Goal: Task Accomplishment & Management: Manage account settings

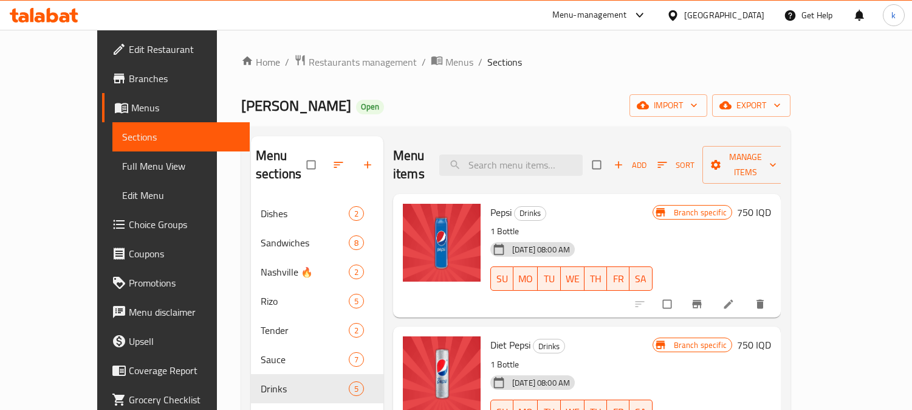
scroll to position [170, 0]
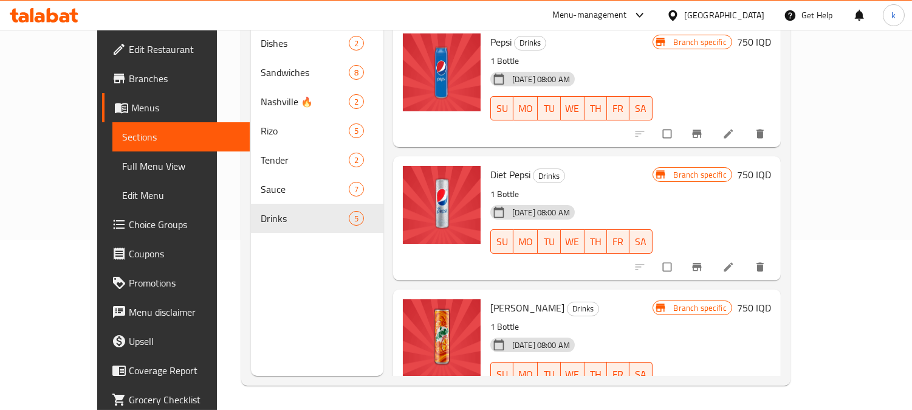
click at [50, 14] on icon at bounding box center [53, 15] width 12 height 15
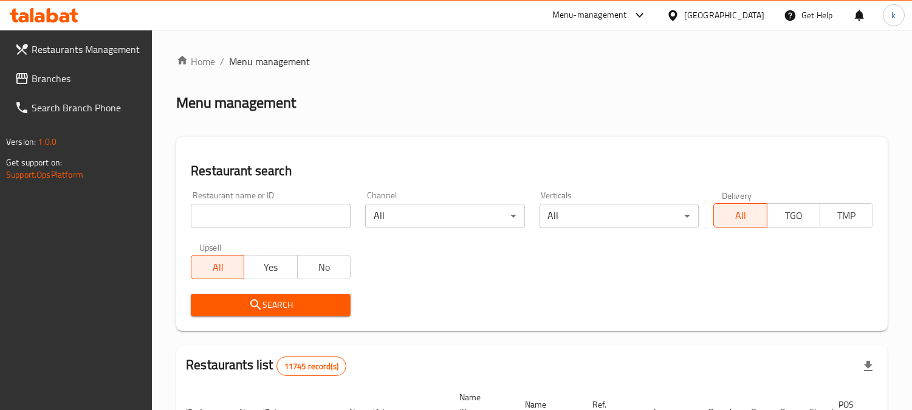
drag, startPoint x: 240, startPoint y: 216, endPoint x: 252, endPoint y: 229, distance: 18.1
click at [240, 216] on input "search" at bounding box center [271, 216] width 160 height 24
paste input "653291"
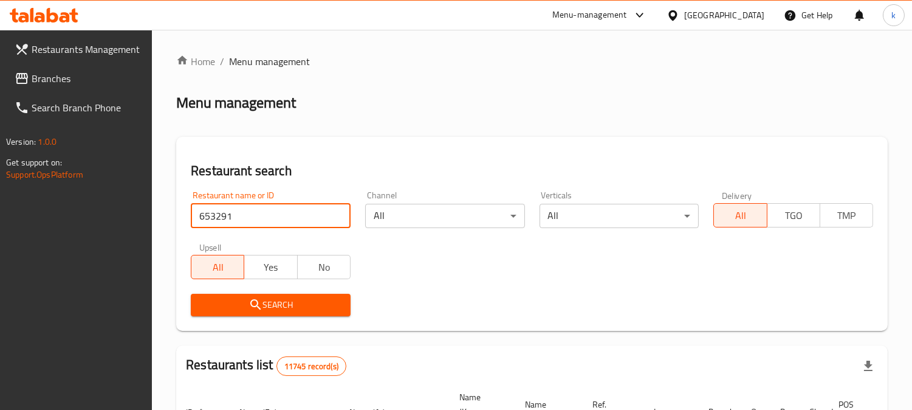
type input "653291"
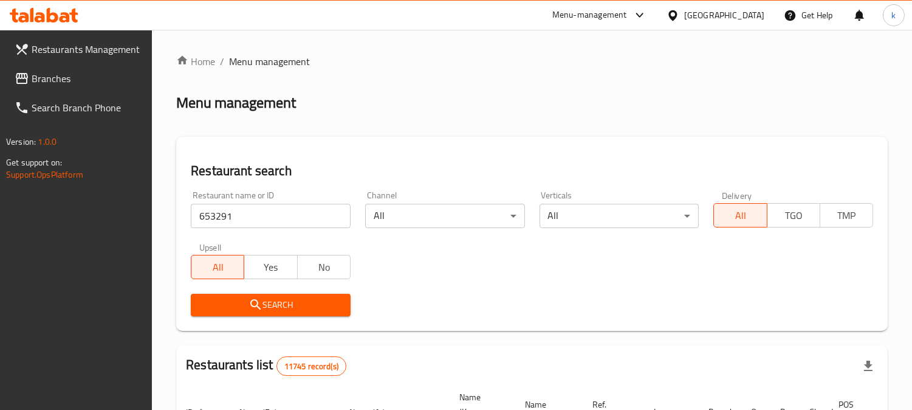
click at [239, 294] on button "Search" at bounding box center [271, 305] width 160 height 22
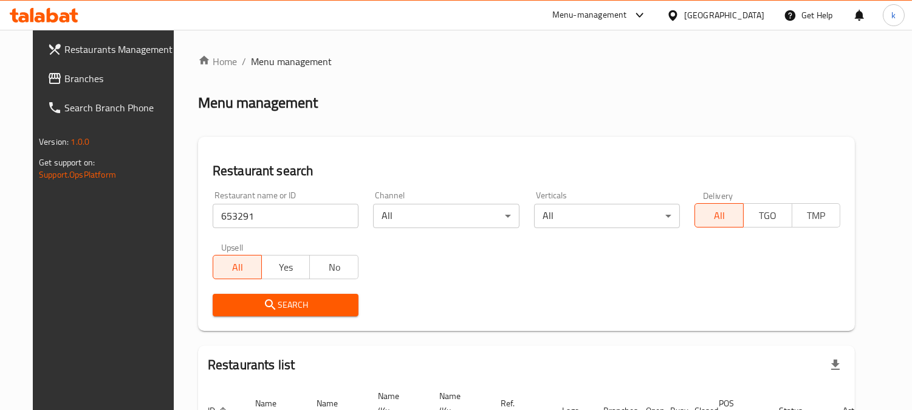
scroll to position [100, 0]
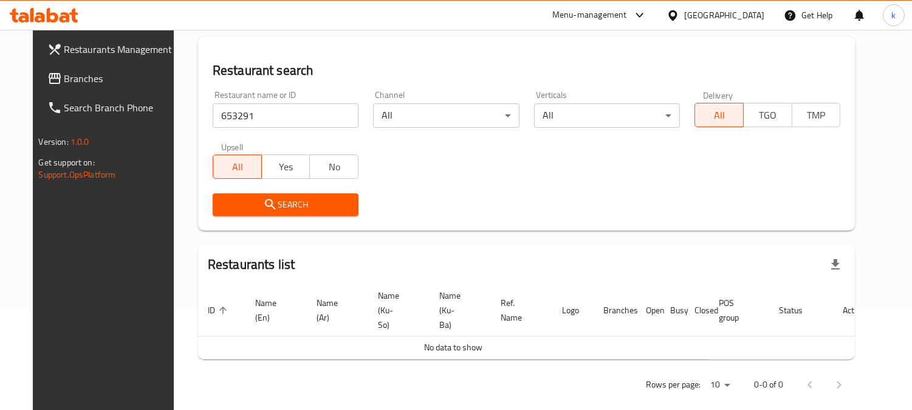
click at [64, 74] on span "Branches" at bounding box center [119, 78] width 111 height 15
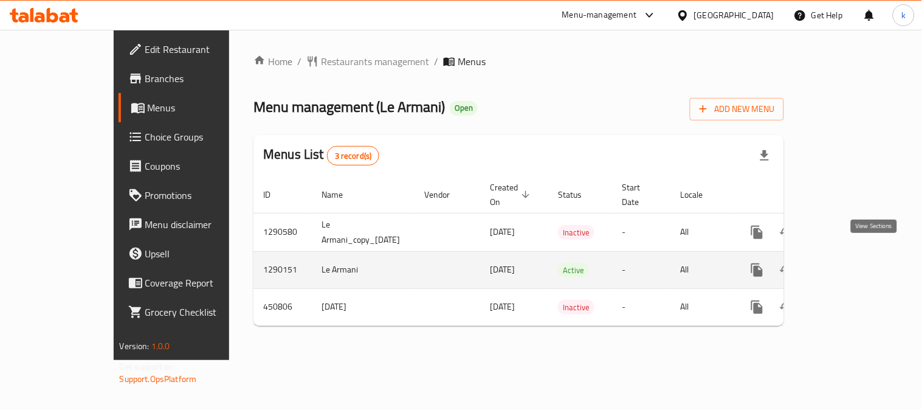
click at [852, 263] on icon "enhanced table" at bounding box center [845, 270] width 15 height 15
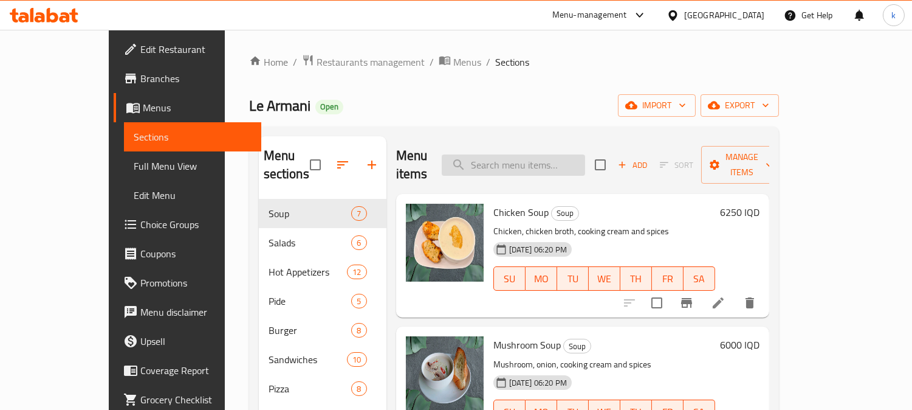
click at [557, 154] on input "search" at bounding box center [513, 164] width 143 height 21
paste input "Armani Cocktail 1"
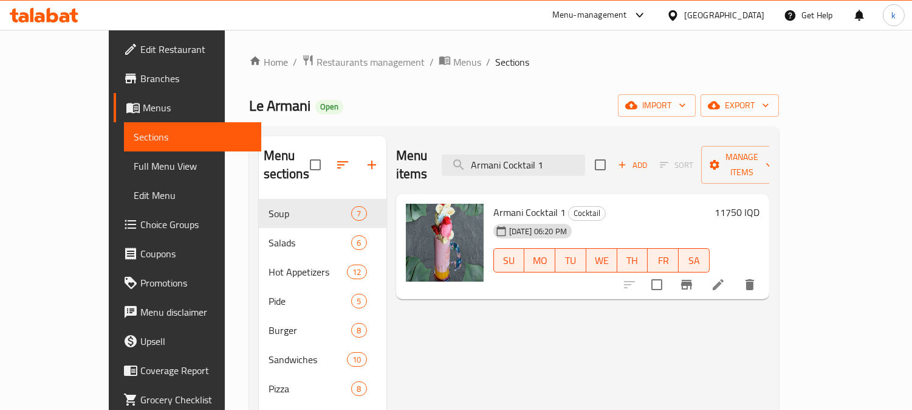
type input "Armani Cocktail 1"
click at [760, 204] on h6 "11750 IQD" at bounding box center [737, 212] width 45 height 17
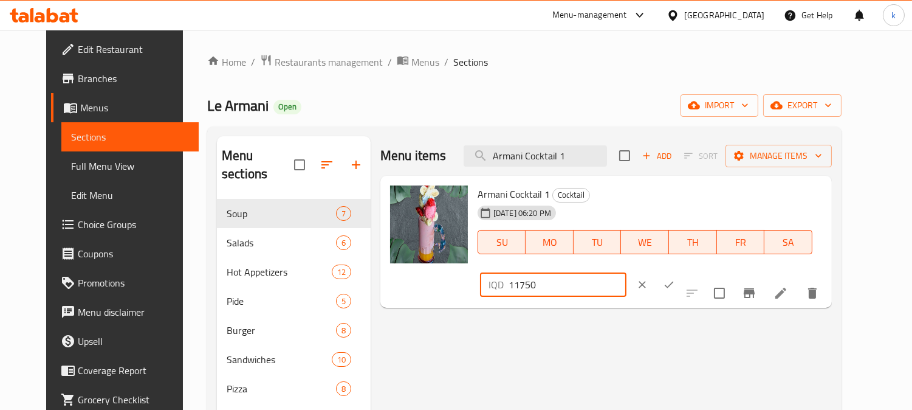
click at [627, 272] on input "11750" at bounding box center [568, 284] width 118 height 24
paste input "2"
type input "12750"
click at [675, 278] on icon "ok" at bounding box center [669, 284] width 12 height 12
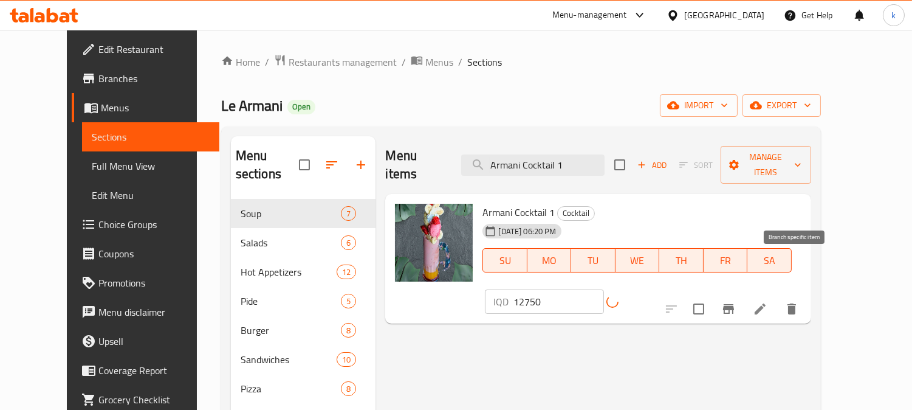
click at [734, 304] on icon "Branch-specific-item" at bounding box center [728, 309] width 11 height 10
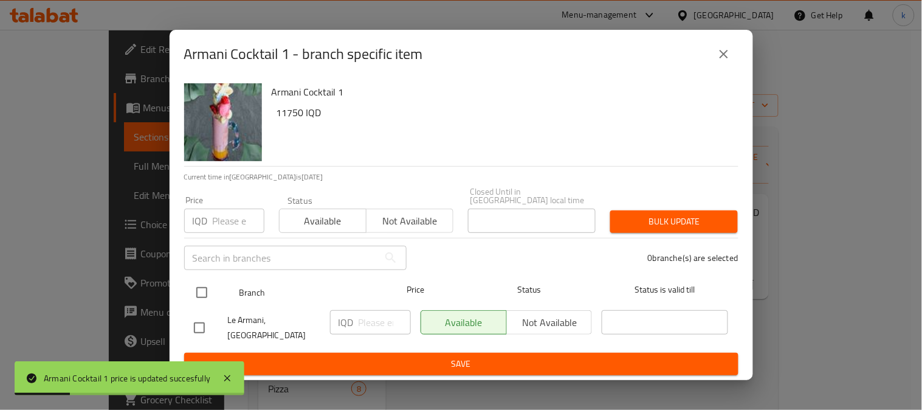
click at [207, 290] on input "checkbox" at bounding box center [202, 293] width 26 height 26
checkbox input "true"
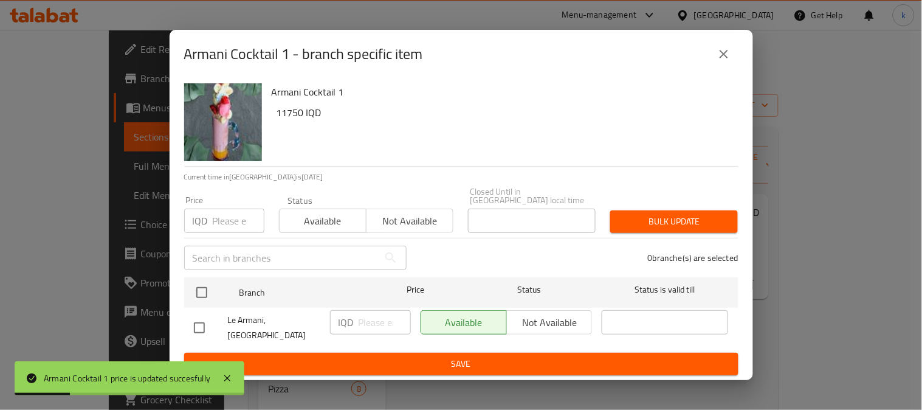
checkbox input "true"
click at [377, 326] on input "number" at bounding box center [385, 322] width 52 height 24
paste input "12750"
type input "12750"
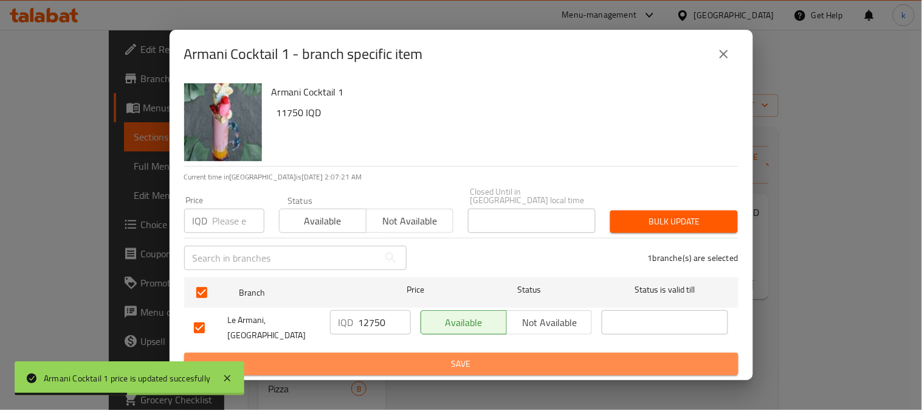
click at [385, 356] on span "Save" at bounding box center [461, 363] width 535 height 15
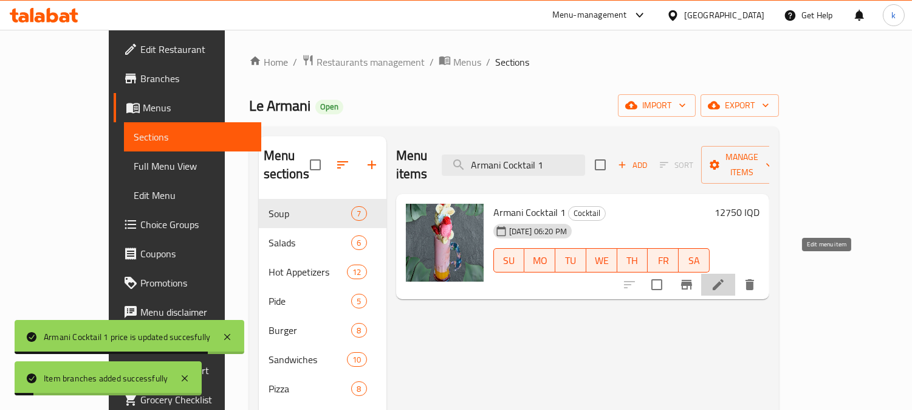
click at [726, 277] on icon at bounding box center [718, 284] width 15 height 15
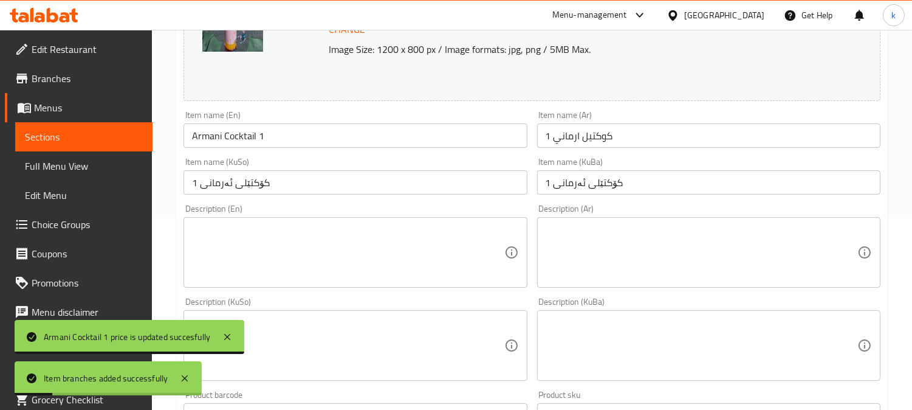
scroll to position [225, 0]
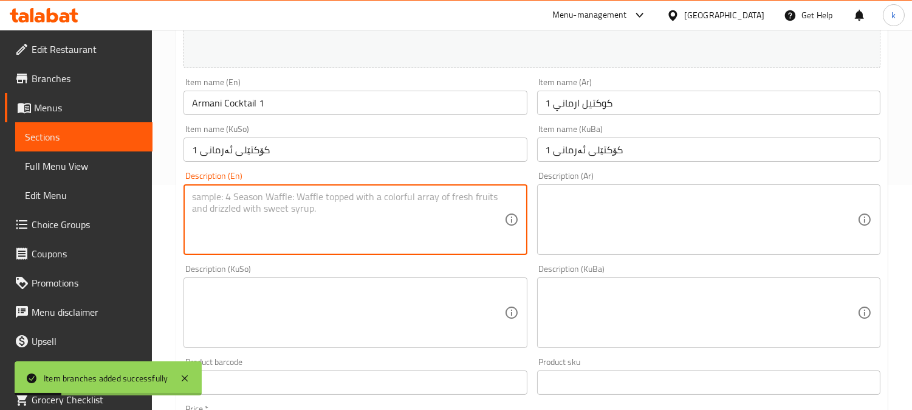
click at [286, 207] on textarea at bounding box center [348, 220] width 312 height 58
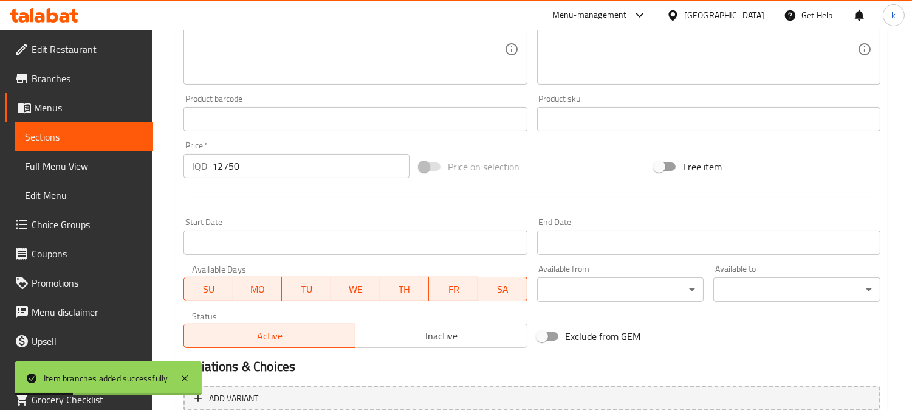
scroll to position [604, 0]
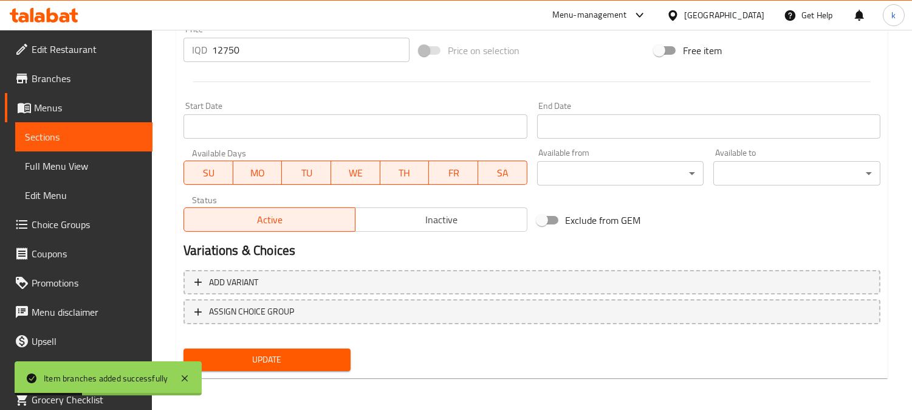
click at [302, 359] on span "Update" at bounding box center [267, 359] width 148 height 15
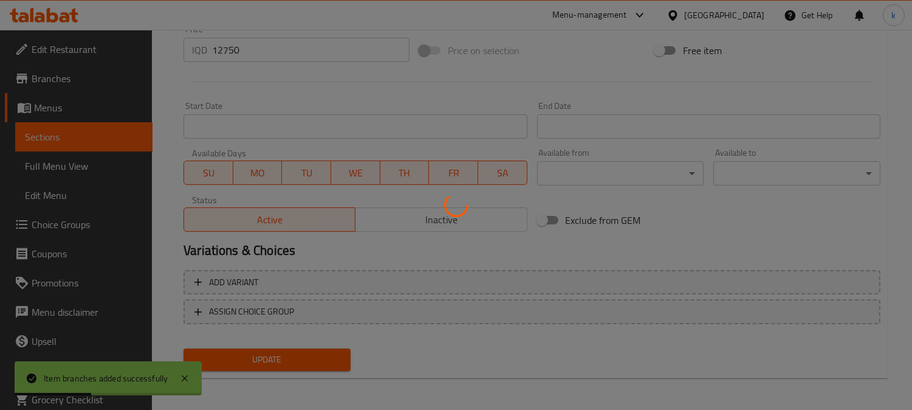
scroll to position [0, 0]
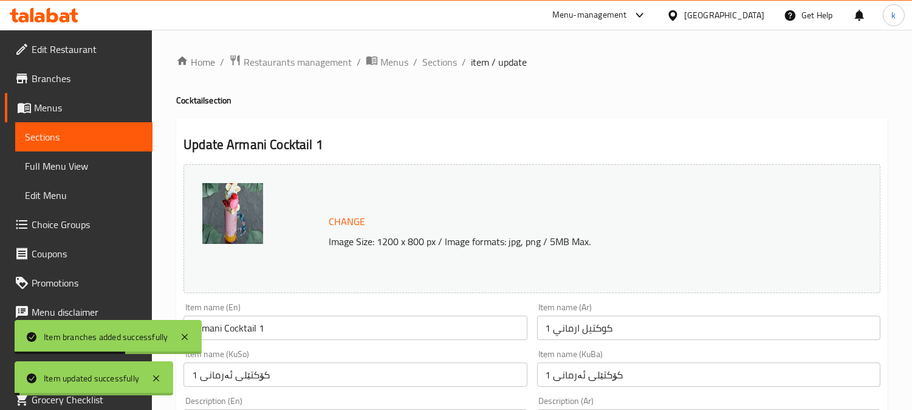
click at [442, 59] on span "Sections" at bounding box center [439, 62] width 35 height 15
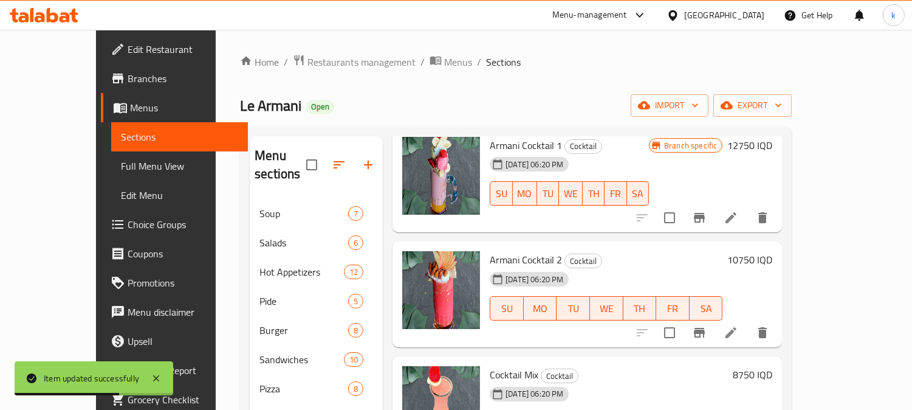
scroll to position [112, 0]
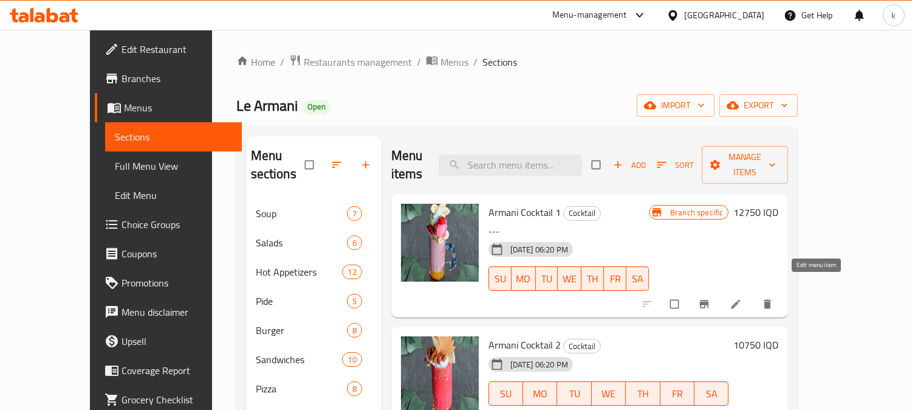
click at [742, 298] on icon at bounding box center [736, 304] width 12 height 12
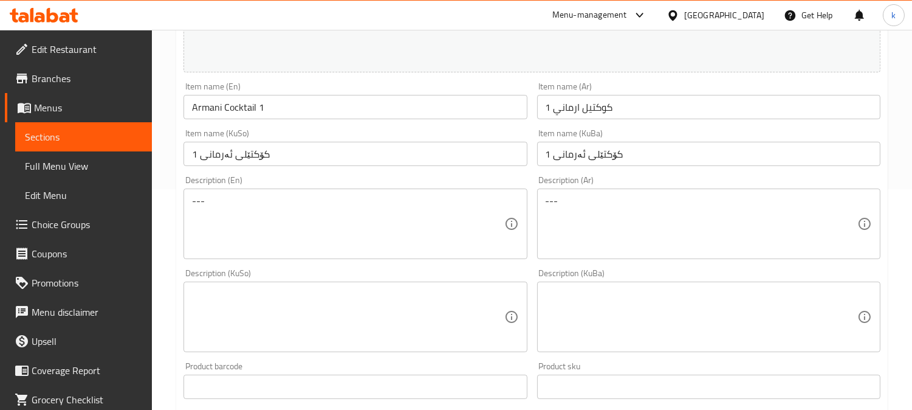
scroll to position [225, 0]
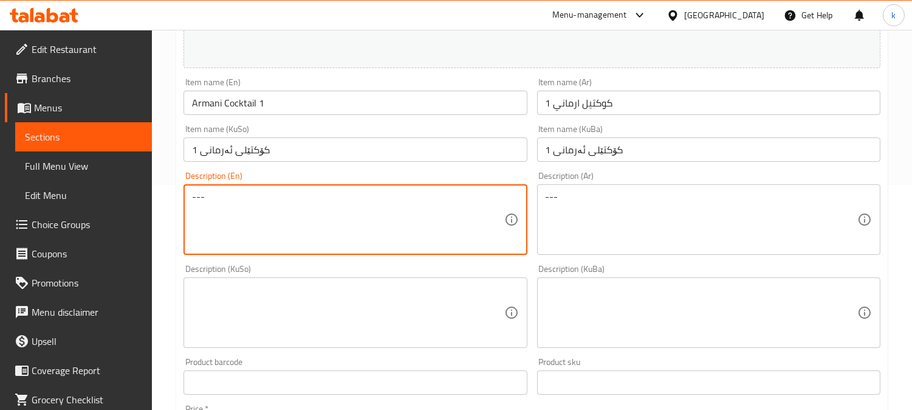
click at [281, 196] on textarea "---" at bounding box center [348, 220] width 312 height 58
click at [353, 219] on textarea "---" at bounding box center [348, 220] width 312 height 58
drag, startPoint x: 613, startPoint y: 201, endPoint x: 435, endPoint y: 214, distance: 178.0
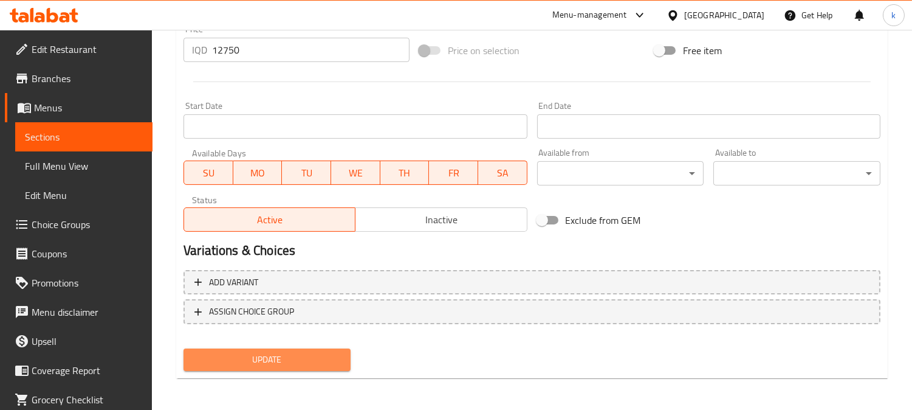
click at [293, 354] on span "Update" at bounding box center [267, 359] width 148 height 15
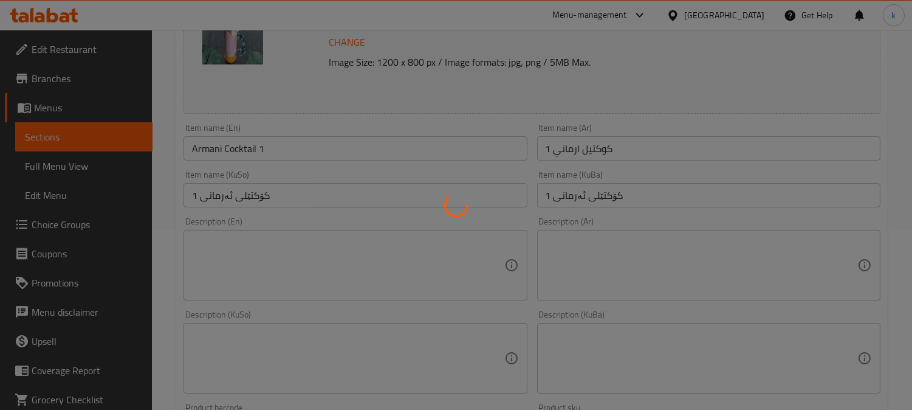
scroll to position [0, 0]
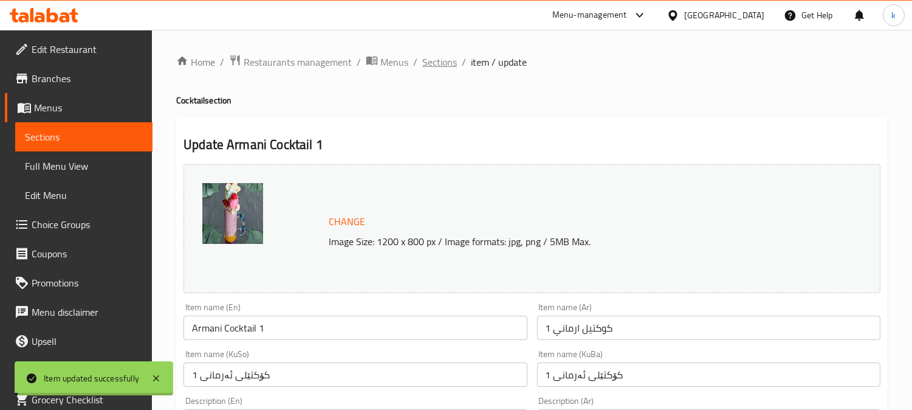
click at [438, 64] on span "Sections" at bounding box center [439, 62] width 35 height 15
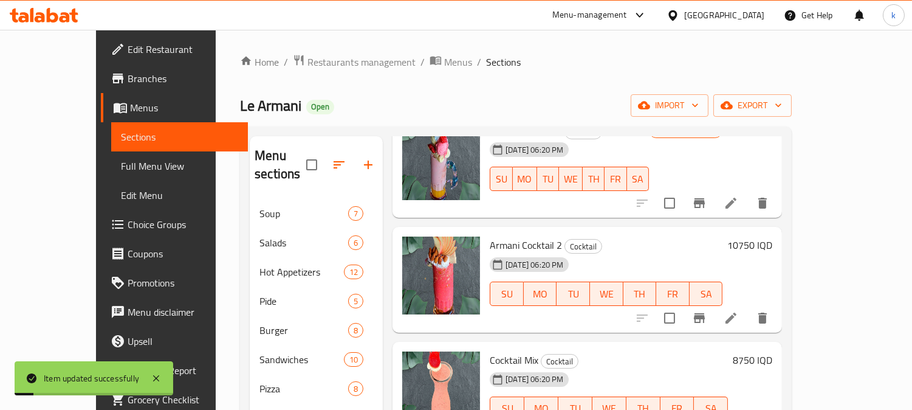
scroll to position [112, 0]
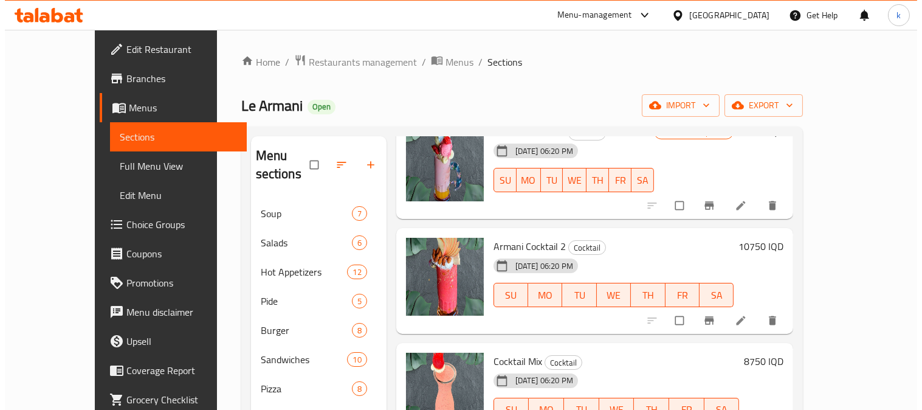
scroll to position [112, 0]
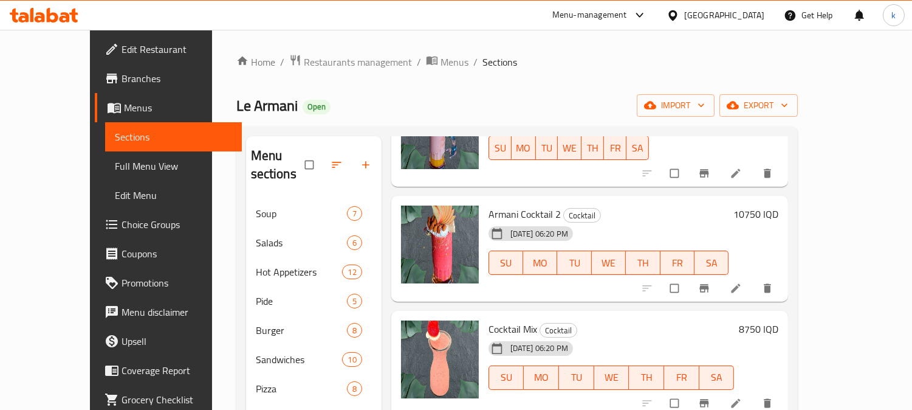
click at [779, 205] on h6 "10750 IQD" at bounding box center [756, 213] width 45 height 17
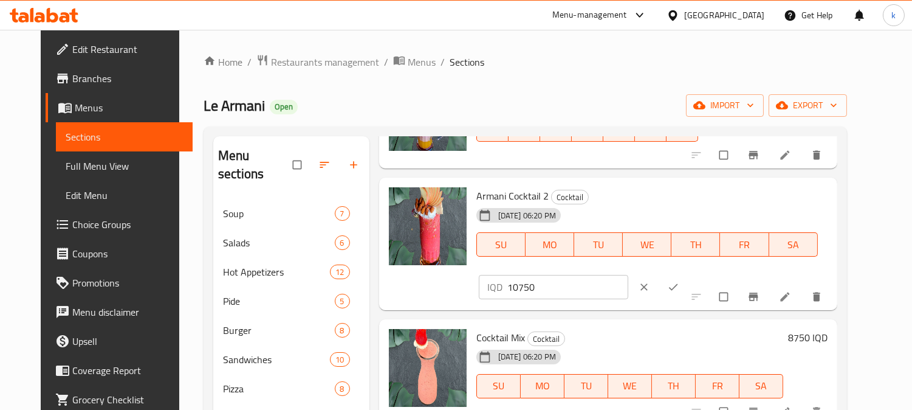
click at [629, 275] on input "10750" at bounding box center [569, 287] width 122 height 24
paste input "1"
type input "11750"
click at [680, 281] on icon "ok" at bounding box center [673, 287] width 12 height 12
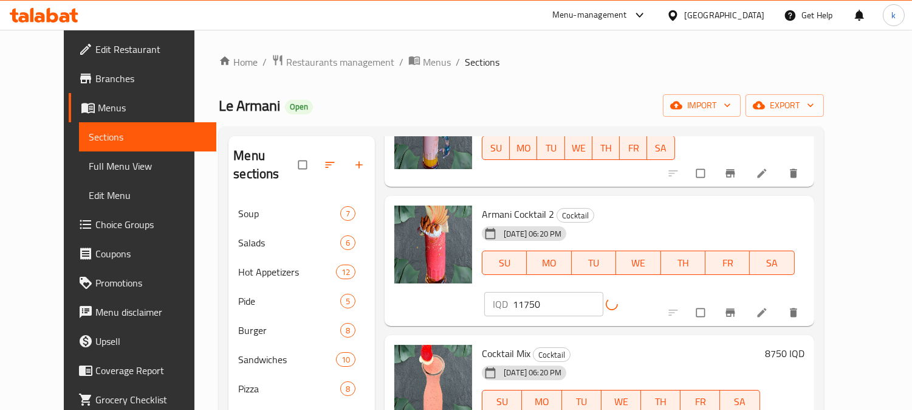
click at [737, 306] on icon "Branch-specific-item" at bounding box center [731, 312] width 12 height 12
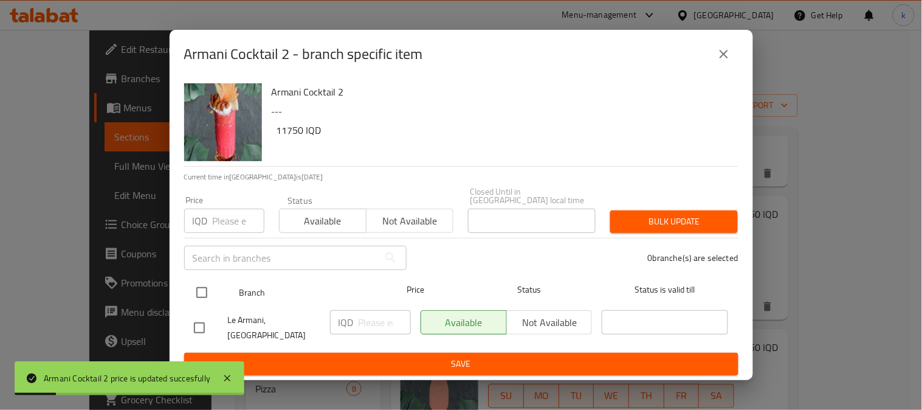
click at [209, 288] on input "checkbox" at bounding box center [202, 293] width 26 height 26
checkbox input "true"
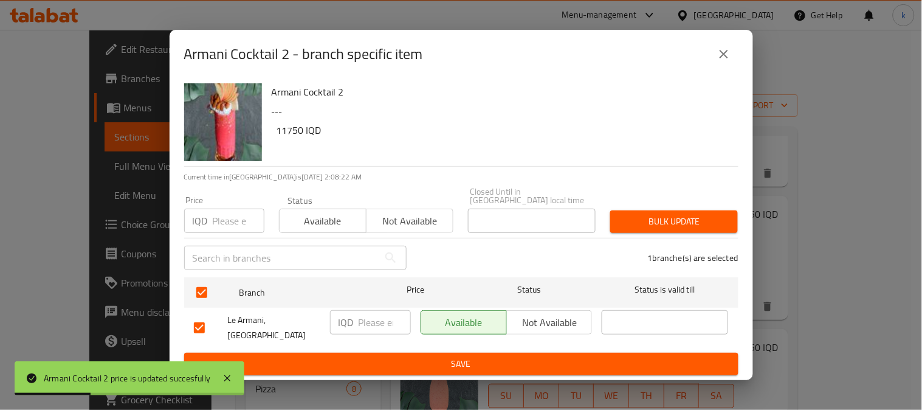
click at [376, 319] on input "number" at bounding box center [385, 322] width 52 height 24
paste input "11750"
type input "11750"
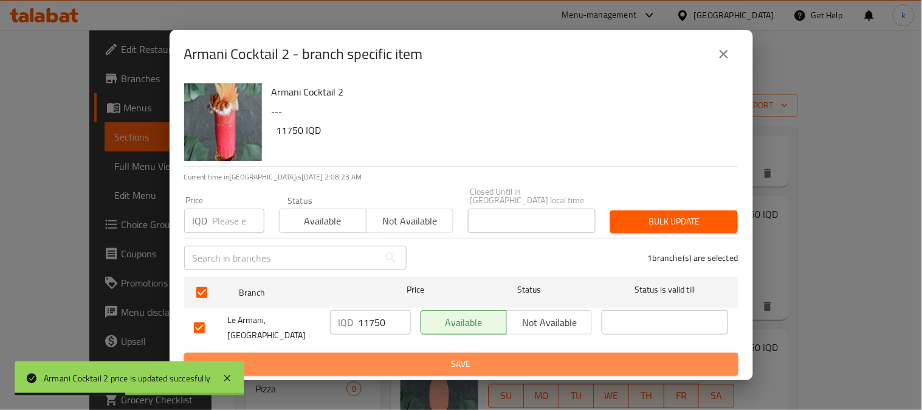
click at [405, 356] on span "Save" at bounding box center [461, 363] width 535 height 15
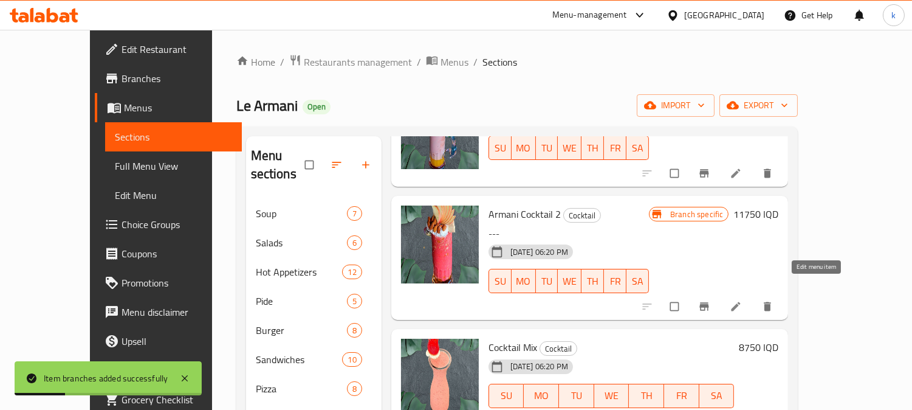
click at [745, 300] on link at bounding box center [737, 306] width 15 height 12
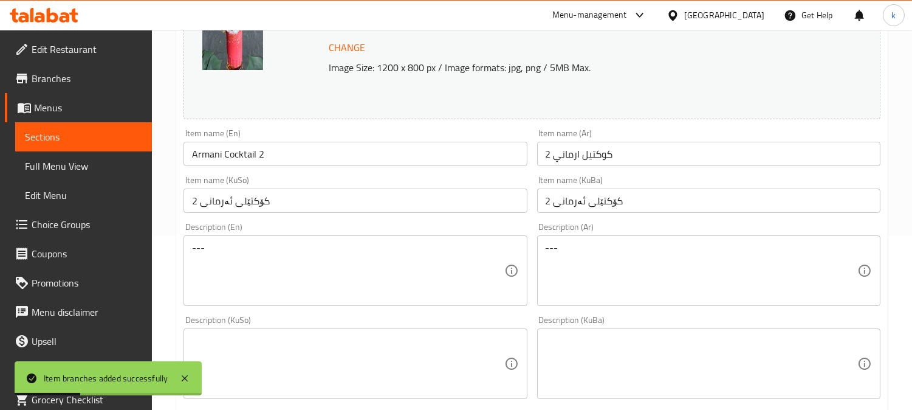
scroll to position [225, 0]
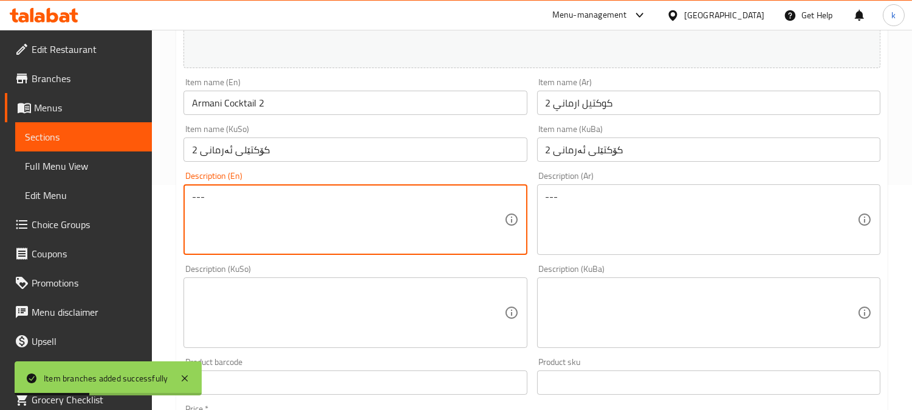
drag, startPoint x: 221, startPoint y: 213, endPoint x: 12, endPoint y: 213, distance: 208.5
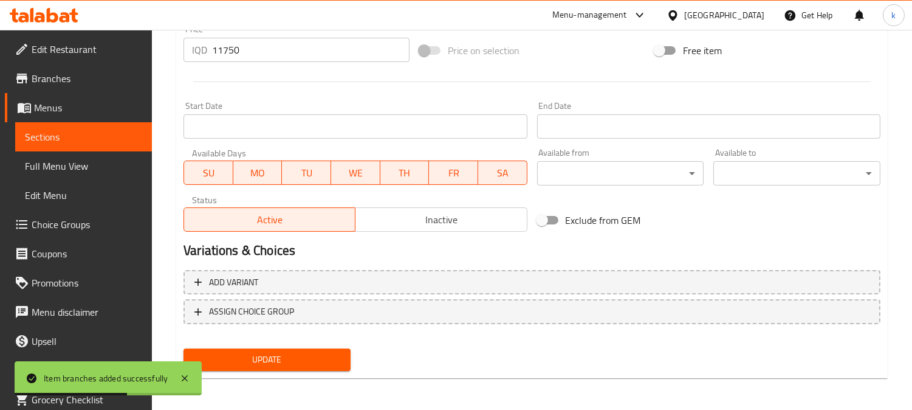
click at [252, 367] on button "Update" at bounding box center [267, 359] width 167 height 22
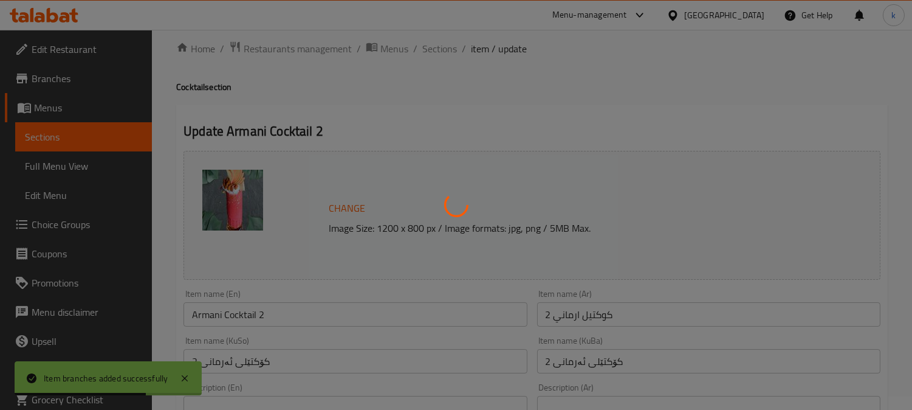
scroll to position [0, 0]
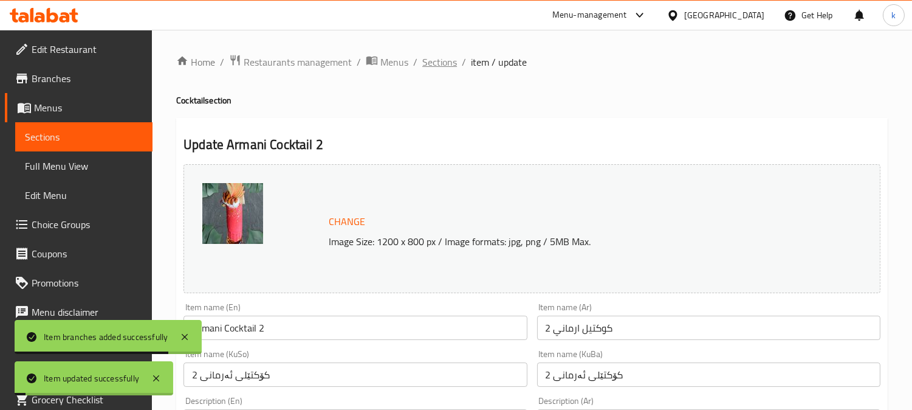
click at [450, 65] on span "Sections" at bounding box center [439, 62] width 35 height 15
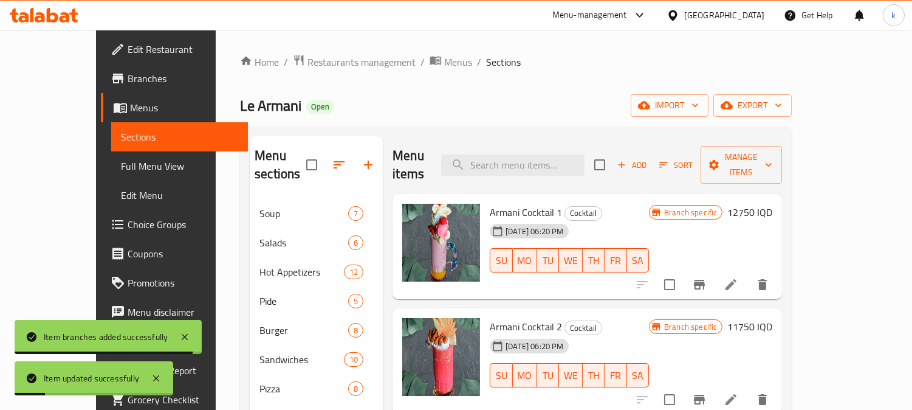
scroll to position [112, 0]
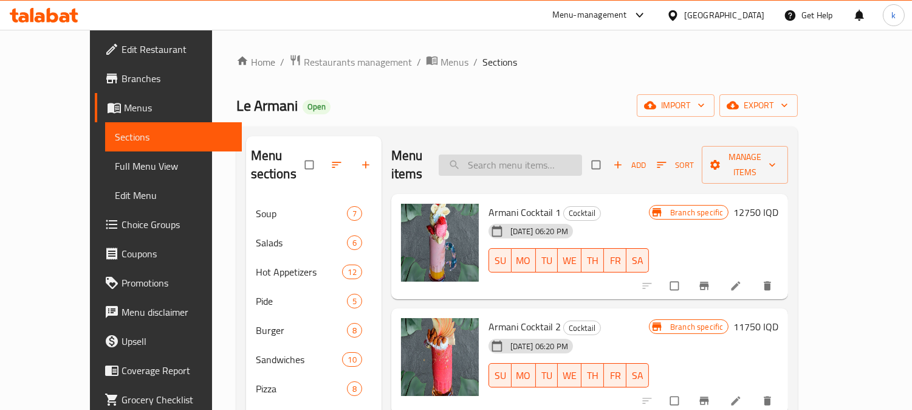
click at [539, 160] on input "search" at bounding box center [510, 164] width 143 height 21
paste input "9500"
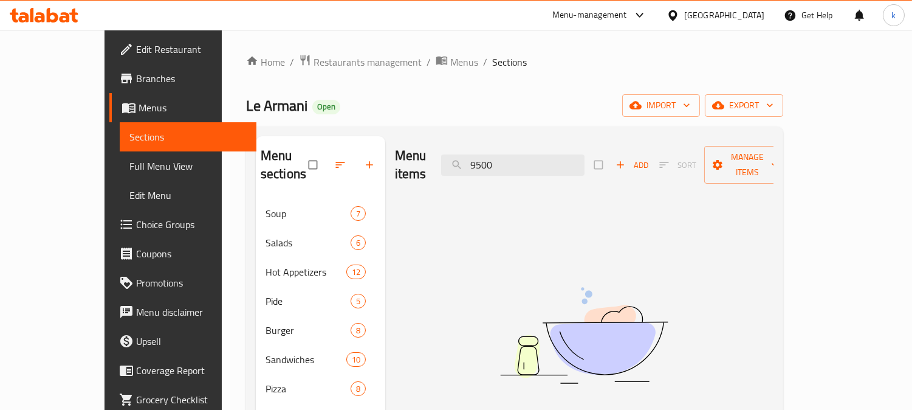
drag, startPoint x: 537, startPoint y: 154, endPoint x: 474, endPoint y: 154, distance: 63.2
click at [474, 154] on div "Menu items 9500 Add Sort Manage items" at bounding box center [584, 165] width 379 height 58
paste input "Cocktail Mix"
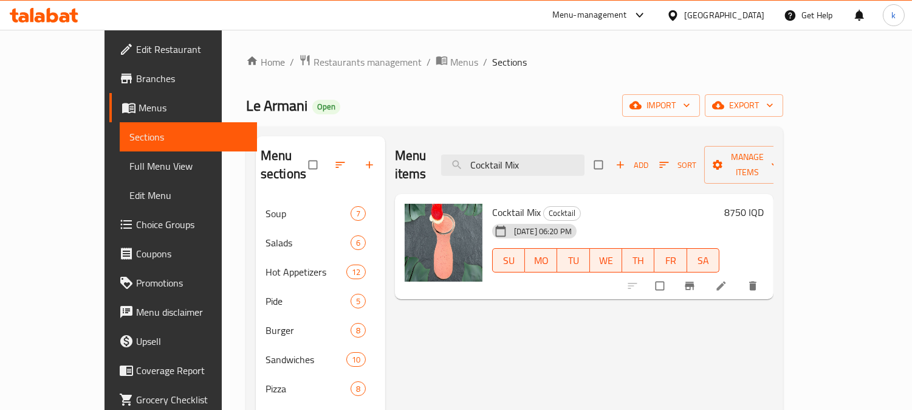
type input "Cocktail Mix"
click at [764, 204] on h6 "8750 IQD" at bounding box center [745, 212] width 40 height 17
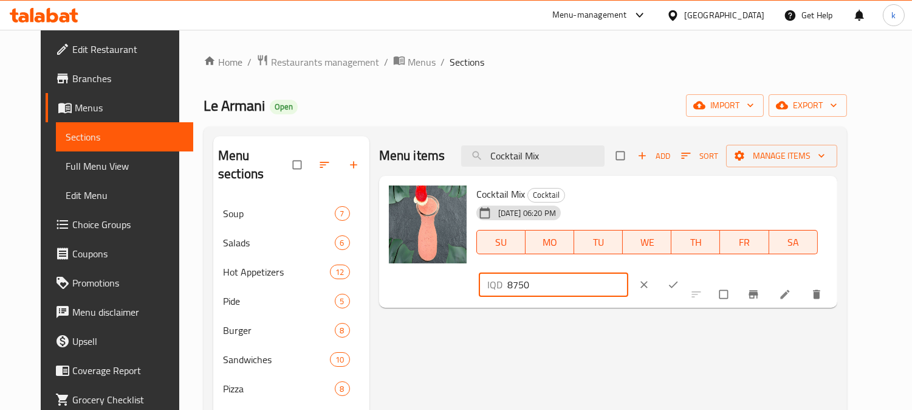
click at [629, 272] on input "8750" at bounding box center [569, 284] width 122 height 24
paste input "950"
type input "9500"
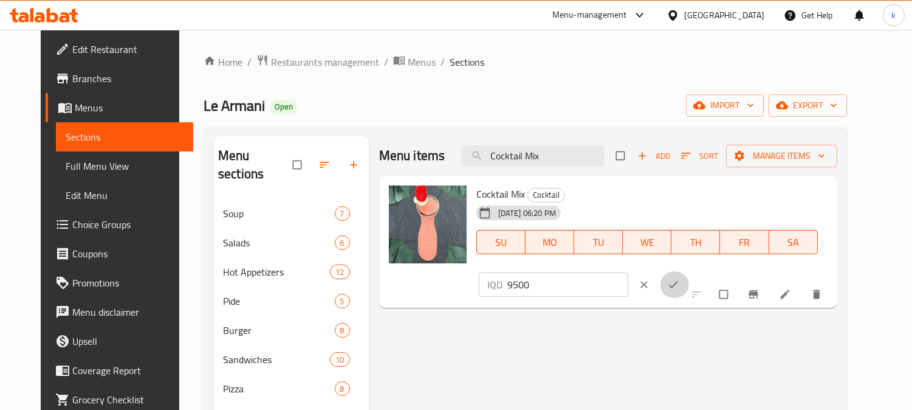
click at [680, 278] on icon "ok" at bounding box center [673, 284] width 12 height 12
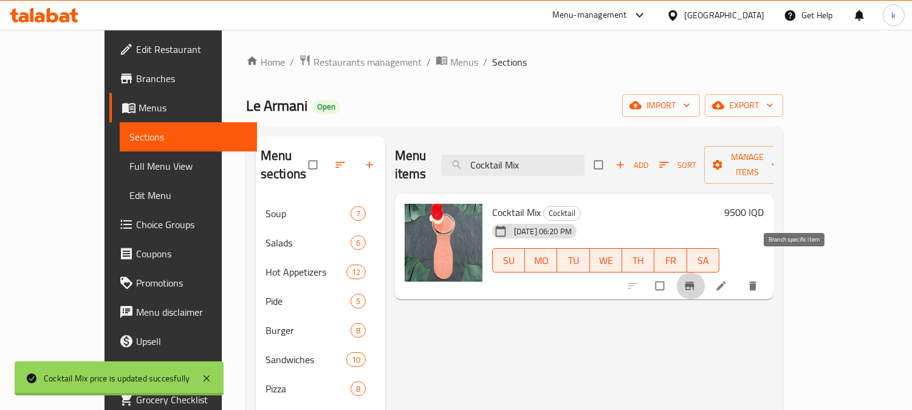
click at [696, 280] on icon "Branch-specific-item" at bounding box center [690, 286] width 12 height 12
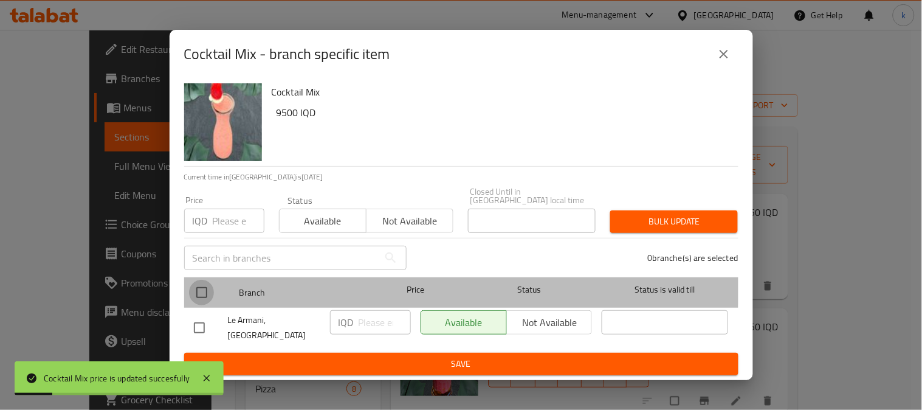
click at [199, 286] on input "checkbox" at bounding box center [202, 293] width 26 height 26
checkbox input "true"
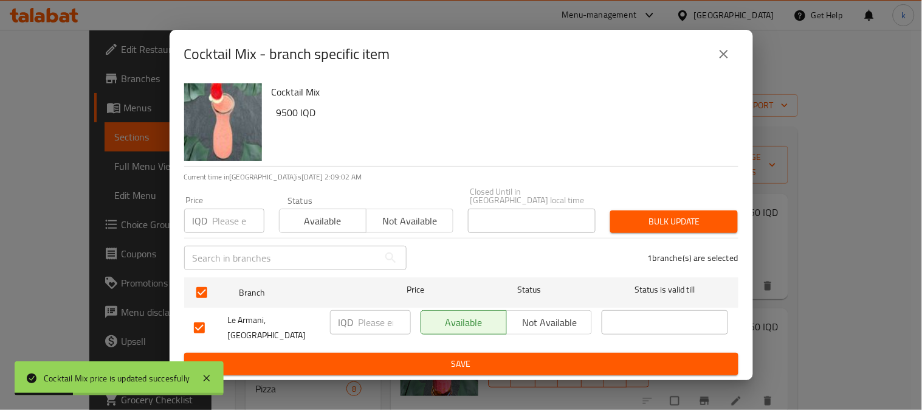
click at [367, 320] on input "number" at bounding box center [385, 322] width 52 height 24
paste input "9500"
type input "9500"
click at [398, 356] on span "Save" at bounding box center [461, 363] width 535 height 15
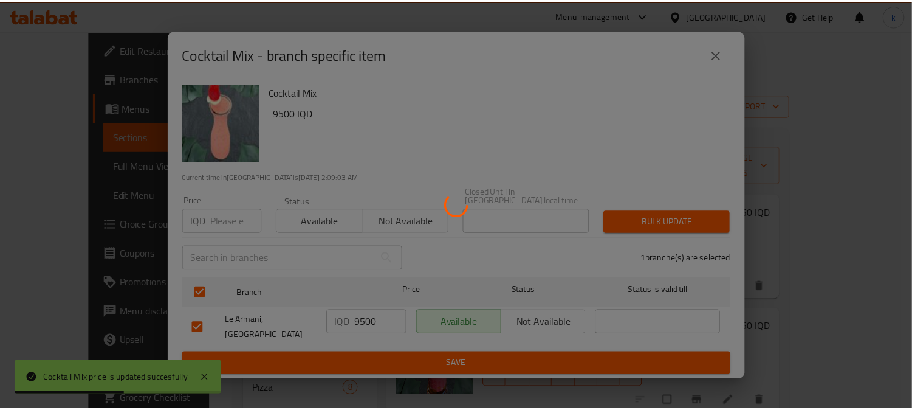
scroll to position [292, 0]
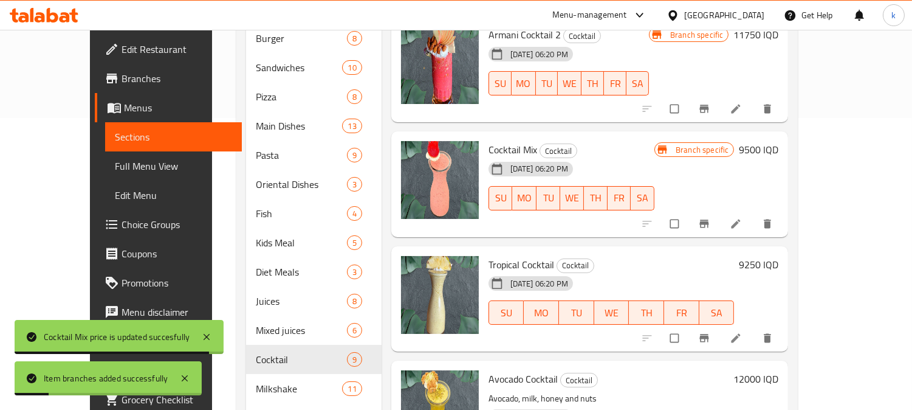
click at [741, 219] on icon at bounding box center [736, 223] width 9 height 9
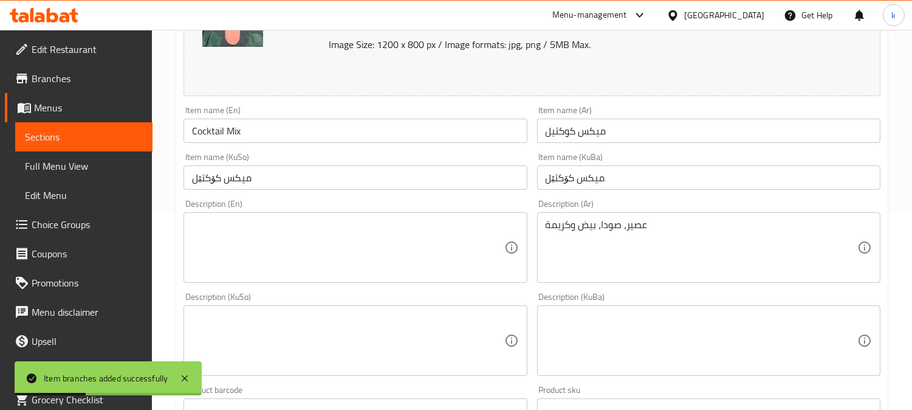
scroll to position [337, 0]
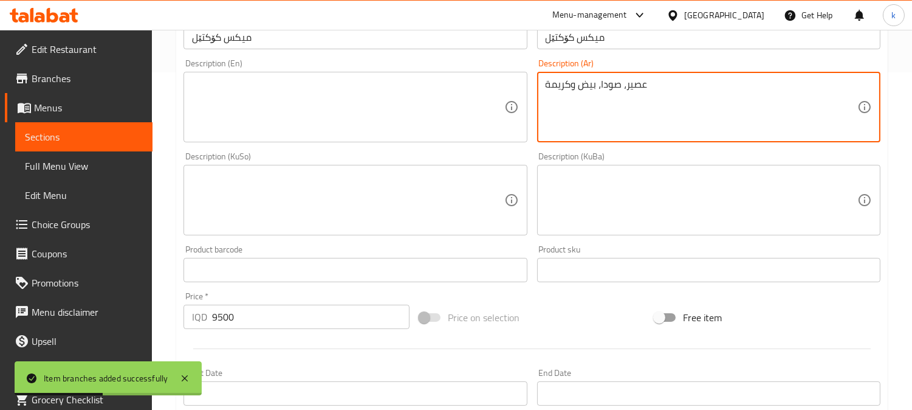
click at [577, 98] on textarea "عصير، صودا، بيض وكريمة" at bounding box center [702, 107] width 312 height 58
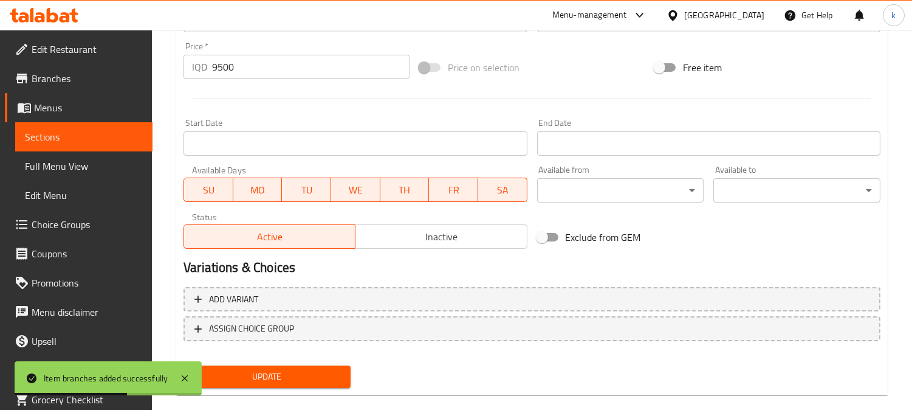
scroll to position [604, 0]
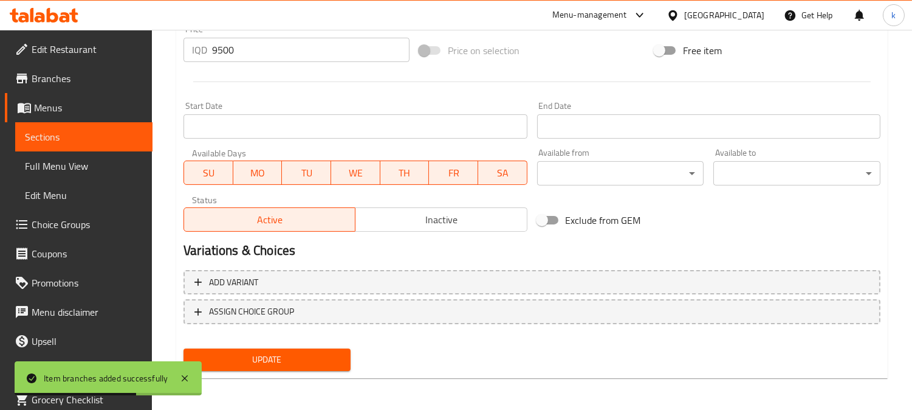
click at [312, 356] on span "Update" at bounding box center [267, 359] width 148 height 15
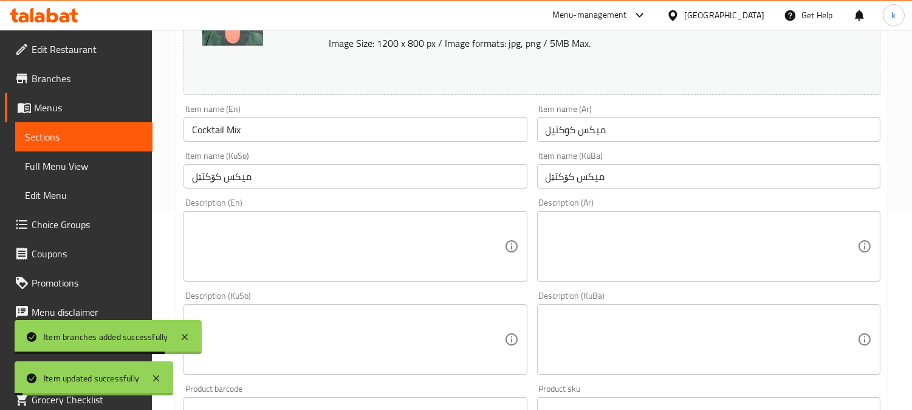
scroll to position [0, 0]
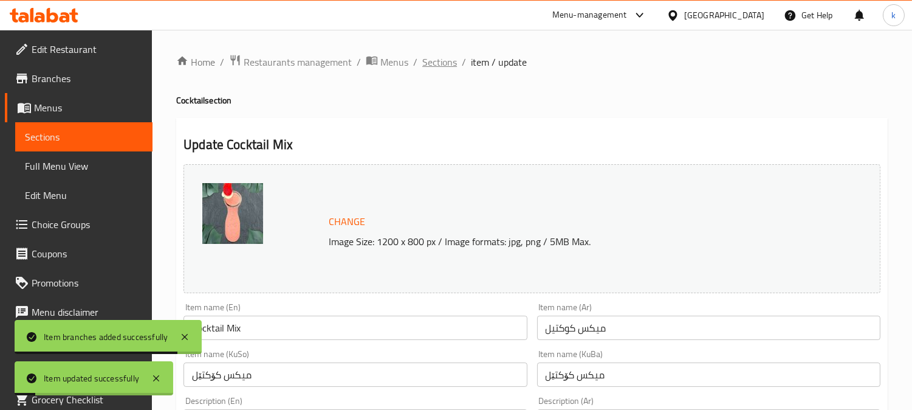
click at [448, 64] on span "Sections" at bounding box center [439, 62] width 35 height 15
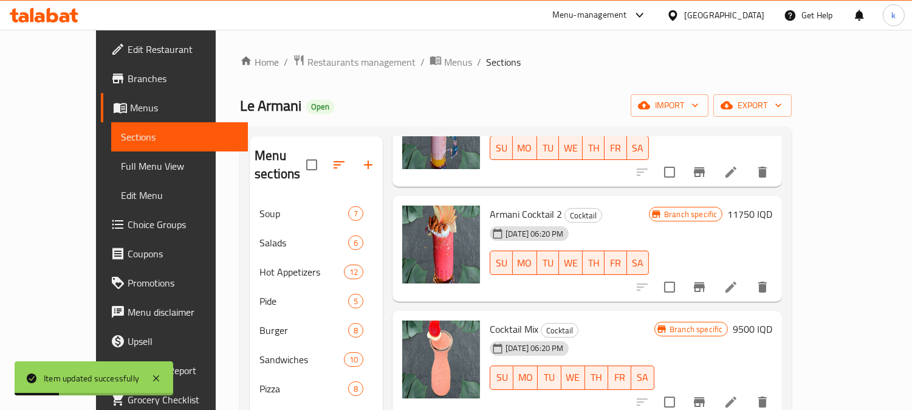
scroll to position [225, 0]
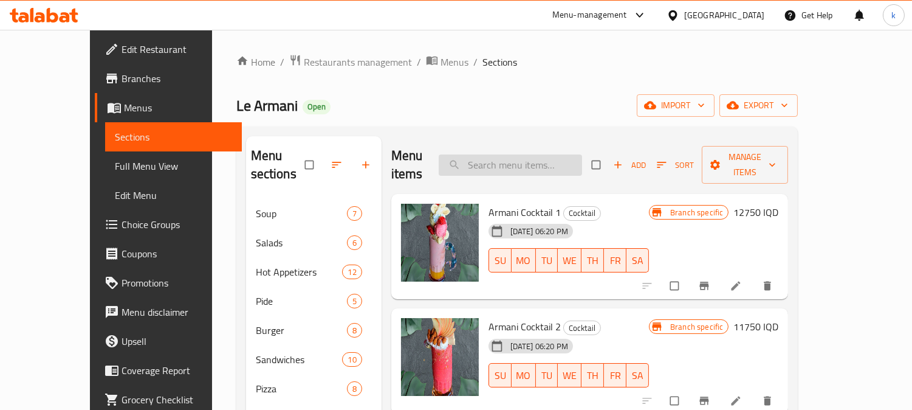
click at [537, 154] on input "search" at bounding box center [510, 164] width 143 height 21
paste input "Tropical Cocktail"
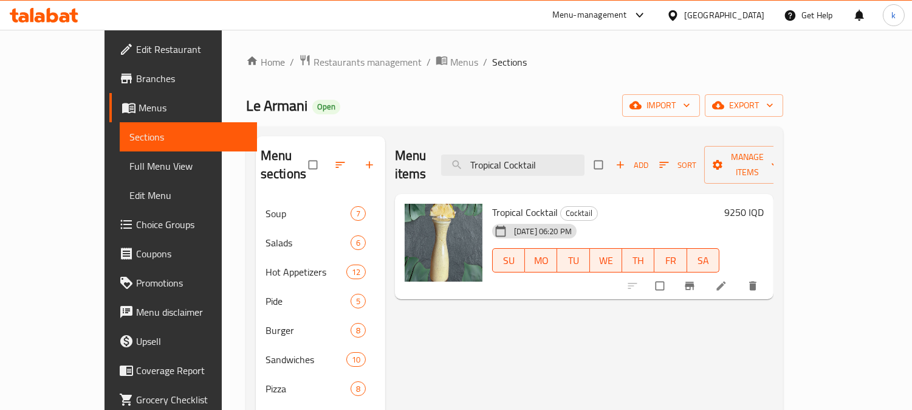
type input "Tropical Cocktail"
click at [764, 204] on div "9250 IQD" at bounding box center [742, 247] width 44 height 86
click at [764, 204] on h6 "9250 IQD" at bounding box center [745, 212] width 40 height 17
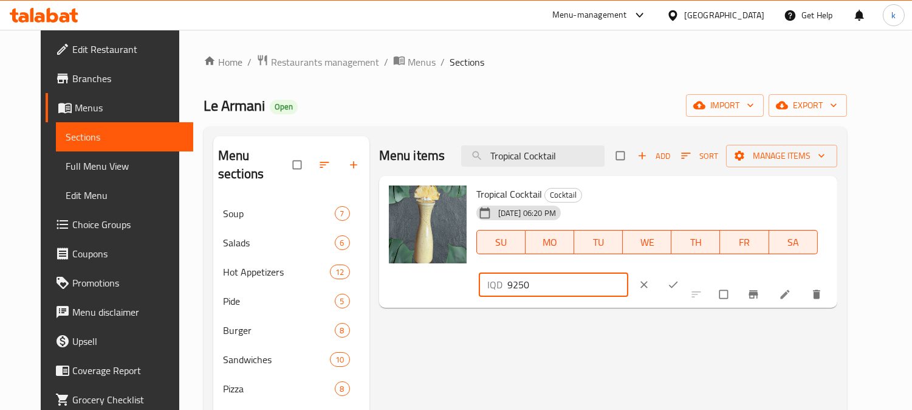
click at [629, 272] on input "9250" at bounding box center [569, 284] width 122 height 24
paste input "1000"
type input "10000"
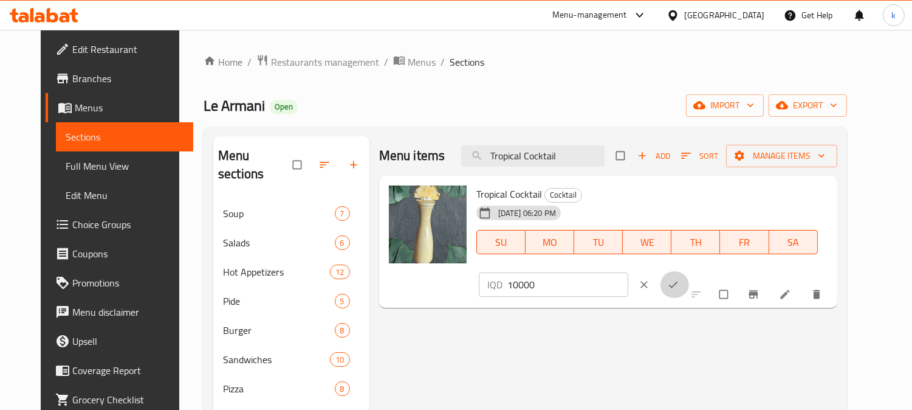
click at [680, 278] on icon "ok" at bounding box center [673, 284] width 12 height 12
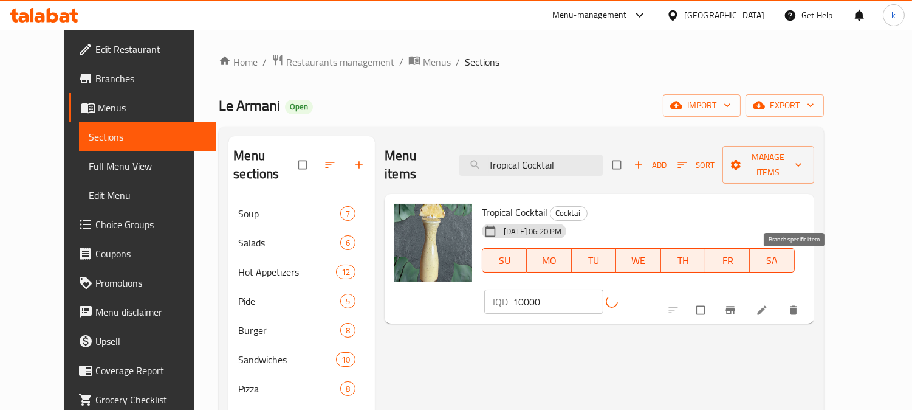
click at [735, 306] on icon "Branch-specific-item" at bounding box center [730, 310] width 9 height 8
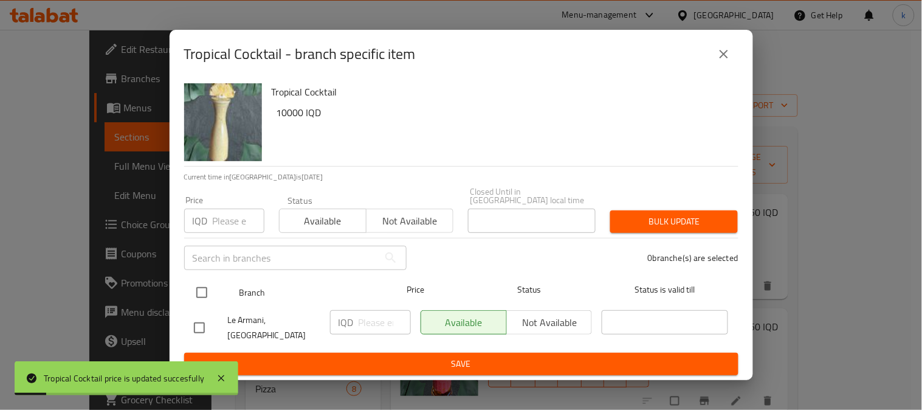
click at [202, 295] on input "checkbox" at bounding box center [202, 293] width 26 height 26
checkbox input "true"
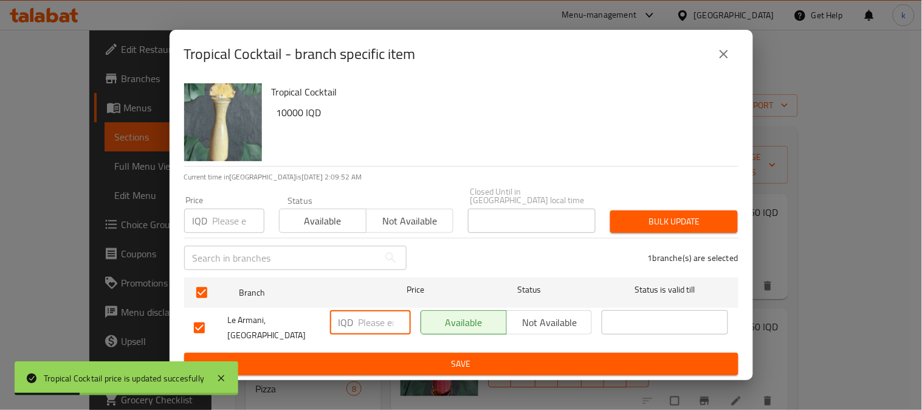
drag, startPoint x: 374, startPoint y: 323, endPoint x: 412, endPoint y: 349, distance: 45.9
click at [373, 323] on input "number" at bounding box center [385, 322] width 52 height 24
paste input "10000"
type input "10000"
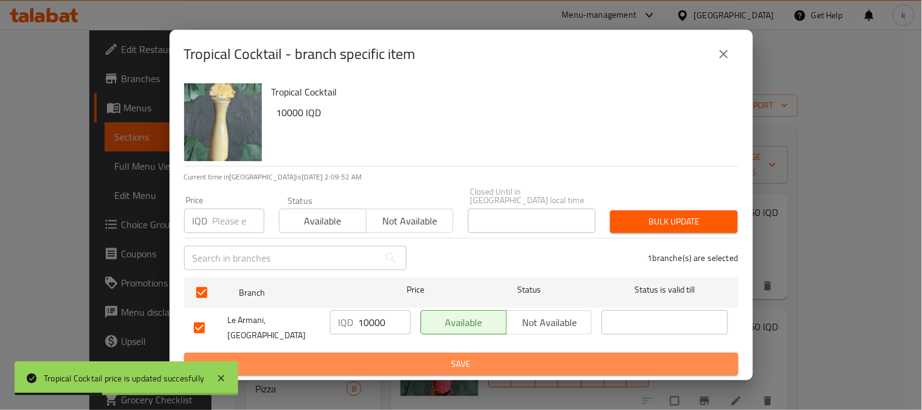
click at [412, 356] on span "Save" at bounding box center [461, 363] width 535 height 15
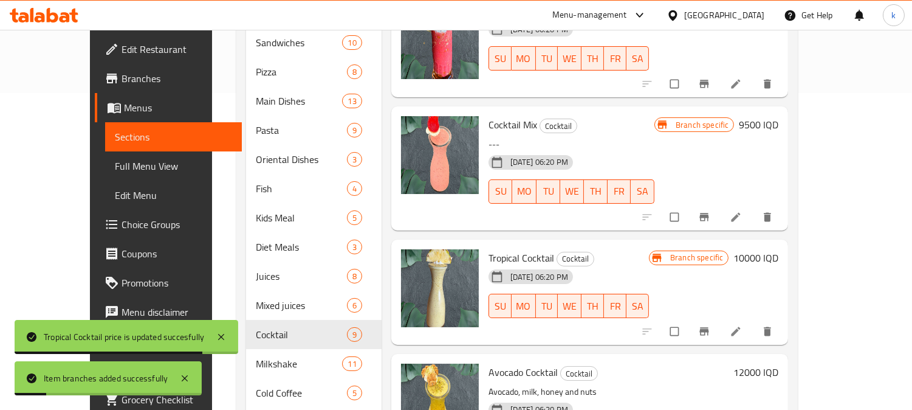
scroll to position [199, 0]
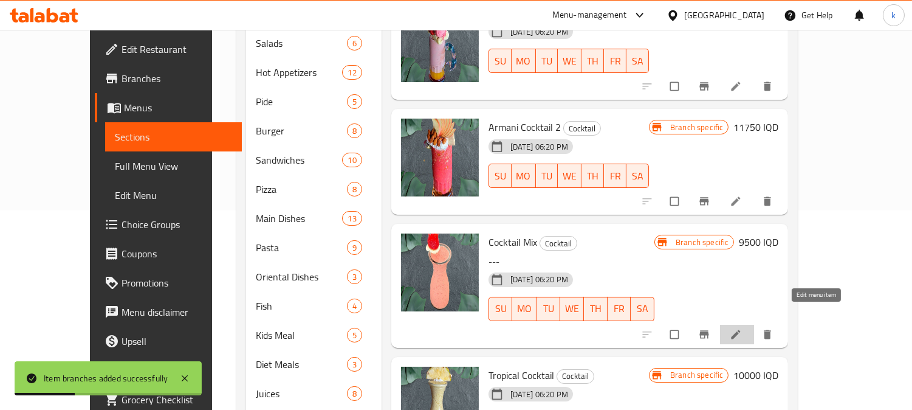
click at [742, 328] on icon at bounding box center [736, 334] width 12 height 12
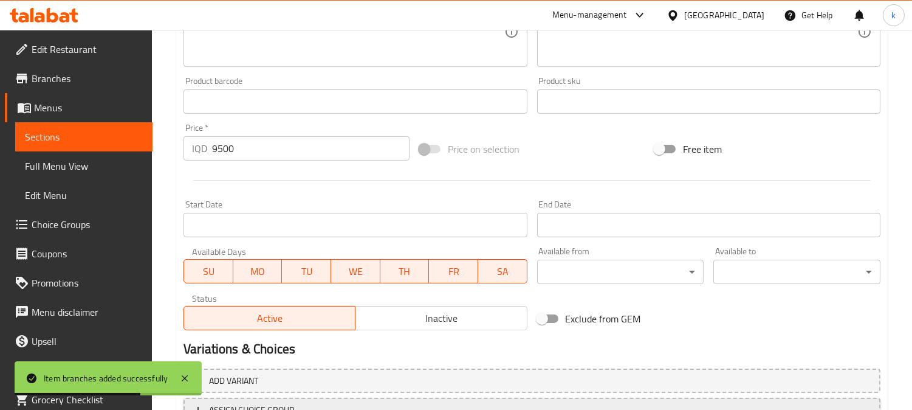
scroll to position [604, 0]
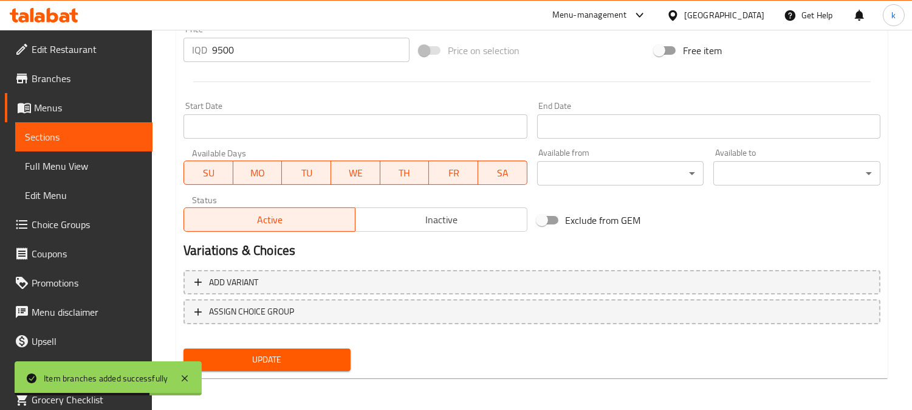
click at [303, 359] on span "Update" at bounding box center [267, 359] width 148 height 15
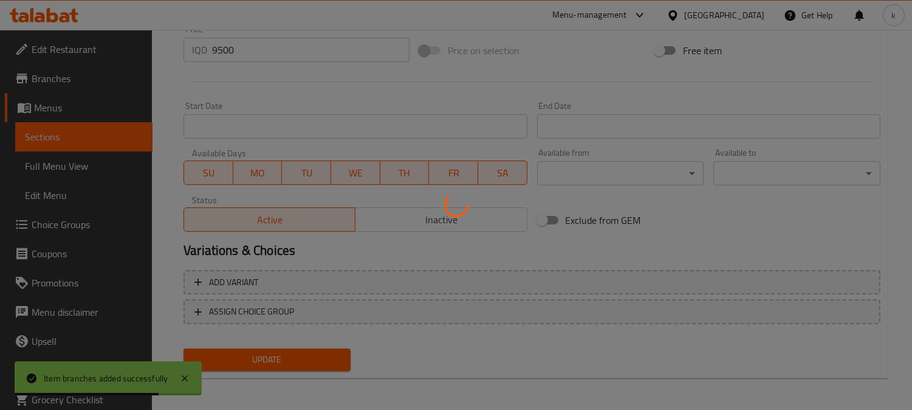
scroll to position [0, 0]
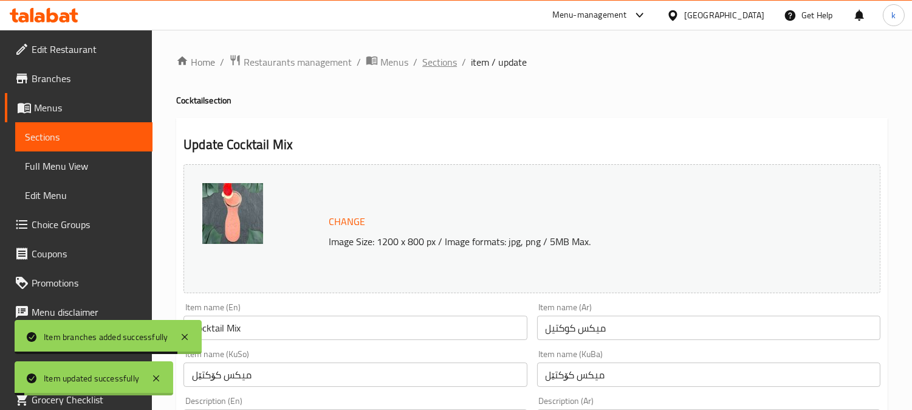
click at [427, 55] on span "Sections" at bounding box center [439, 62] width 35 height 15
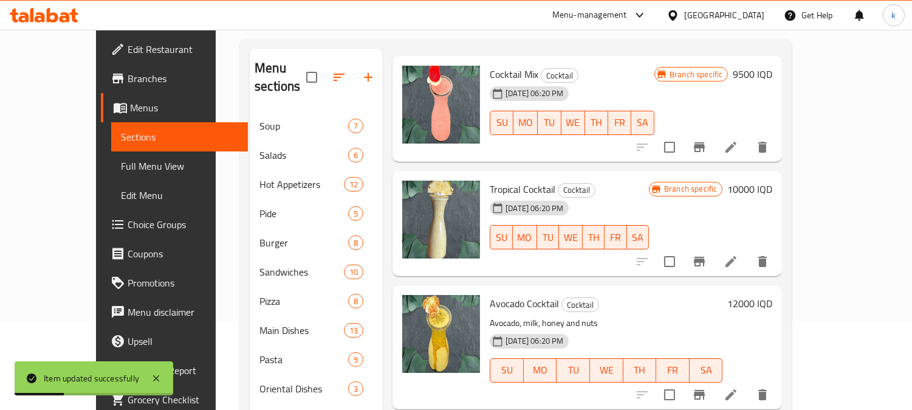
scroll to position [112, 0]
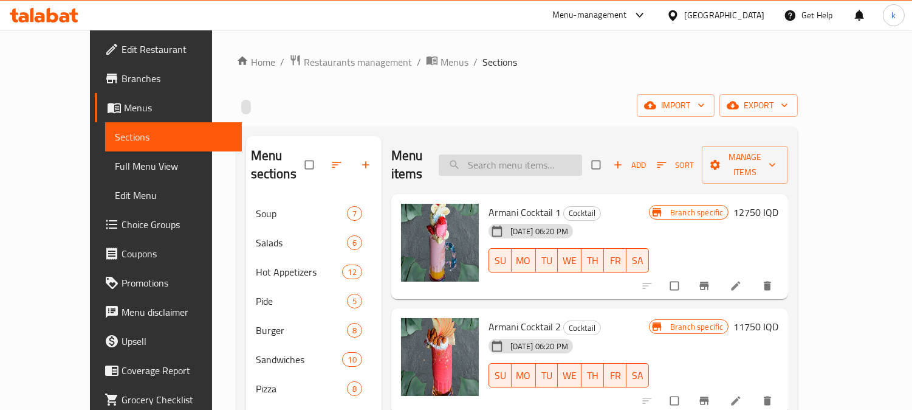
click at [531, 154] on input "search" at bounding box center [510, 164] width 143 height 21
paste input "Chocolate Milkshake"
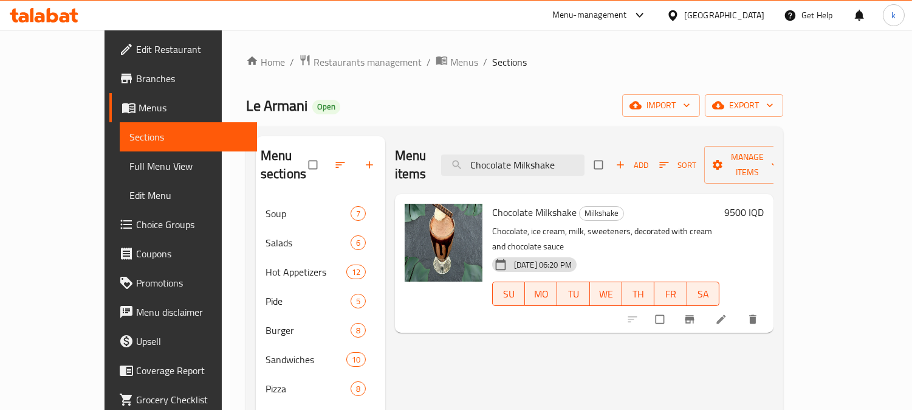
type input "Chocolate Milkshake"
click at [764, 204] on h6 "9500 IQD" at bounding box center [745, 212] width 40 height 17
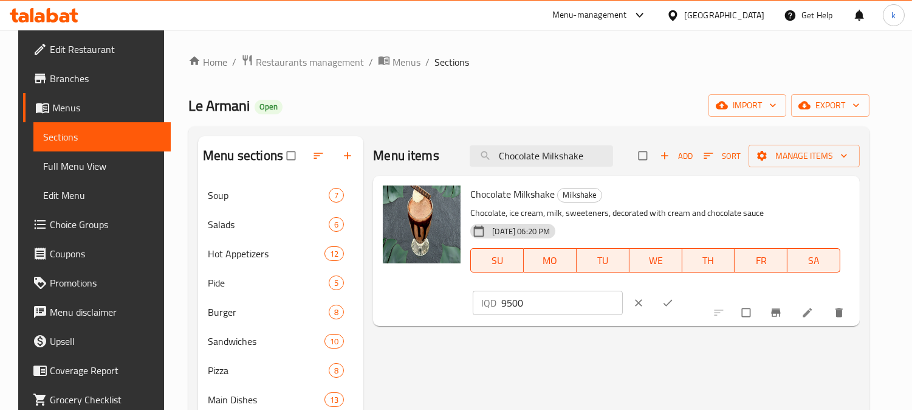
click at [623, 291] on input "9500" at bounding box center [563, 303] width 122 height 24
paste input "10"
type input "10500"
click at [674, 297] on icon "ok" at bounding box center [668, 303] width 12 height 12
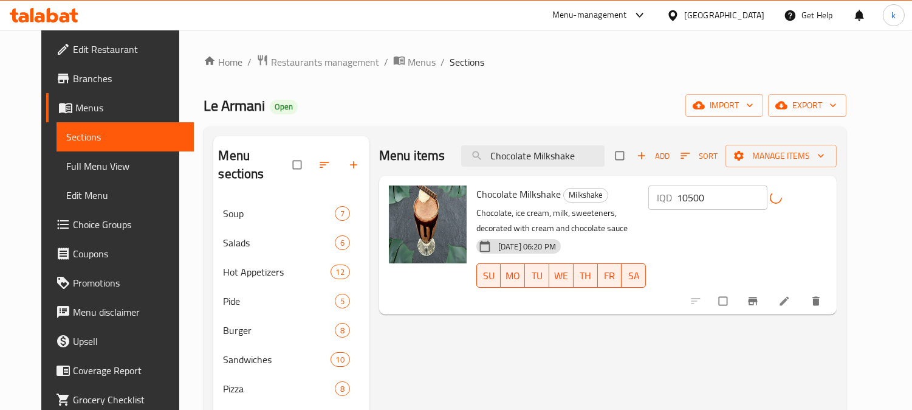
click at [759, 295] on icon "Branch-specific-item" at bounding box center [753, 301] width 12 height 12
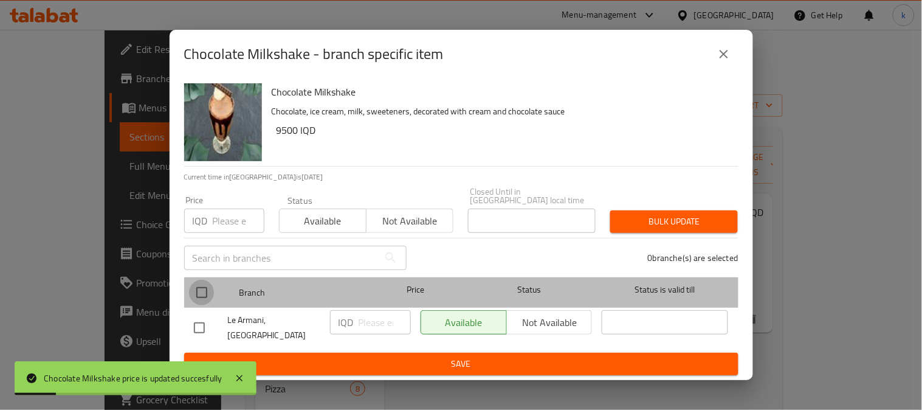
click at [195, 295] on input "checkbox" at bounding box center [202, 293] width 26 height 26
checkbox input "true"
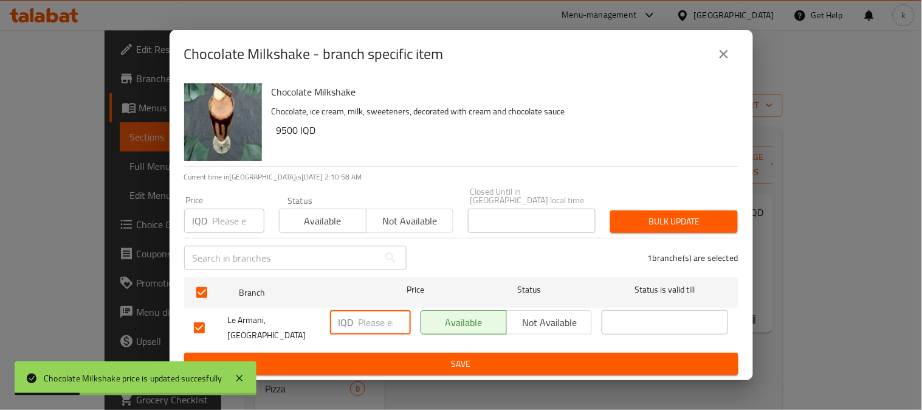
click at [368, 317] on input "number" at bounding box center [385, 322] width 52 height 24
paste input "10500"
type input "10500"
click at [386, 356] on span "Save" at bounding box center [461, 363] width 535 height 15
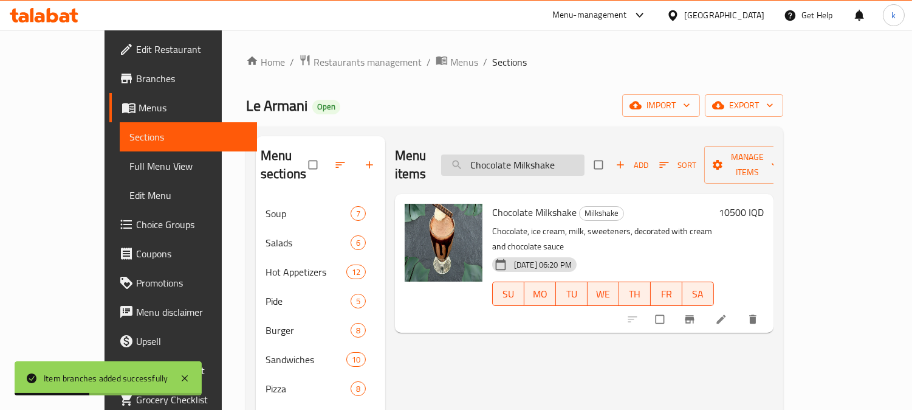
click at [543, 162] on input "Chocolate Milkshake" at bounding box center [512, 164] width 143 height 21
paste input "Armani Salad"
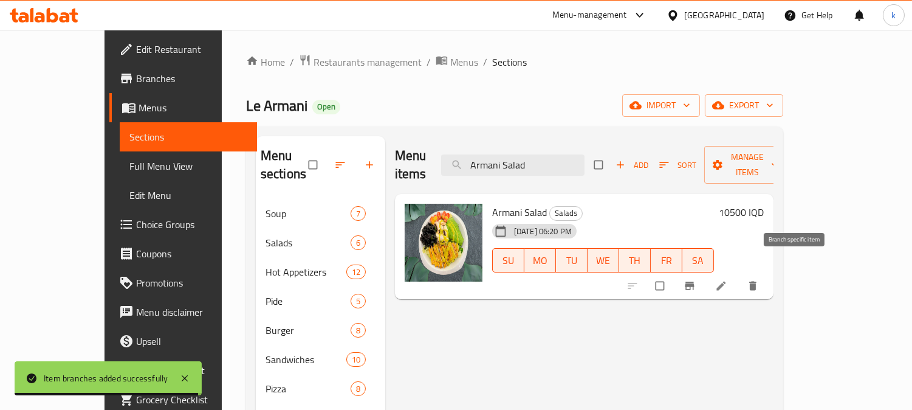
type input "Armani Salad"
click at [706, 272] on button "Branch-specific-item" at bounding box center [691, 285] width 29 height 27
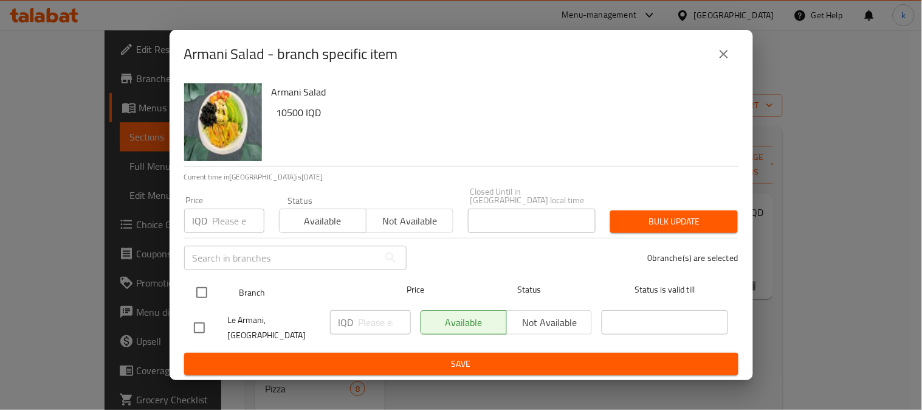
click at [196, 286] on input "checkbox" at bounding box center [202, 293] width 26 height 26
checkbox input "true"
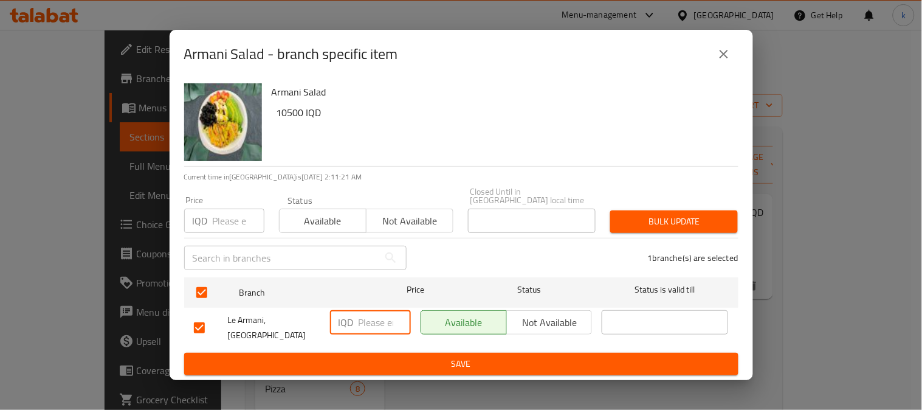
click at [382, 316] on input "number" at bounding box center [385, 322] width 52 height 24
paste input "11500"
type input "11500"
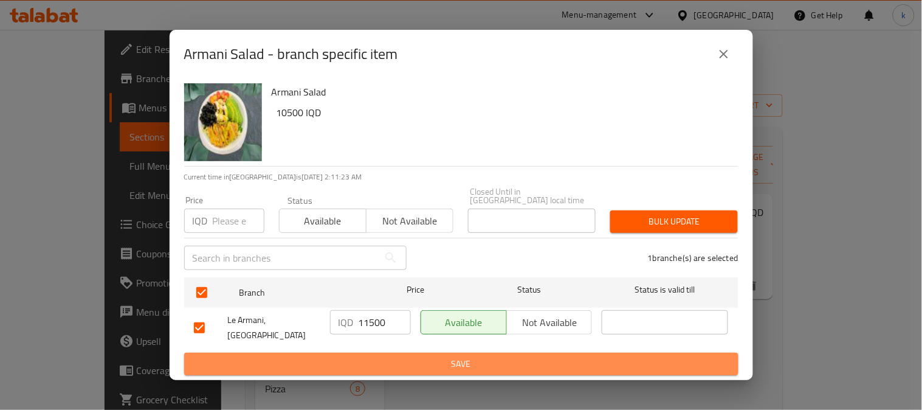
drag, startPoint x: 384, startPoint y: 346, endPoint x: 542, endPoint y: 288, distance: 167.9
click at [385, 356] on span "Save" at bounding box center [461, 363] width 535 height 15
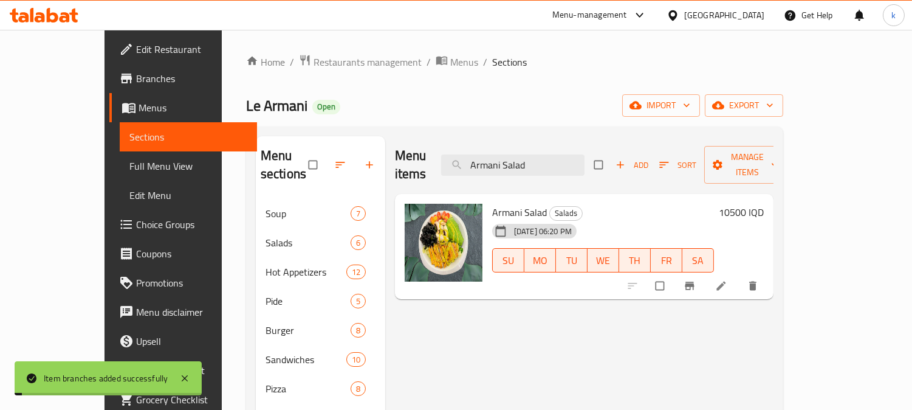
click at [764, 204] on h6 "10500 IQD" at bounding box center [741, 212] width 45 height 17
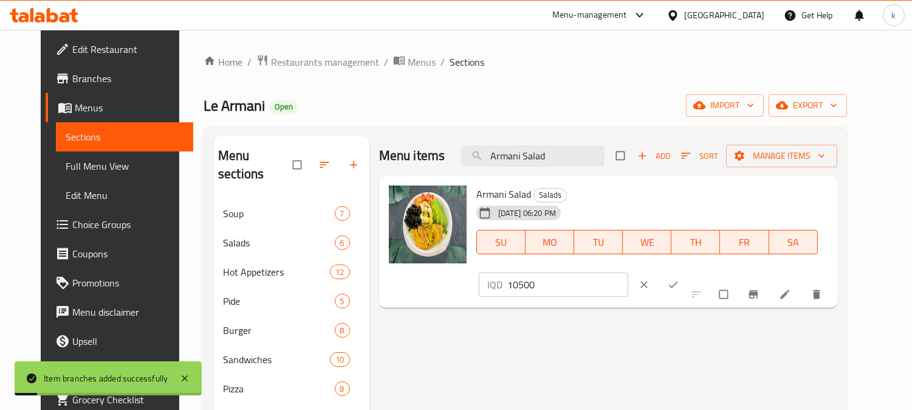
click at [629, 272] on input "10500" at bounding box center [569, 284] width 122 height 24
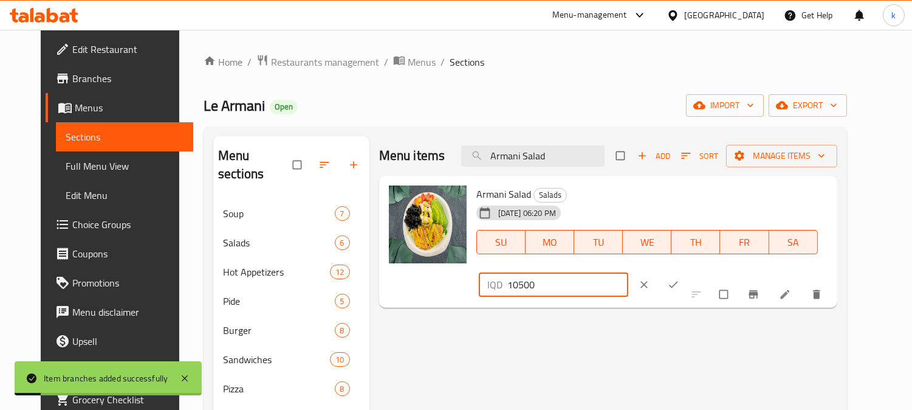
click at [629, 272] on input "10500" at bounding box center [569, 284] width 122 height 24
paste input "1"
type input "11500"
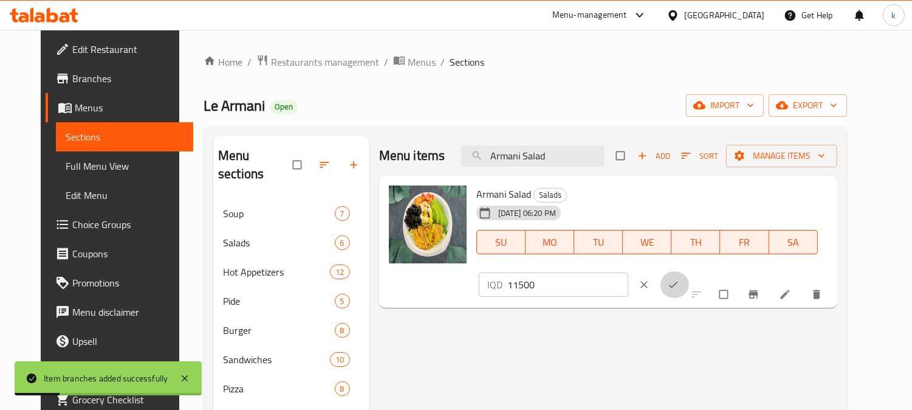
click at [689, 271] on button "ok" at bounding box center [674, 284] width 29 height 27
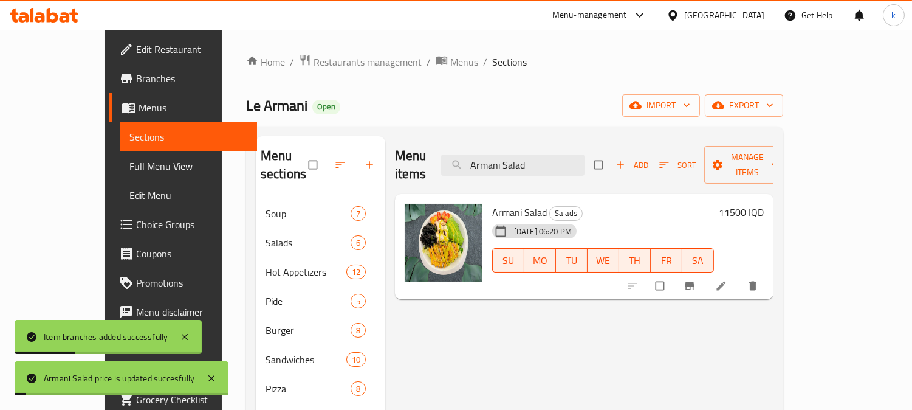
click at [740, 276] on li at bounding box center [723, 285] width 34 height 19
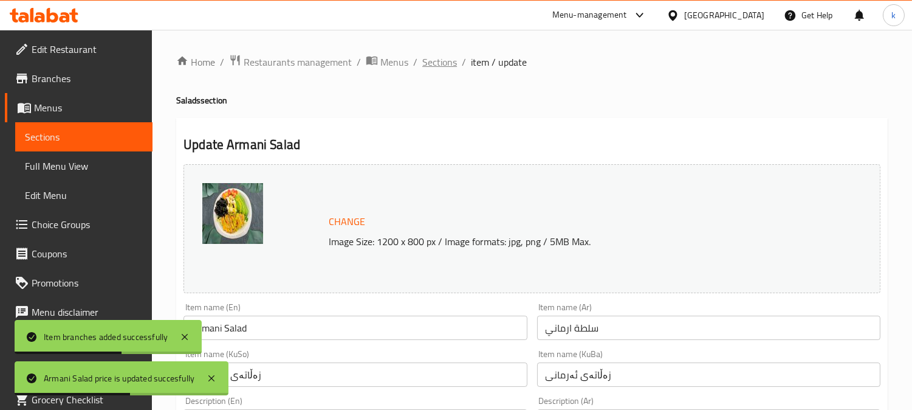
click at [430, 69] on span "Sections" at bounding box center [439, 62] width 35 height 15
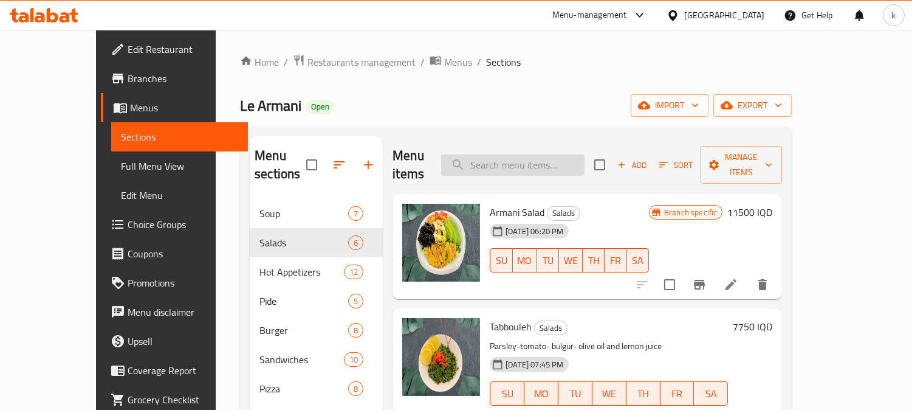
click at [565, 157] on input "search" at bounding box center [512, 164] width 143 height 21
paste input "Armani Salad"
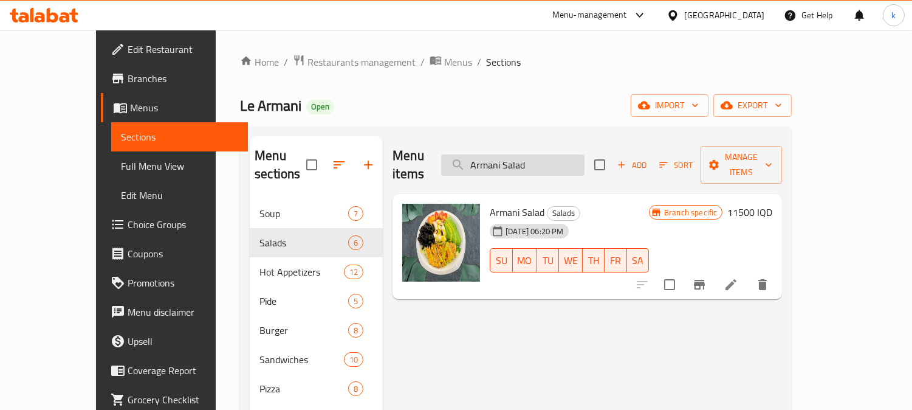
click at [513, 154] on input "Armani Salad" at bounding box center [512, 164] width 143 height 21
drag, startPoint x: 513, startPoint y: 154, endPoint x: 612, endPoint y: 190, distance: 104.8
click at [519, 155] on input "Armani Salad" at bounding box center [512, 164] width 143 height 21
paste input "9500"
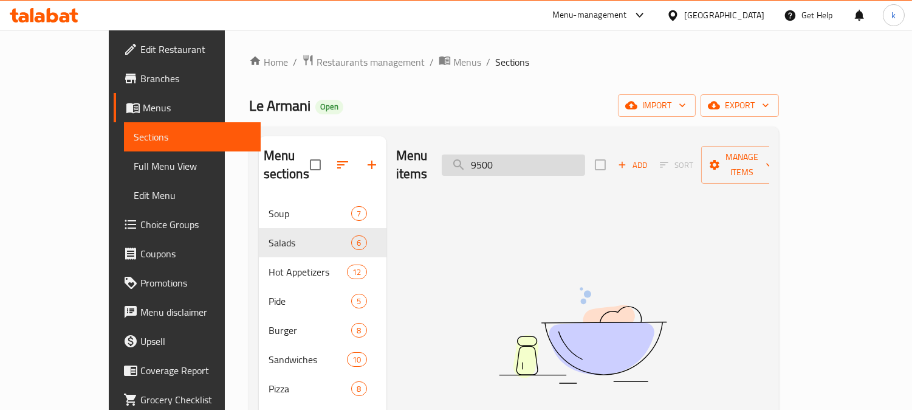
drag, startPoint x: 499, startPoint y: 153, endPoint x: 489, endPoint y: 154, distance: 10.4
click at [489, 154] on input "9500" at bounding box center [513, 164] width 143 height 21
paste input "Escalope Burger"
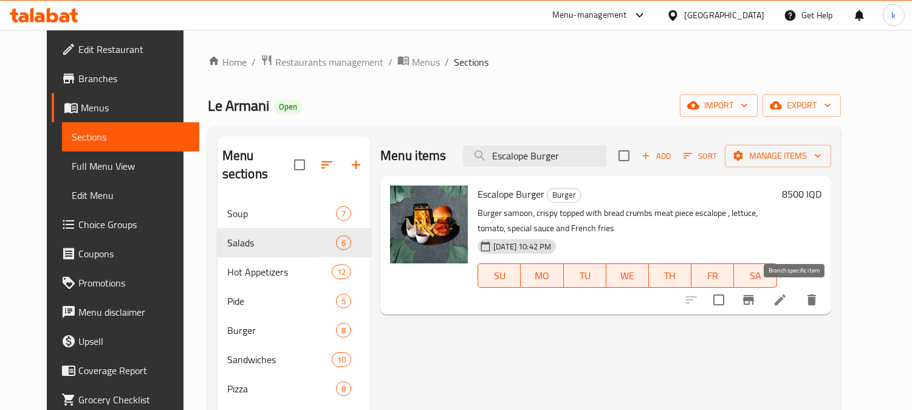
type input "Escalope Burger"
click at [756, 302] on icon "Branch-specific-item" at bounding box center [749, 299] width 15 height 15
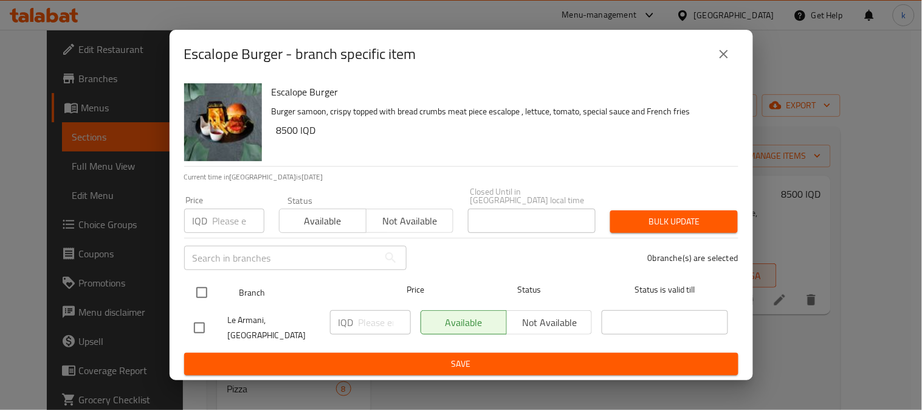
click at [201, 291] on input "checkbox" at bounding box center [202, 293] width 26 height 26
checkbox input "true"
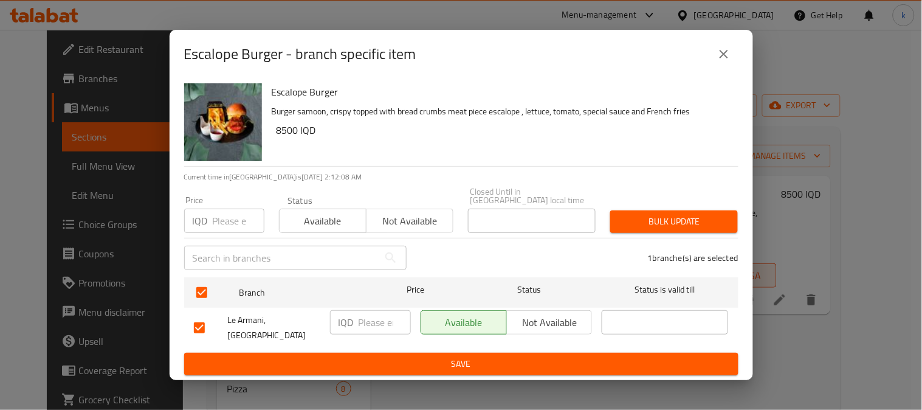
click at [362, 320] on input "number" at bounding box center [385, 322] width 52 height 24
paste input "9500"
type input "9500"
click at [444, 356] on span "Save" at bounding box center [461, 363] width 535 height 15
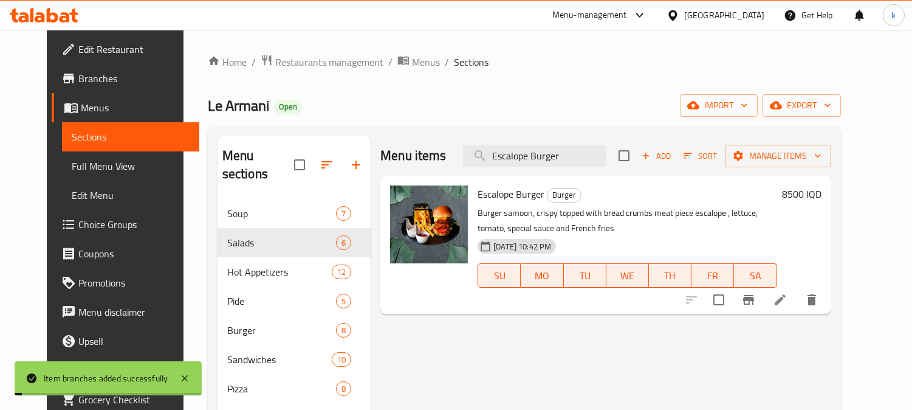
click at [822, 193] on h6 "8500 IQD" at bounding box center [802, 193] width 40 height 17
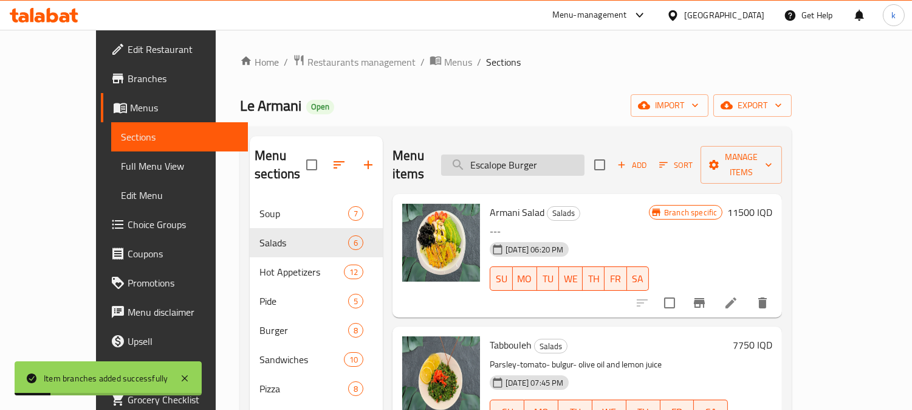
click at [585, 154] on input "Escalope Burger" at bounding box center [512, 164] width 143 height 21
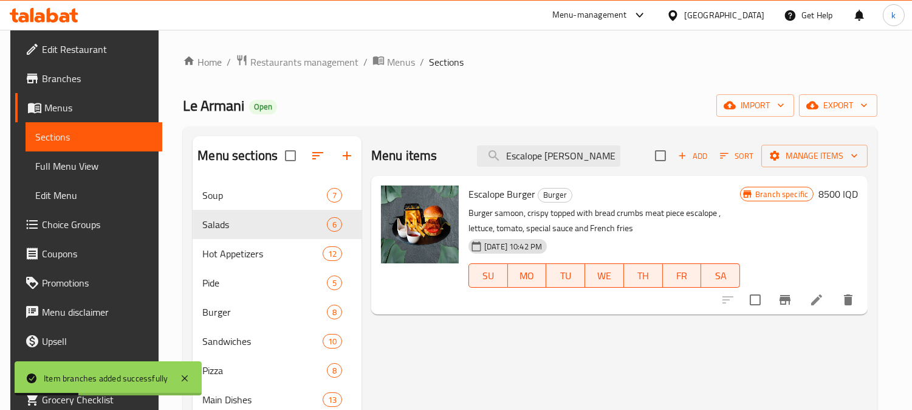
type input "Escalope Burge"
click at [839, 192] on h6 "8500 IQD" at bounding box center [839, 193] width 40 height 17
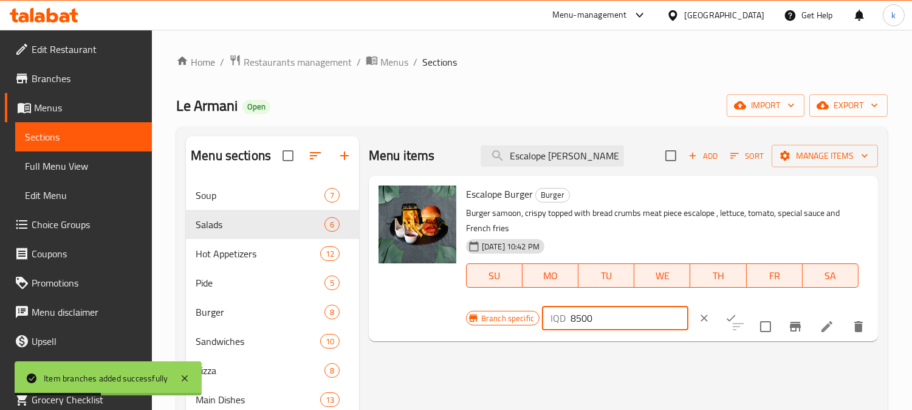
click at [577, 320] on input "8500" at bounding box center [630, 318] width 118 height 24
paste input "9"
type input "9500"
click at [718, 322] on button "ok" at bounding box center [731, 318] width 27 height 27
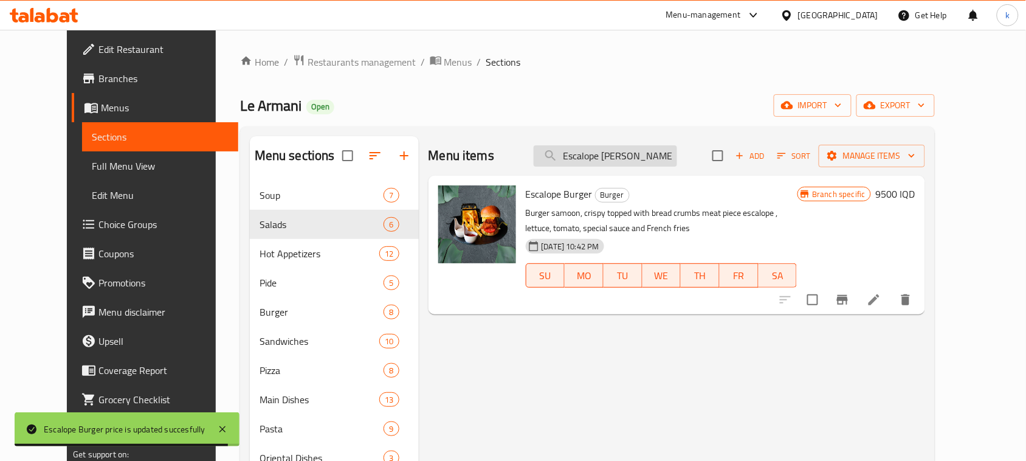
click at [612, 154] on input "Escalope Burge" at bounding box center [605, 155] width 143 height 21
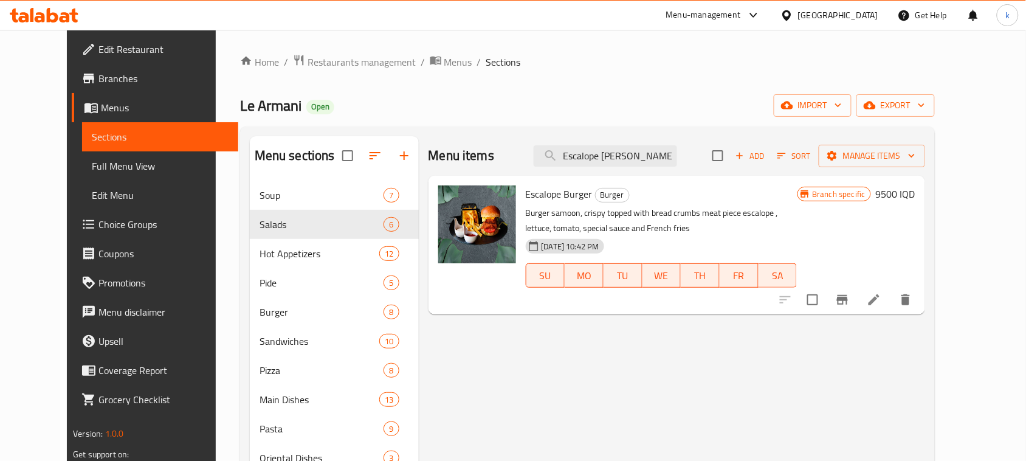
paste input "Mojito Energy"
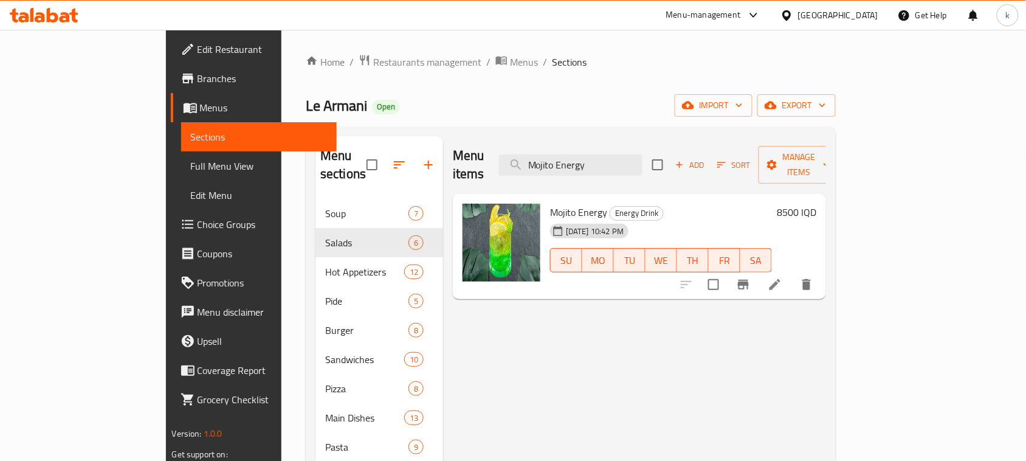
type input "Mojito Energy"
click at [777, 199] on div "Mojito Energy Energy Drink 21-05-2025 10:42 PM SU MO TU WE TH FR SA" at bounding box center [661, 247] width 232 height 96
click at [749, 280] on icon "Branch-specific-item" at bounding box center [743, 285] width 11 height 10
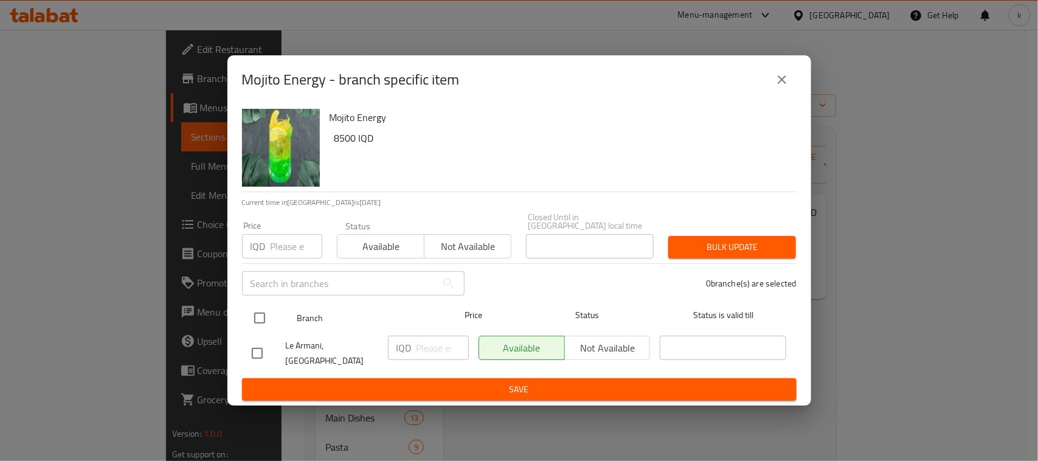
click at [257, 315] on input "checkbox" at bounding box center [260, 318] width 26 height 26
checkbox input "true"
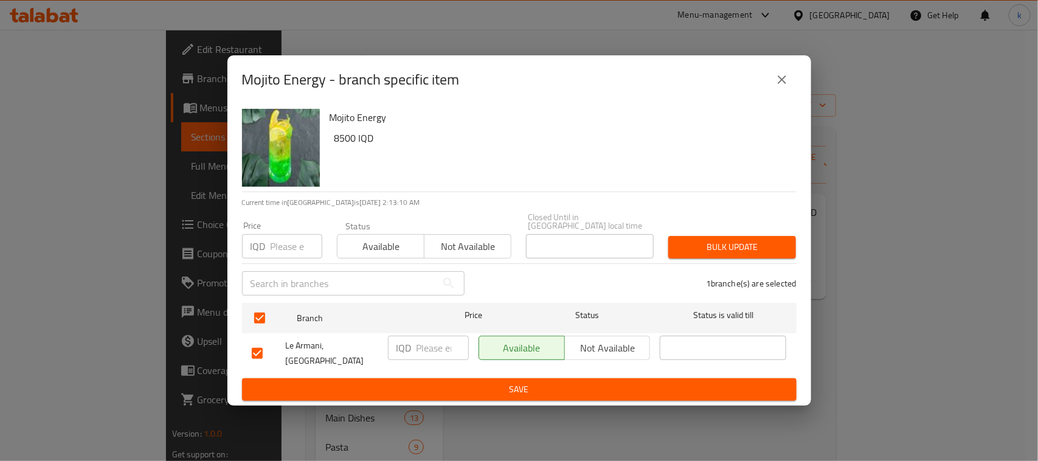
click at [435, 354] on input "number" at bounding box center [442, 348] width 52 height 24
paste input "9500"
type input "9500"
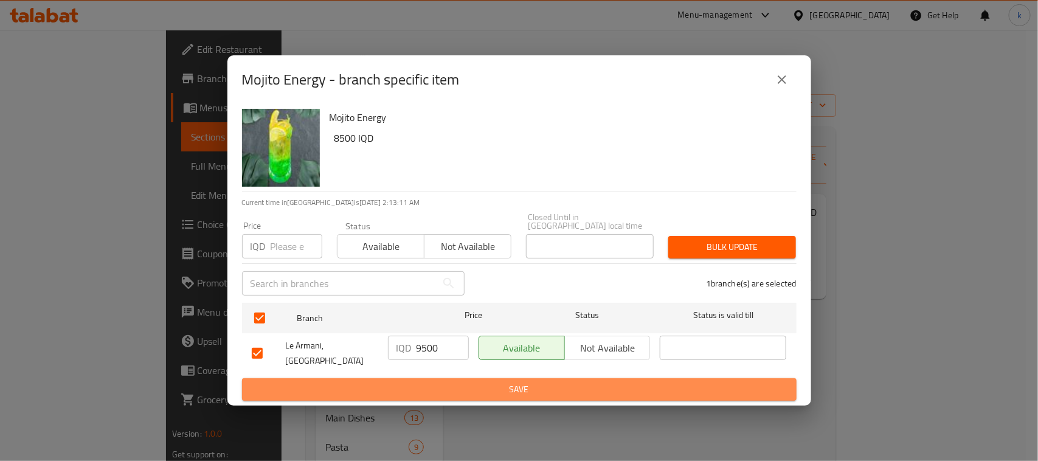
click at [441, 382] on span "Save" at bounding box center [519, 389] width 535 height 15
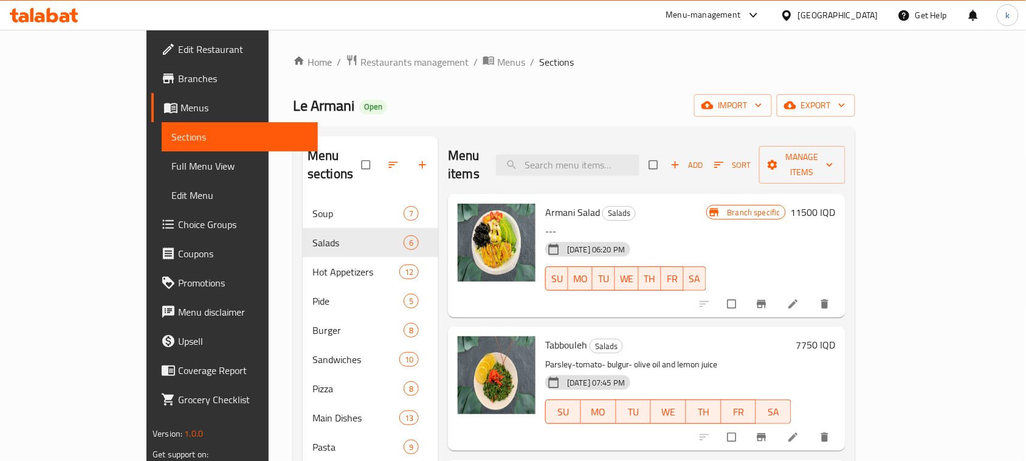
click at [799, 298] on icon at bounding box center [793, 304] width 12 height 12
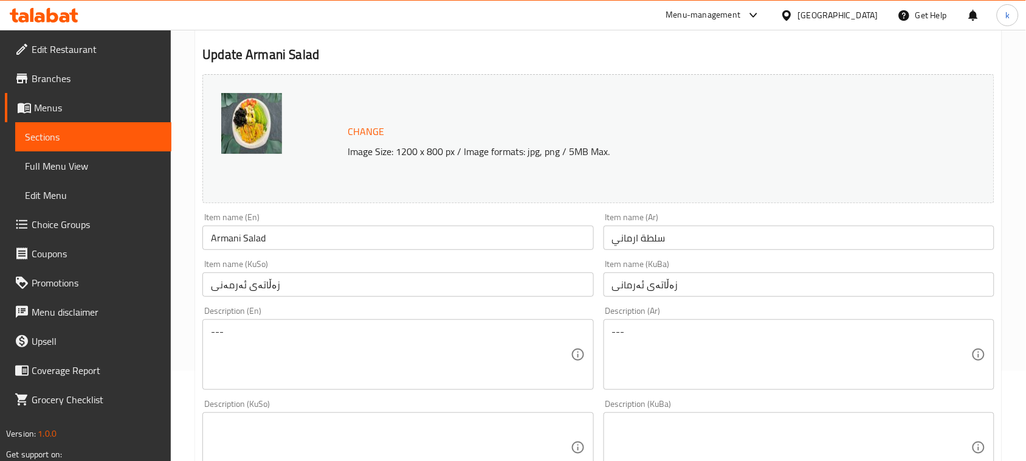
scroll to position [126, 0]
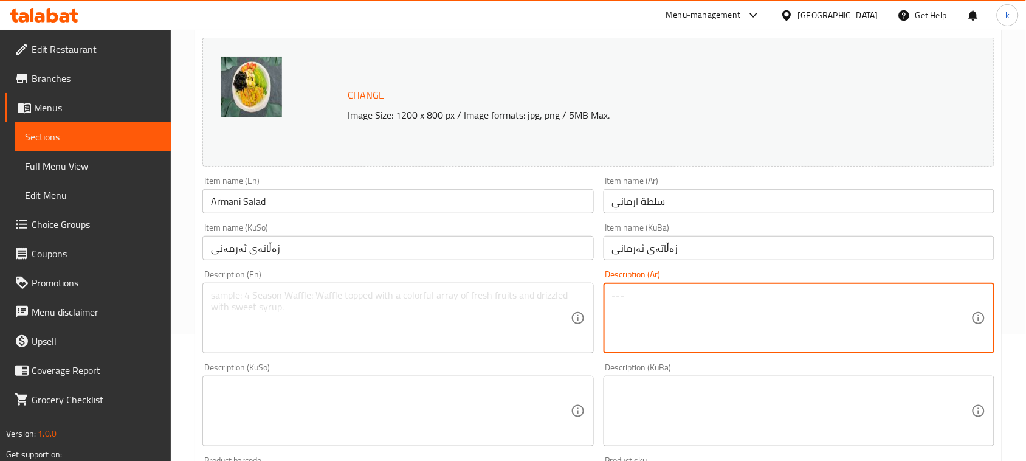
drag, startPoint x: 713, startPoint y: 296, endPoint x: 457, endPoint y: 296, distance: 255.9
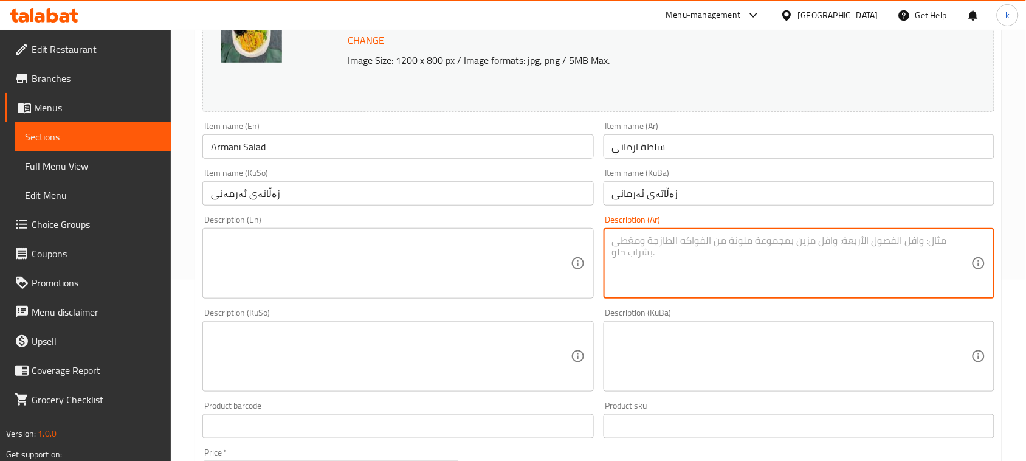
scroll to position [554, 0]
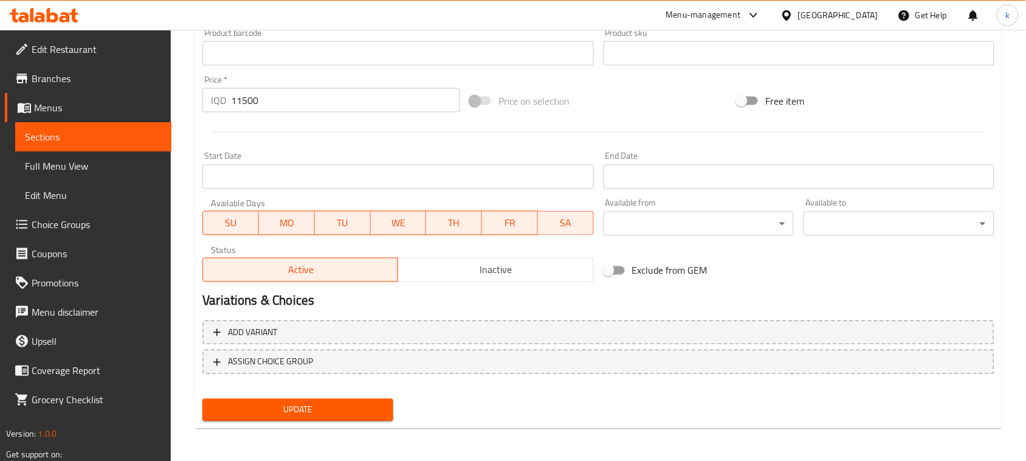
click at [301, 396] on div "Update" at bounding box center [298, 410] width 201 height 32
click at [311, 402] on span "Update" at bounding box center [297, 409] width 171 height 15
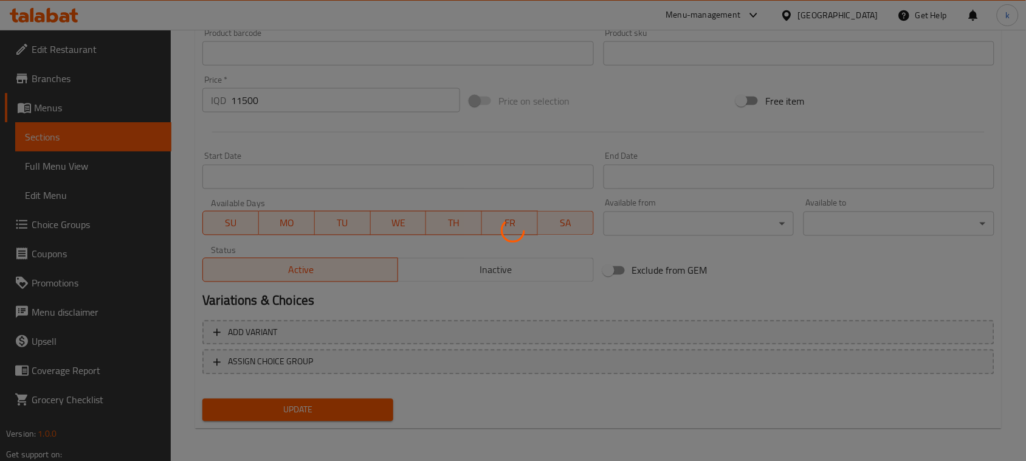
scroll to position [0, 0]
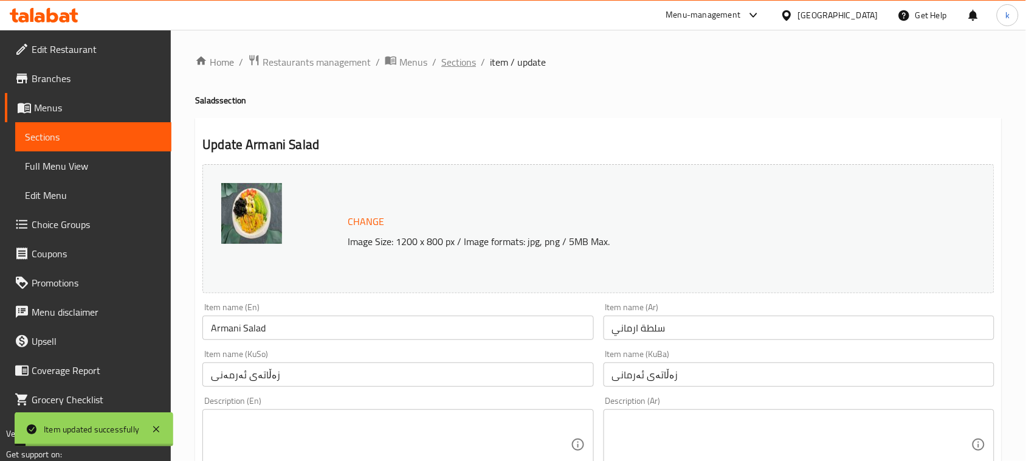
click at [458, 66] on span "Sections" at bounding box center [458, 62] width 35 height 15
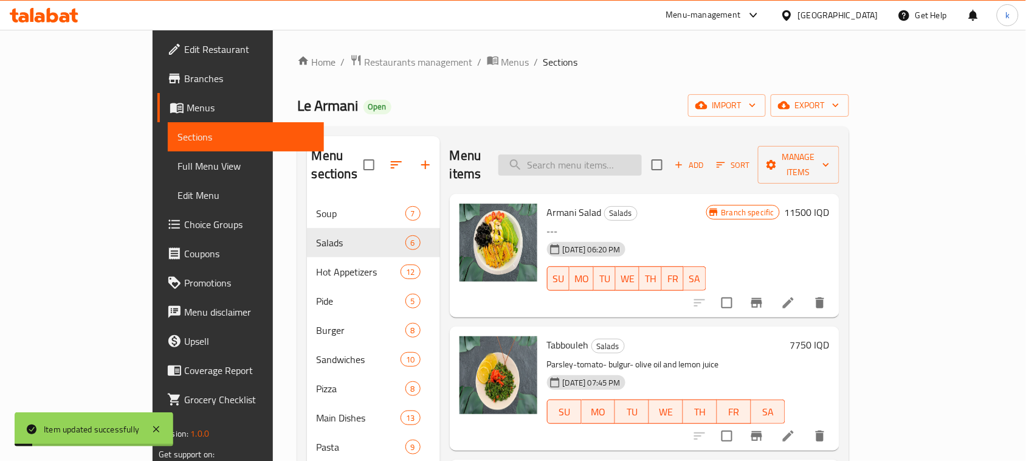
click at [585, 160] on input "search" at bounding box center [569, 164] width 143 height 21
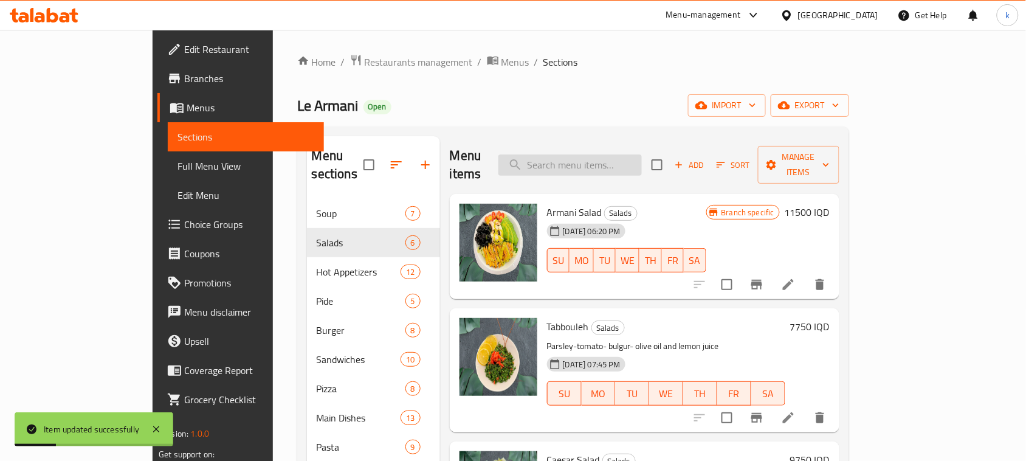
paste input "Meat Taco"
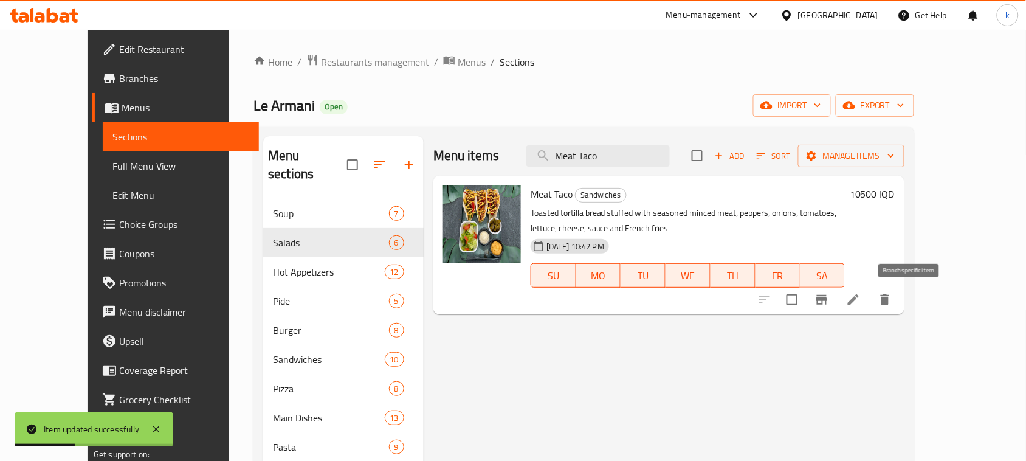
type input "Meat Taco"
click at [829, 302] on icon "Branch-specific-item" at bounding box center [822, 299] width 15 height 15
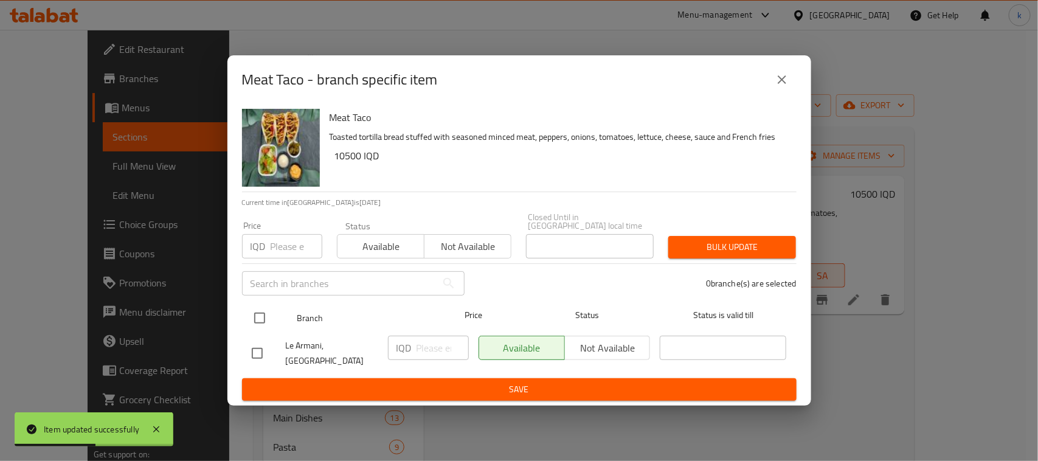
drag, startPoint x: 260, startPoint y: 312, endPoint x: 288, endPoint y: 326, distance: 31.0
click at [260, 313] on input "checkbox" at bounding box center [260, 318] width 26 height 26
checkbox input "true"
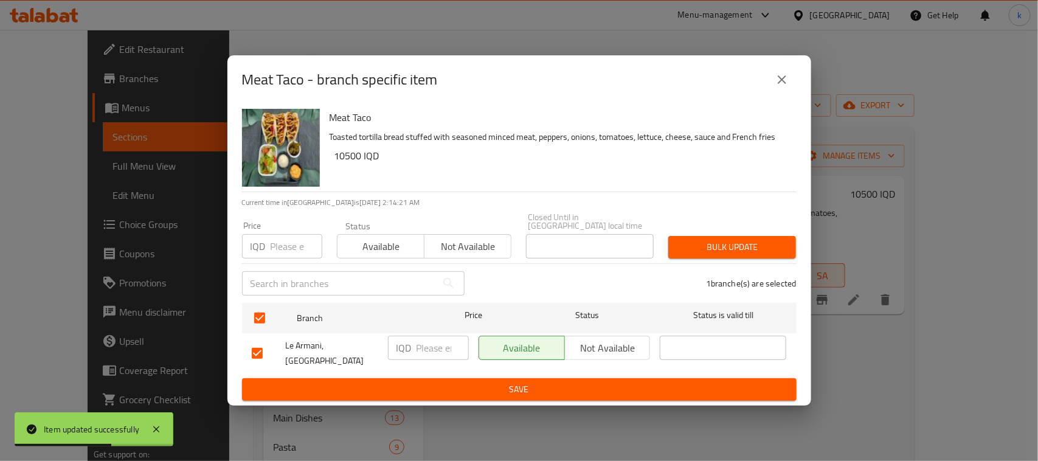
click at [410, 354] on p "IQD" at bounding box center [403, 347] width 15 height 15
click at [430, 348] on input "number" at bounding box center [442, 348] width 52 height 24
paste input "11500"
type input "11500"
click at [522, 382] on span "Save" at bounding box center [519, 389] width 535 height 15
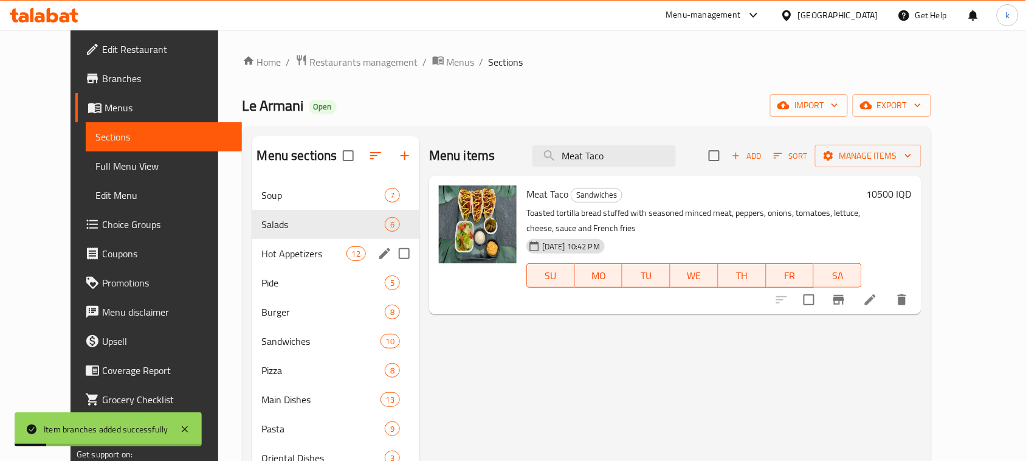
click at [263, 248] on span "Hot Appetizers" at bounding box center [304, 253] width 84 height 15
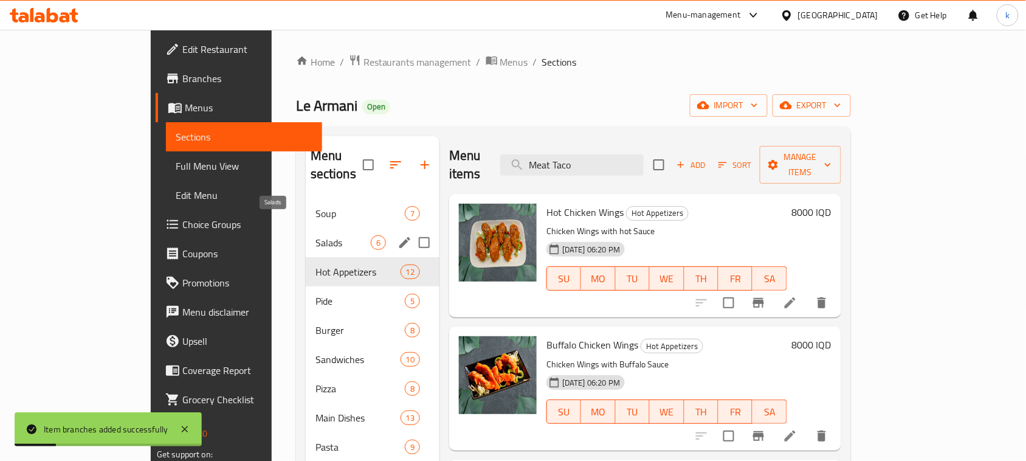
click at [315, 235] on span "Salads" at bounding box center [342, 242] width 55 height 15
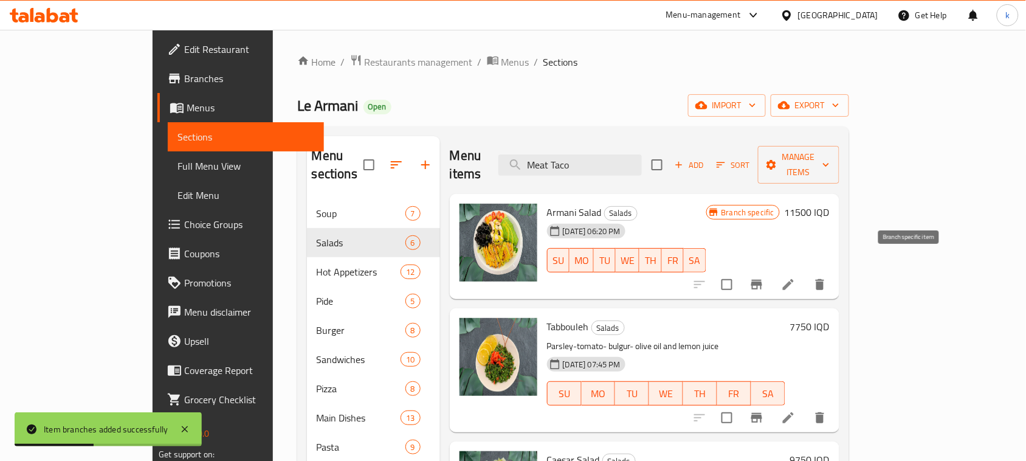
click at [764, 277] on icon "Branch-specific-item" at bounding box center [757, 284] width 15 height 15
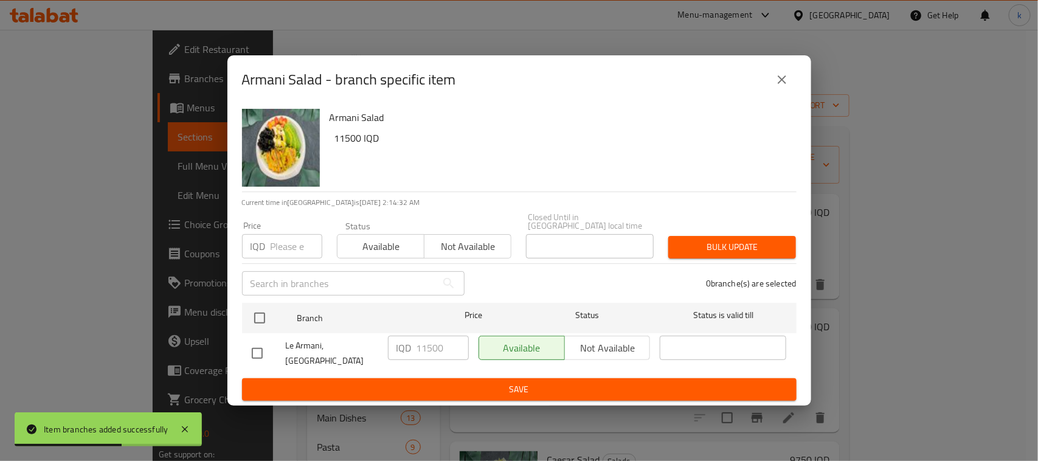
click at [770, 86] on button "close" at bounding box center [781, 79] width 29 height 29
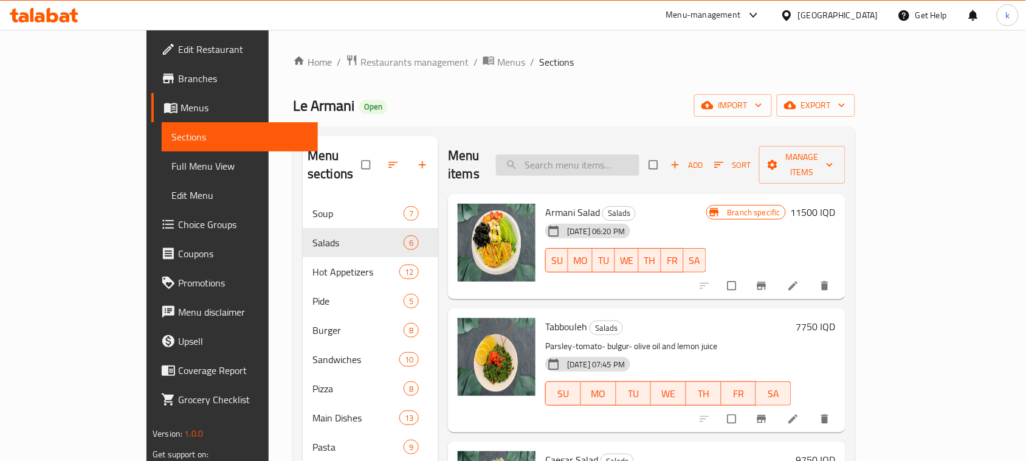
click at [623, 165] on input "search" at bounding box center [567, 164] width 143 height 21
paste input "Meat Taco"
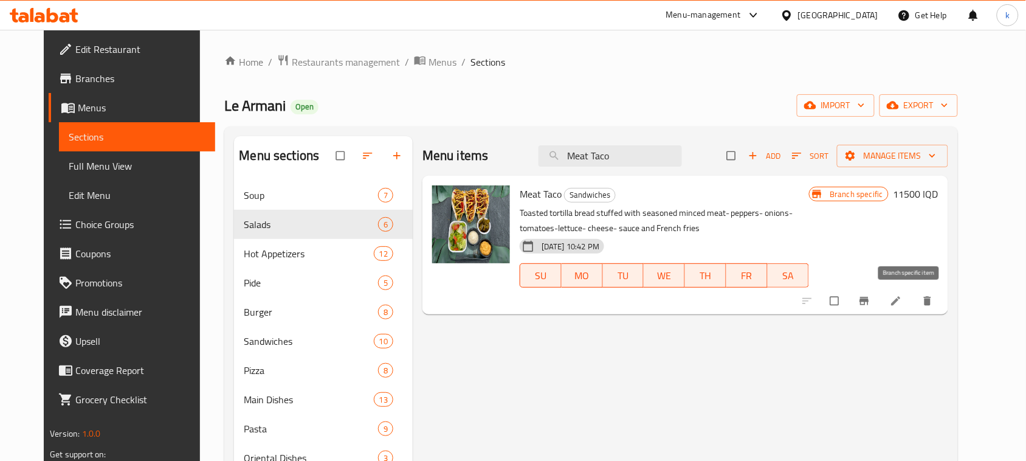
click at [870, 297] on icon "Branch-specific-item" at bounding box center [864, 301] width 12 height 12
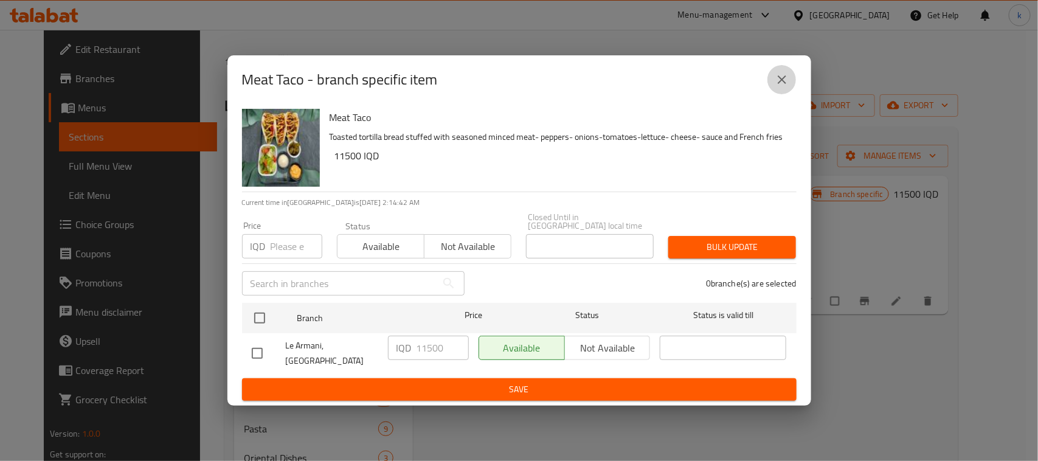
click at [780, 84] on icon "close" at bounding box center [781, 79] width 9 height 9
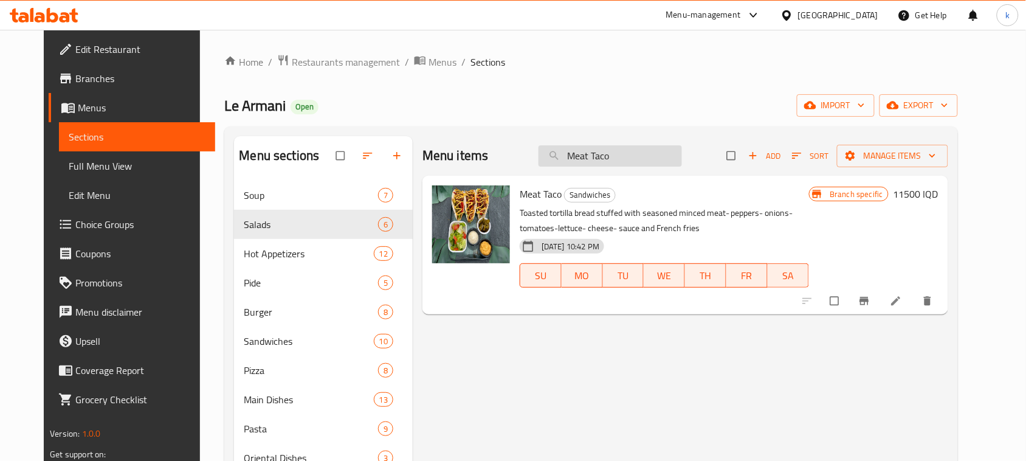
click at [641, 148] on input "Meat Taco" at bounding box center [610, 155] width 143 height 21
paste input "Energy Mixed Fruit"
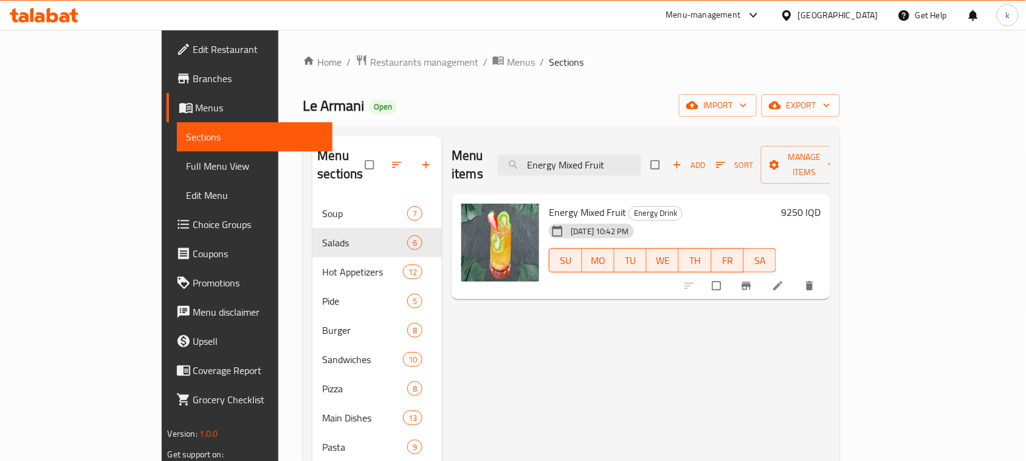
type input "Energy Mixed Fruit"
click at [796, 276] on li at bounding box center [779, 285] width 34 height 19
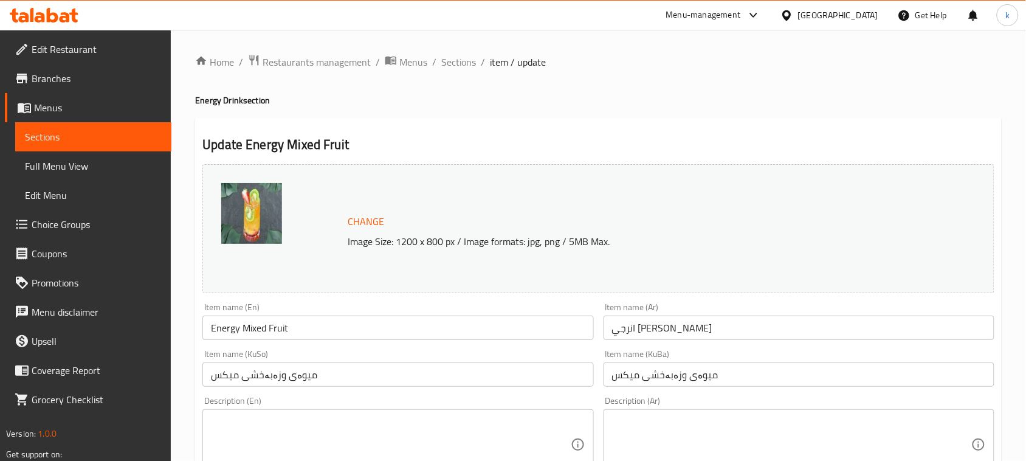
click at [446, 64] on span "Sections" at bounding box center [458, 62] width 35 height 15
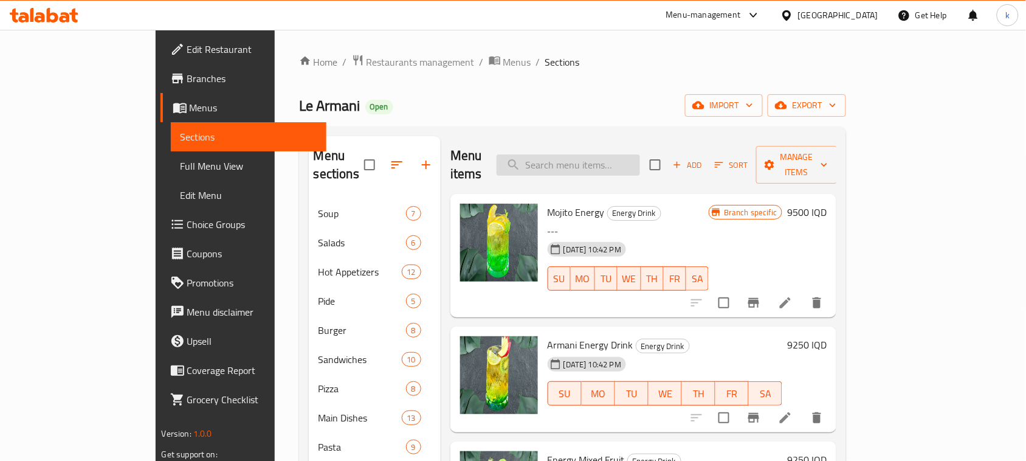
click at [601, 154] on input "search" at bounding box center [568, 164] width 143 height 21
paste input "Energy Mixed Fruit"
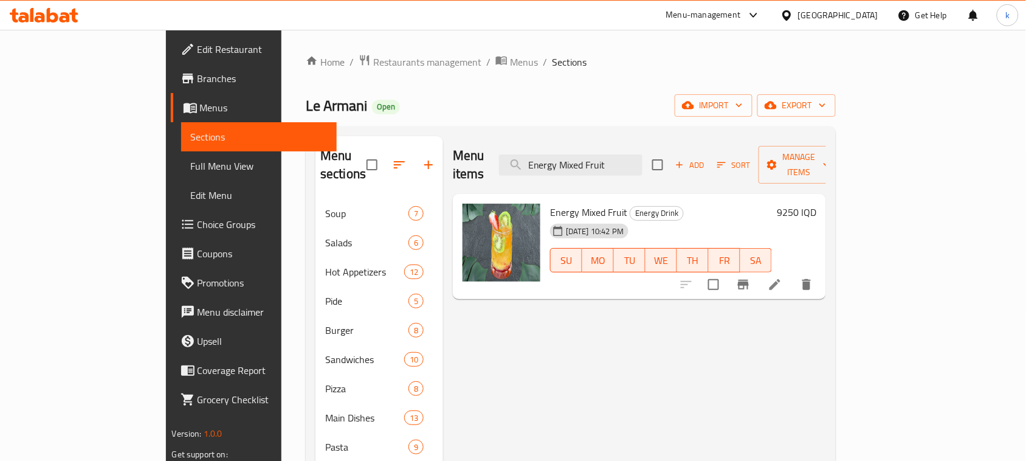
type input "Energy Mixed Fruit"
click at [751, 277] on icon "Branch-specific-item" at bounding box center [743, 284] width 15 height 15
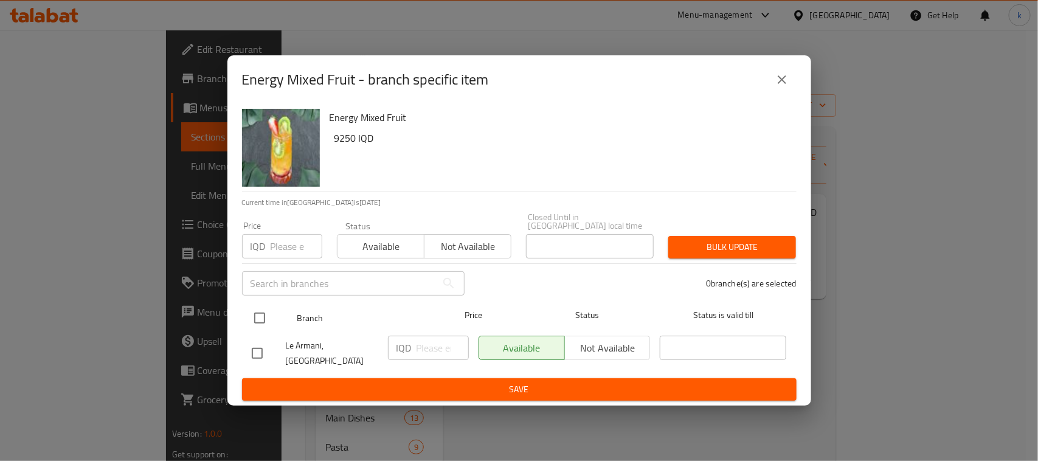
click at [256, 317] on input "checkbox" at bounding box center [260, 318] width 26 height 26
checkbox input "true"
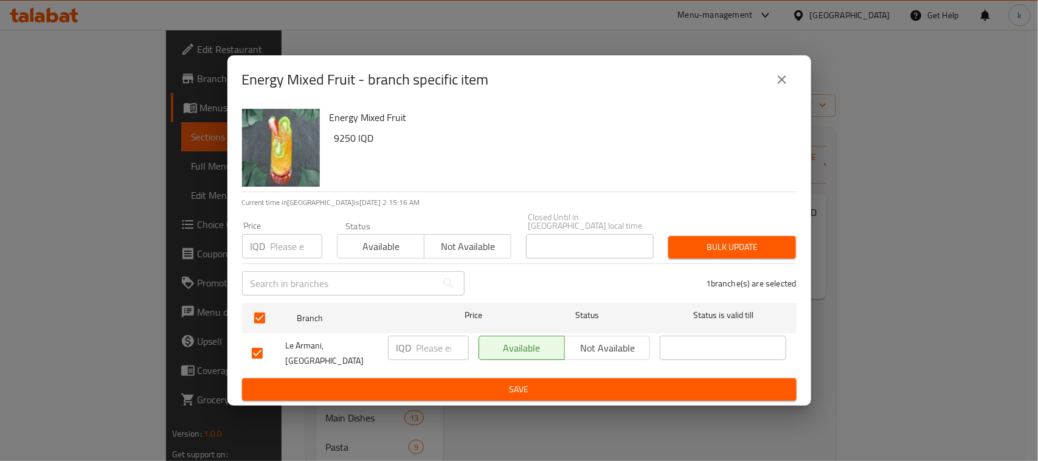
click at [433, 354] on input "number" at bounding box center [442, 348] width 52 height 24
paste input "10250"
type input "10250"
click at [400, 382] on span "Save" at bounding box center [519, 389] width 535 height 15
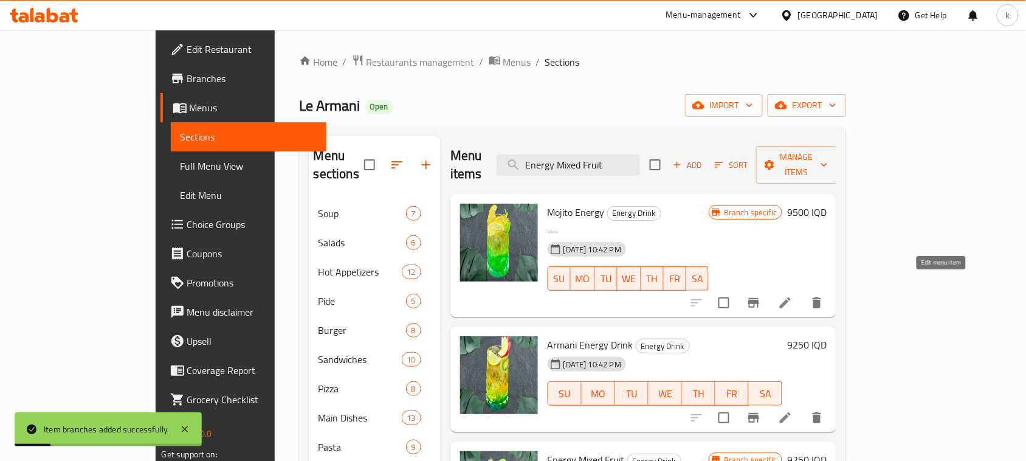
click at [793, 295] on icon at bounding box center [785, 302] width 15 height 15
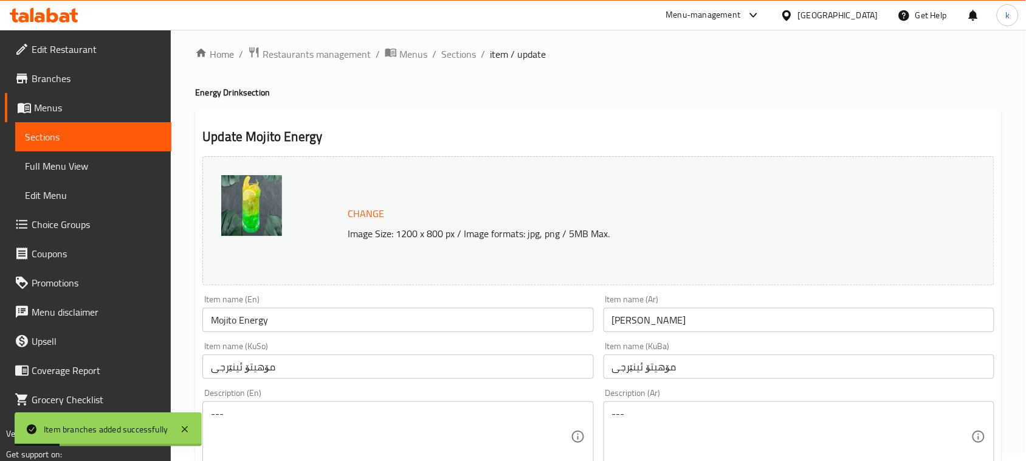
scroll to position [126, 0]
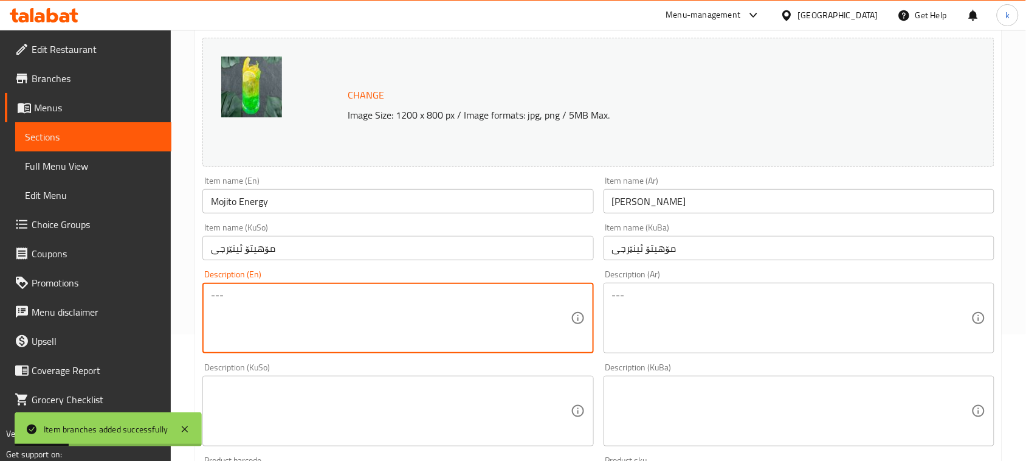
drag, startPoint x: 378, startPoint y: 312, endPoint x: 113, endPoint y: 313, distance: 265.0
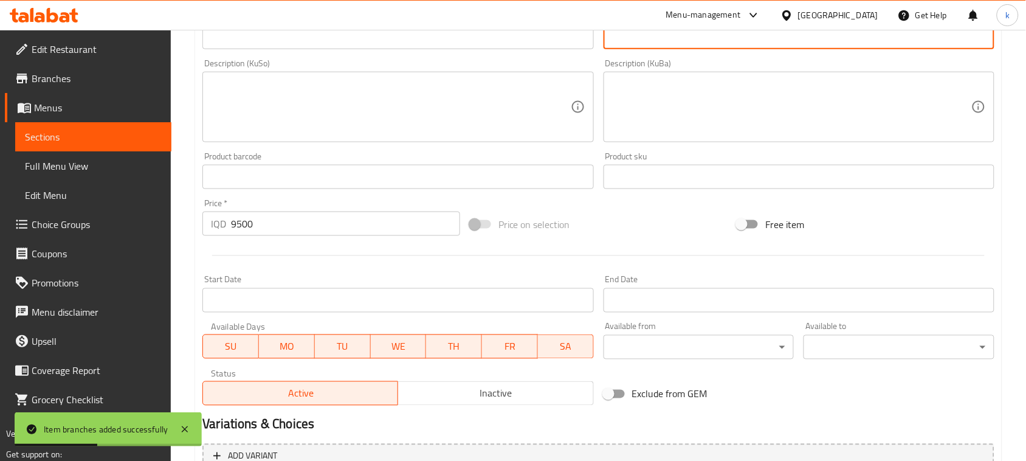
scroll to position [554, 0]
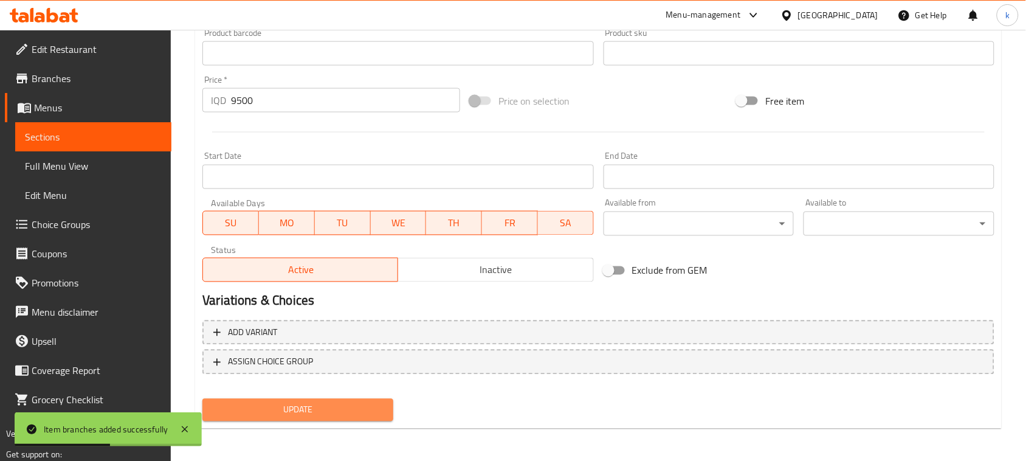
click at [339, 404] on span "Update" at bounding box center [297, 409] width 171 height 15
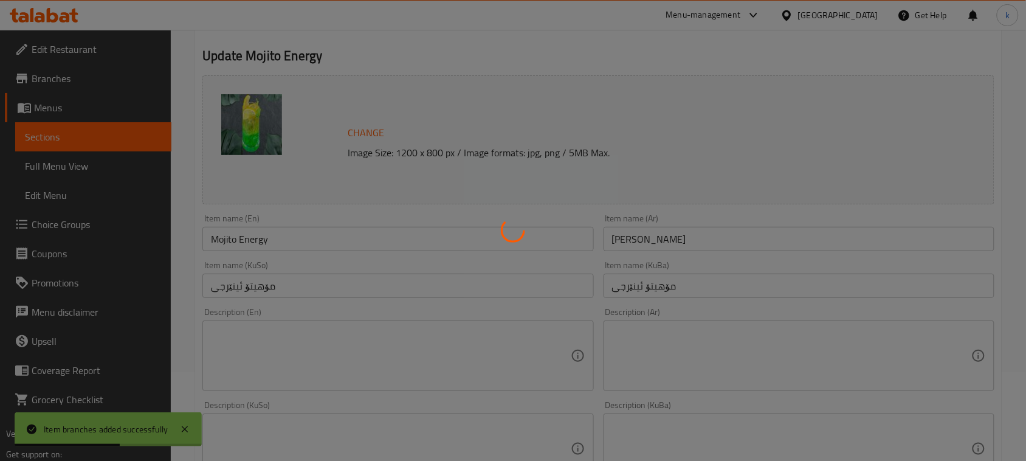
scroll to position [0, 0]
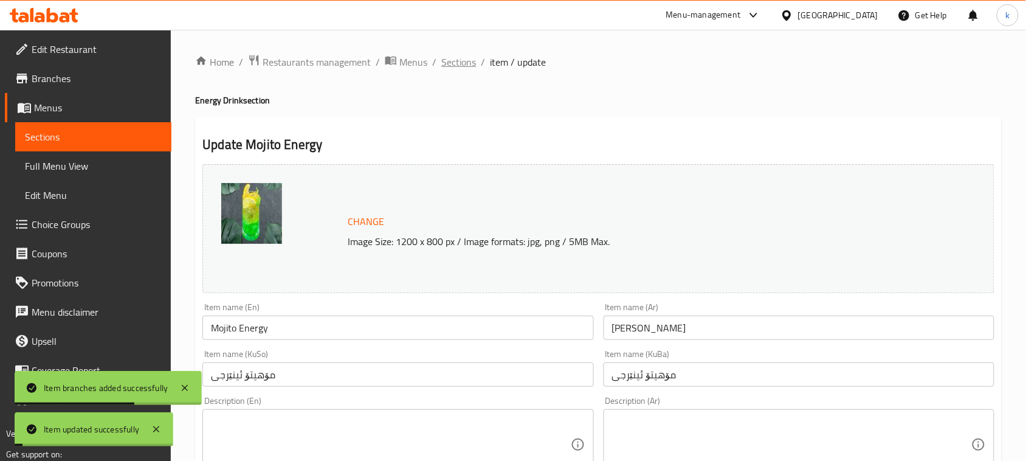
click at [463, 64] on span "Sections" at bounding box center [458, 62] width 35 height 15
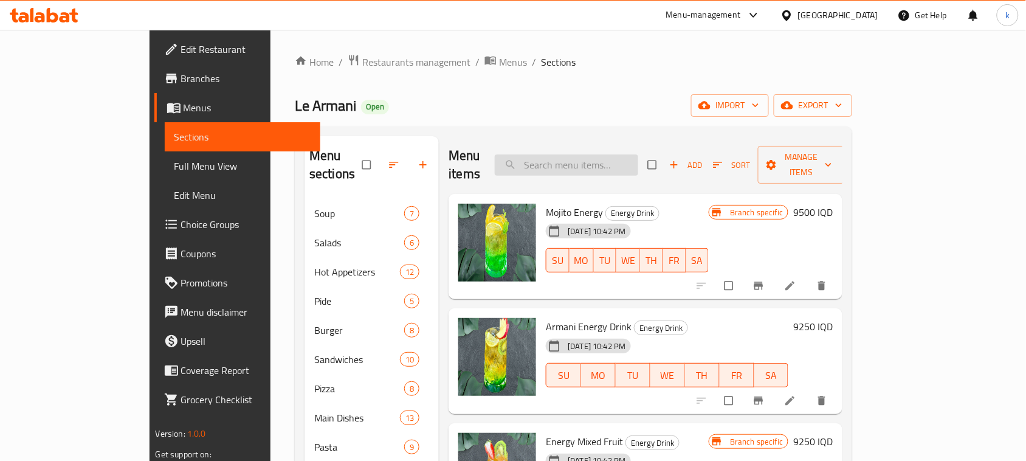
click at [638, 159] on input "search" at bounding box center [566, 164] width 143 height 21
paste input "Energy Mixed Fruit"
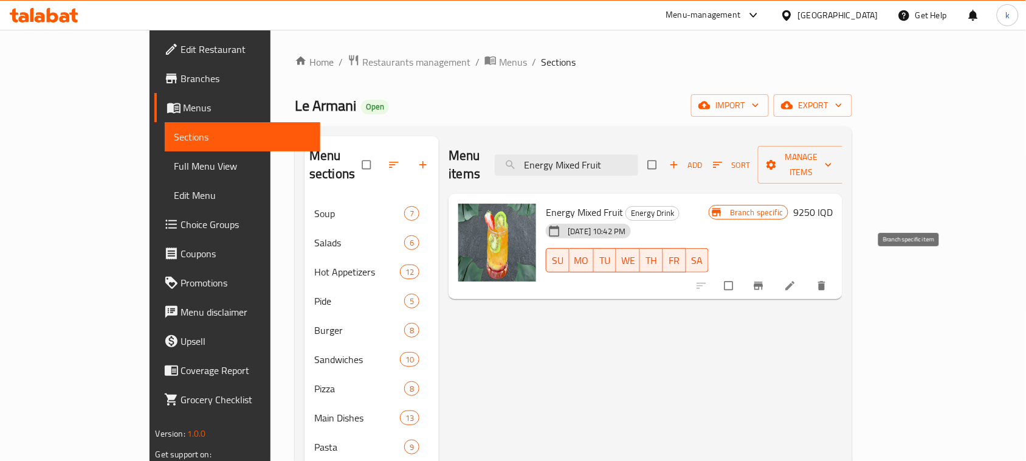
type input "Energy Mixed Fruit"
click at [764, 282] on icon "Branch-specific-item" at bounding box center [758, 286] width 9 height 8
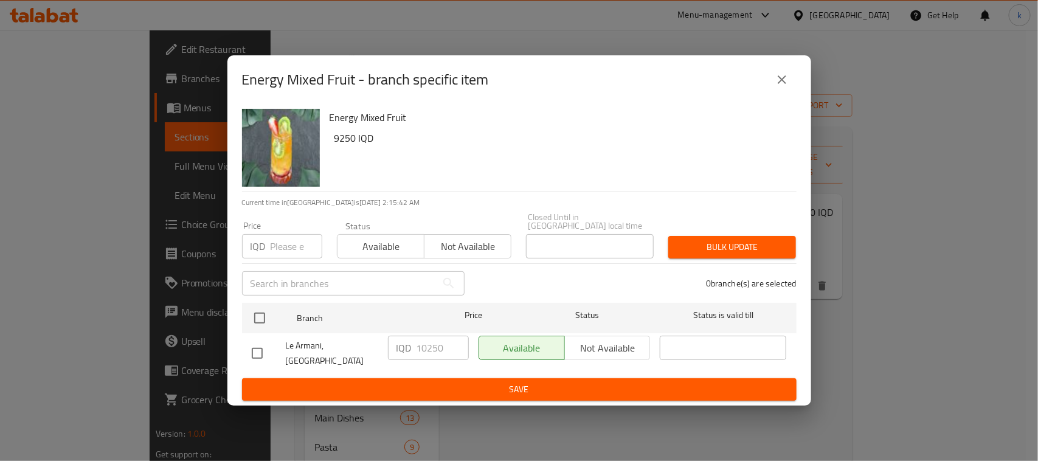
click at [791, 89] on button "close" at bounding box center [781, 79] width 29 height 29
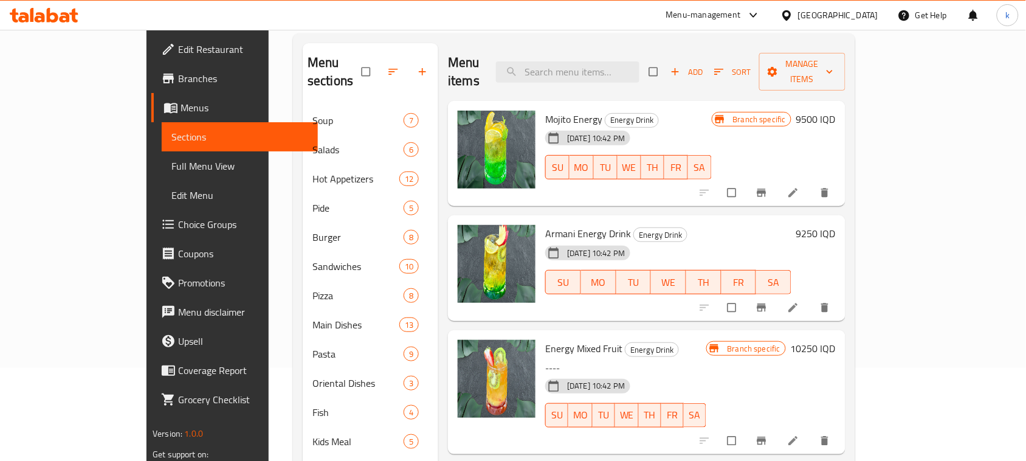
scroll to position [126, 0]
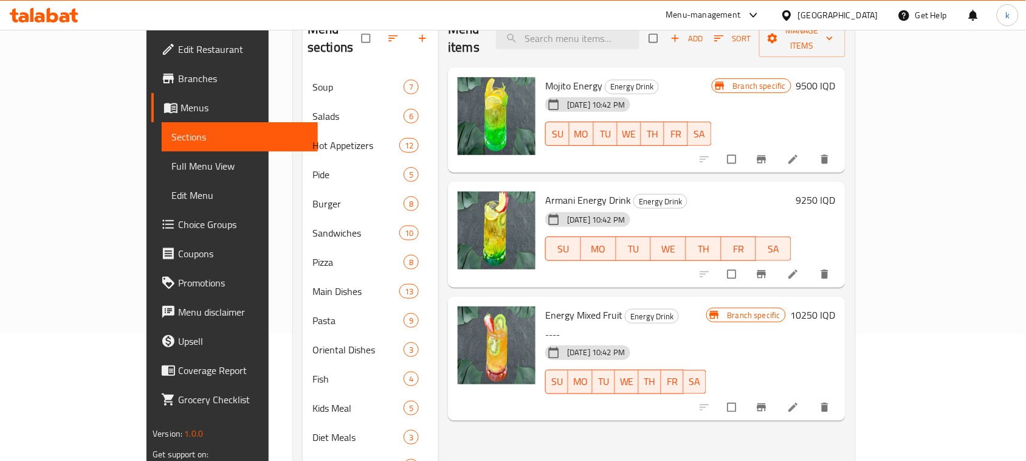
click at [812, 398] on li at bounding box center [794, 407] width 34 height 19
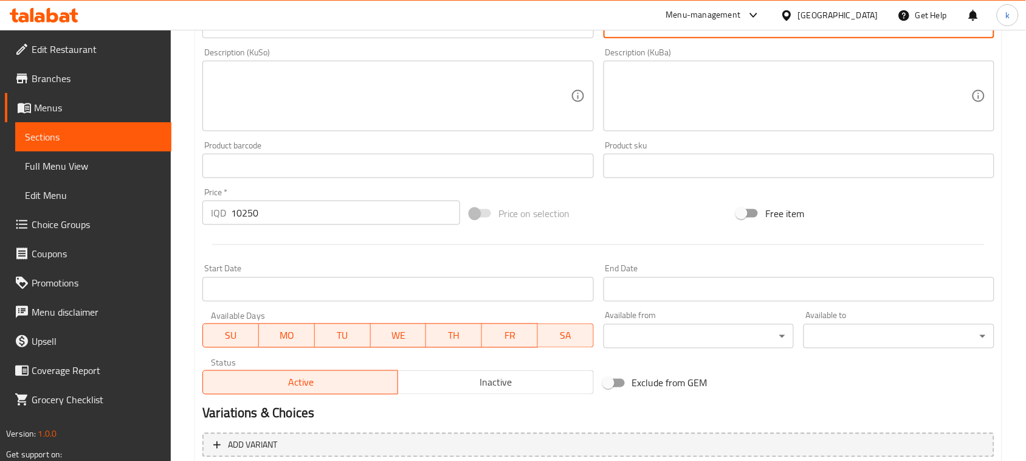
scroll to position [554, 0]
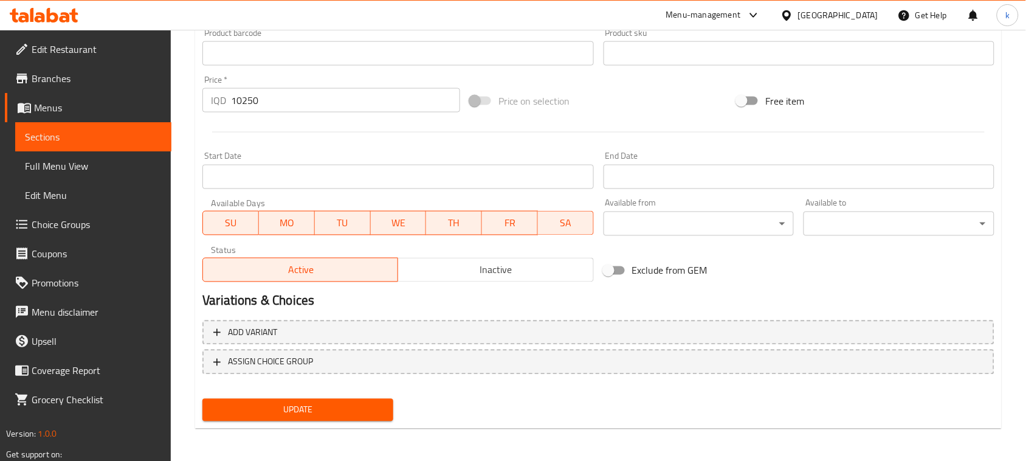
drag, startPoint x: 356, startPoint y: 411, endPoint x: 401, endPoint y: 372, distance: 59.9
click at [359, 408] on span "Update" at bounding box center [297, 409] width 171 height 15
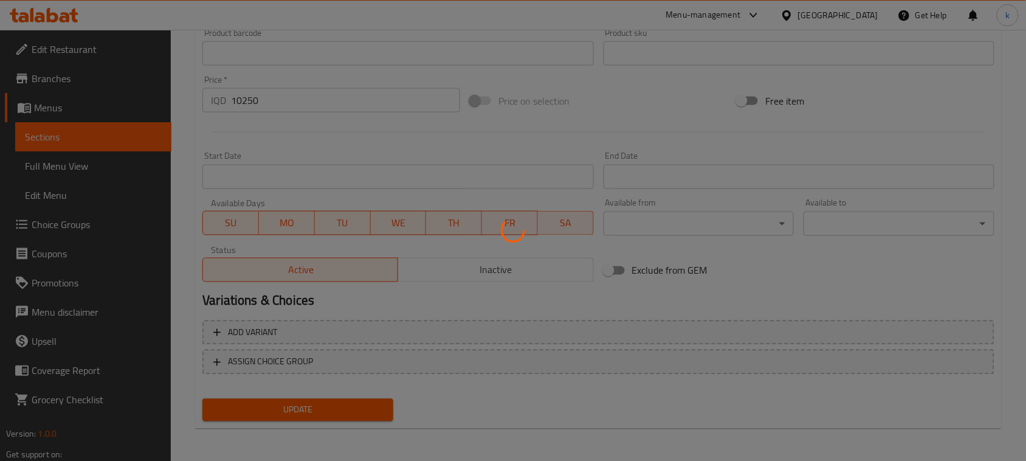
scroll to position [0, 0]
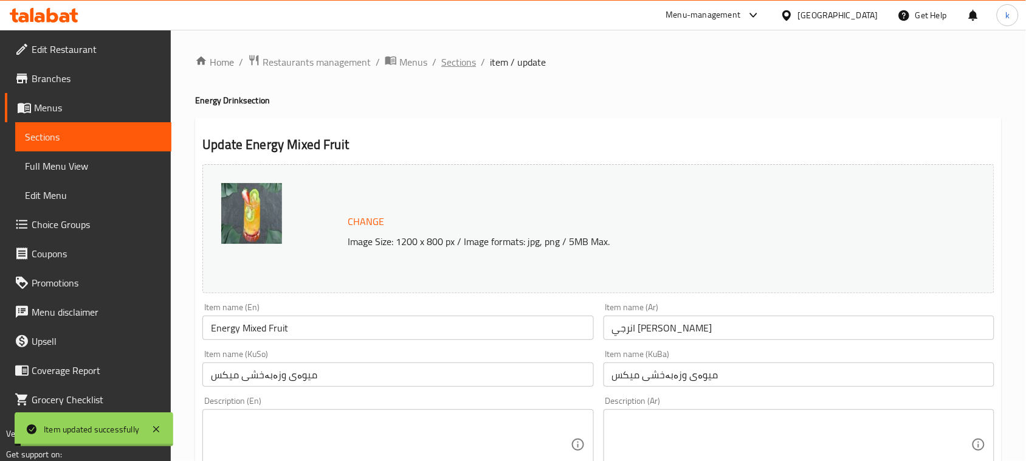
click at [469, 56] on span "Sections" at bounding box center [458, 62] width 35 height 15
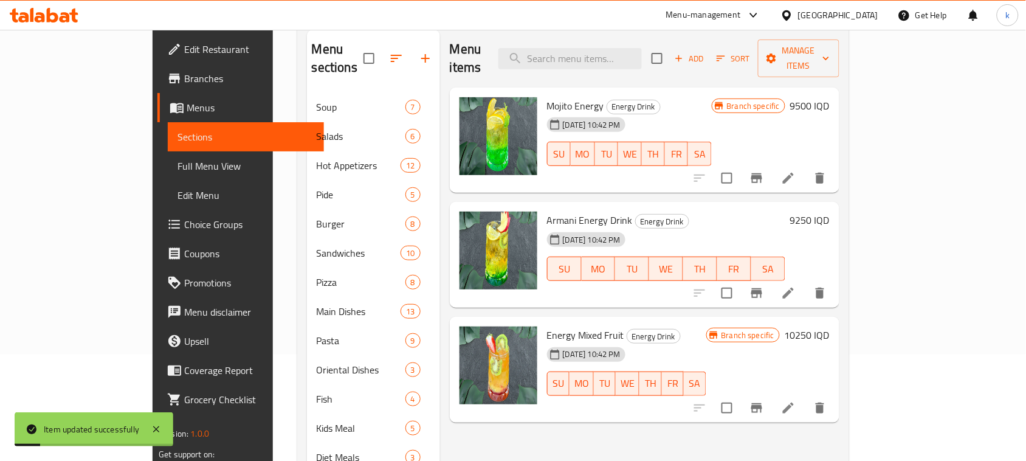
scroll to position [126, 0]
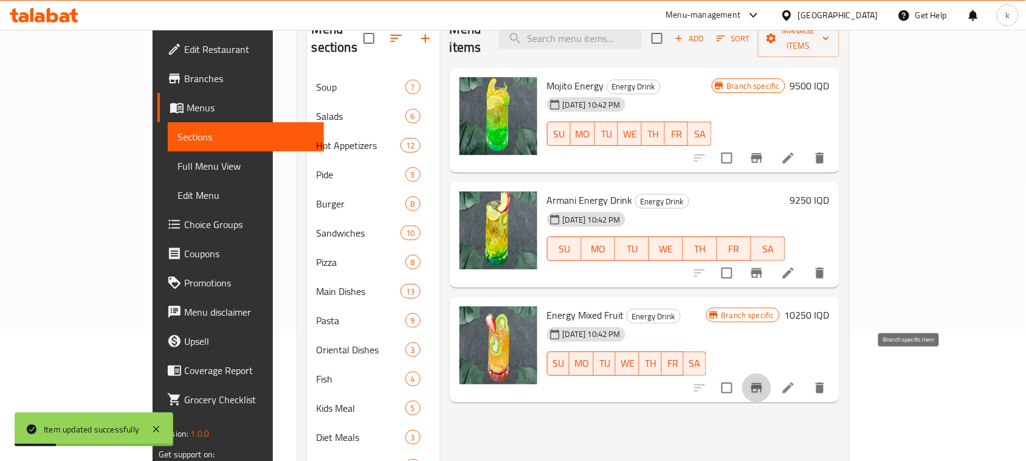
click at [762, 383] on icon "Branch-specific-item" at bounding box center [756, 388] width 11 height 10
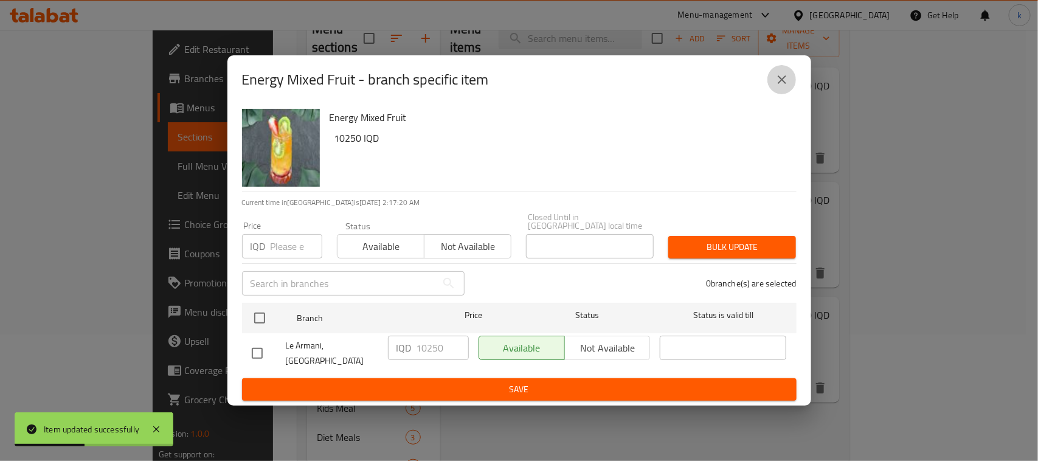
click at [774, 87] on icon "close" at bounding box center [781, 79] width 15 height 15
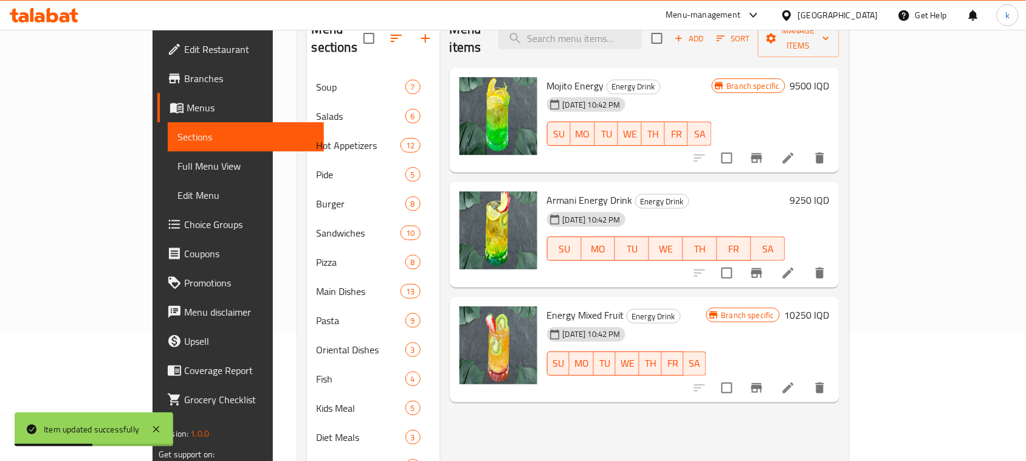
scroll to position [0, 0]
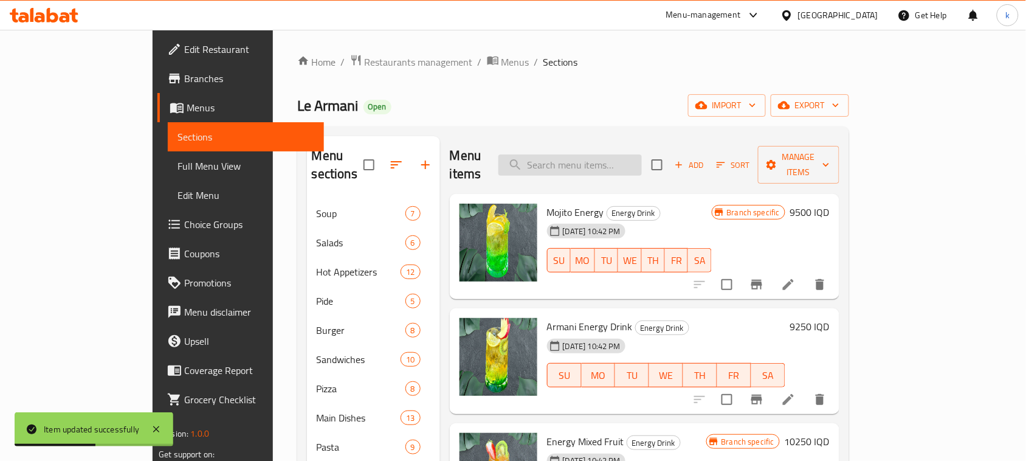
click at [629, 154] on input "search" at bounding box center [569, 164] width 143 height 21
paste input "Small Fruit Plate"
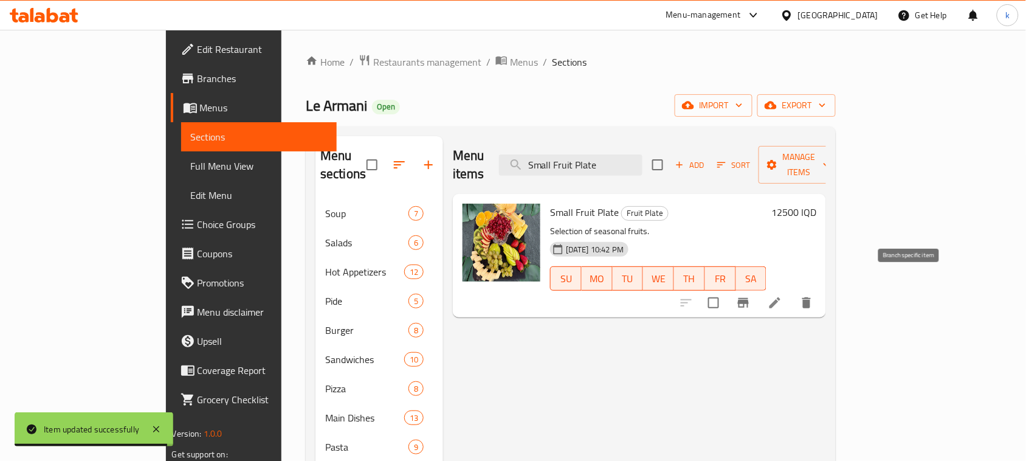
type input "Small Fruit Plate"
click at [758, 288] on button "Branch-specific-item" at bounding box center [743, 302] width 29 height 29
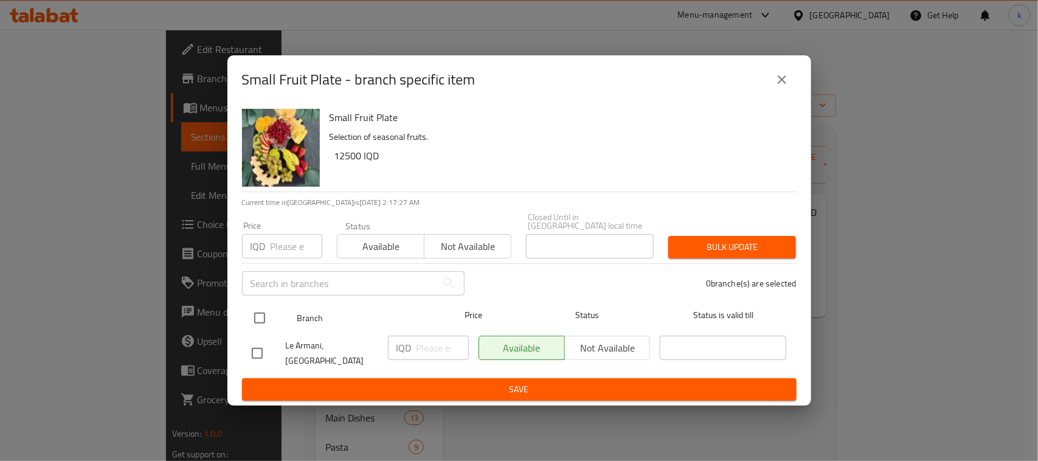
click at [269, 319] on input "checkbox" at bounding box center [260, 318] width 26 height 26
checkbox input "true"
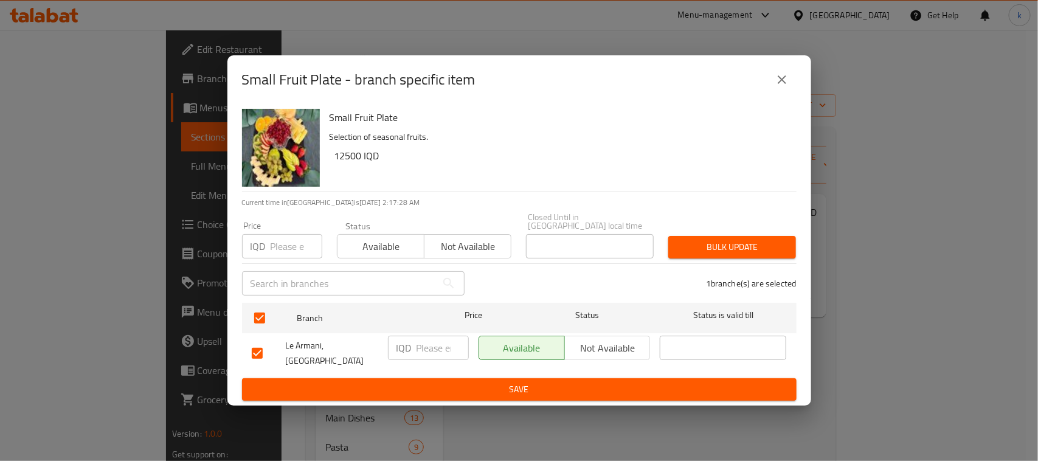
click at [421, 353] on input "number" at bounding box center [442, 348] width 52 height 24
paste input "13500"
type input "13500"
click at [469, 384] on span "Save" at bounding box center [519, 389] width 535 height 15
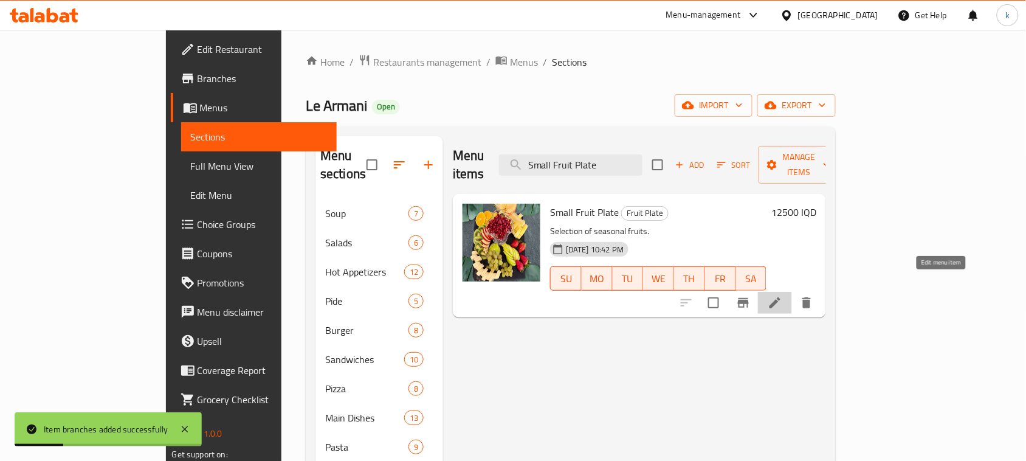
click at [782, 295] on icon at bounding box center [775, 302] width 15 height 15
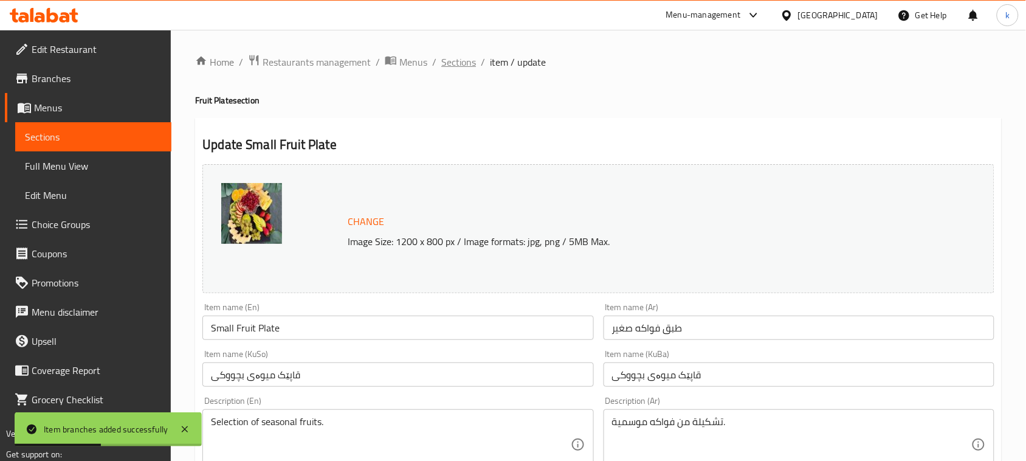
click at [469, 64] on span "Sections" at bounding box center [458, 62] width 35 height 15
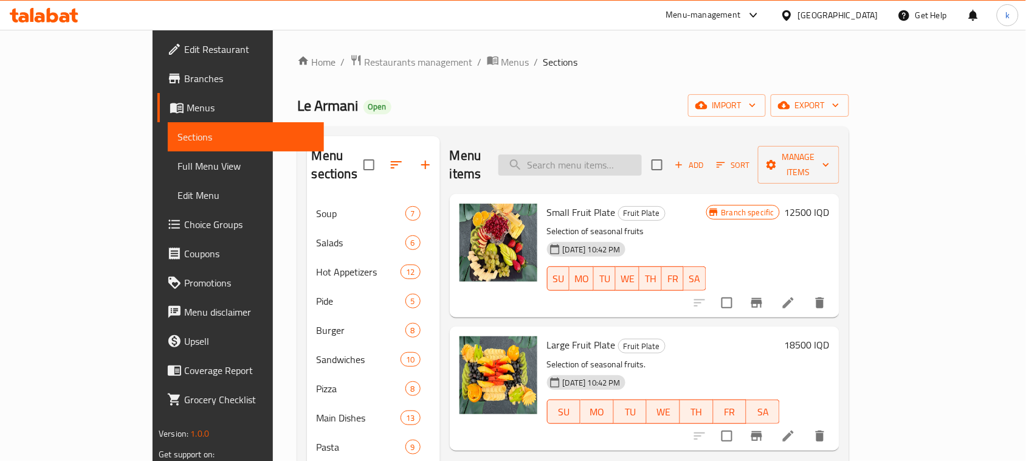
click at [628, 155] on input "search" at bounding box center [569, 164] width 143 height 21
paste input "B15"
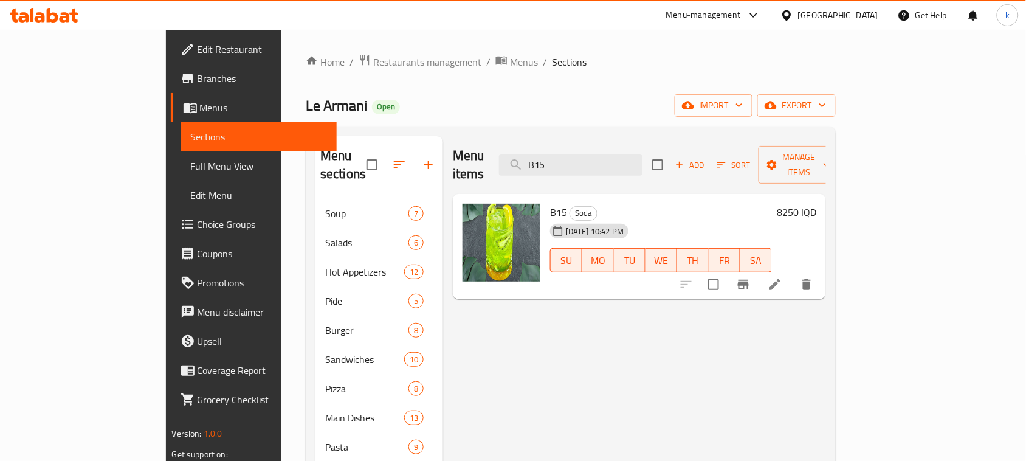
type input "B15"
click at [792, 274] on li at bounding box center [775, 285] width 34 height 22
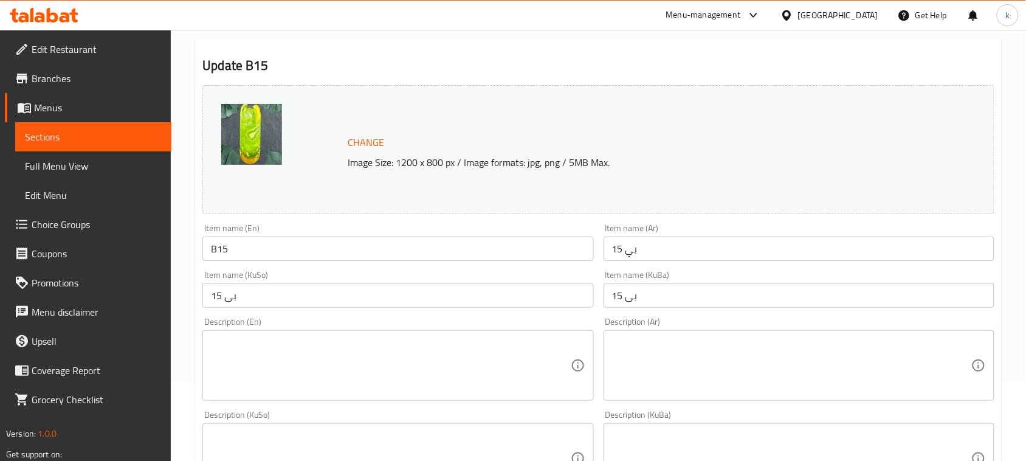
scroll to position [126, 0]
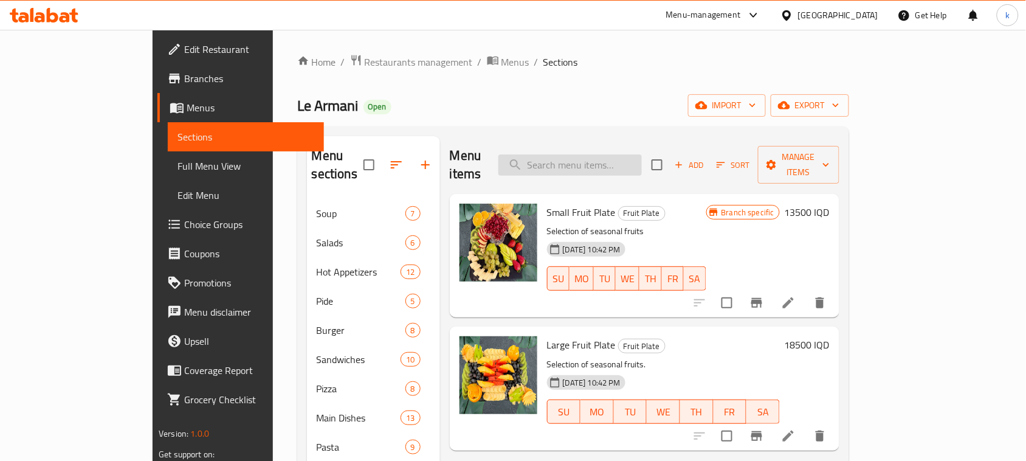
click at [619, 162] on input "search" at bounding box center [569, 164] width 143 height 21
paste input "B15"
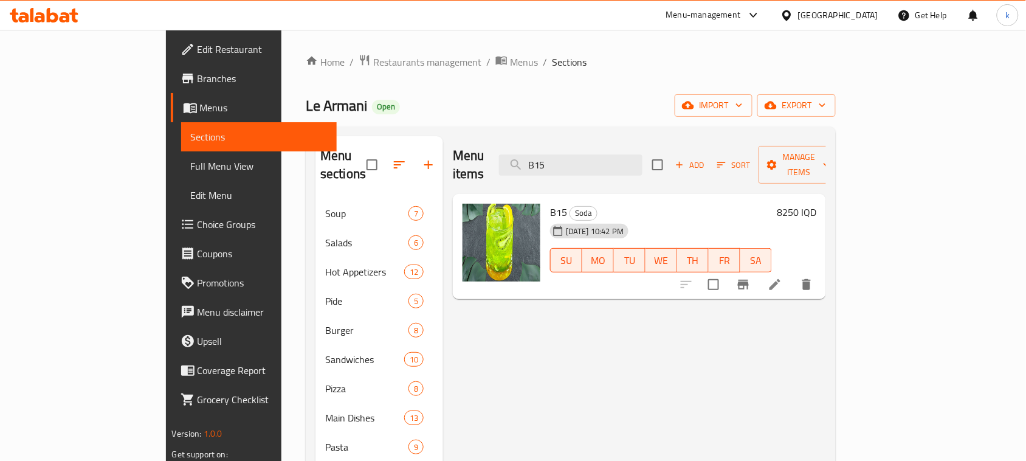
type input "B15"
click at [749, 280] on icon "Branch-specific-item" at bounding box center [743, 285] width 11 height 10
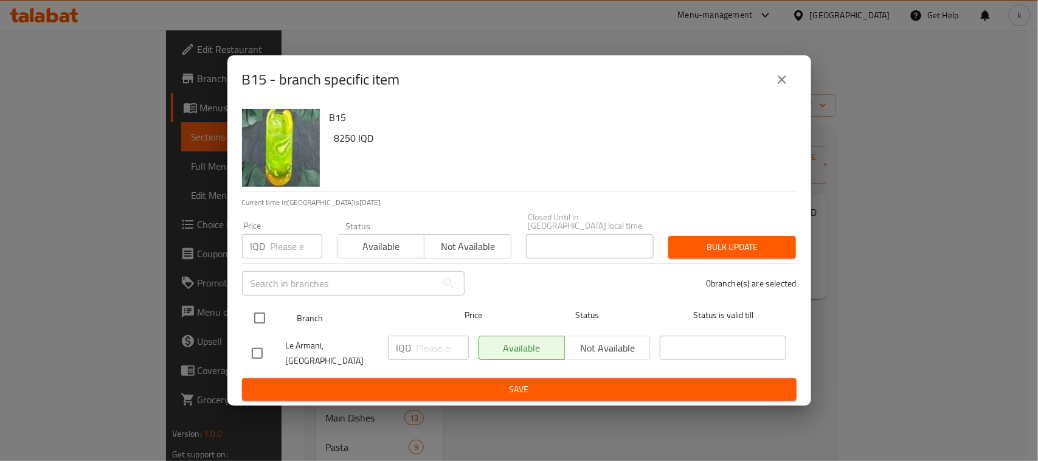
click at [265, 315] on input "checkbox" at bounding box center [260, 318] width 26 height 26
checkbox input "true"
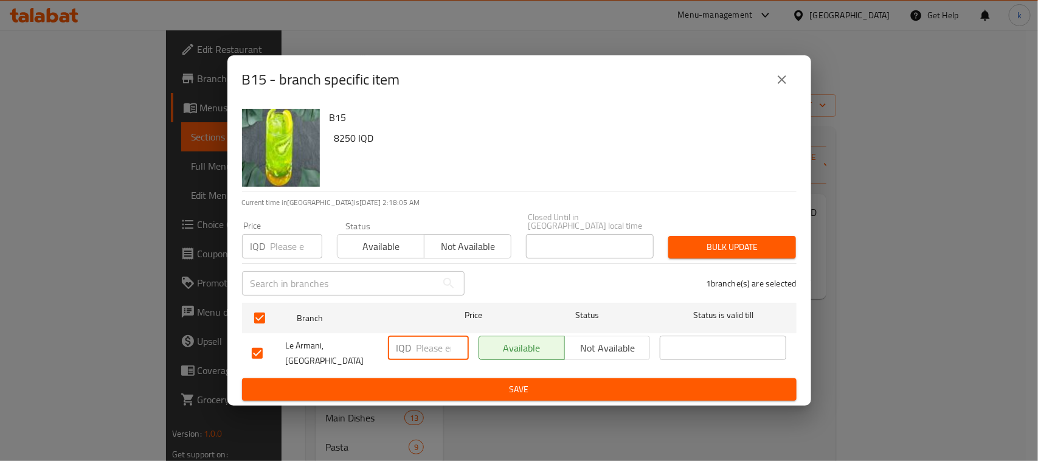
click at [422, 346] on input "number" at bounding box center [442, 348] width 52 height 24
paste input "9250"
type input "9250"
click at [454, 386] on span "Save" at bounding box center [519, 389] width 535 height 15
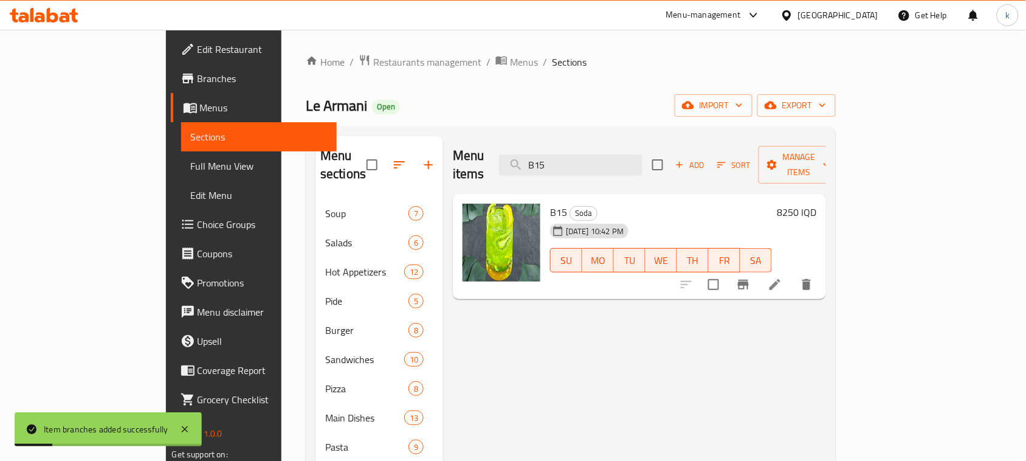
click at [816, 204] on h6 "8250 IQD" at bounding box center [797, 212] width 40 height 17
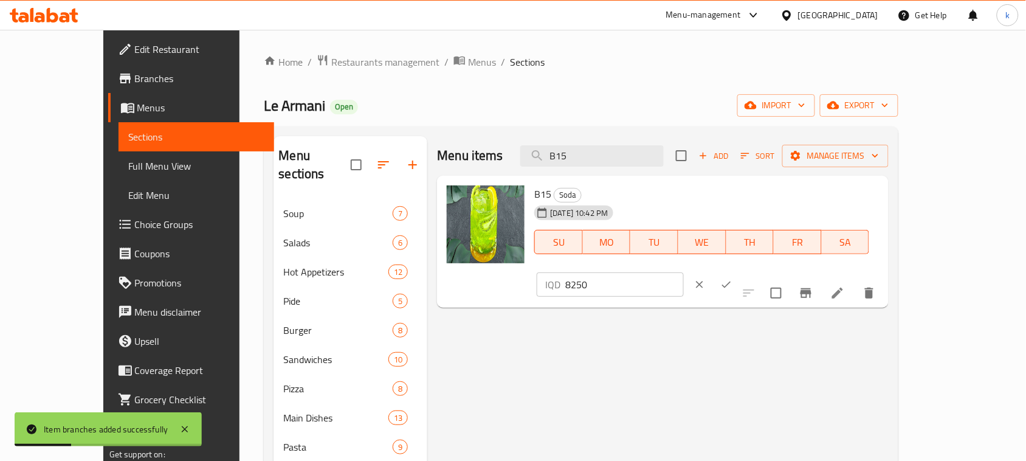
click at [683, 272] on input "8250" at bounding box center [624, 284] width 118 height 24
paste input "9"
type input "9250"
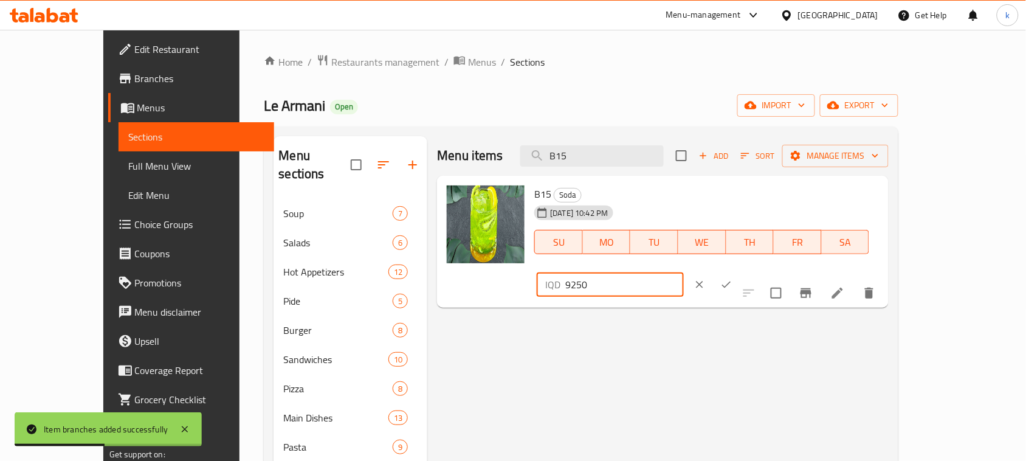
click at [740, 271] on button "ok" at bounding box center [726, 284] width 27 height 27
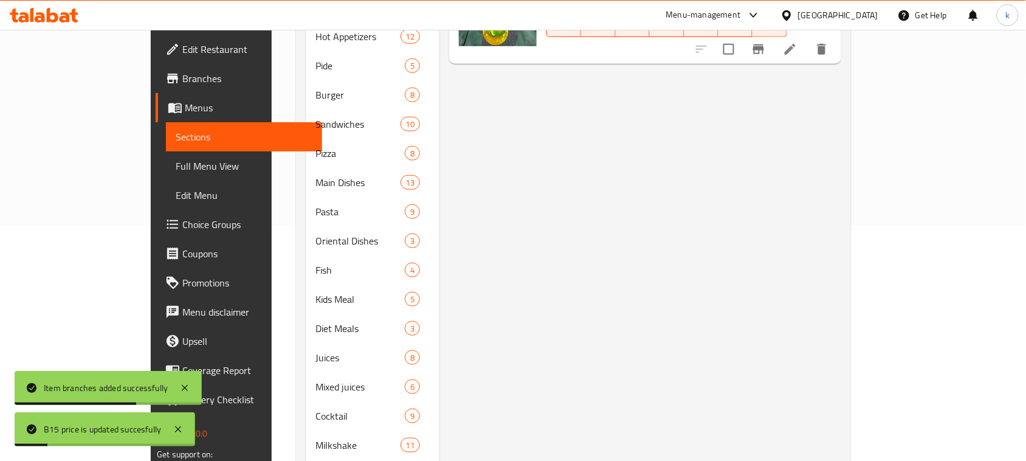
scroll to position [506, 0]
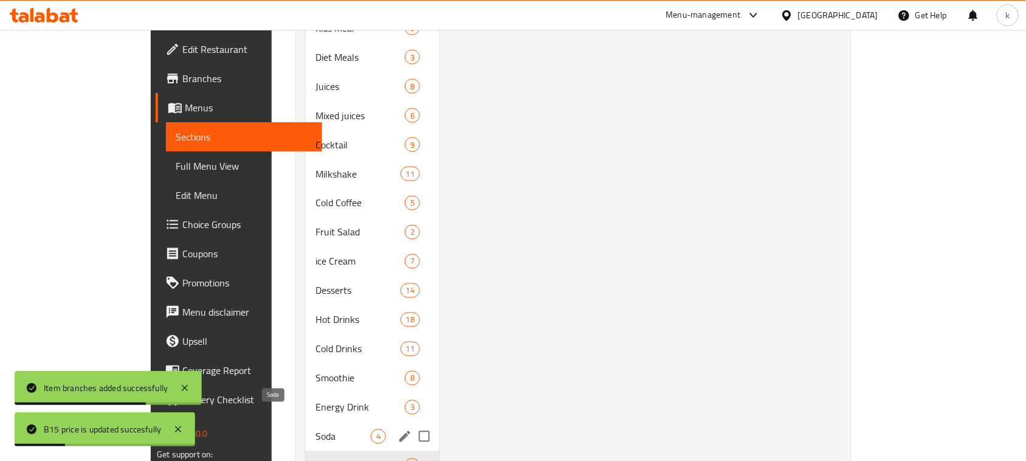
click at [315, 429] on span "Soda" at bounding box center [342, 436] width 55 height 15
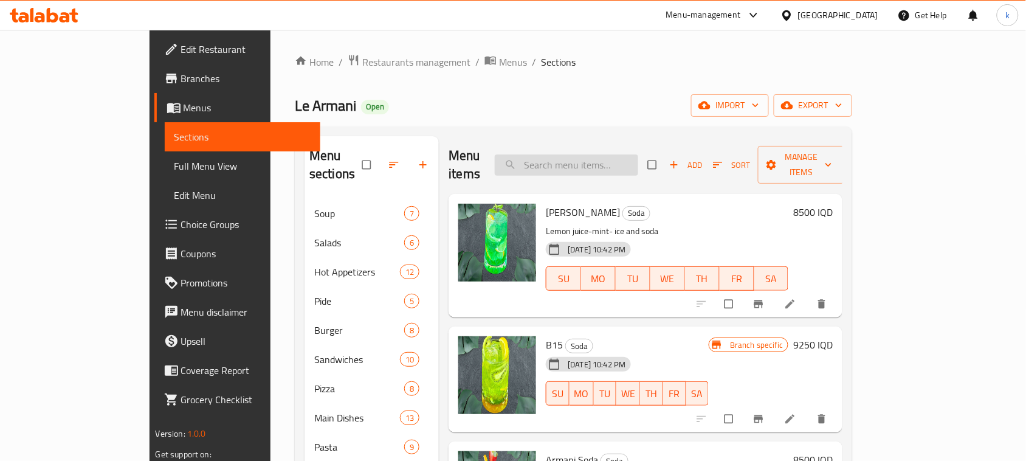
click at [613, 154] on input "search" at bounding box center [566, 164] width 143 height 21
paste input "Large Fruit Plate"
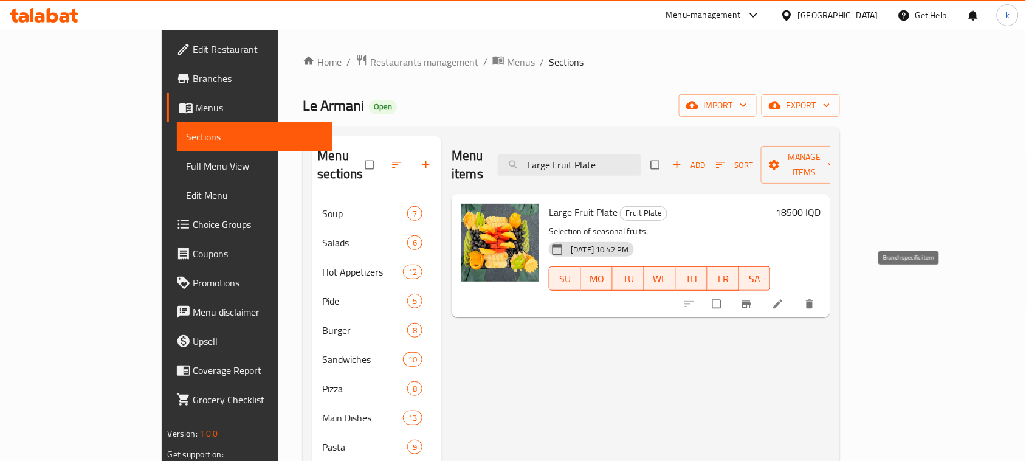
type input "Large Fruit Plate"
click at [753, 298] on icon "Branch-specific-item" at bounding box center [746, 304] width 12 height 12
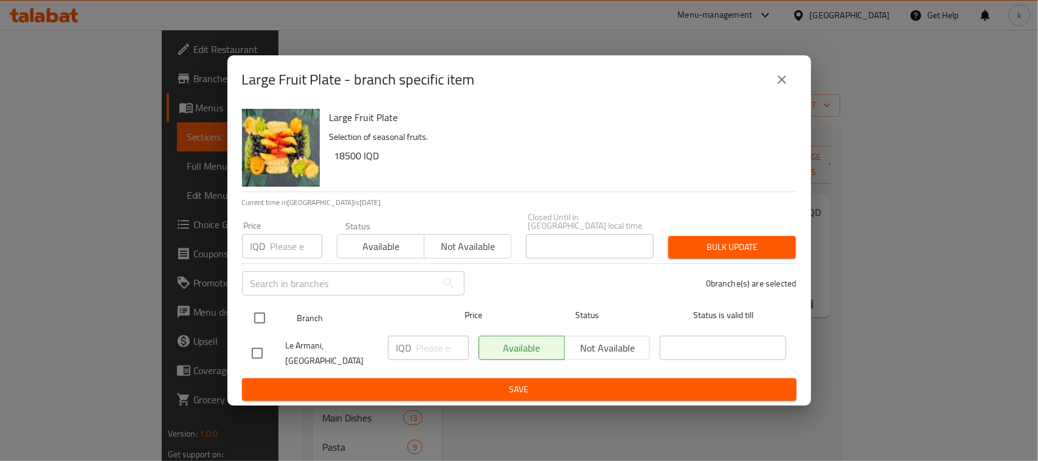
click at [255, 320] on input "checkbox" at bounding box center [260, 318] width 26 height 26
checkbox input "true"
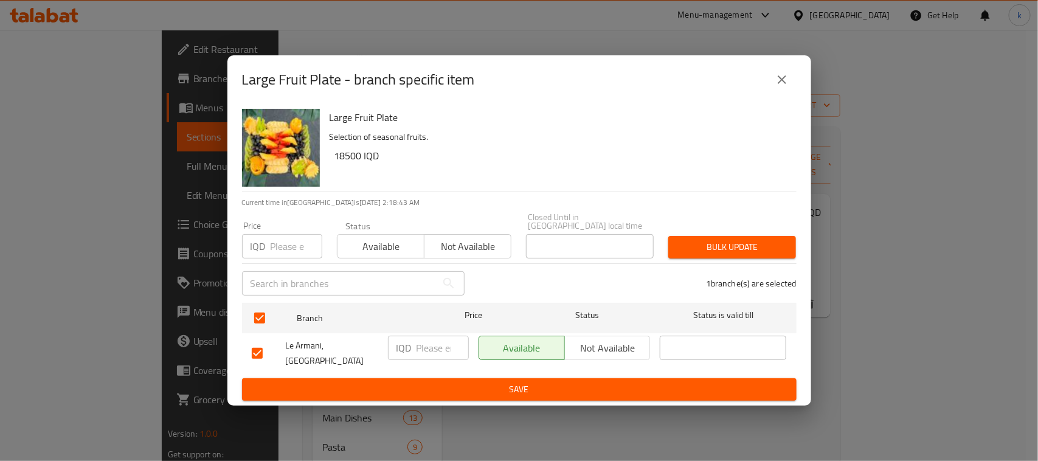
click at [429, 356] on input "number" at bounding box center [442, 348] width 52 height 24
paste input "19500"
type input "19500"
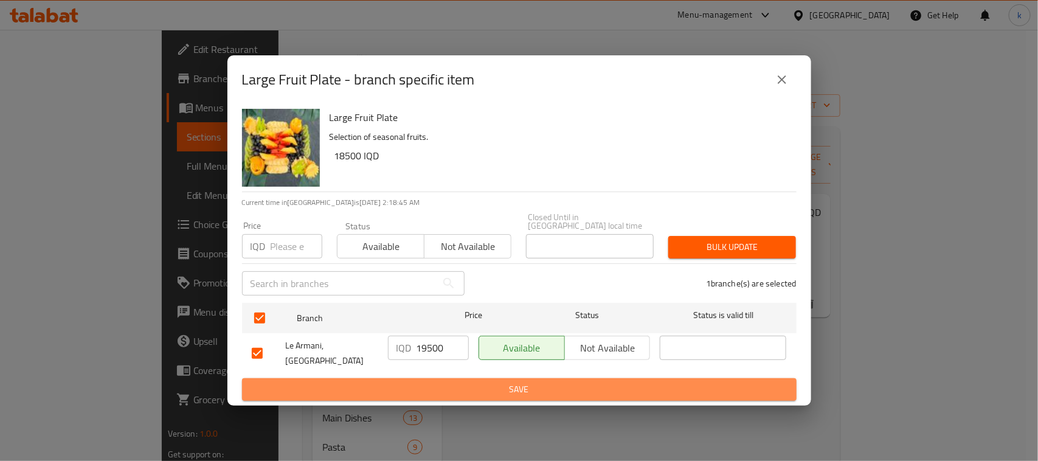
click at [491, 378] on button "Save" at bounding box center [519, 389] width 554 height 22
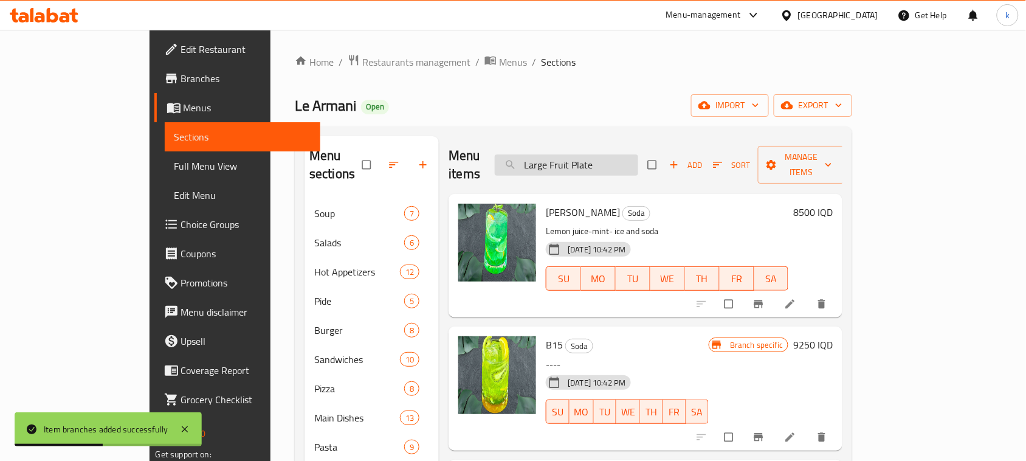
click at [627, 157] on input "Large Fruit Plate" at bounding box center [566, 164] width 143 height 21
paste input "Armani Soda"
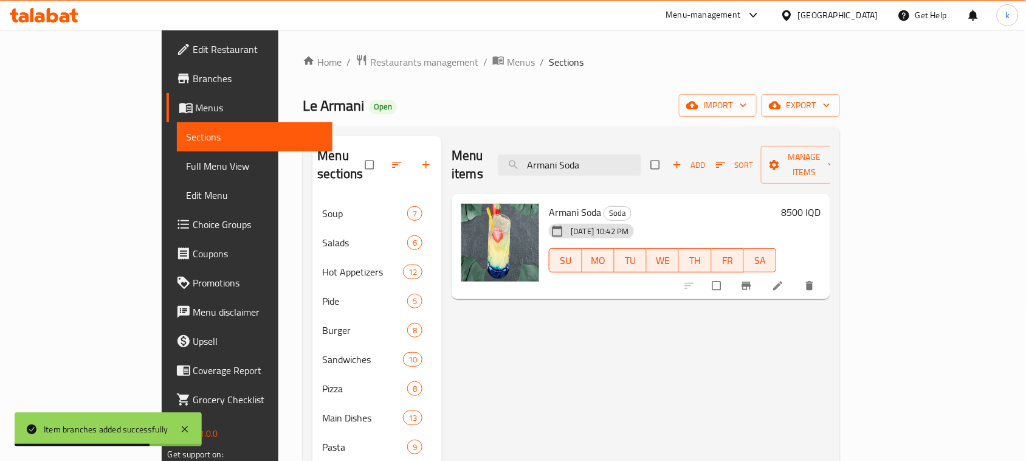
type input "Armani Soda"
click at [753, 280] on icon "Branch-specific-item" at bounding box center [746, 286] width 12 height 12
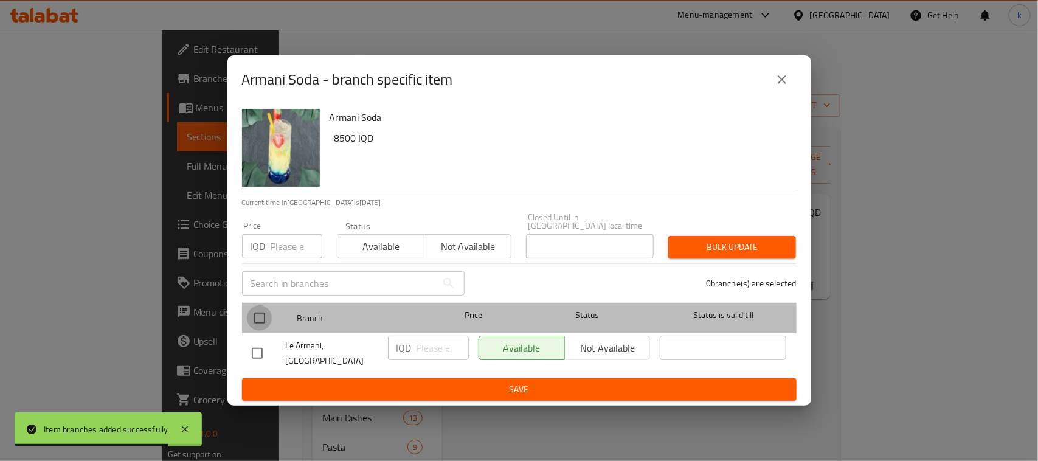
click at [251, 324] on input "checkbox" at bounding box center [260, 318] width 26 height 26
checkbox input "true"
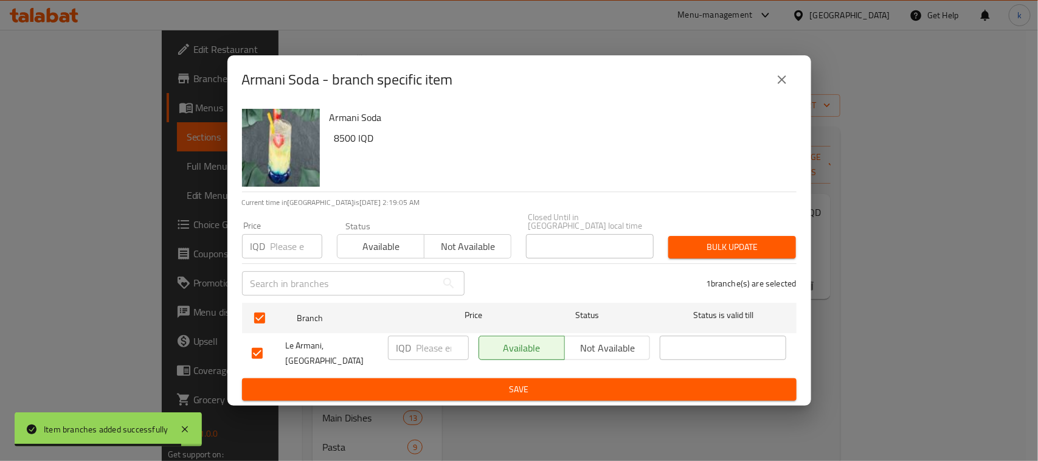
click at [423, 345] on input "number" at bounding box center [442, 348] width 52 height 24
paste input "9500"
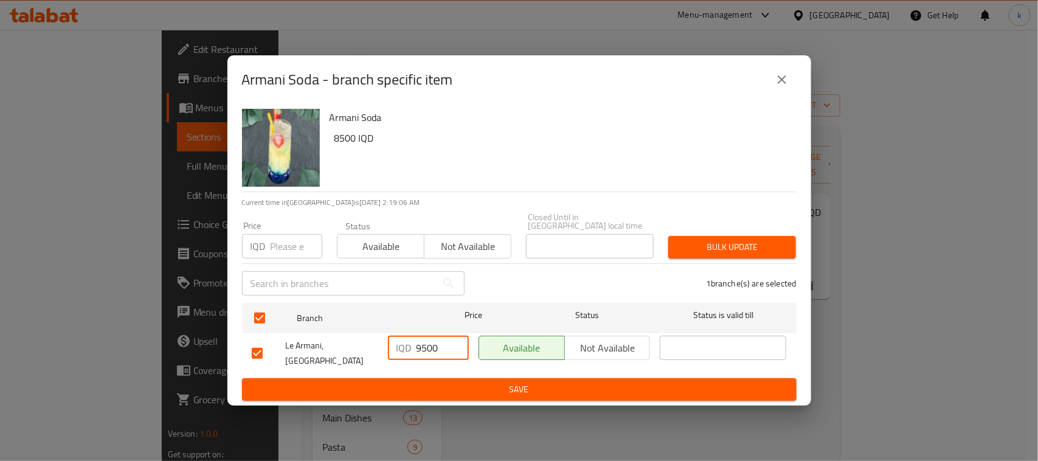
type input "9500"
click at [447, 386] on span "Save" at bounding box center [519, 389] width 535 height 15
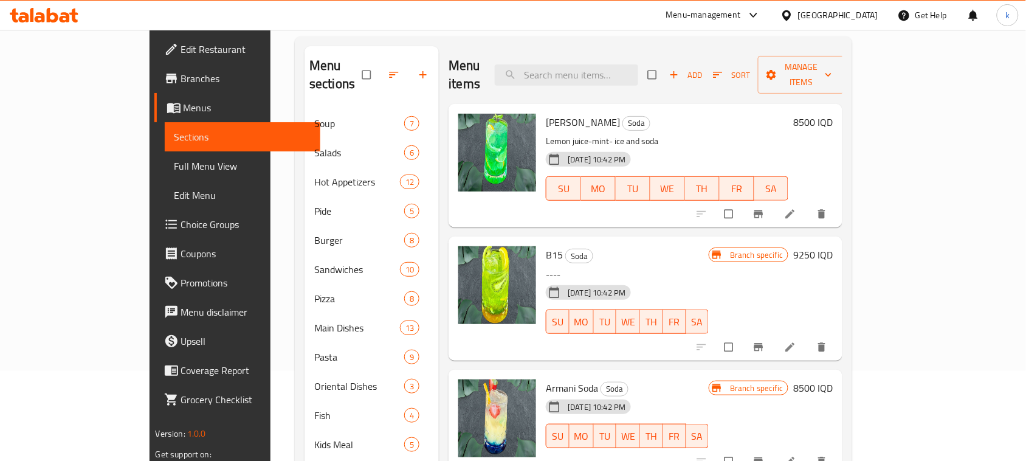
scroll to position [126, 0]
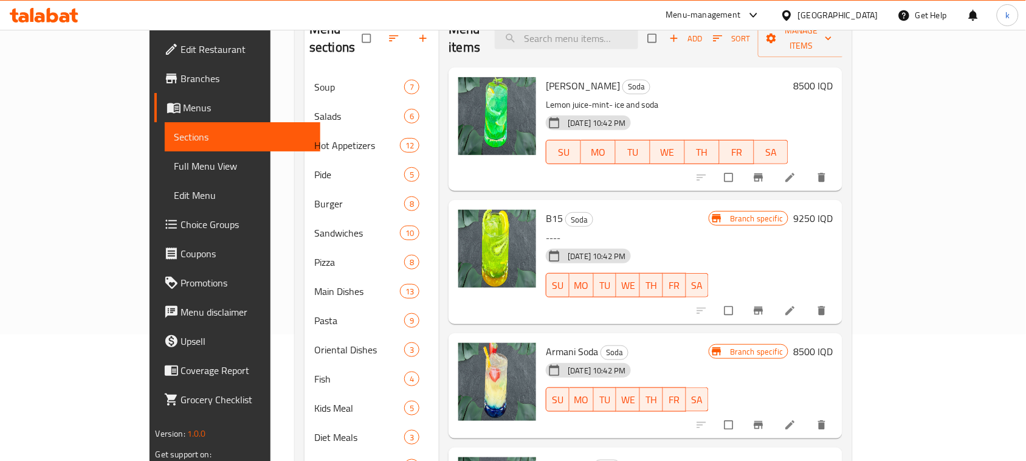
click at [795, 306] on icon at bounding box center [790, 310] width 9 height 9
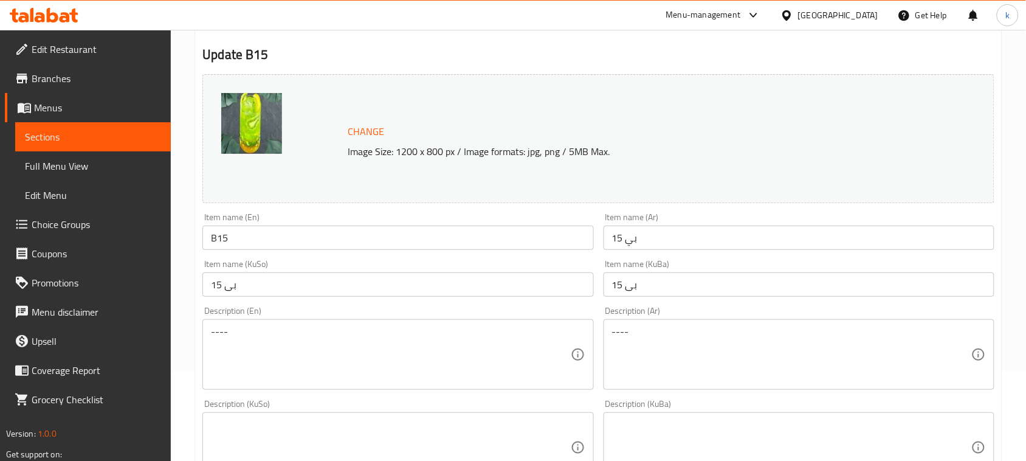
scroll to position [126, 0]
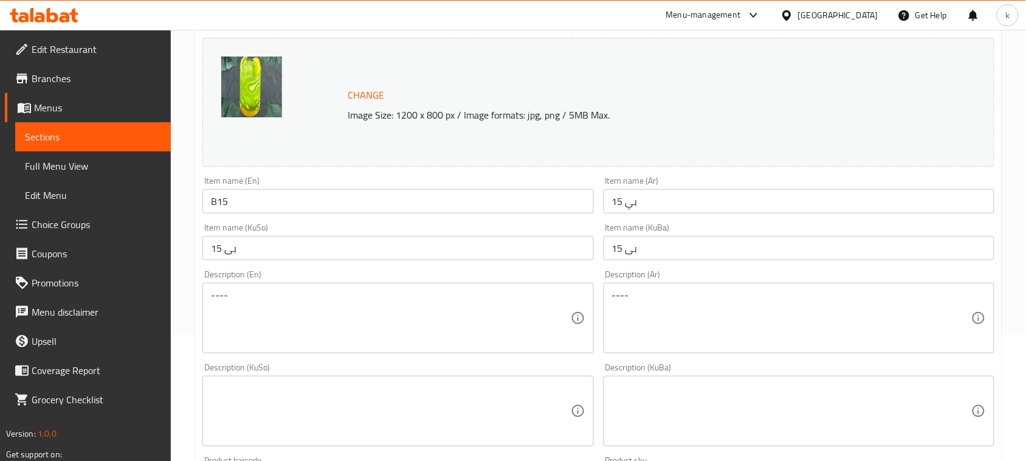
drag, startPoint x: 385, startPoint y: 302, endPoint x: 126, endPoint y: 302, distance: 258.4
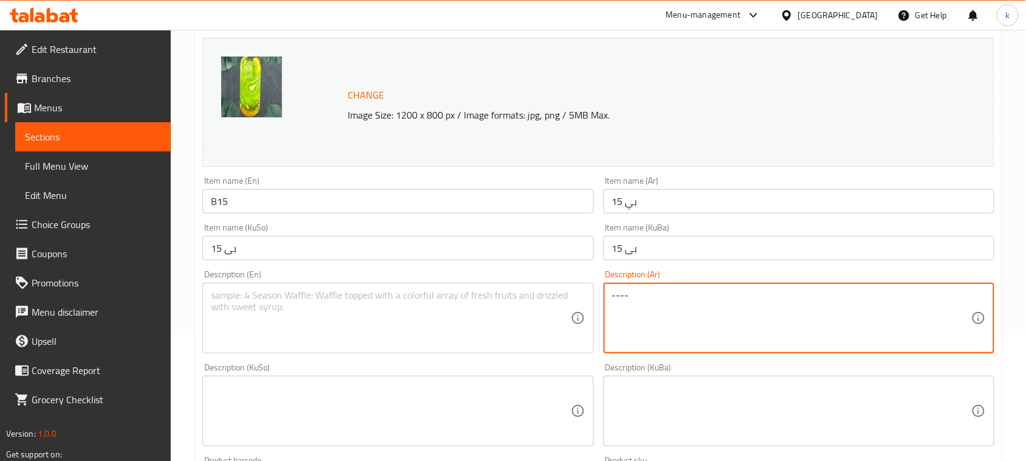
drag, startPoint x: 667, startPoint y: 305, endPoint x: 488, endPoint y: 319, distance: 180.5
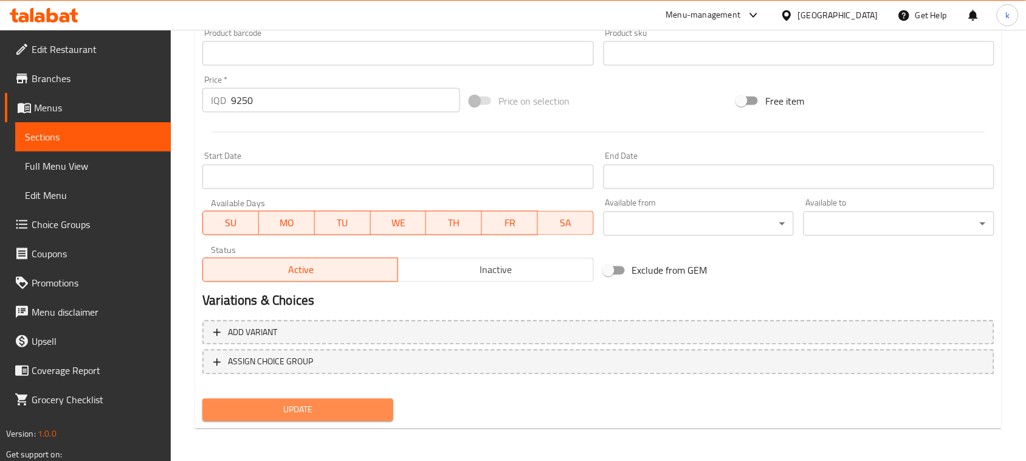
click at [353, 407] on span "Update" at bounding box center [297, 409] width 171 height 15
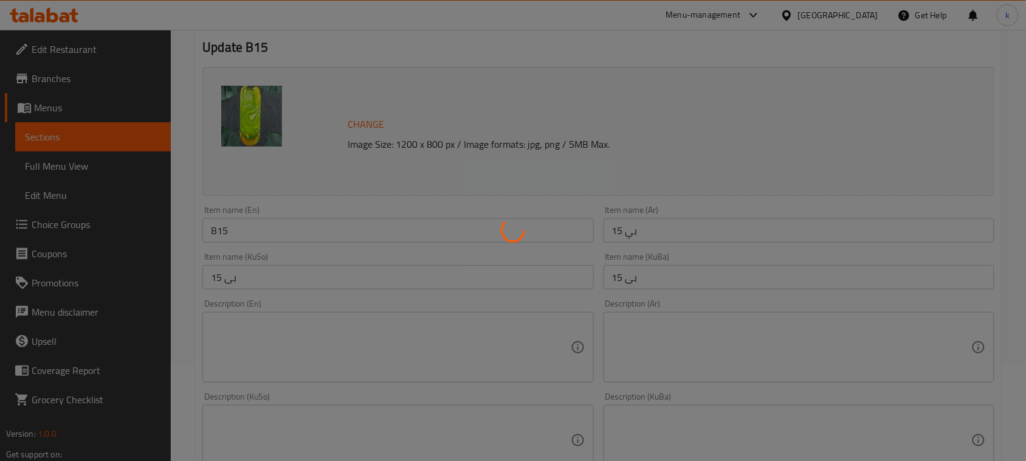
scroll to position [0, 0]
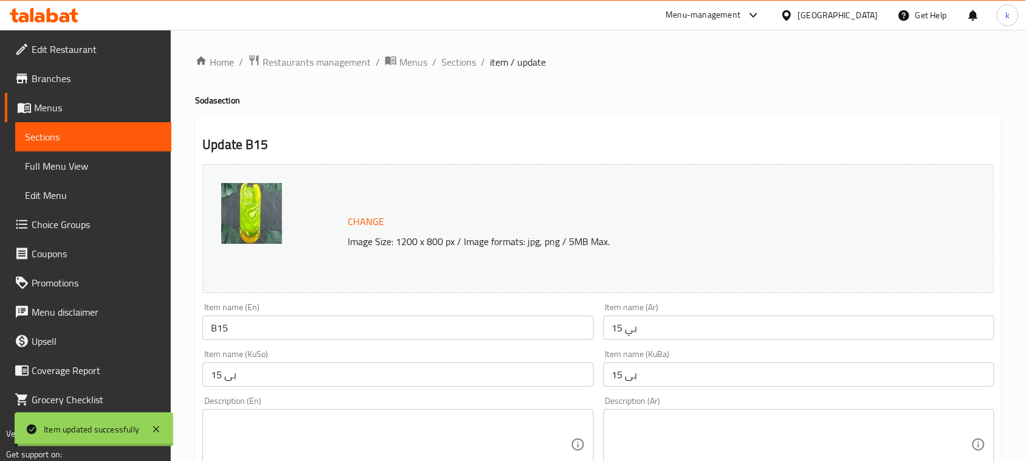
click at [463, 61] on span "Sections" at bounding box center [458, 62] width 35 height 15
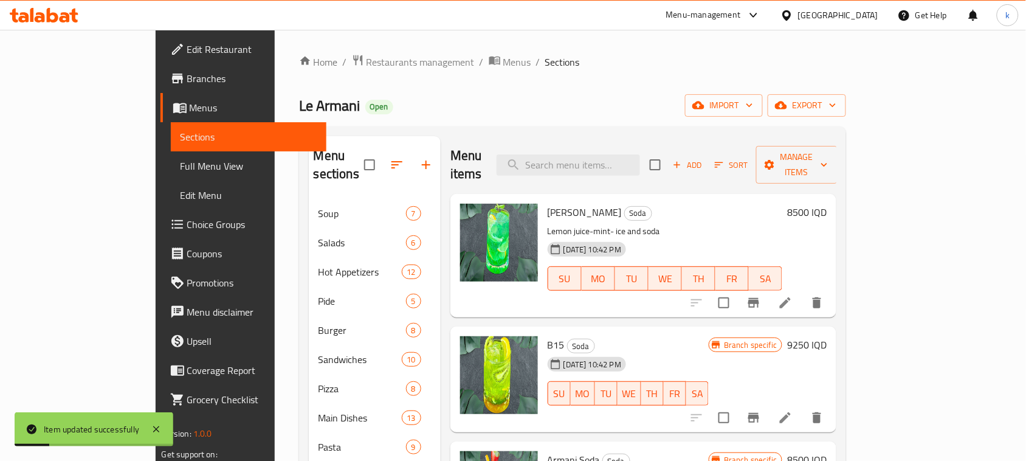
click at [759, 413] on icon "Branch-specific-item" at bounding box center [753, 418] width 11 height 10
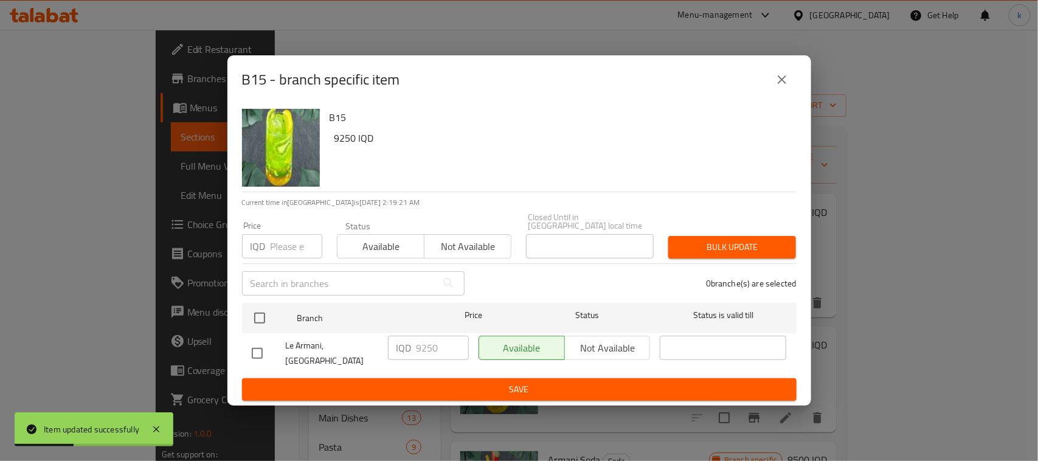
click at [776, 87] on icon "close" at bounding box center [781, 79] width 15 height 15
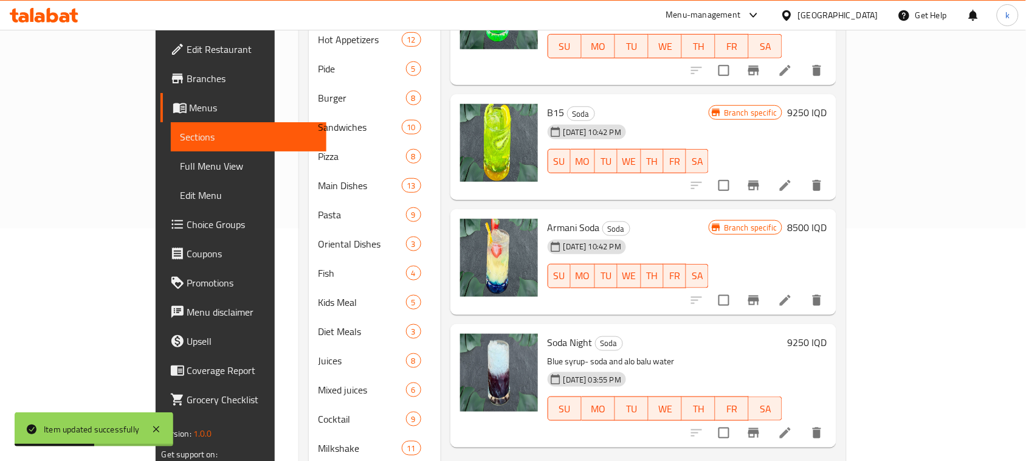
scroll to position [253, 0]
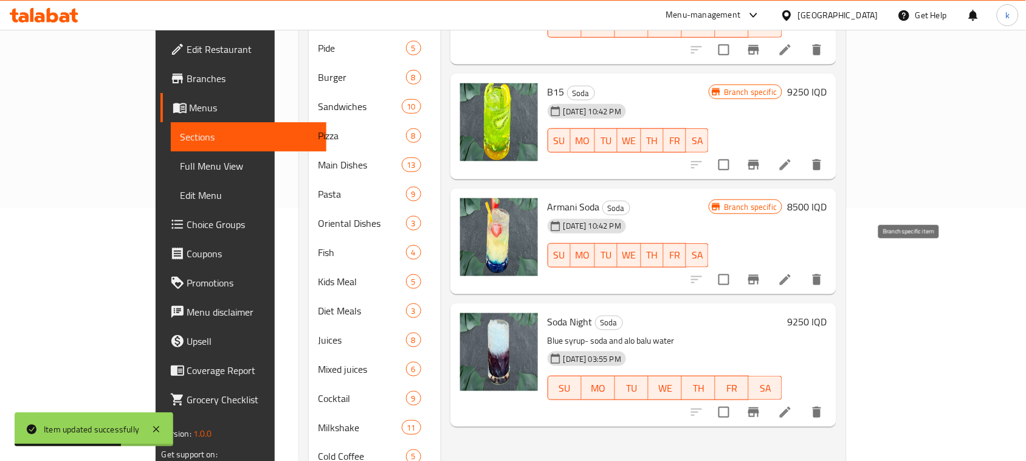
click at [768, 269] on button "Branch-specific-item" at bounding box center [753, 279] width 29 height 29
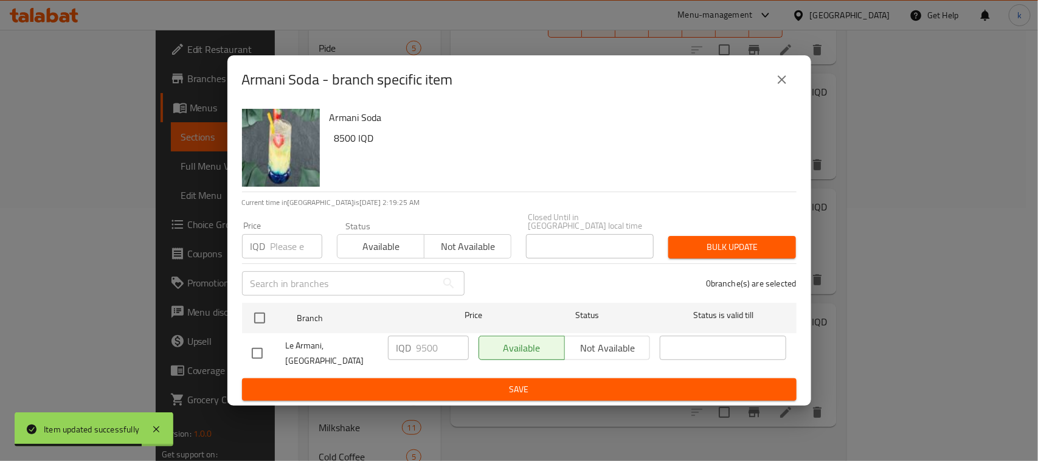
click at [779, 85] on icon "close" at bounding box center [781, 79] width 15 height 15
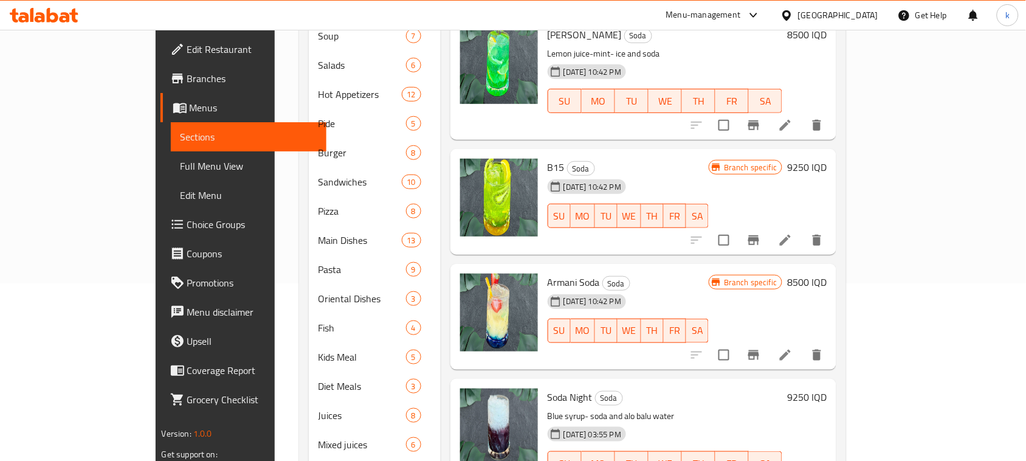
scroll to position [0, 0]
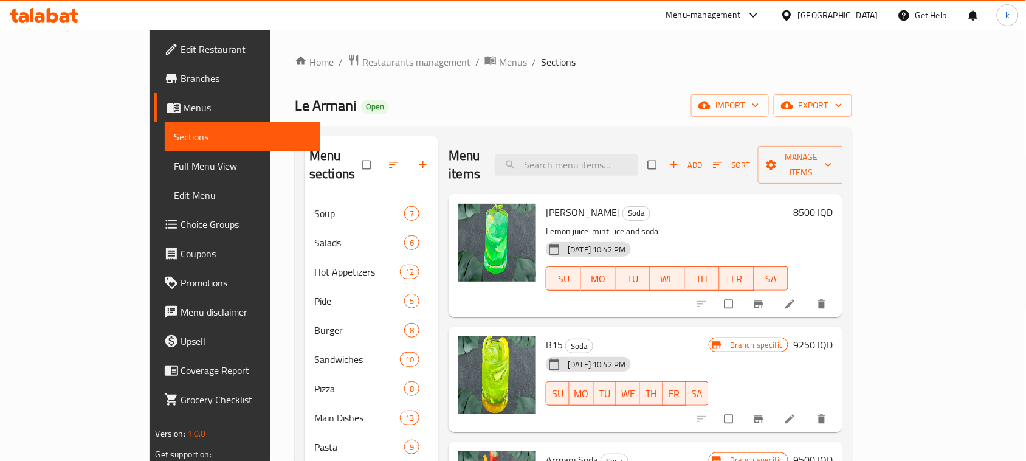
scroll to position [126, 0]
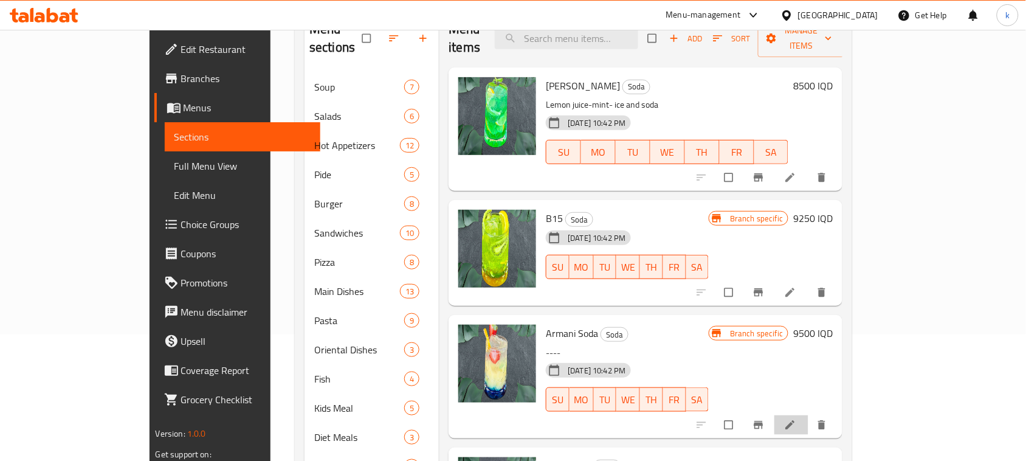
click at [808, 415] on li at bounding box center [791, 424] width 34 height 19
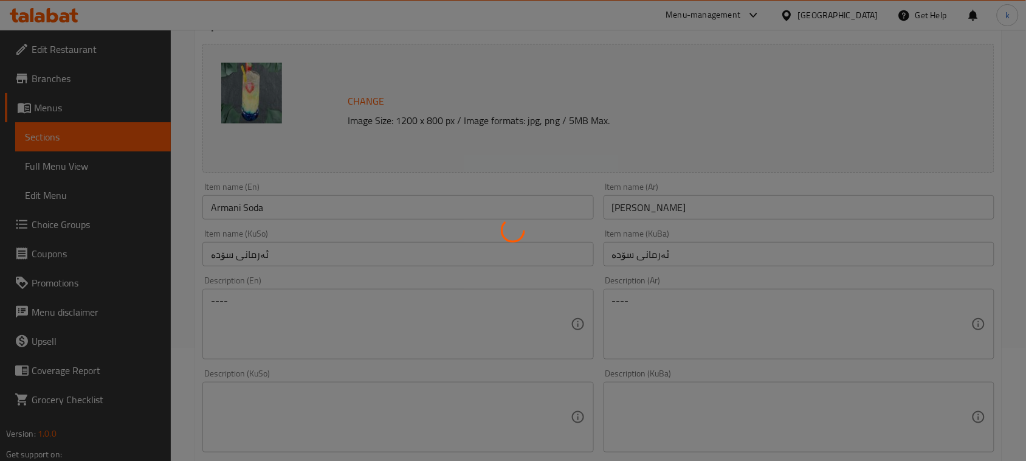
scroll to position [253, 0]
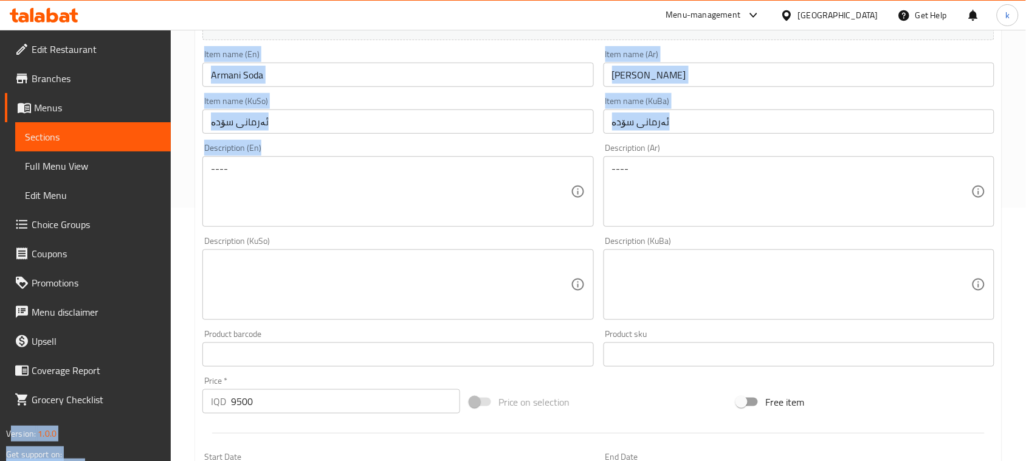
drag, startPoint x: 289, startPoint y: 153, endPoint x: 147, endPoint y: 170, distance: 142.7
click at [148, 169] on div "Edit Restaurant Branches Menus Sections Full Menu View Edit Menu Choice Groups …" at bounding box center [513, 270] width 1026 height 987
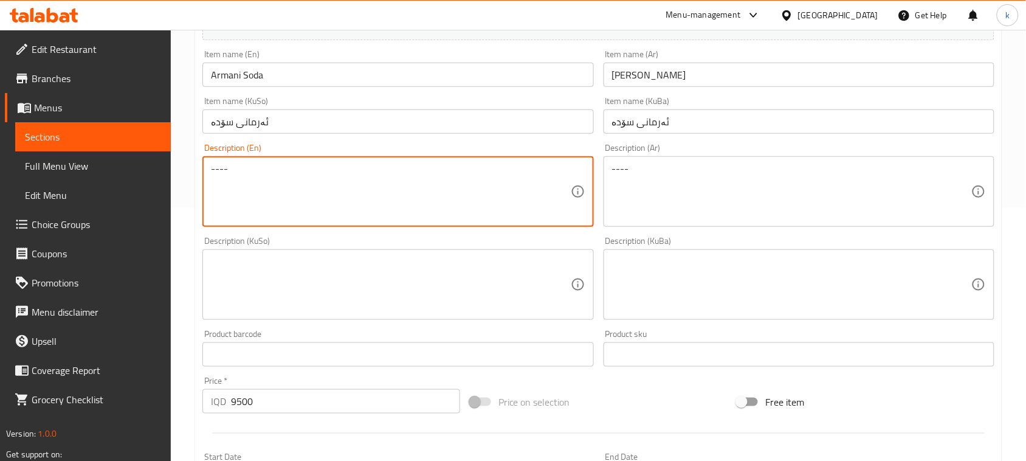
drag, startPoint x: 137, startPoint y: 179, endPoint x: 165, endPoint y: 195, distance: 31.8
click at [137, 180] on div "Edit Restaurant Branches Menus Sections Full Menu View Edit Menu Choice Groups …" at bounding box center [513, 270] width 1026 height 987
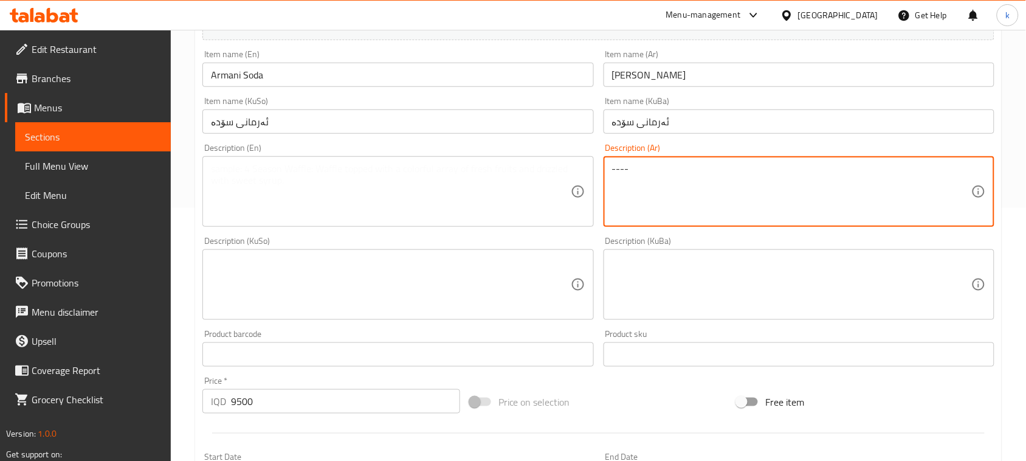
drag, startPoint x: 670, startPoint y: 169, endPoint x: 514, endPoint y: 177, distance: 156.4
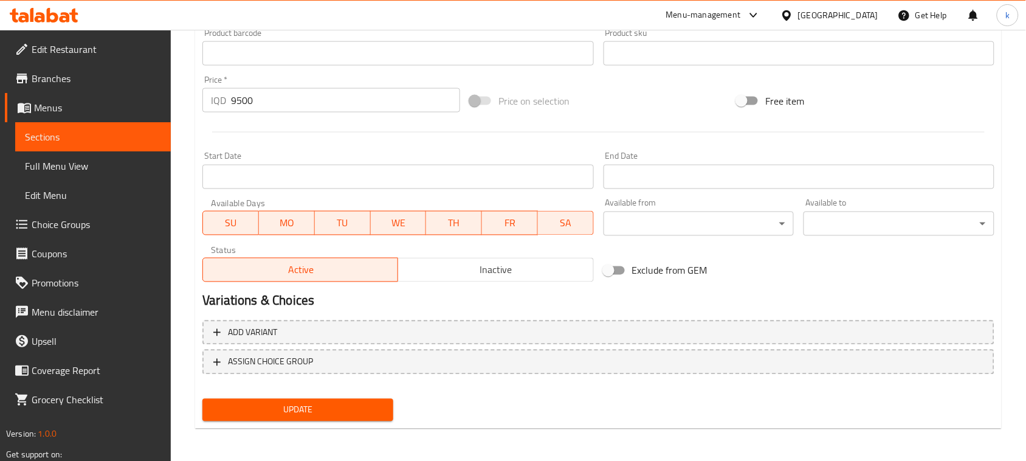
drag, startPoint x: 333, startPoint y: 405, endPoint x: 385, endPoint y: 360, distance: 69.0
click at [333, 405] on span "Update" at bounding box center [297, 409] width 171 height 15
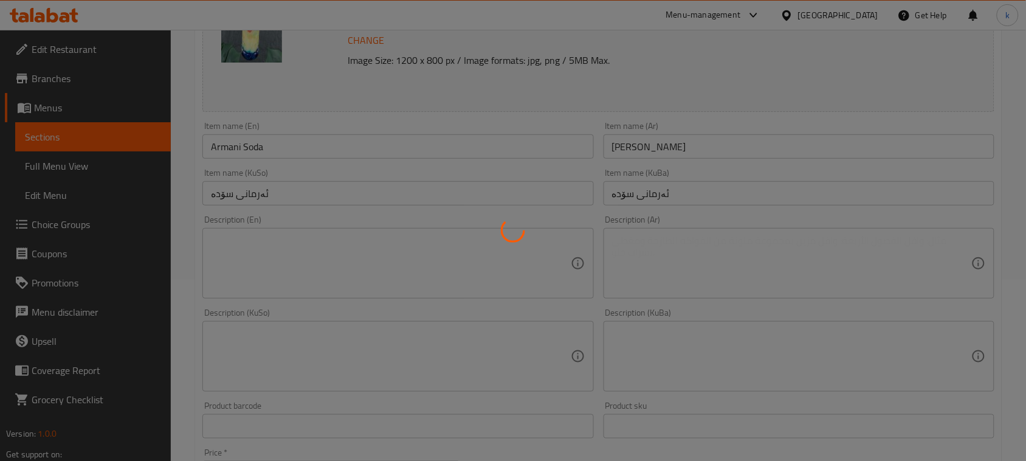
scroll to position [0, 0]
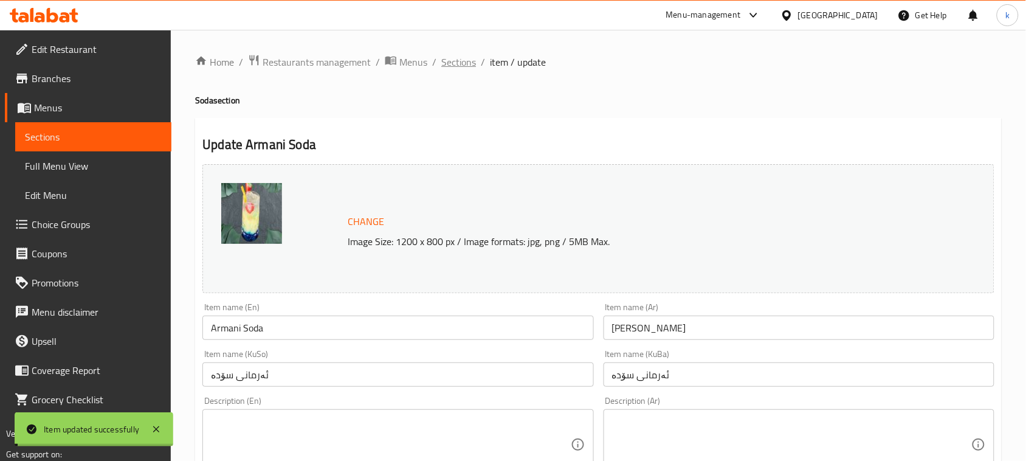
click at [459, 58] on span "Sections" at bounding box center [458, 62] width 35 height 15
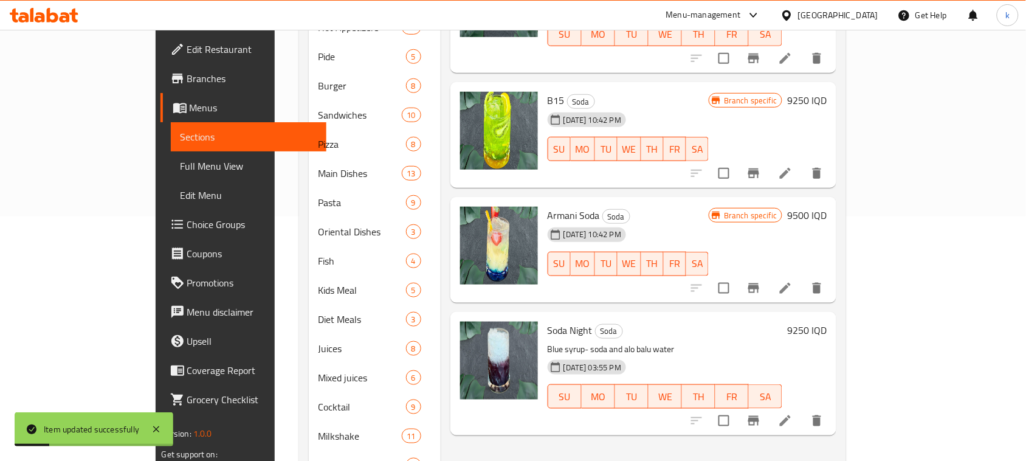
scroll to position [253, 0]
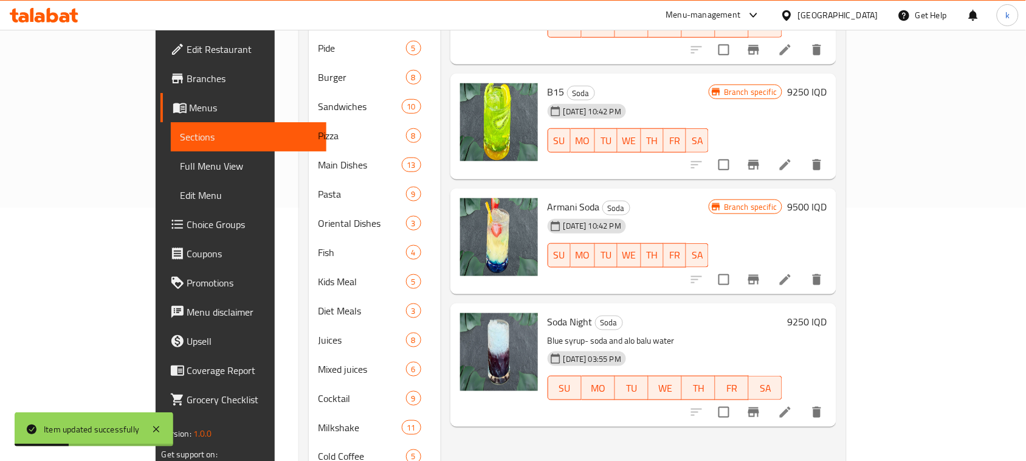
click at [761, 272] on icon "Branch-specific-item" at bounding box center [753, 279] width 15 height 15
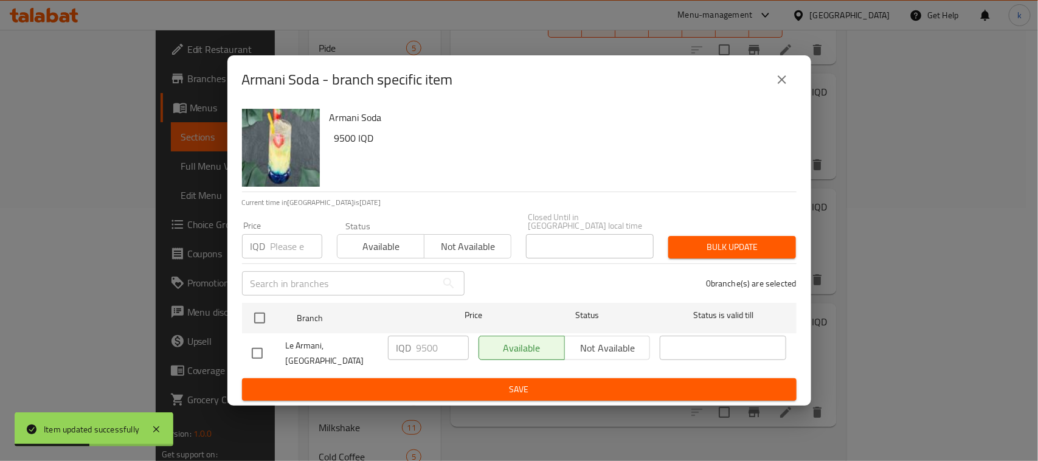
click at [774, 87] on icon "close" at bounding box center [781, 79] width 15 height 15
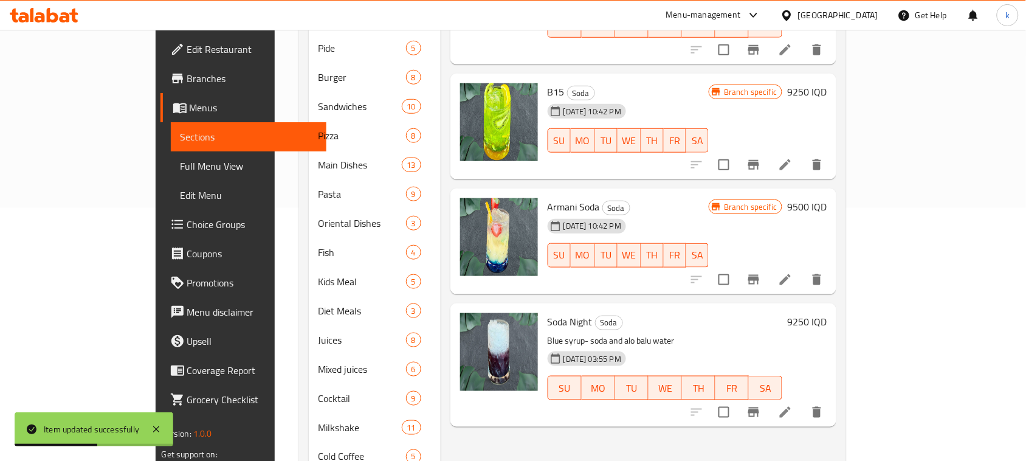
scroll to position [0, 0]
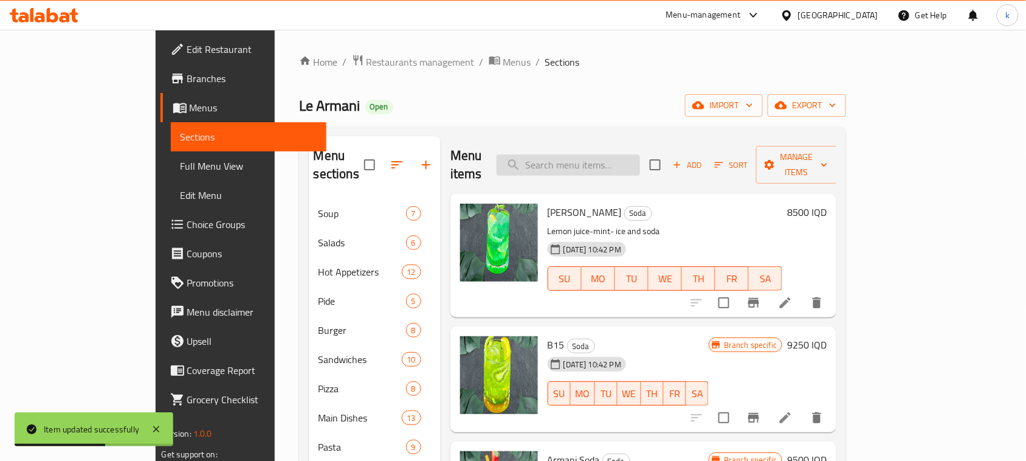
drag, startPoint x: 601, startPoint y: 157, endPoint x: 678, endPoint y: 173, distance: 79.5
click at [602, 157] on input "search" at bounding box center [568, 164] width 143 height 21
paste input "Dubai Chocolate"
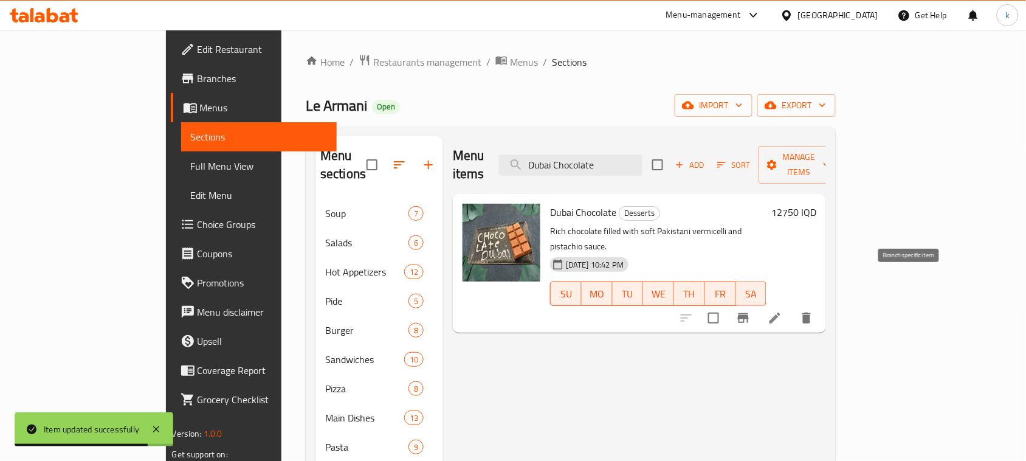
type input "Dubai Chocolate"
click at [758, 303] on button "Branch-specific-item" at bounding box center [743, 317] width 29 height 29
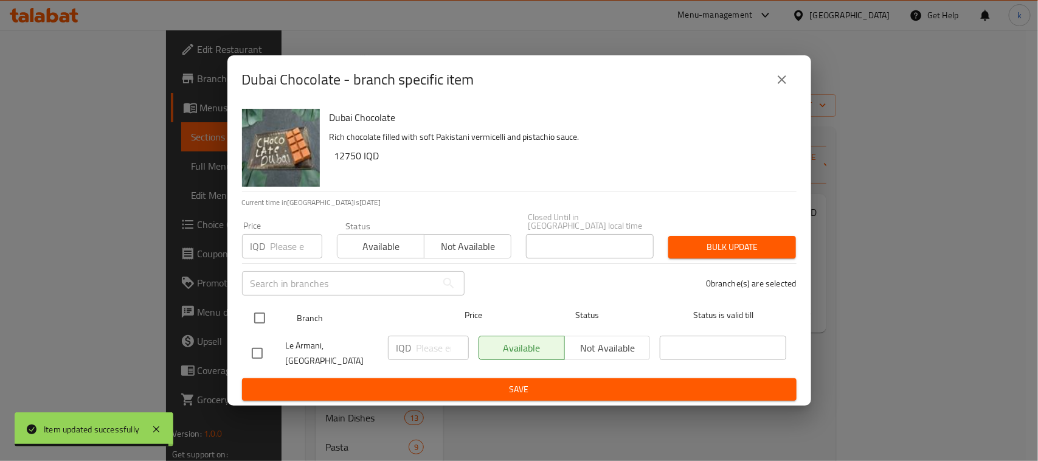
click at [263, 317] on input "checkbox" at bounding box center [260, 318] width 26 height 26
checkbox input "true"
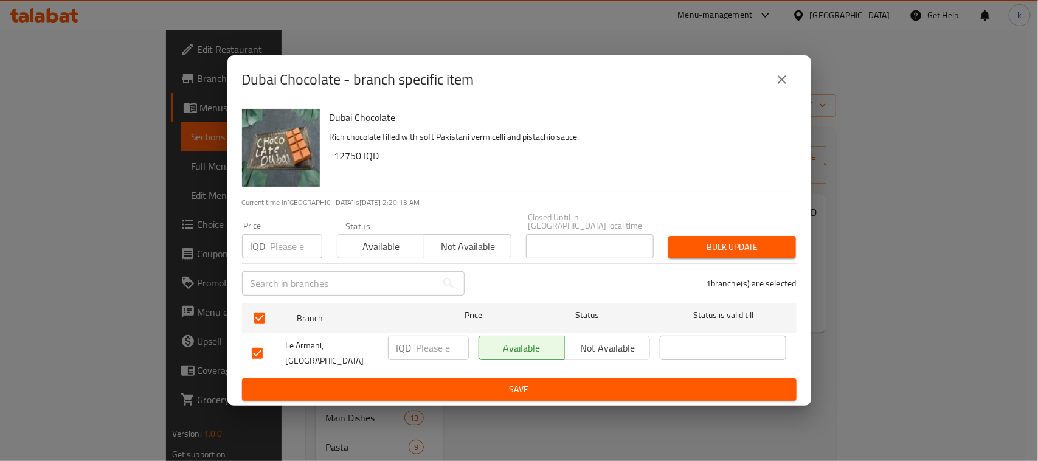
click at [430, 341] on input "number" at bounding box center [442, 348] width 52 height 24
paste input "13750"
type input "13750"
click at [462, 382] on span "Save" at bounding box center [519, 389] width 535 height 15
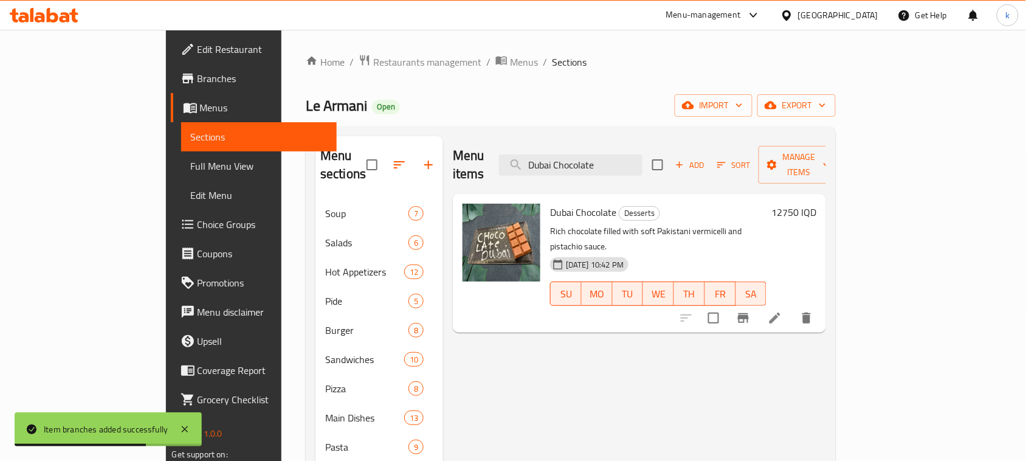
click at [630, 143] on div "Menu items Dubai Chocolate Add Sort Manage items" at bounding box center [639, 165] width 373 height 58
click at [636, 160] on input "Dubai Chocolate" at bounding box center [570, 164] width 143 height 21
drag, startPoint x: 636, startPoint y: 160, endPoint x: 660, endPoint y: 207, distance: 52.2
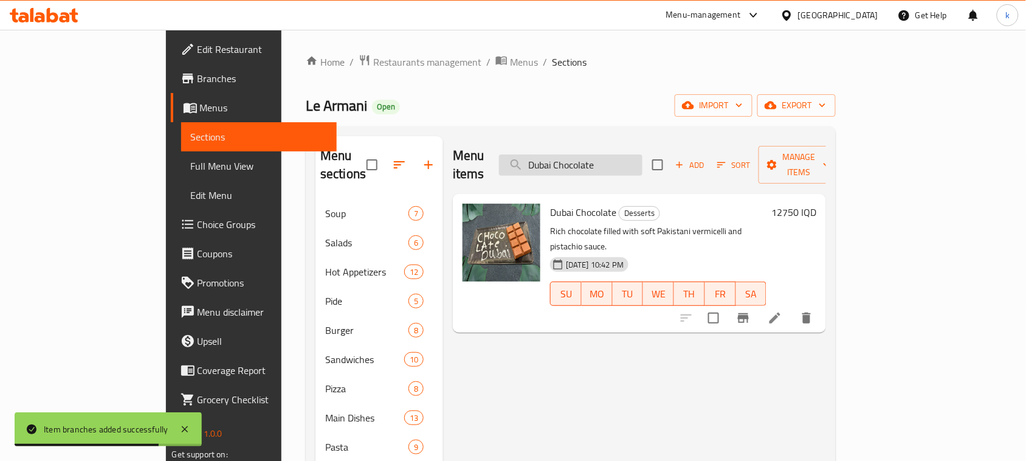
click at [636, 161] on input "Dubai Chocolate" at bounding box center [570, 164] width 143 height 21
paste input "Fondant"
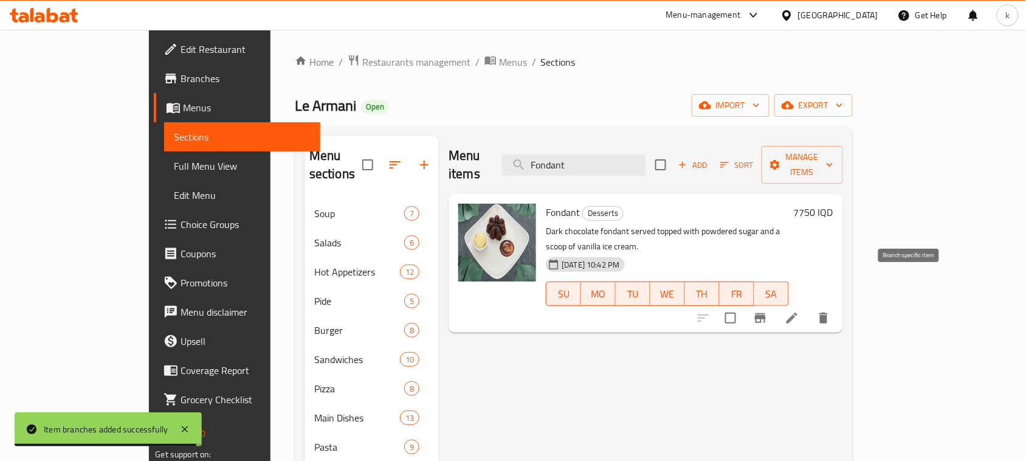
type input "Fondant"
click at [768, 311] on icon "Branch-specific-item" at bounding box center [760, 318] width 15 height 15
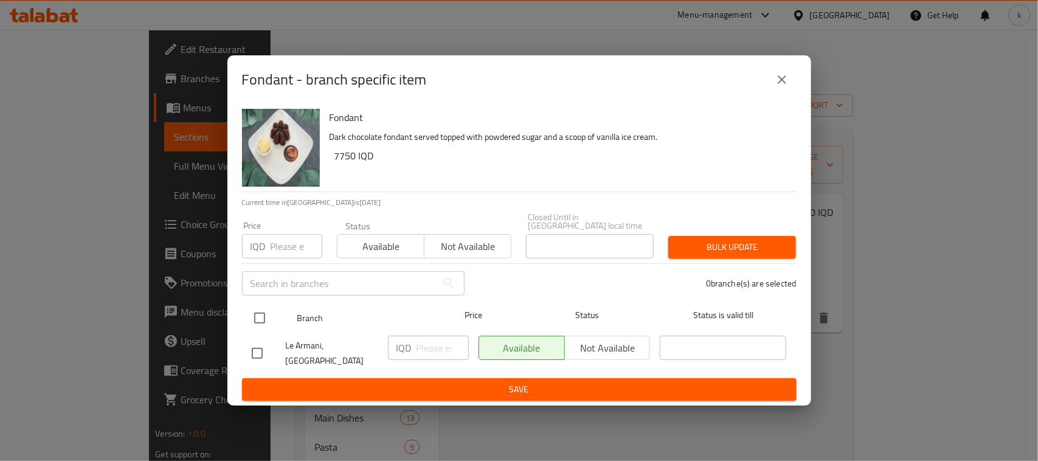
click at [259, 315] on input "checkbox" at bounding box center [260, 318] width 26 height 26
checkbox input "true"
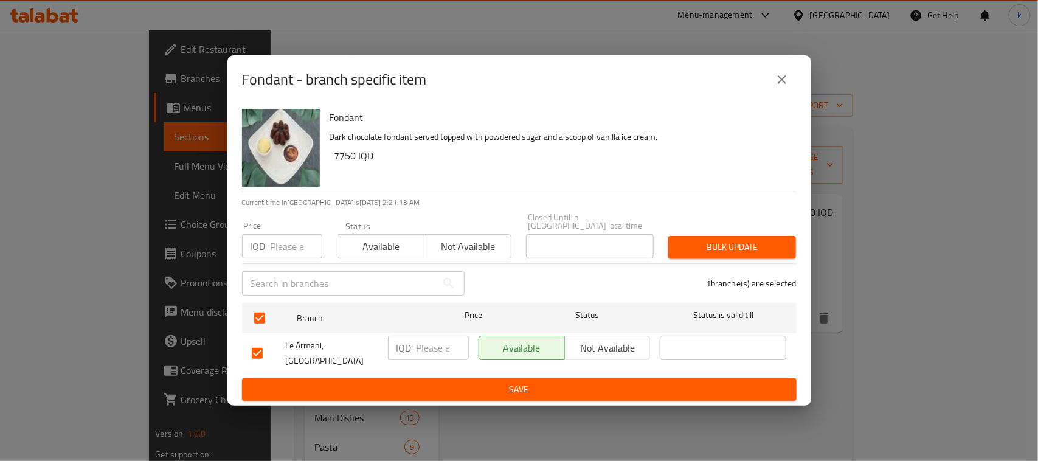
click at [432, 357] on input "number" at bounding box center [442, 348] width 52 height 24
paste input "8750"
type input "8750"
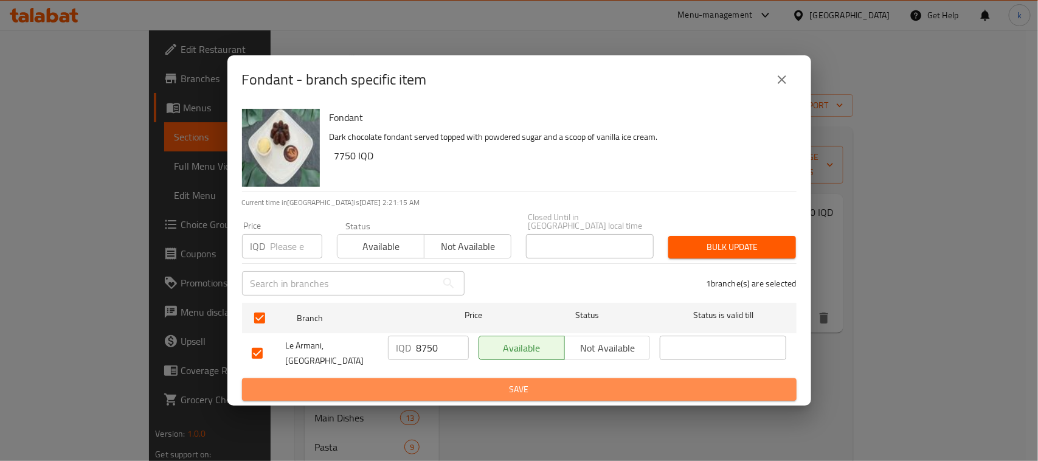
click at [436, 382] on span "Save" at bounding box center [519, 389] width 535 height 15
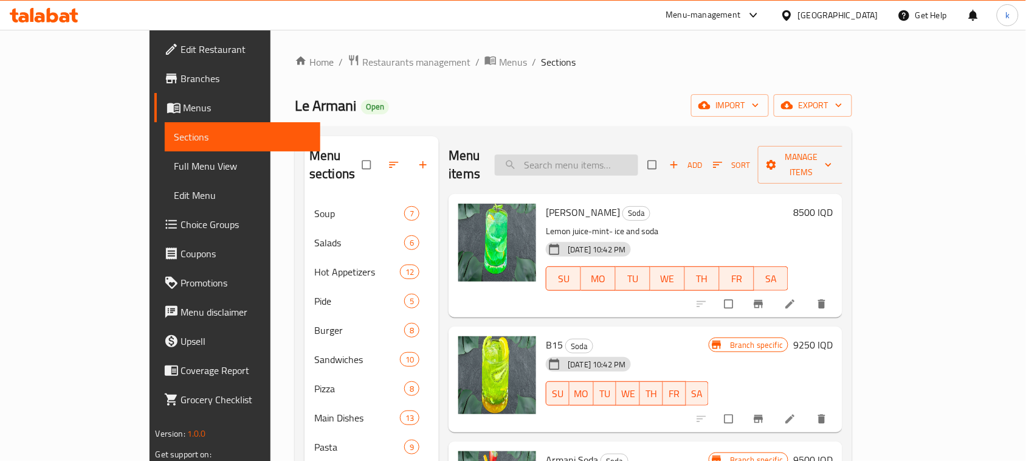
click at [624, 162] on input "search" at bounding box center [566, 164] width 143 height 21
paste input "Oreo Cheesecake"
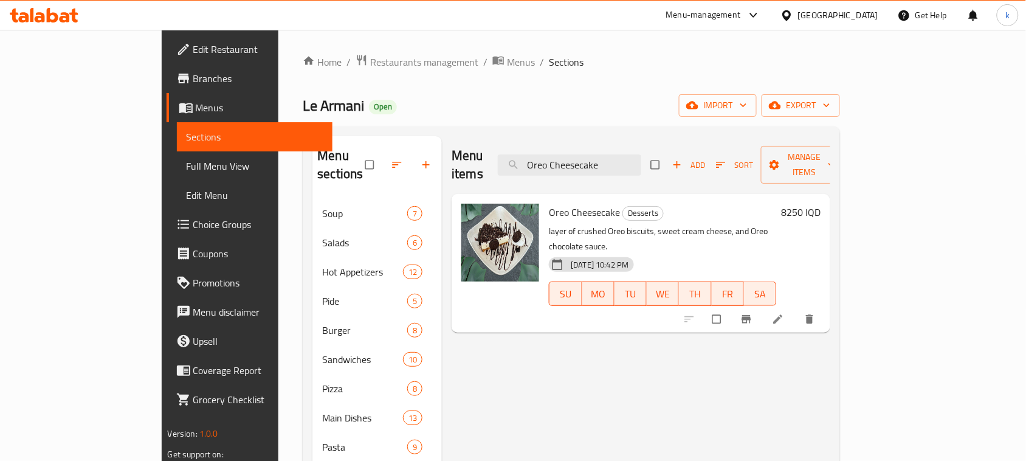
type input "Oreo Cheesecake"
click at [755, 313] on span "Branch-specific-item" at bounding box center [747, 319] width 15 height 12
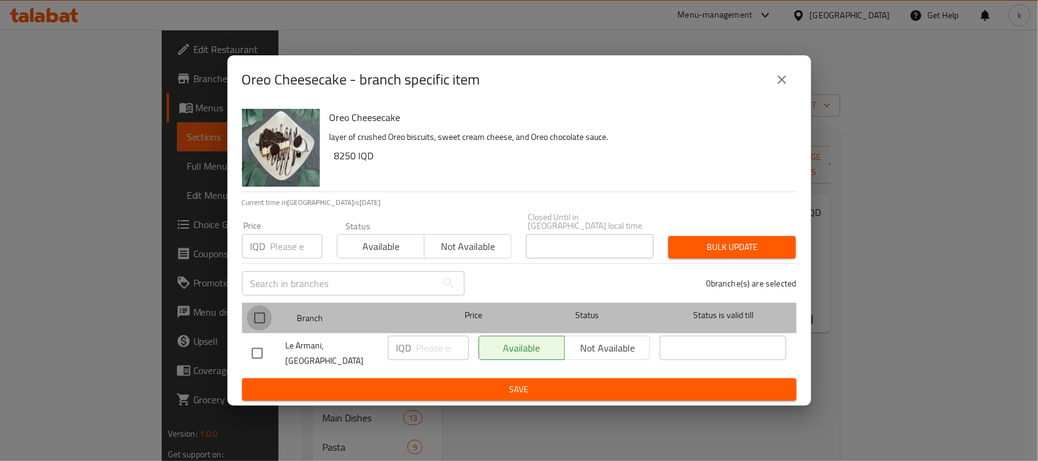
click at [251, 320] on input "checkbox" at bounding box center [260, 318] width 26 height 26
checkbox input "true"
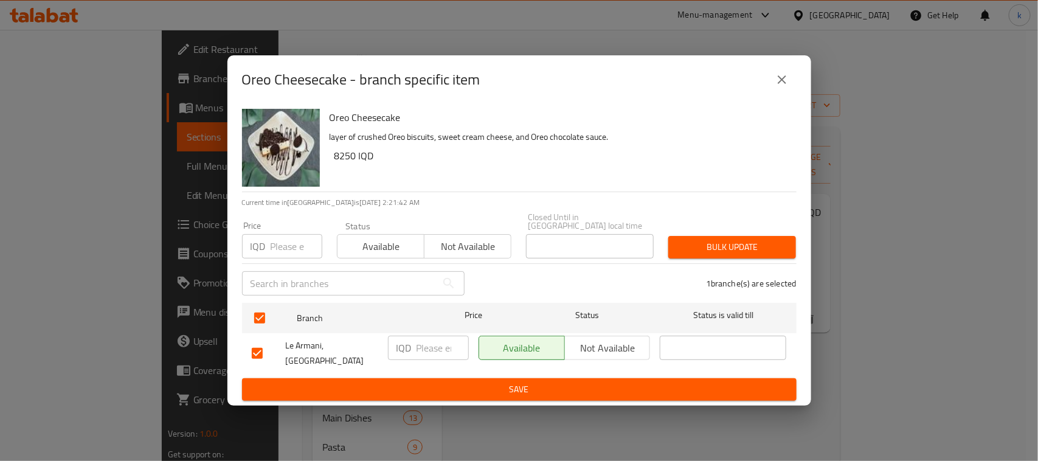
click at [435, 357] on input "number" at bounding box center [442, 348] width 52 height 24
paste input "9250"
type input "9250"
click at [509, 382] on span "Save" at bounding box center [519, 389] width 535 height 15
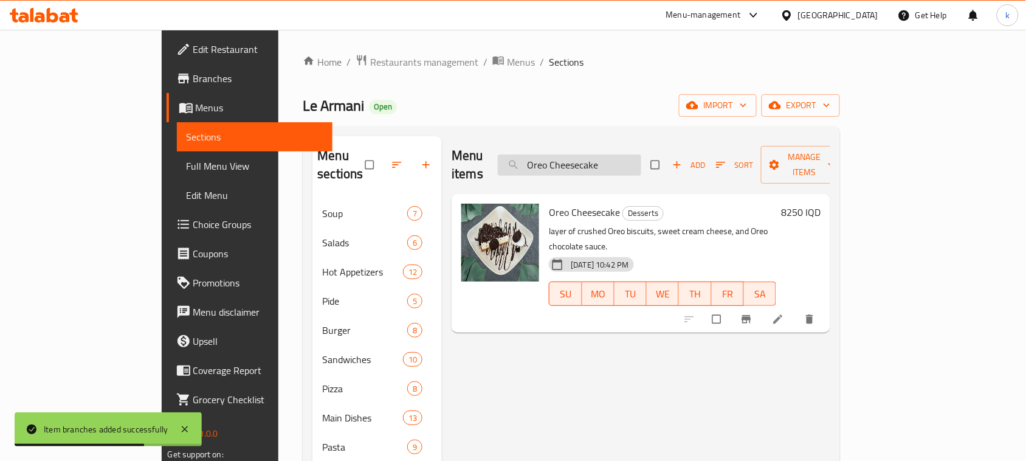
click at [628, 159] on input "Oreo Cheesecake" at bounding box center [569, 164] width 143 height 21
paste input "Strawberry"
type input "Strawberry Cheesecake"
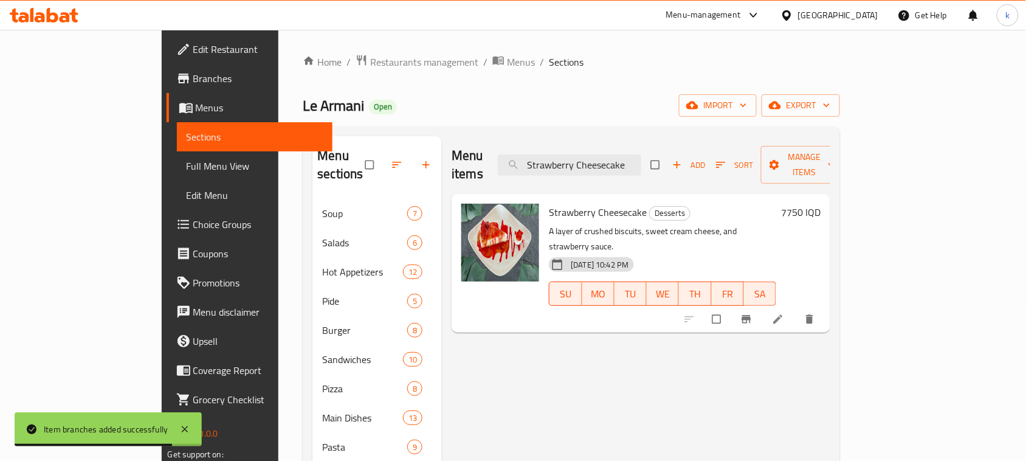
click at [755, 313] on span "Branch-specific-item" at bounding box center [747, 319] width 15 height 12
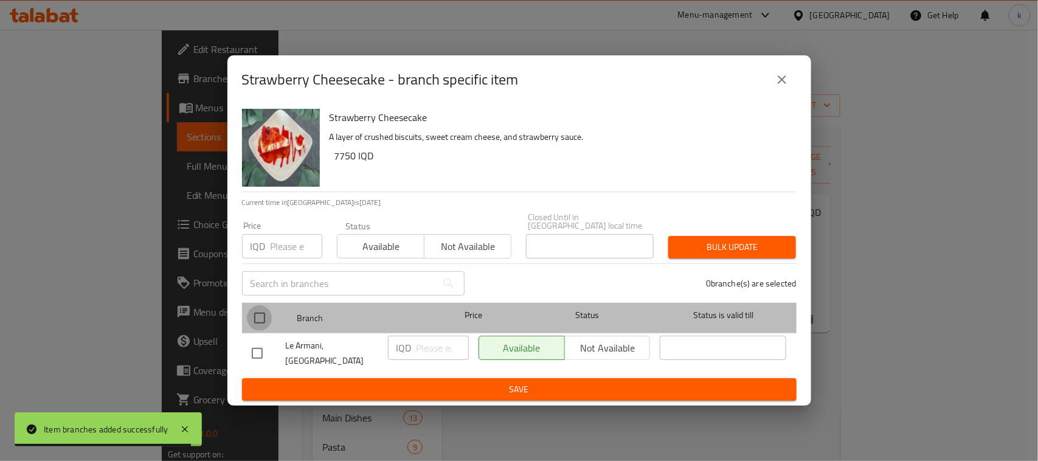
click at [269, 317] on input "checkbox" at bounding box center [260, 318] width 26 height 26
checkbox input "true"
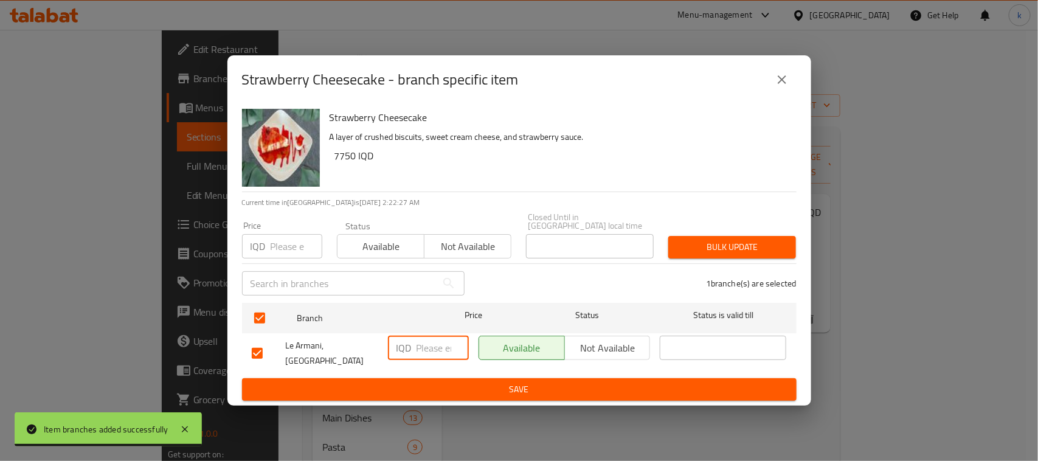
click at [429, 354] on input "number" at bounding box center [442, 348] width 52 height 24
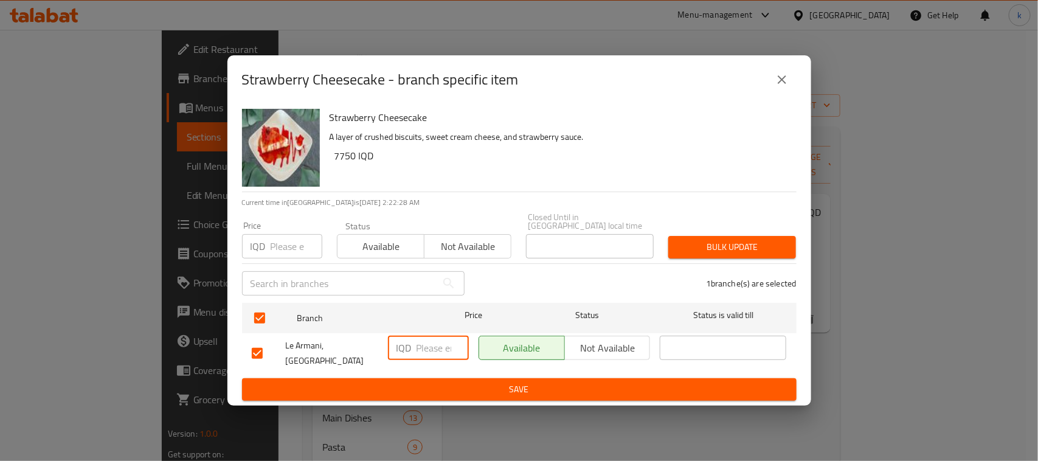
paste input "8750"
type input "8750"
click at [444, 382] on span "Save" at bounding box center [519, 389] width 535 height 15
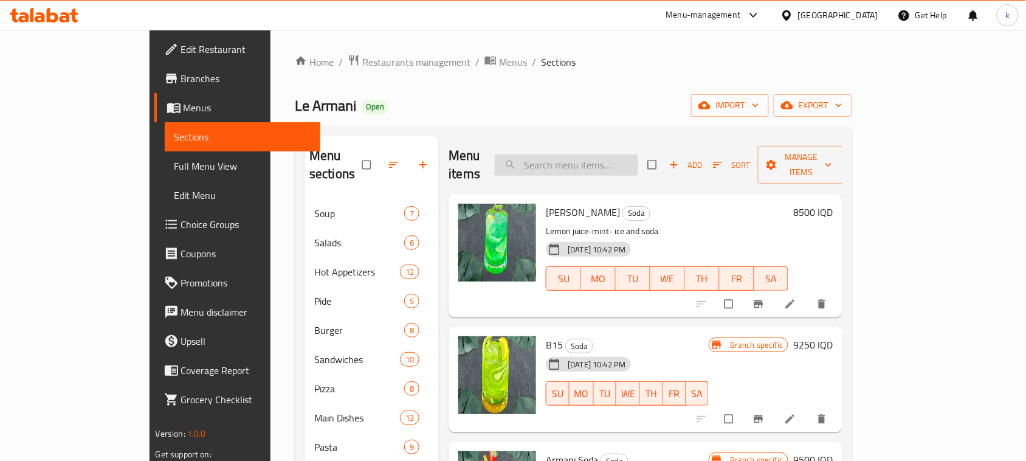
click at [627, 154] on input "search" at bounding box center [566, 164] width 143 height 21
paste input "Armani Ice Cream"
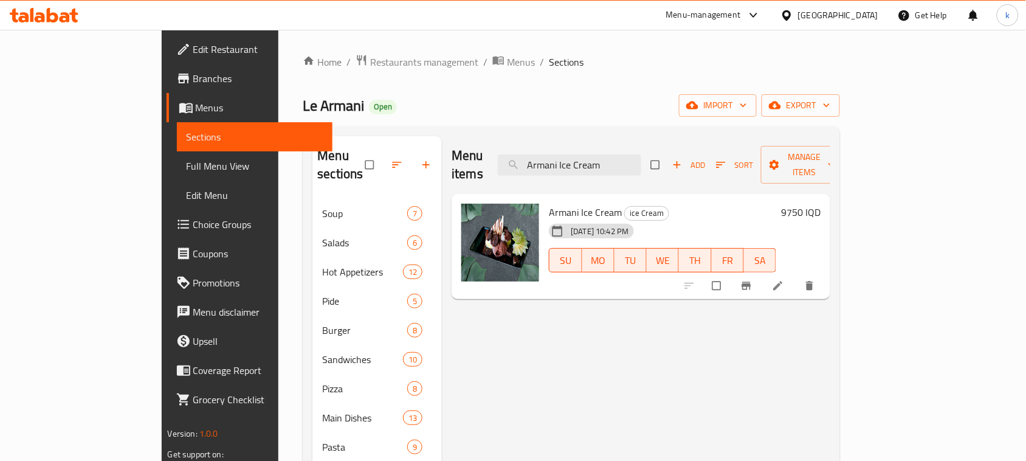
type input "Armani Ice Cream"
click at [753, 280] on icon "Branch-specific-item" at bounding box center [746, 286] width 12 height 12
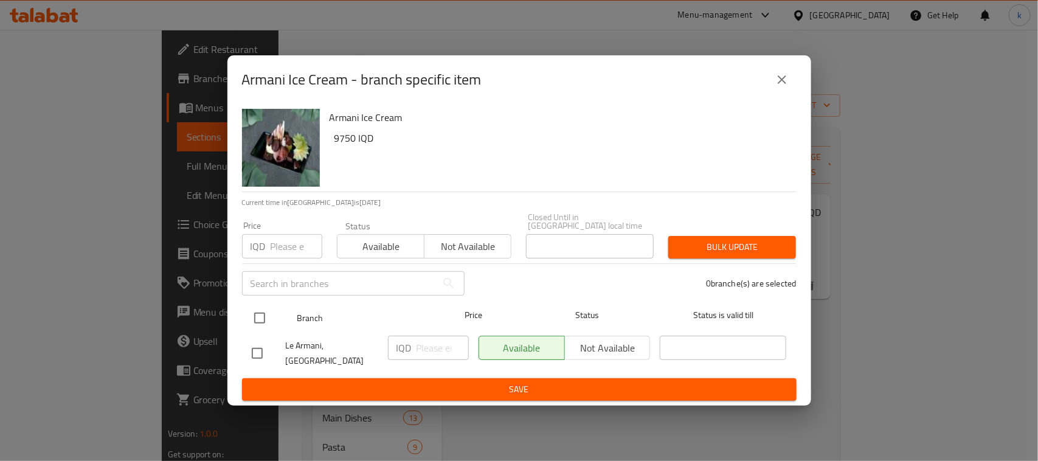
drag, startPoint x: 267, startPoint y: 314, endPoint x: 274, endPoint y: 318, distance: 7.1
click at [267, 315] on input "checkbox" at bounding box center [260, 318] width 26 height 26
checkbox input "true"
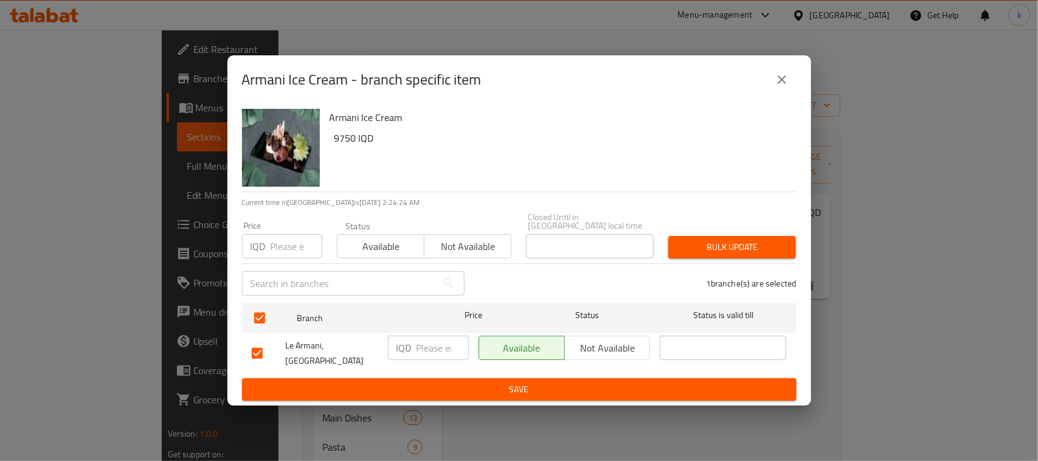
click at [421, 342] on input "number" at bounding box center [442, 348] width 52 height 24
paste input "10750"
type input "10750"
click at [494, 384] on span "Save" at bounding box center [519, 389] width 535 height 15
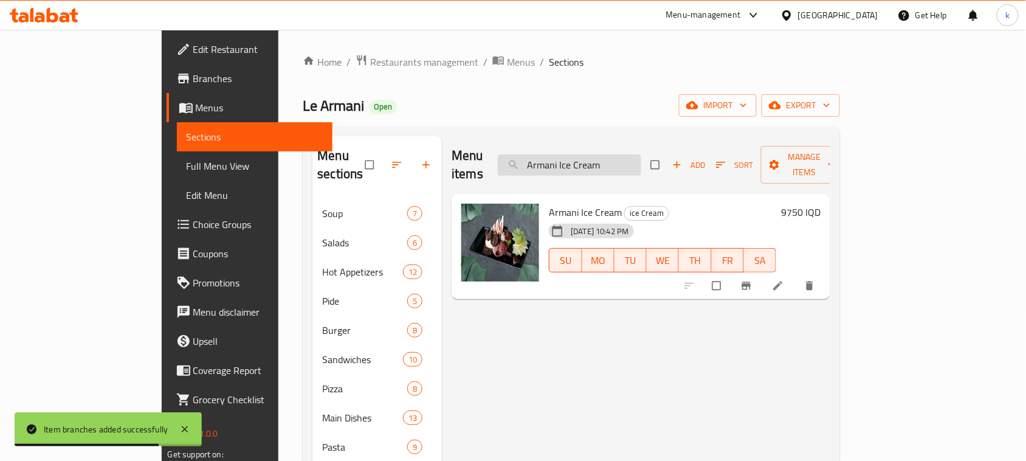
click at [641, 154] on input "Armani Ice Cream" at bounding box center [569, 164] width 143 height 21
paste input "Banana Split"
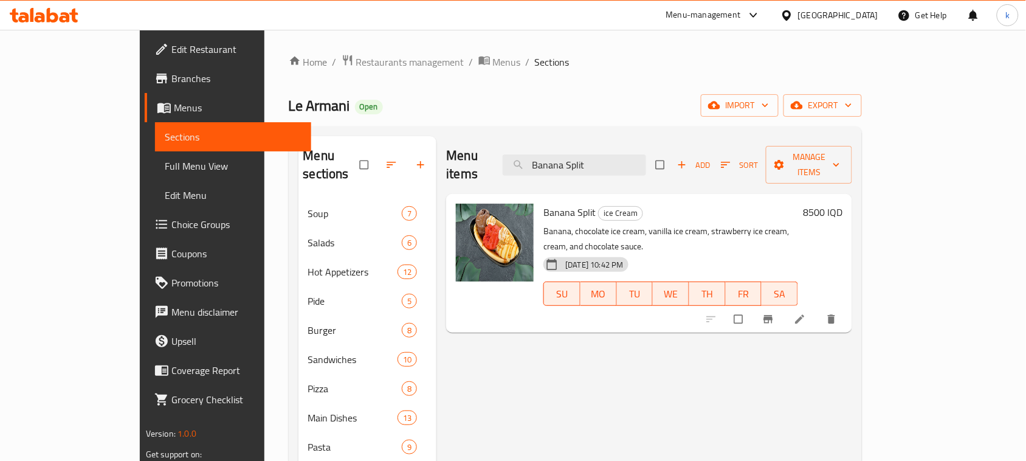
type input "Banana Split"
click at [784, 306] on button "Branch-specific-item" at bounding box center [769, 319] width 29 height 27
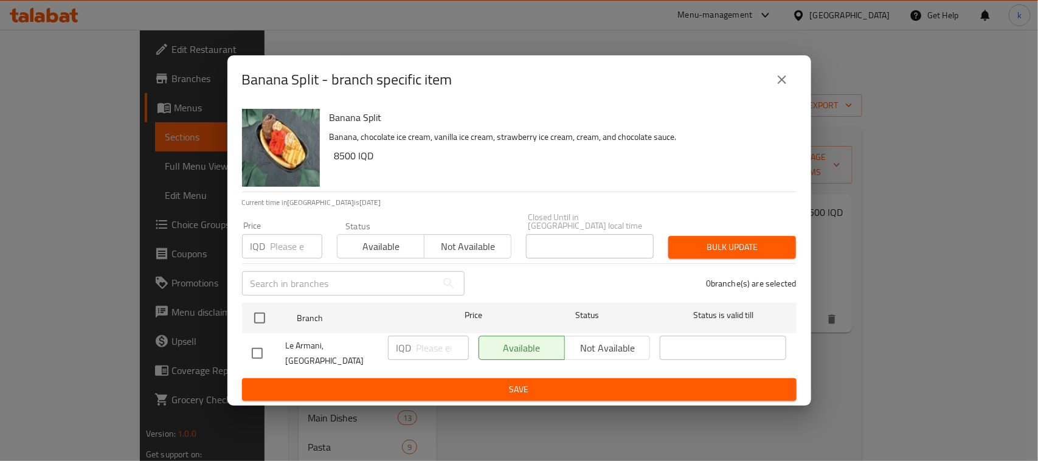
drag, startPoint x: 263, startPoint y: 318, endPoint x: 403, endPoint y: 353, distance: 144.2
click at [263, 319] on input "checkbox" at bounding box center [260, 318] width 26 height 26
checkbox input "true"
click at [424, 348] on input "number" at bounding box center [442, 348] width 52 height 24
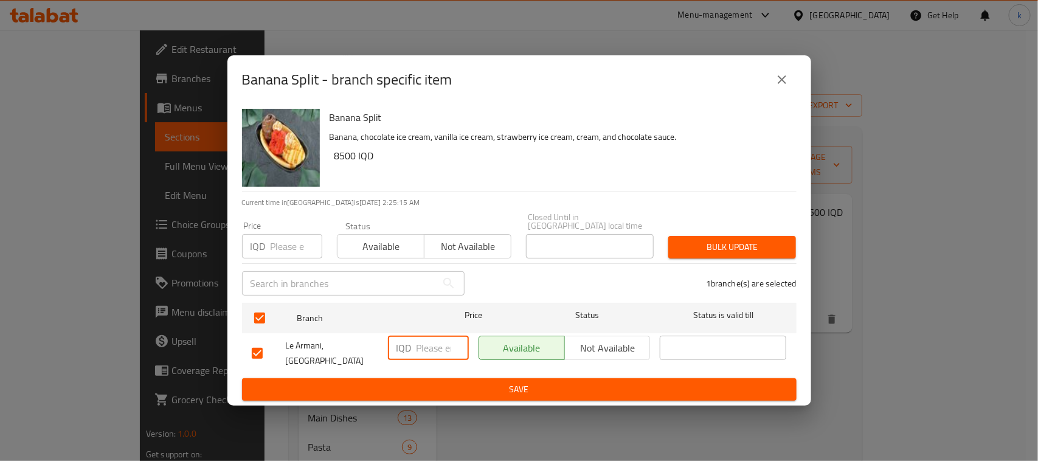
paste input "9500"
type input "9500"
click at [438, 387] on span "Save" at bounding box center [519, 389] width 535 height 15
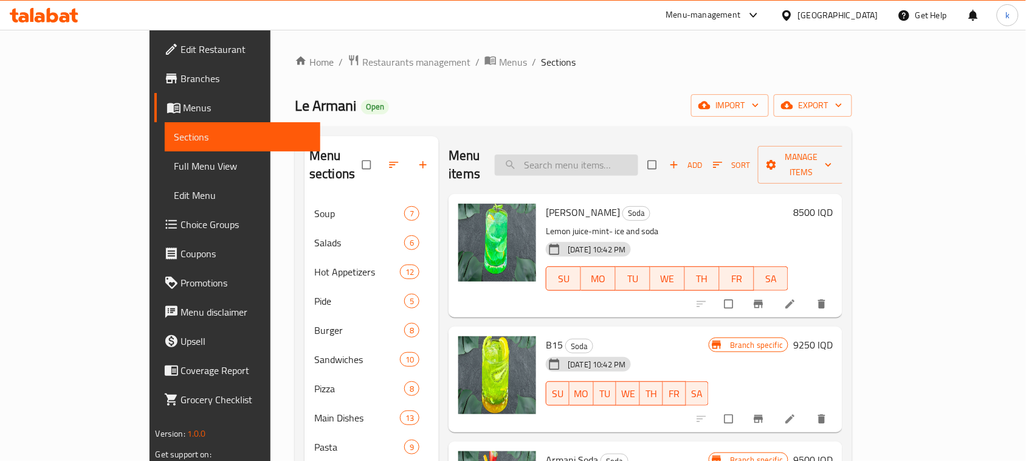
click at [621, 154] on input "search" at bounding box center [566, 164] width 143 height 21
paste input "[PERSON_NAME]"
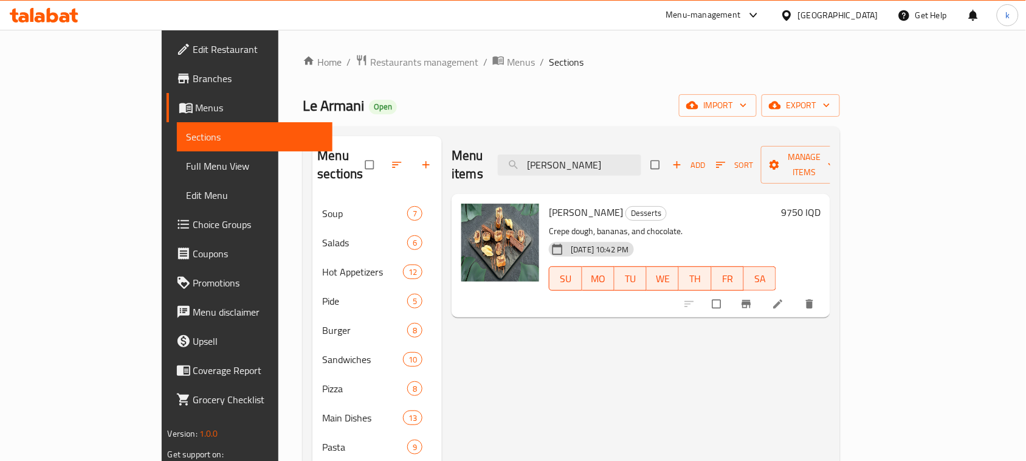
type input "[PERSON_NAME]"
click at [753, 298] on icon "Branch-specific-item" at bounding box center [746, 304] width 12 height 12
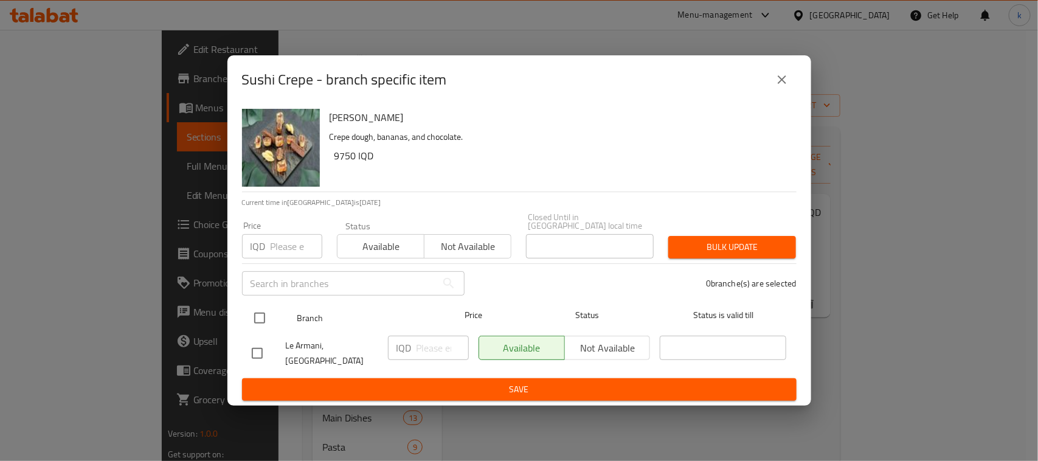
click at [253, 323] on input "checkbox" at bounding box center [260, 318] width 26 height 26
checkbox input "true"
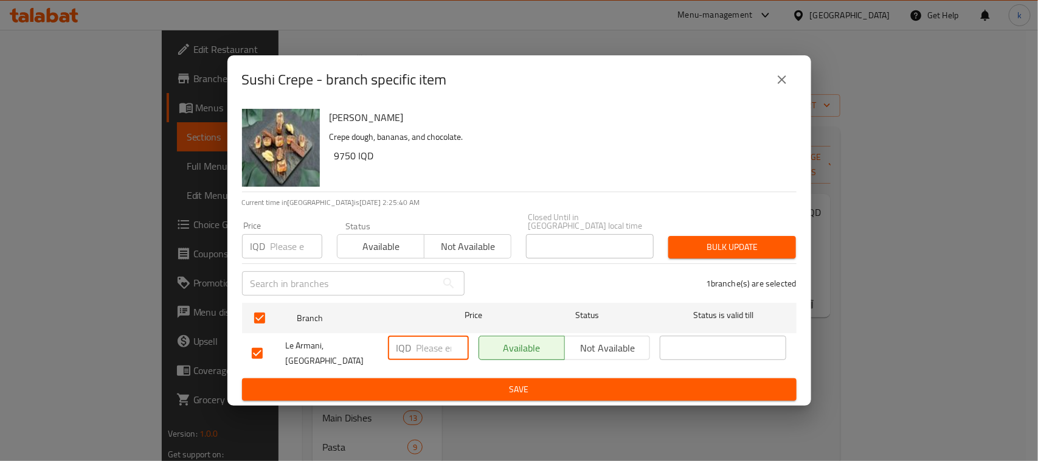
click at [426, 345] on input "number" at bounding box center [442, 348] width 52 height 24
paste input "9500"
click at [429, 348] on input "9500" at bounding box center [442, 348] width 52 height 24
paste input "11"
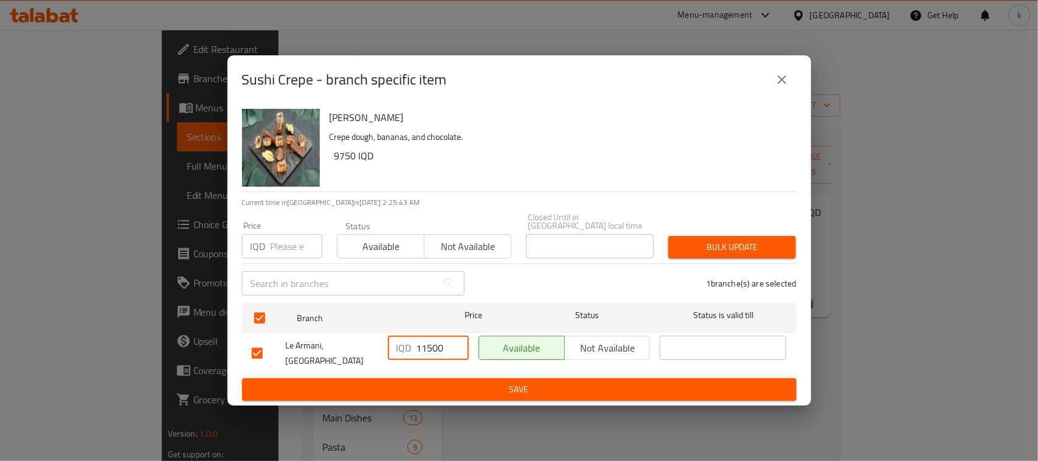
type input "11500"
click at [484, 382] on span "Save" at bounding box center [519, 389] width 535 height 15
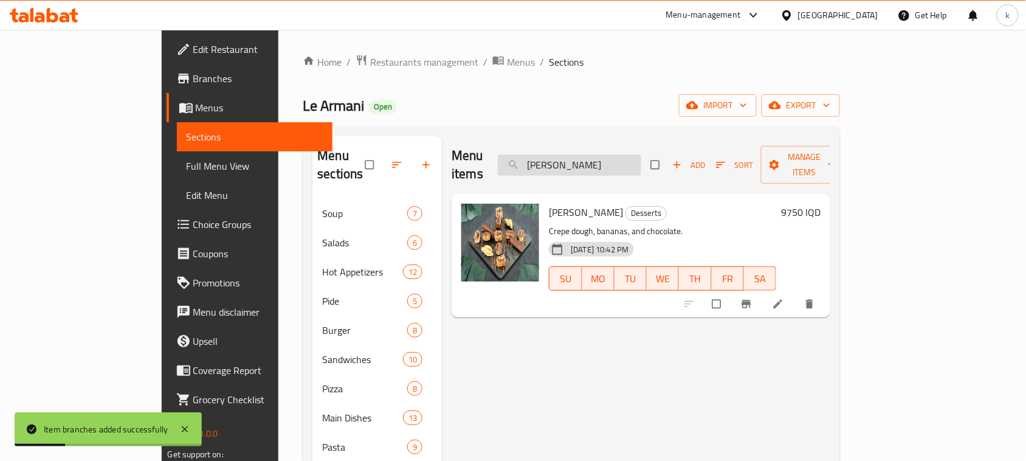
click at [602, 160] on input "Sushi Crepe" at bounding box center [569, 164] width 143 height 21
paste input "Fettuccine"
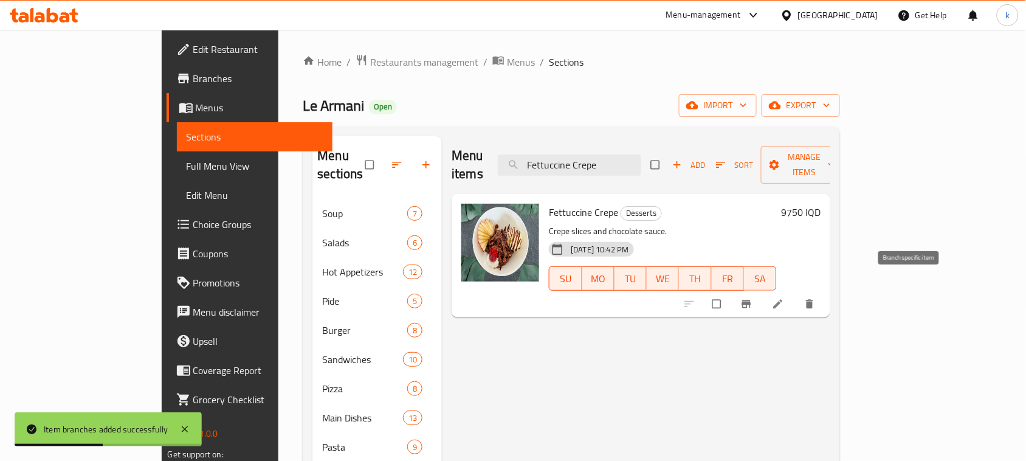
type input "Fettuccine Crepe"
click at [762, 291] on button "Branch-specific-item" at bounding box center [747, 304] width 29 height 27
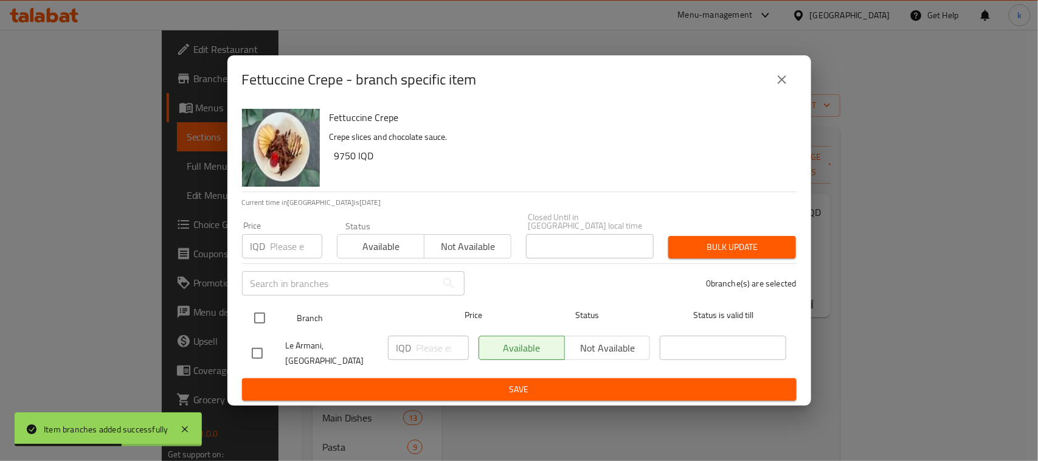
drag, startPoint x: 252, startPoint y: 319, endPoint x: 258, endPoint y: 320, distance: 6.2
click at [255, 320] on input "checkbox" at bounding box center [260, 318] width 26 height 26
checkbox input "true"
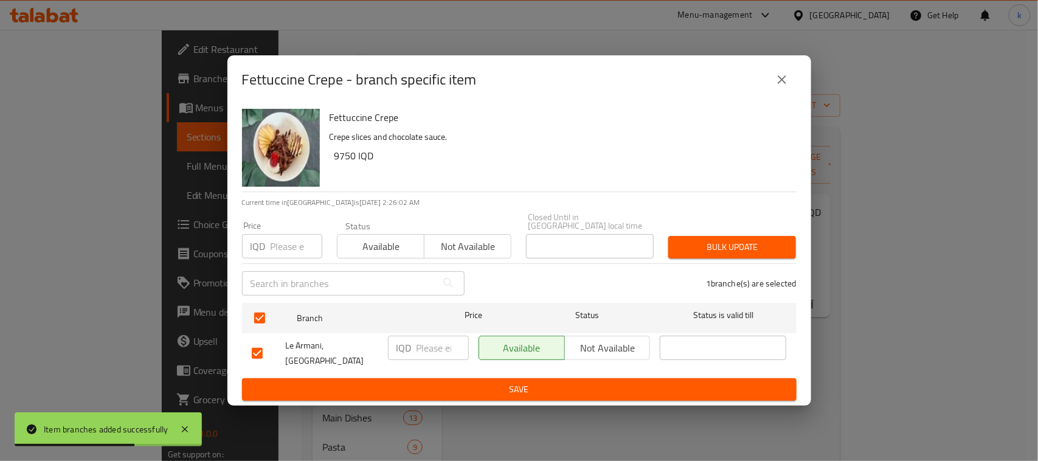
click at [430, 350] on input "number" at bounding box center [442, 348] width 52 height 24
paste input "11000"
type input "11000"
click at [441, 386] on span "Save" at bounding box center [519, 389] width 535 height 15
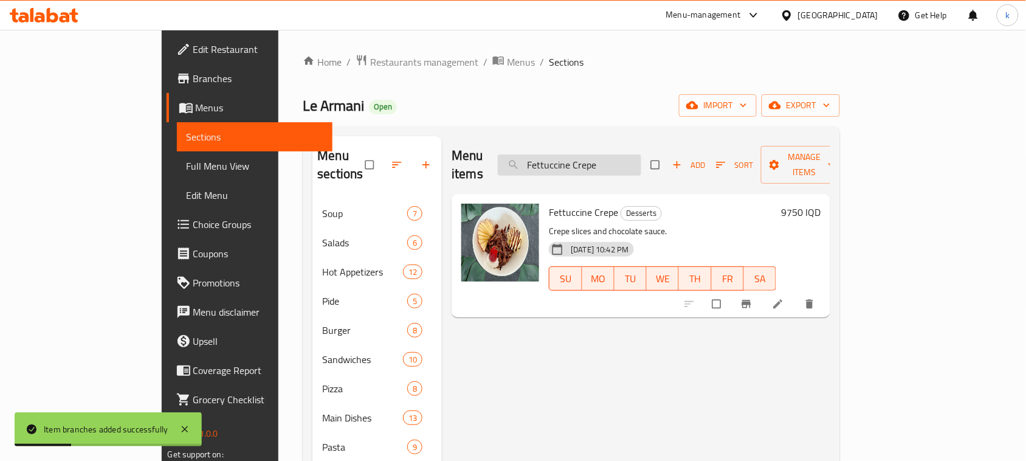
click at [595, 154] on input "Fettuccine Crepe" at bounding box center [569, 164] width 143 height 21
click at [604, 156] on input "Fettuccine Crepe" at bounding box center [569, 164] width 143 height 21
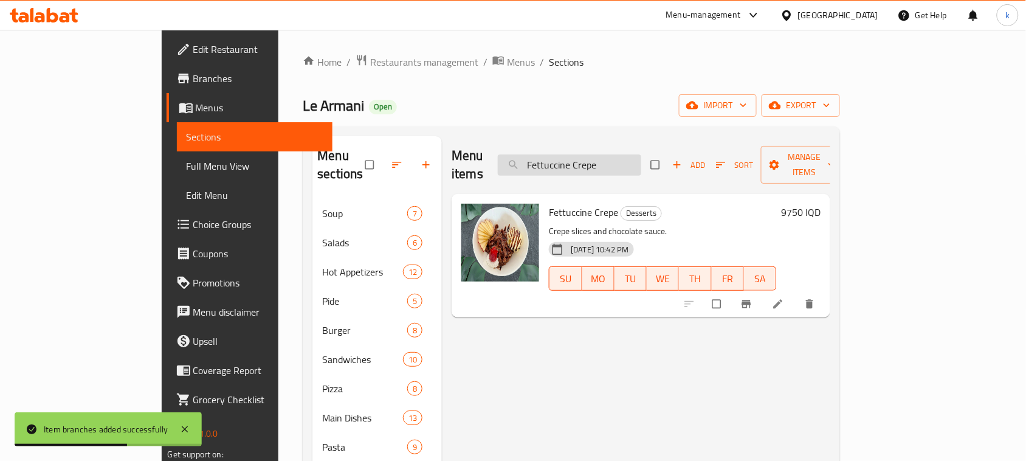
paste input "Tutti Frutti"
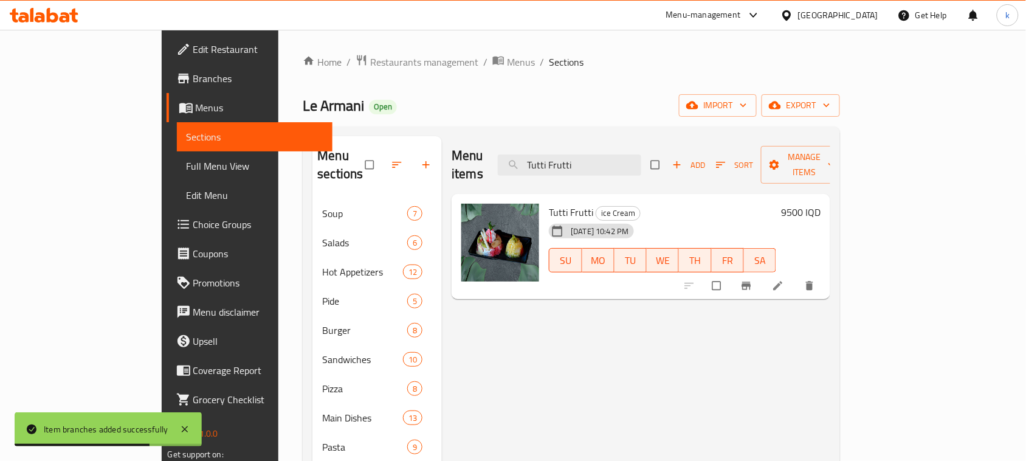
type input "Tutti Frutti"
click at [753, 280] on icon "Branch-specific-item" at bounding box center [746, 286] width 12 height 12
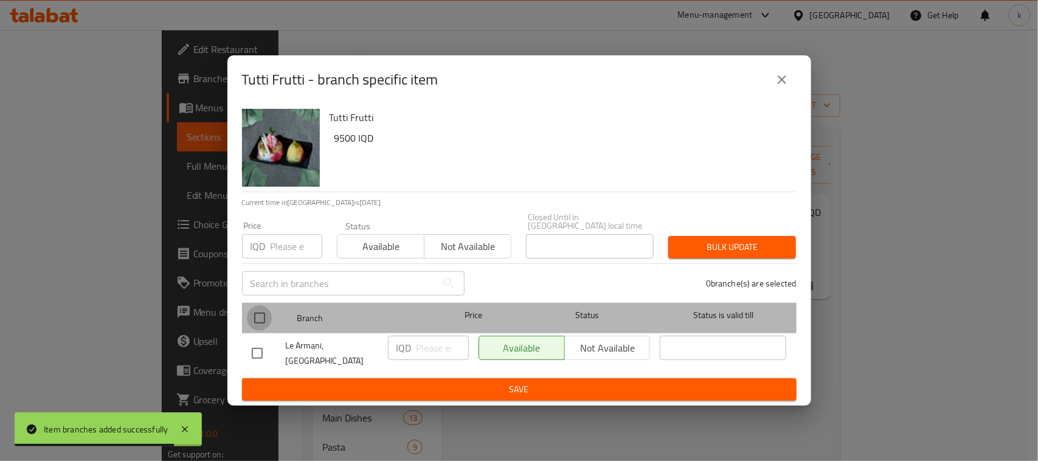
drag, startPoint x: 261, startPoint y: 317, endPoint x: 394, endPoint y: 350, distance: 136.4
click at [263, 317] on input "checkbox" at bounding box center [260, 318] width 26 height 26
checkbox input "true"
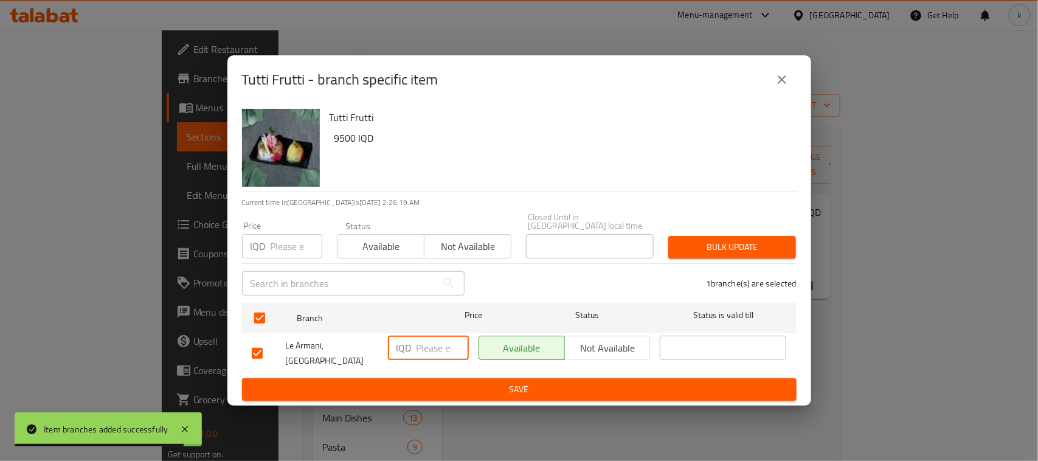
click at [427, 350] on input "number" at bounding box center [442, 348] width 52 height 24
paste input "11000.00"
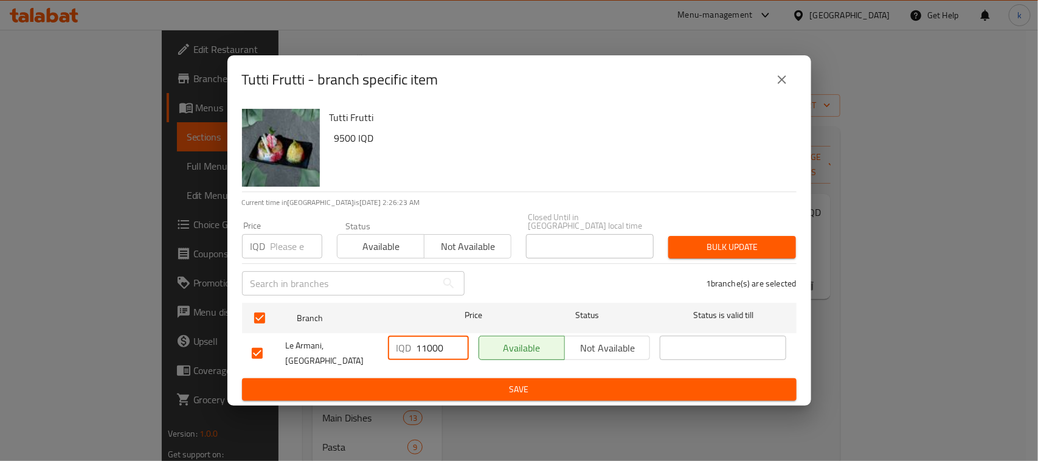
type input "11000"
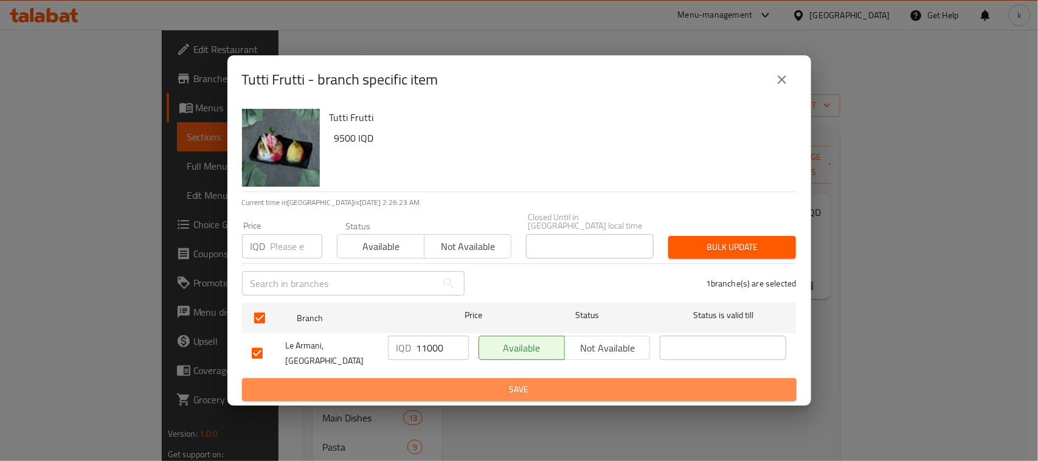
click at [528, 382] on span "Save" at bounding box center [519, 389] width 535 height 15
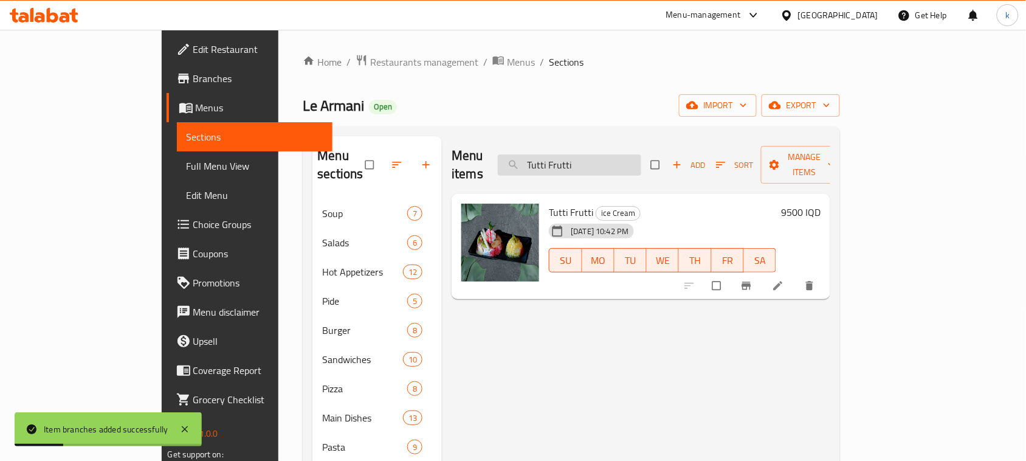
click at [640, 158] on input "Tutti Frutti" at bounding box center [569, 164] width 143 height 21
paste input "Iced Coffee"
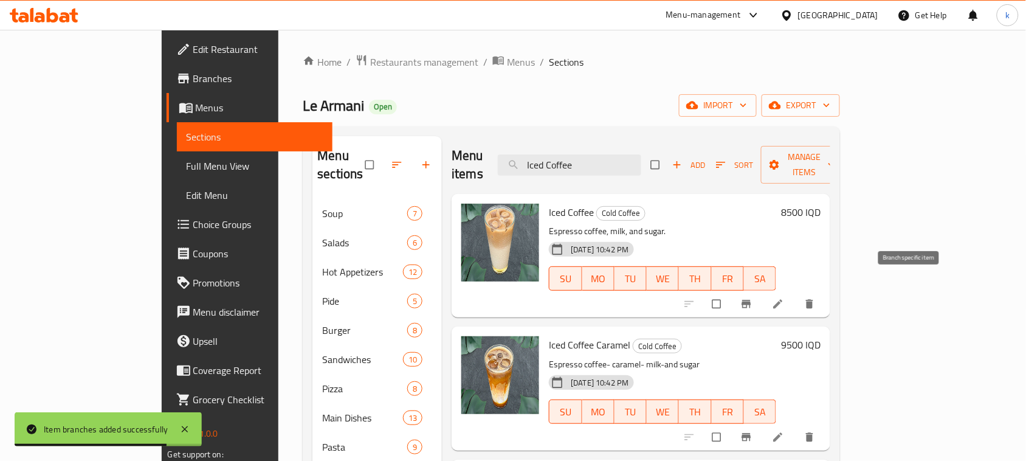
type input "Iced Coffee"
click at [751, 300] on icon "Branch-specific-item" at bounding box center [746, 304] width 9 height 8
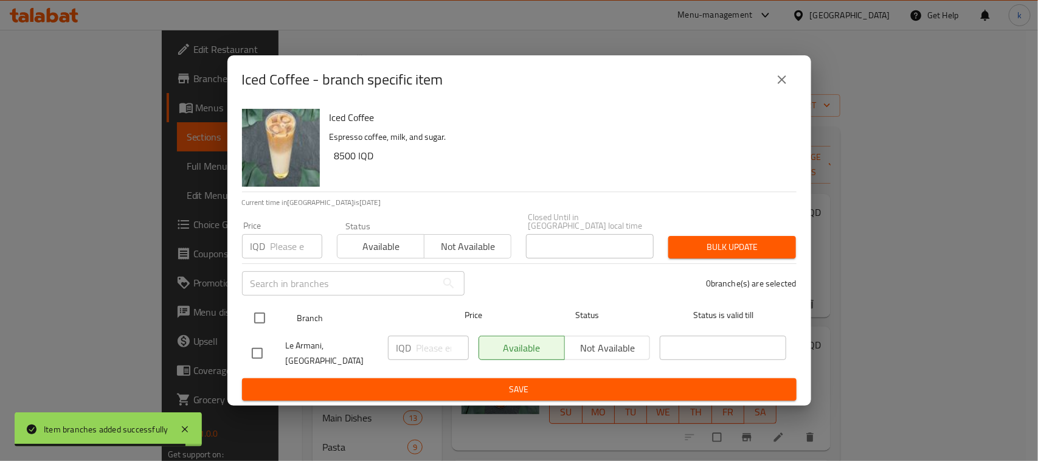
click at [254, 323] on input "checkbox" at bounding box center [260, 318] width 26 height 26
checkbox input "true"
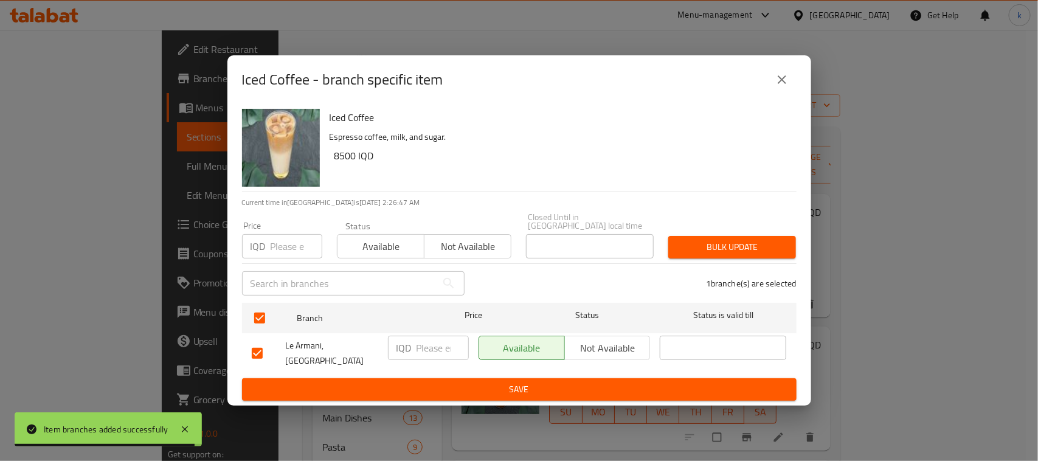
click at [441, 345] on input "number" at bounding box center [442, 348] width 52 height 24
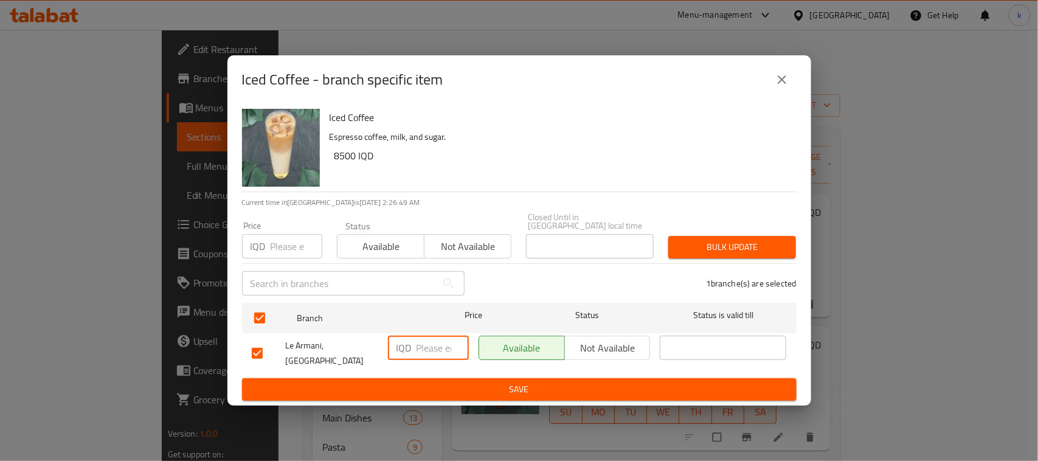
paste input "9500"
type input "9500"
click at [414, 378] on button "Save" at bounding box center [519, 389] width 554 height 22
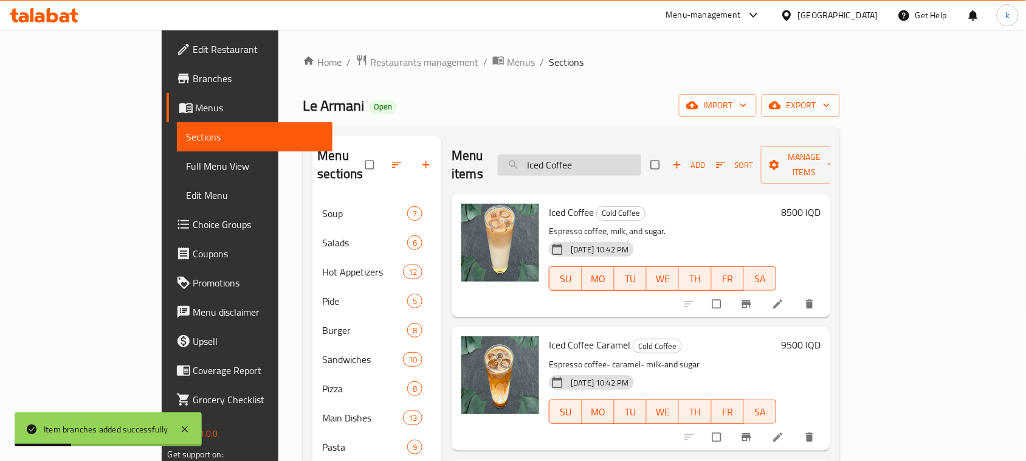
click at [622, 154] on input "Iced Coffee" at bounding box center [569, 164] width 143 height 21
paste input "Chocolate"
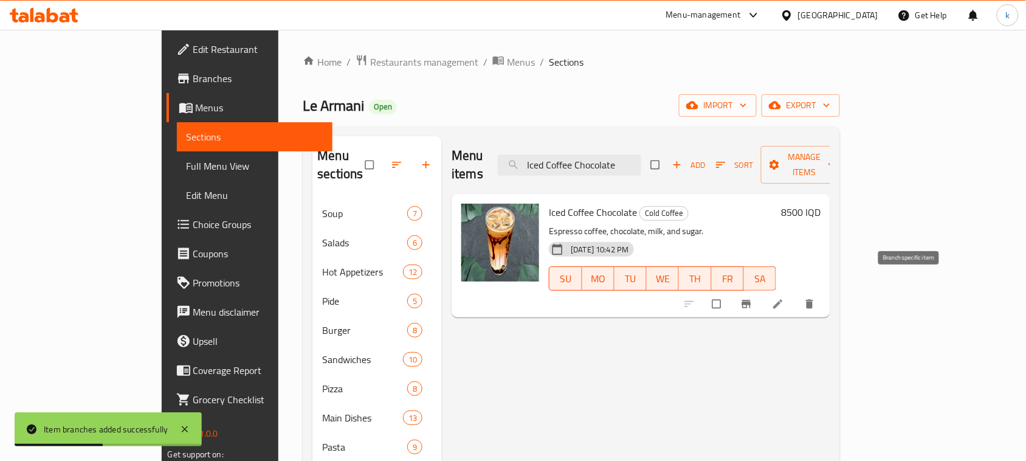
type input "Iced Coffee Chocolate"
click at [753, 298] on icon "Branch-specific-item" at bounding box center [746, 304] width 12 height 12
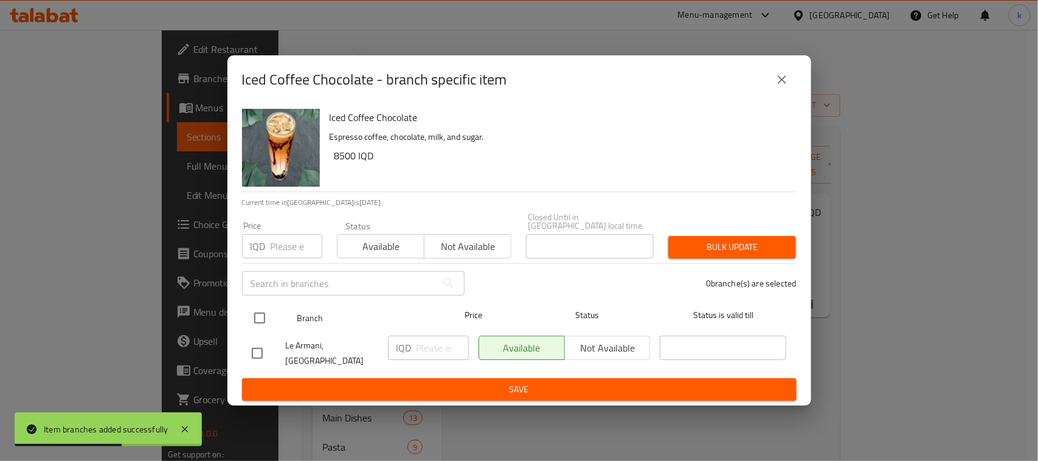
click at [261, 320] on input "checkbox" at bounding box center [260, 318] width 26 height 26
checkbox input "true"
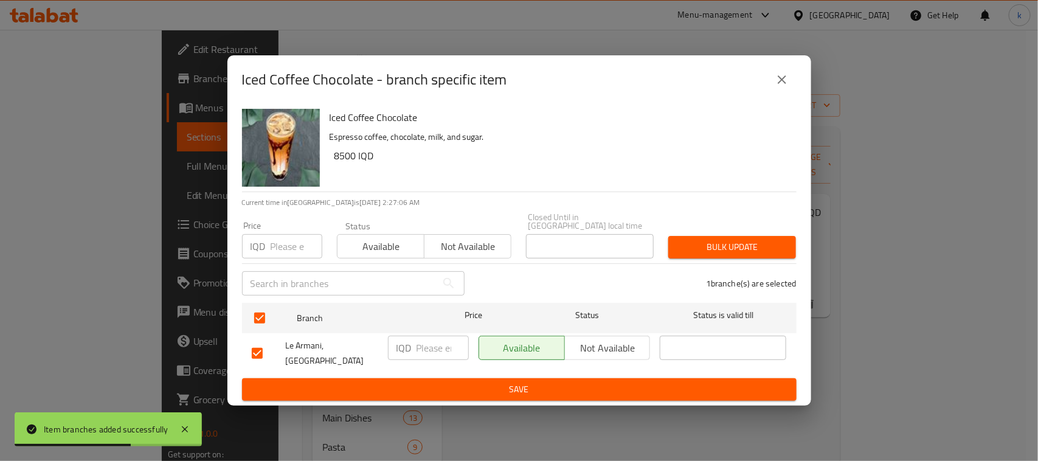
click at [429, 351] on input "number" at bounding box center [442, 348] width 52 height 24
paste input "9500"
type input "9500"
click at [447, 395] on div "Iced Coffee Chocolate Espresso coffee, chocolate, milk, and sugar. 8500 IQD Cur…" at bounding box center [519, 255] width 584 height 302
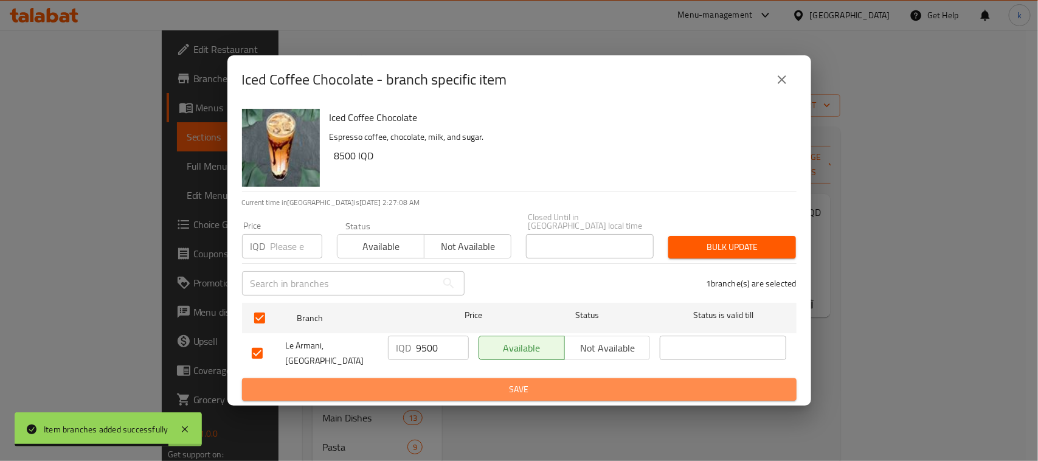
click at [436, 382] on span "Save" at bounding box center [519, 389] width 535 height 15
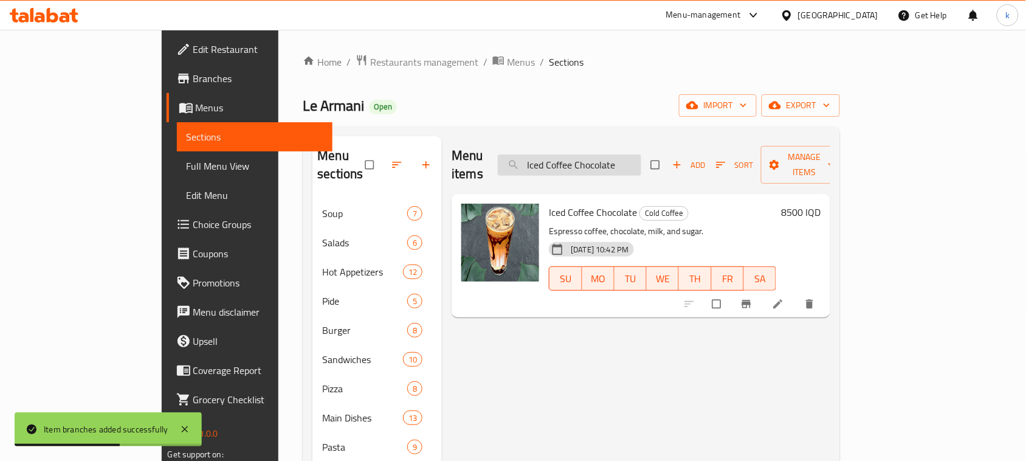
click at [609, 158] on input "Iced Coffee Chocolate" at bounding box center [569, 164] width 143 height 21
paste input "Chicken Picasso"
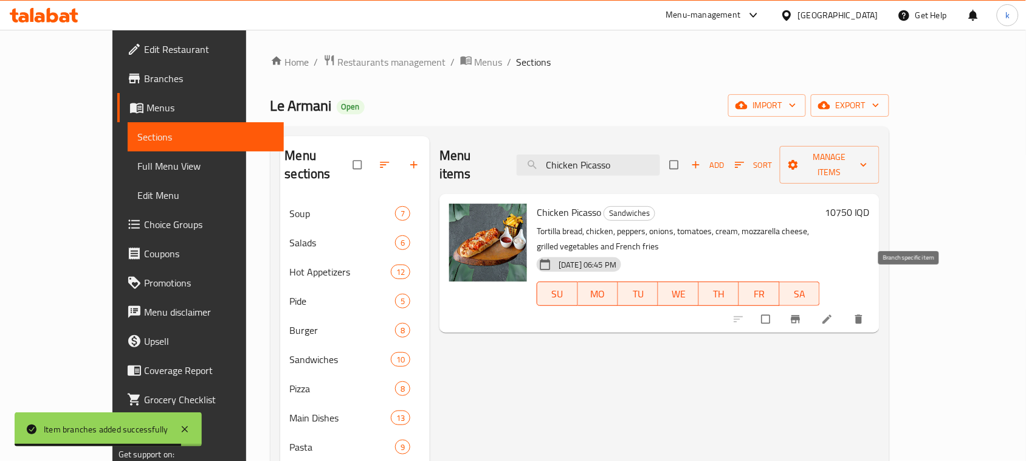
type input "Chicken Picasso"
click at [802, 313] on icon "Branch-specific-item" at bounding box center [796, 319] width 12 height 12
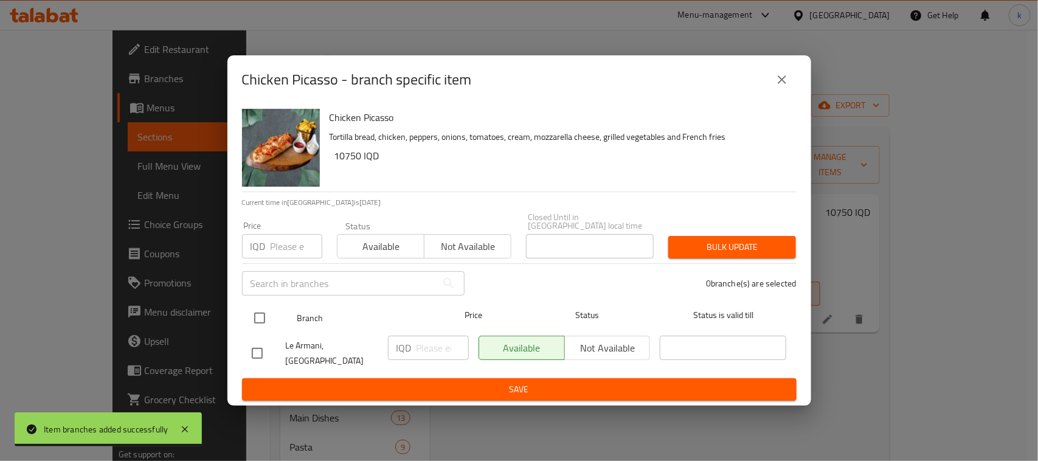
click at [261, 321] on input "checkbox" at bounding box center [260, 318] width 26 height 26
checkbox input "true"
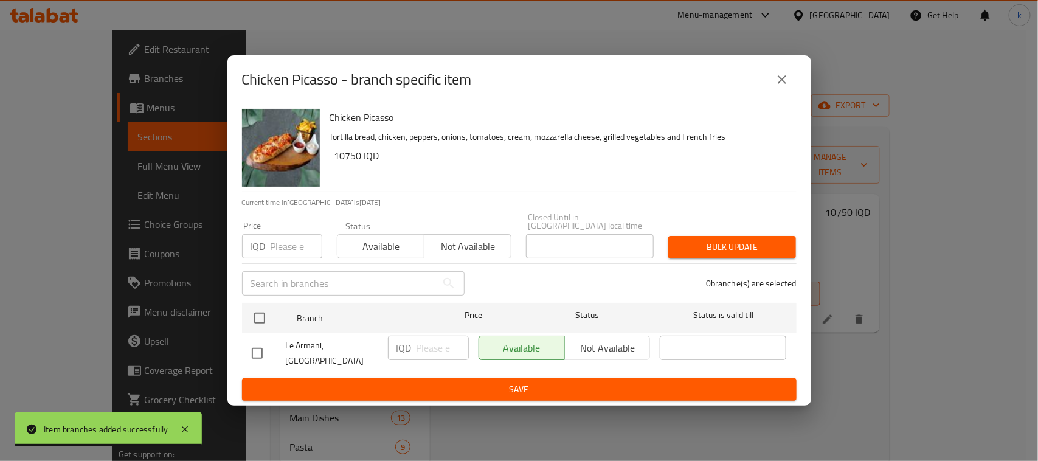
checkbox input "true"
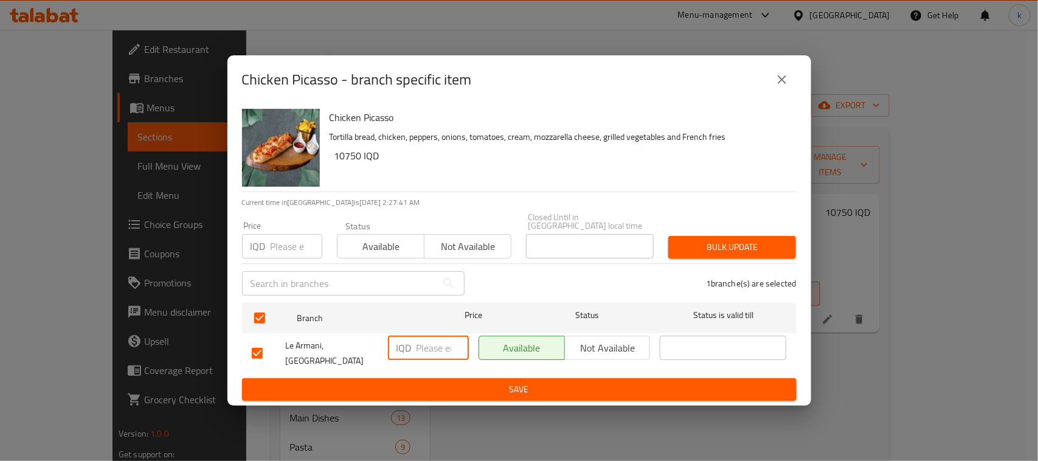
click at [424, 348] on input "number" at bounding box center [442, 348] width 52 height 24
paste input "11750"
type input "11750"
click at [474, 378] on button "Save" at bounding box center [519, 389] width 554 height 22
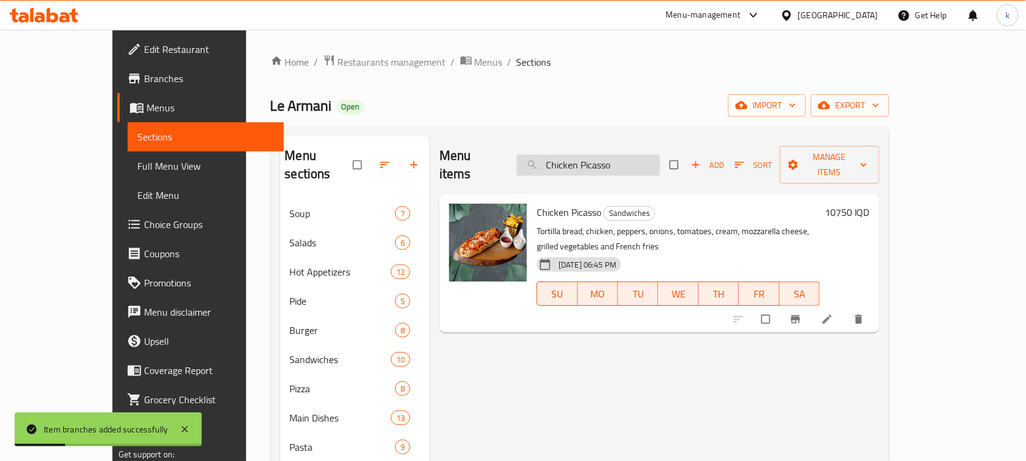
click at [597, 154] on input "Chicken Picasso" at bounding box center [588, 164] width 143 height 21
paste input "Armani Soup"
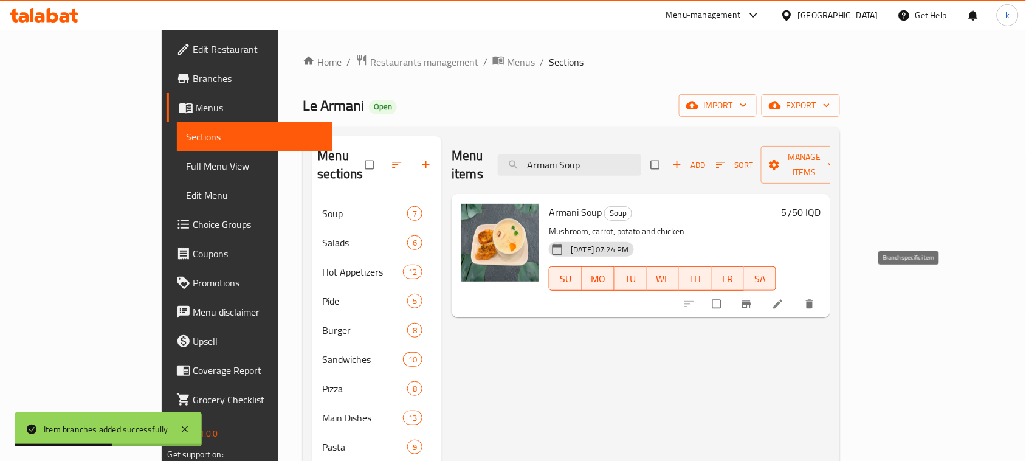
type input "Armani Soup"
click at [751, 300] on icon "Branch-specific-item" at bounding box center [746, 304] width 9 height 8
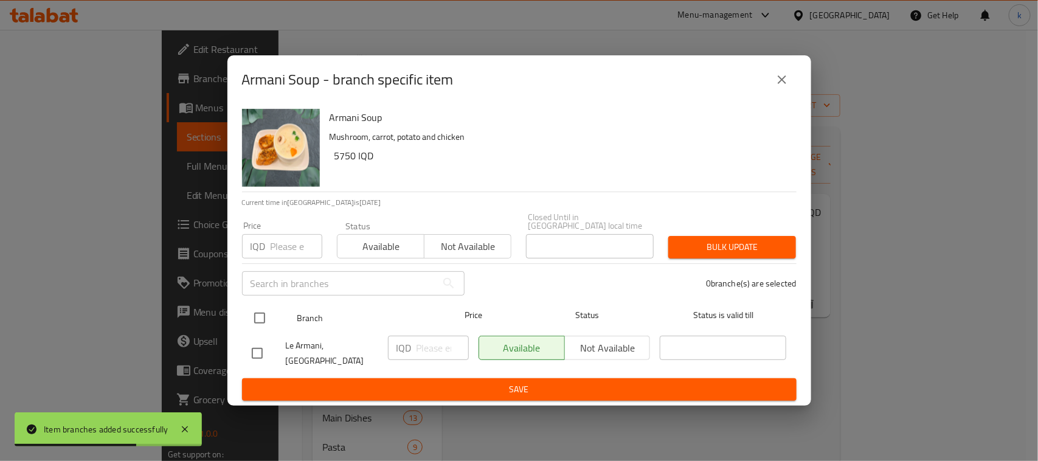
click at [257, 319] on input "checkbox" at bounding box center [260, 318] width 26 height 26
checkbox input "true"
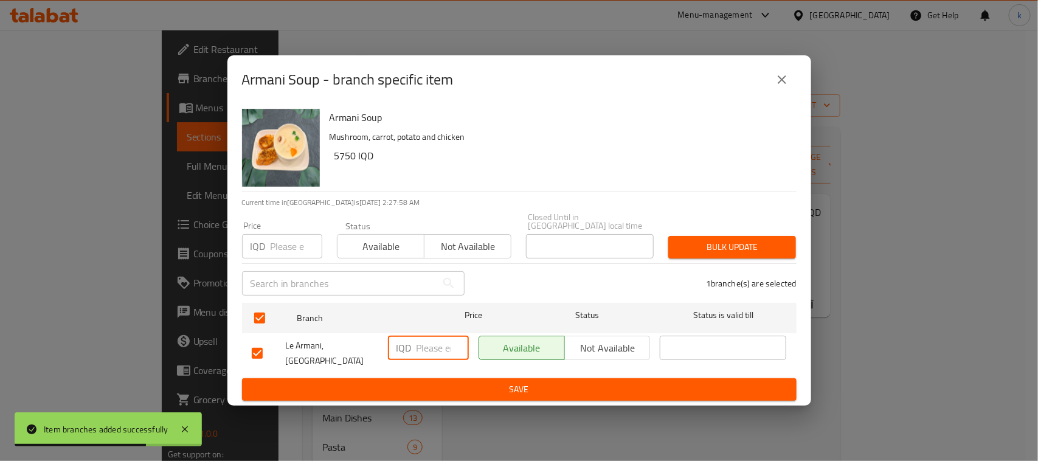
click at [429, 348] on input "number" at bounding box center [442, 348] width 52 height 24
paste input "6750"
type input "6750"
click at [454, 382] on span "Save" at bounding box center [519, 389] width 535 height 15
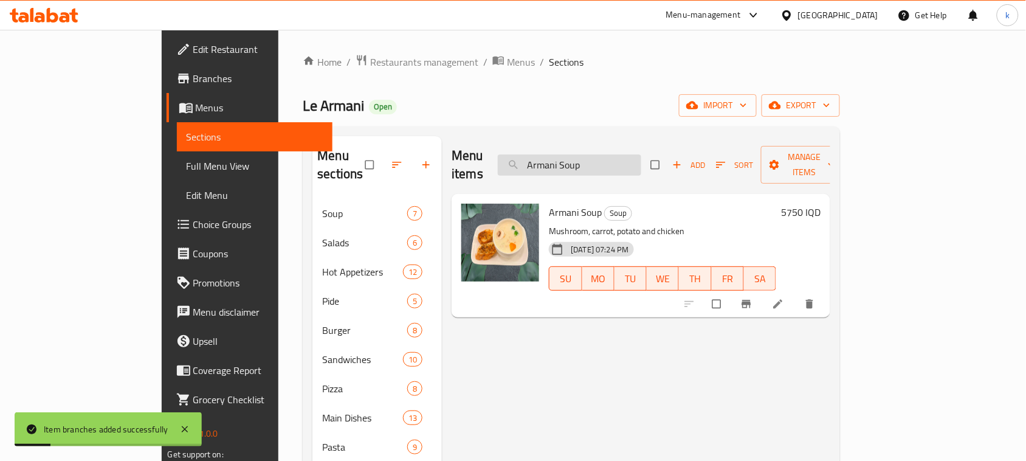
click at [611, 159] on input "Armani Soup" at bounding box center [569, 164] width 143 height 21
paste input "Lentil"
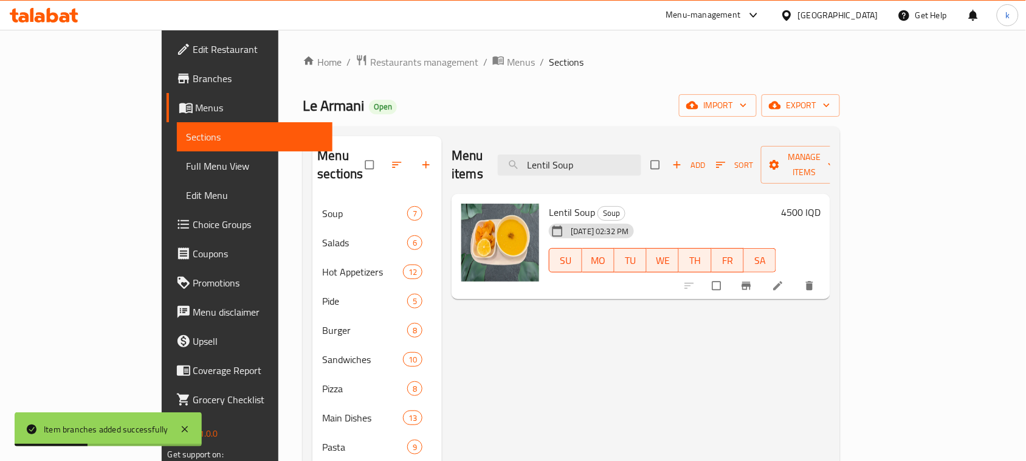
type input "Lentil Soup"
click at [755, 280] on span "Branch-specific-item" at bounding box center [747, 286] width 15 height 12
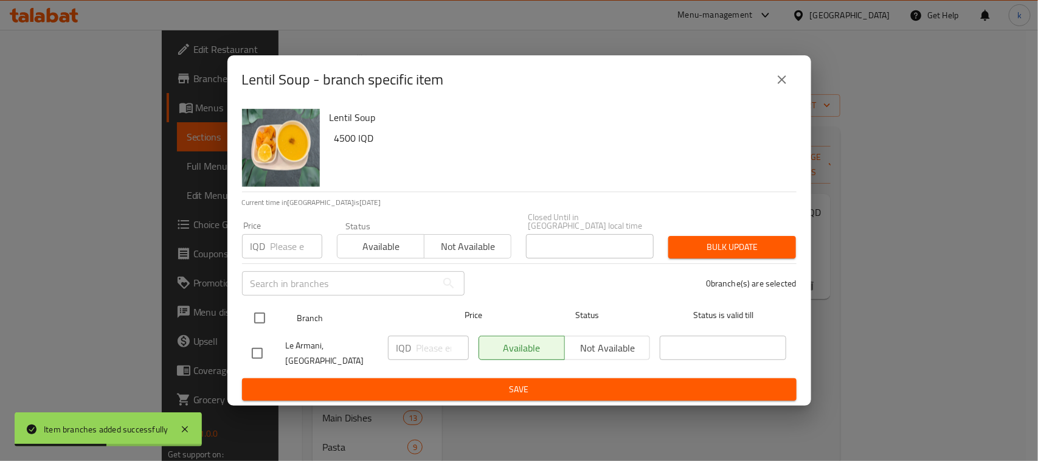
click at [263, 316] on input "checkbox" at bounding box center [260, 318] width 26 height 26
checkbox input "true"
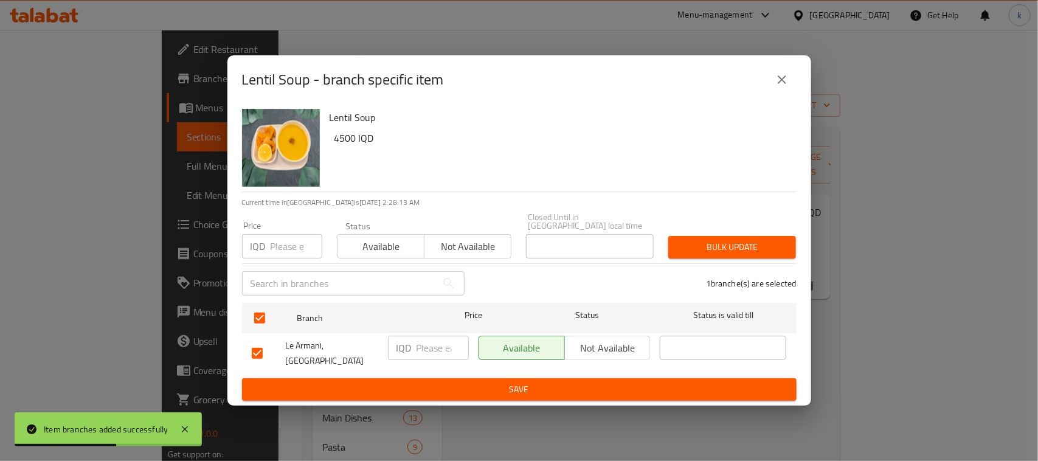
click at [435, 351] on input "number" at bounding box center [442, 348] width 52 height 24
paste input "5000"
type input "5000"
click at [473, 382] on span "Save" at bounding box center [519, 389] width 535 height 15
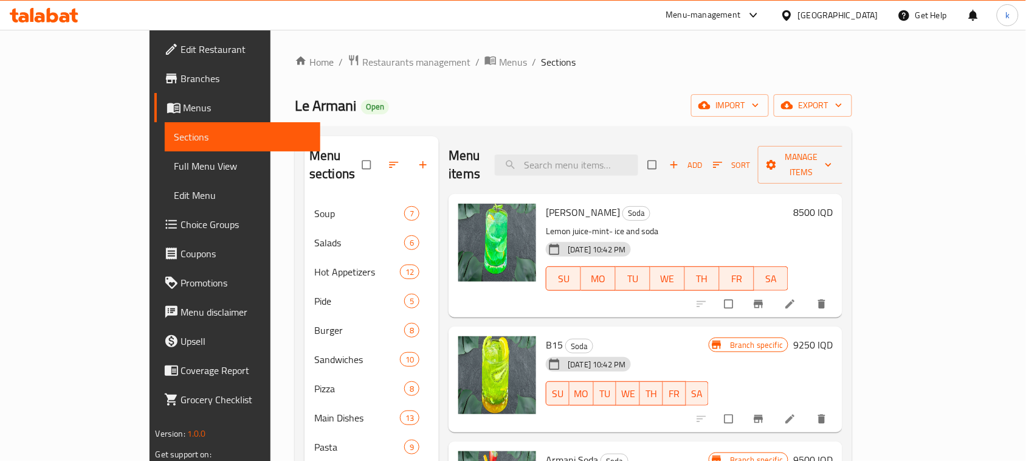
scroll to position [126, 0]
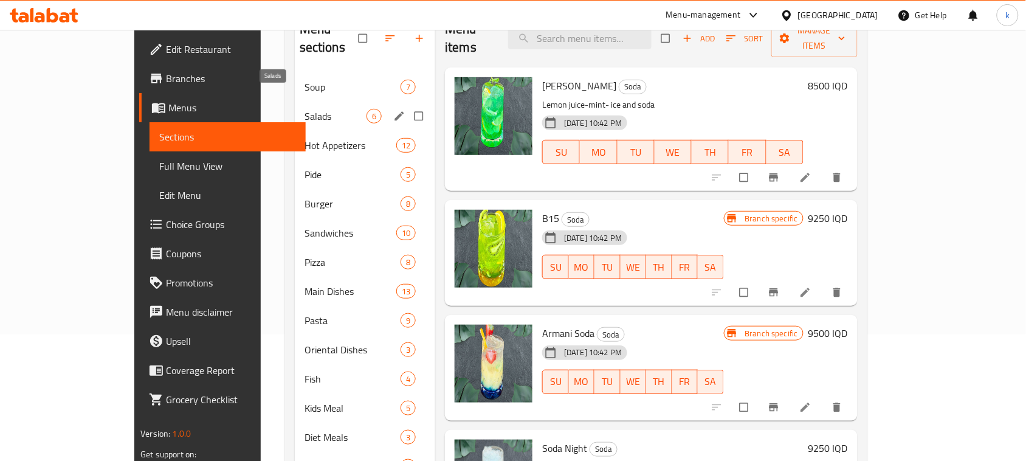
click at [305, 80] on span "Soup" at bounding box center [353, 87] width 96 height 15
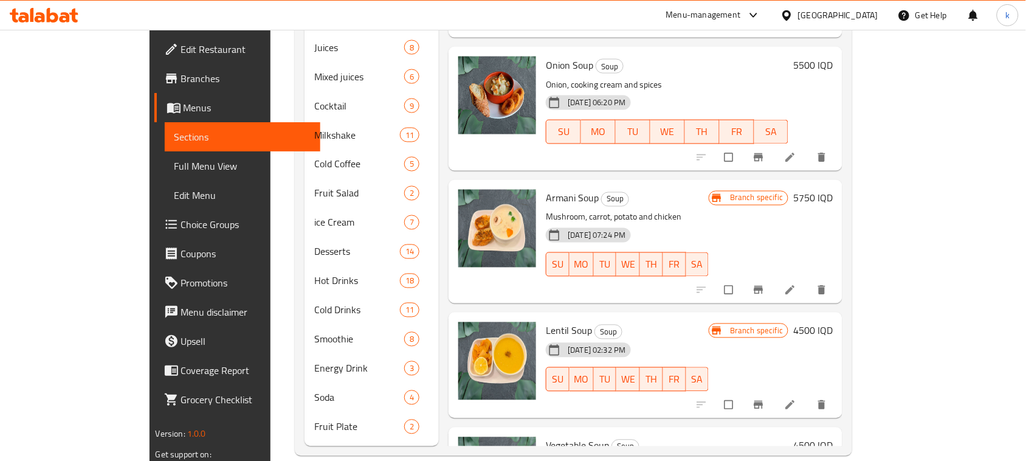
click at [774, 391] on button "Branch-specific-item" at bounding box center [759, 404] width 29 height 27
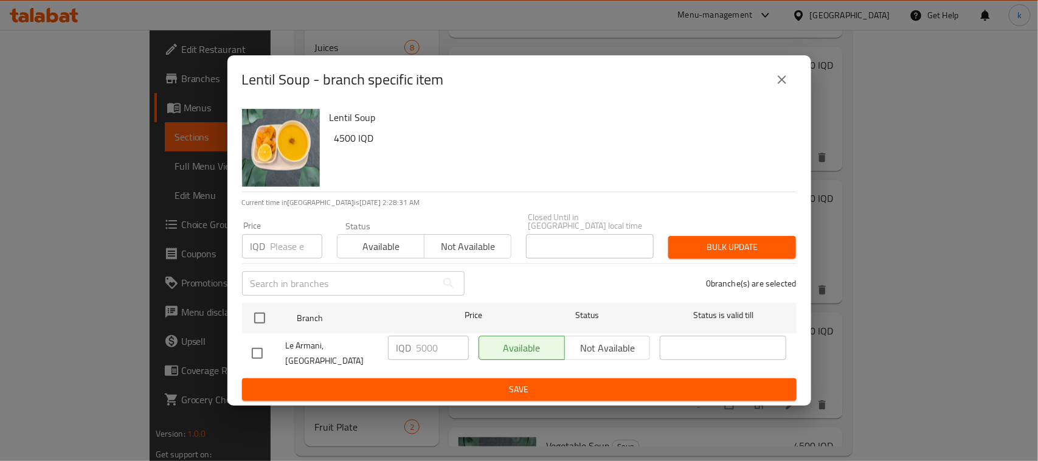
click at [785, 87] on icon "close" at bounding box center [781, 79] width 15 height 15
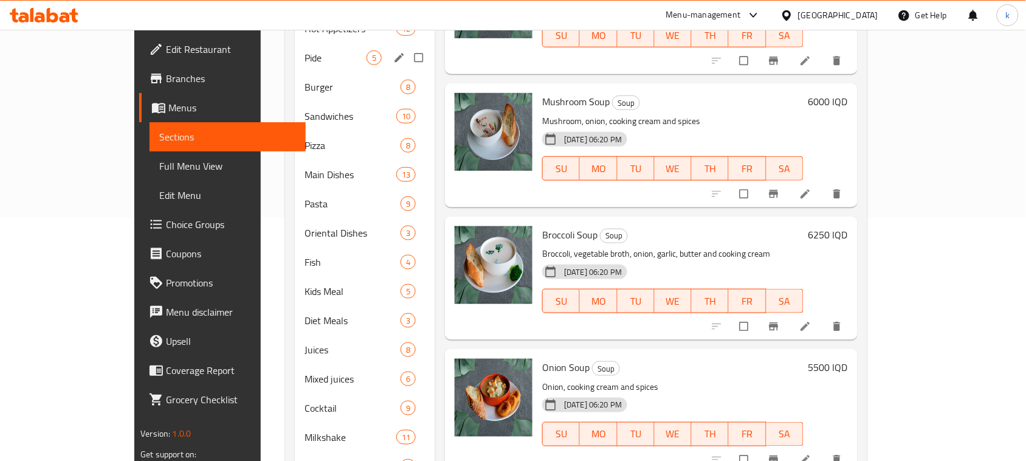
scroll to position [165, 0]
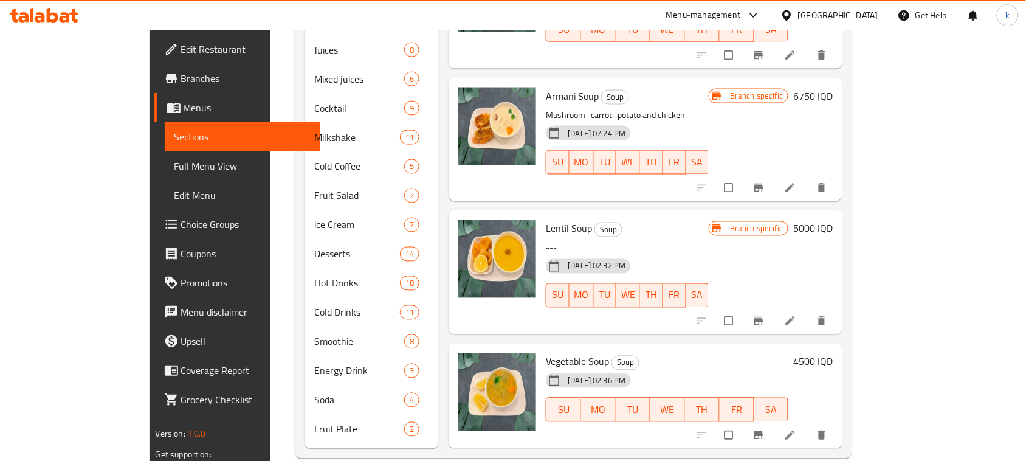
scroll to position [545, 0]
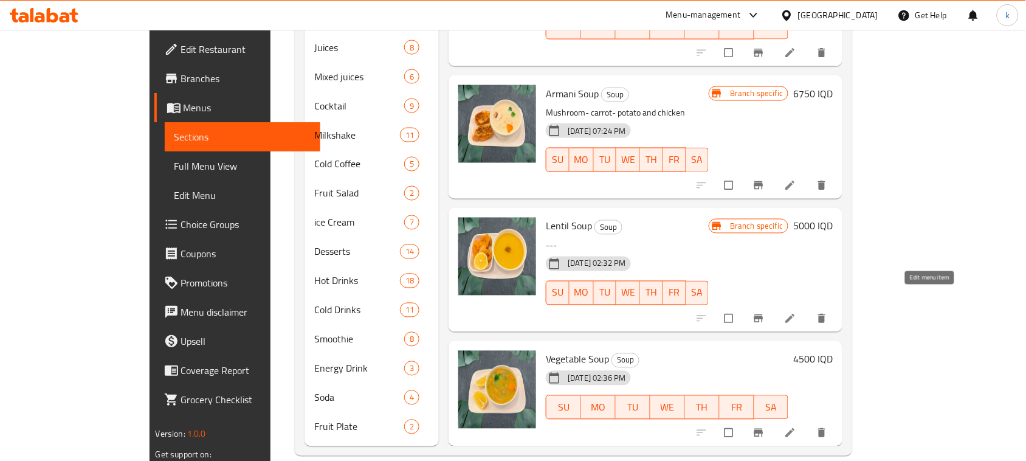
click at [796, 312] on icon at bounding box center [790, 318] width 12 height 12
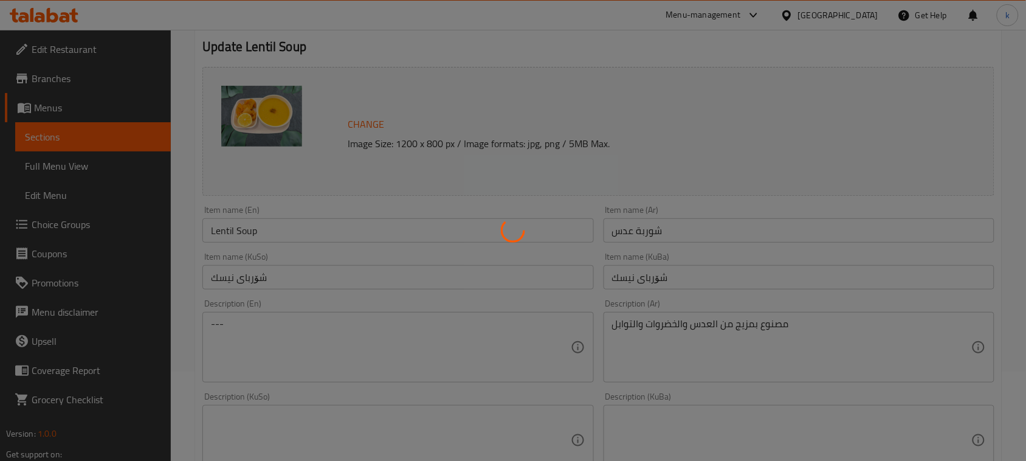
scroll to position [126, 0]
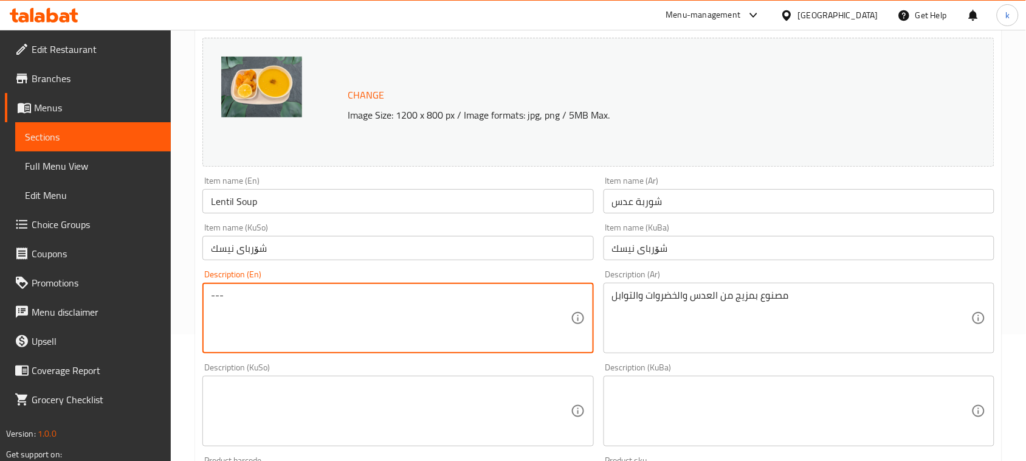
drag, startPoint x: 317, startPoint y: 296, endPoint x: 128, endPoint y: 302, distance: 188.5
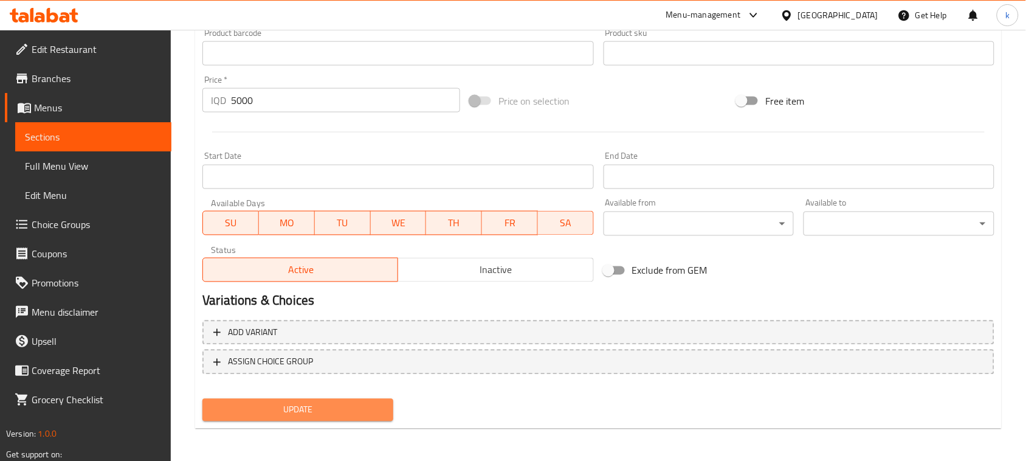
click at [330, 418] on button "Update" at bounding box center [297, 410] width 191 height 22
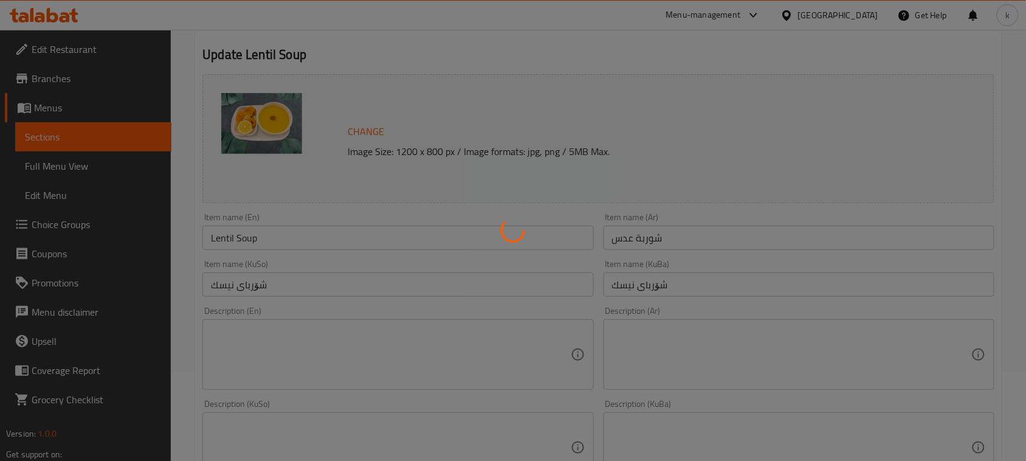
scroll to position [0, 0]
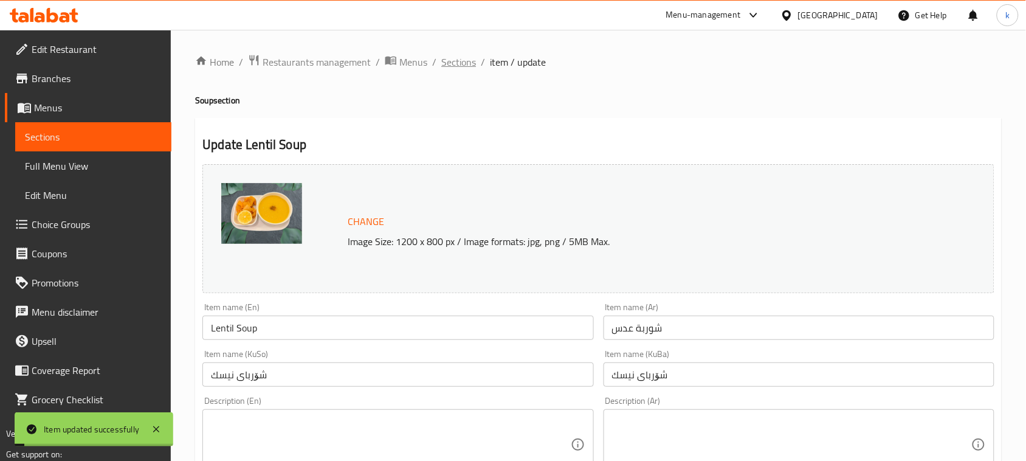
click at [457, 65] on span "Sections" at bounding box center [458, 62] width 35 height 15
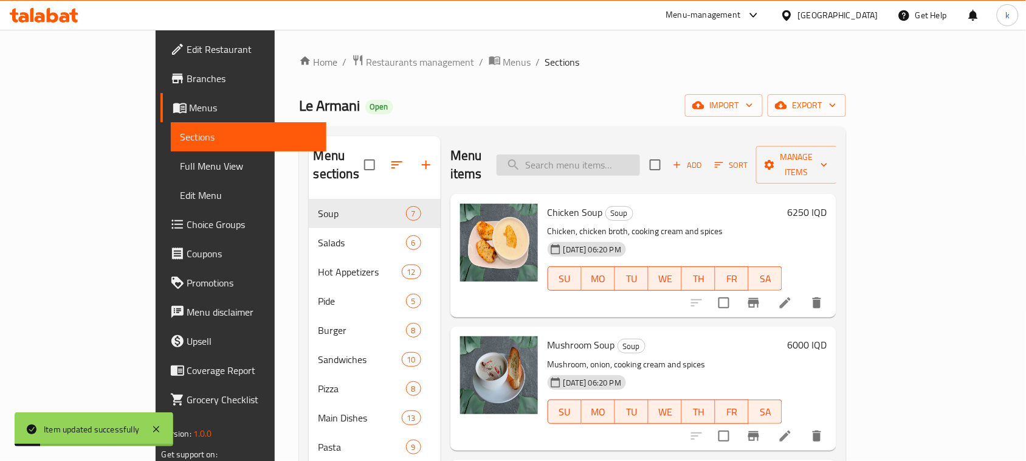
click at [636, 158] on input "search" at bounding box center [568, 164] width 143 height 21
paste input "Vegetable Soup"
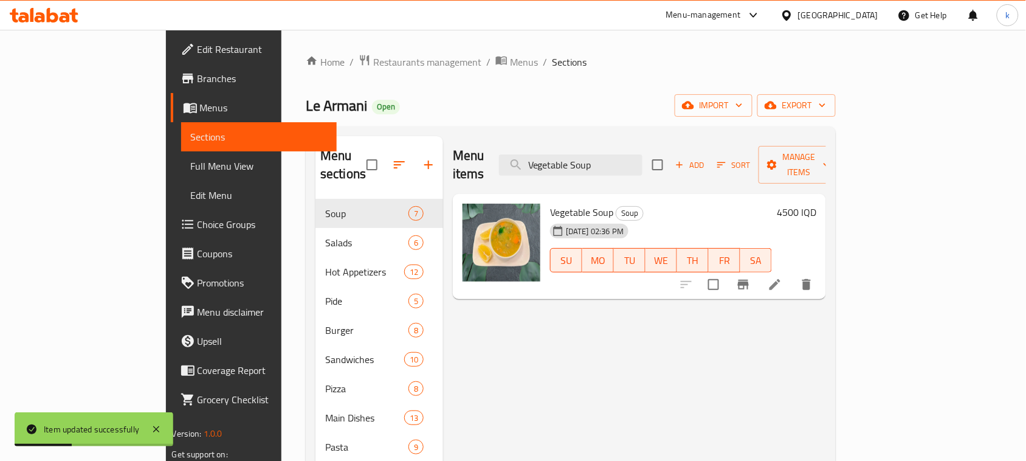
type input "Vegetable Soup"
click at [758, 270] on button "Branch-specific-item" at bounding box center [743, 284] width 29 height 29
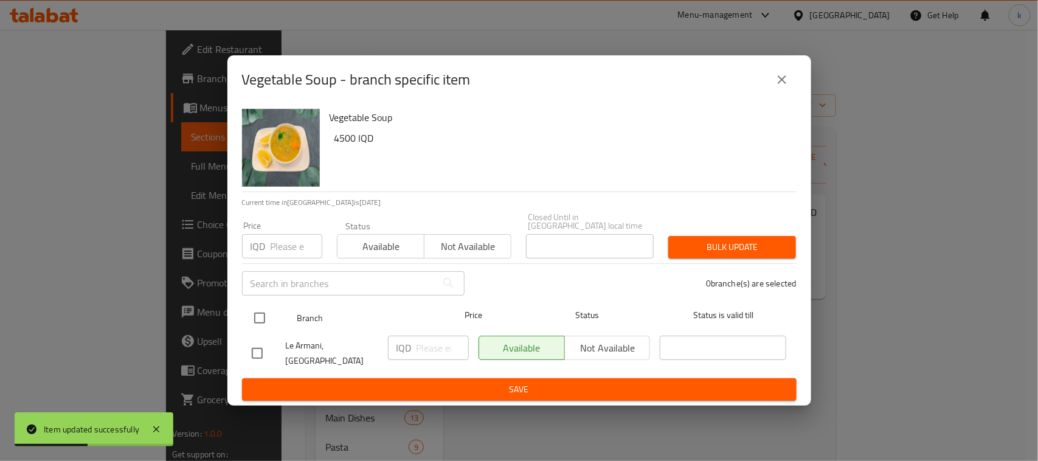
drag, startPoint x: 269, startPoint y: 308, endPoint x: 280, endPoint y: 315, distance: 12.3
click at [269, 308] on input "checkbox" at bounding box center [260, 318] width 26 height 26
checkbox input "true"
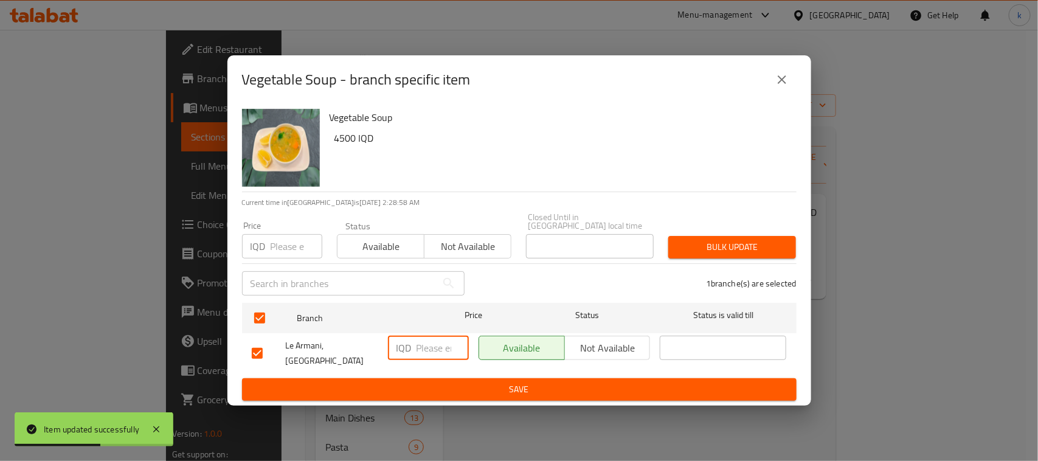
click at [432, 350] on input "number" at bounding box center [442, 348] width 52 height 24
paste input "5500"
type input "5500"
click at [502, 387] on span "Save" at bounding box center [519, 389] width 535 height 15
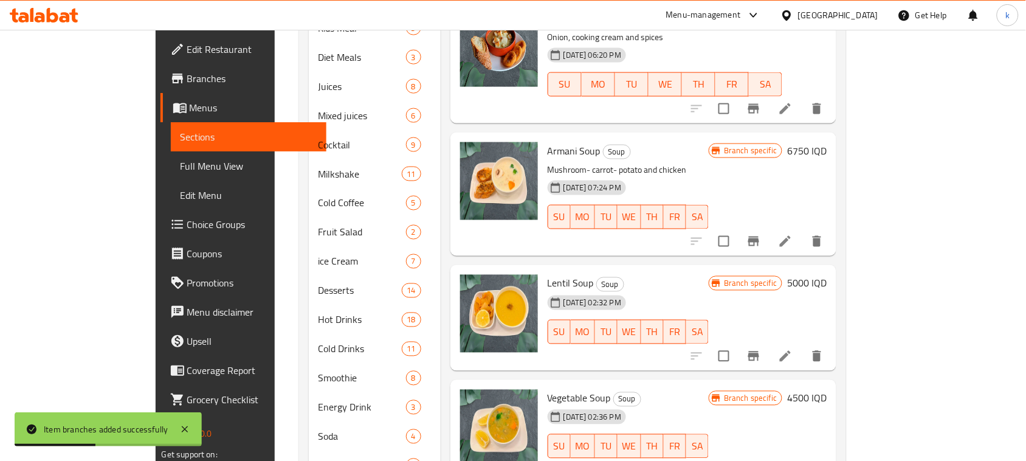
scroll to position [545, 0]
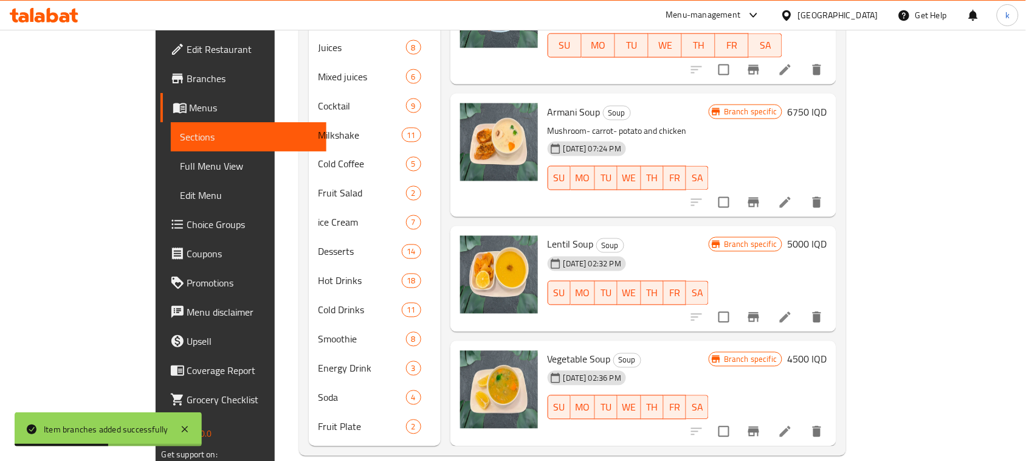
click at [802, 421] on li at bounding box center [785, 432] width 34 height 22
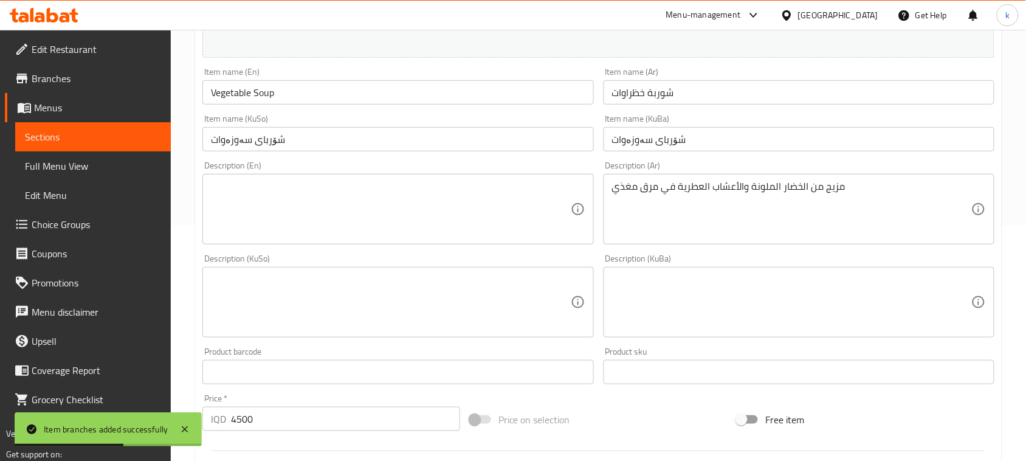
scroll to position [253, 0]
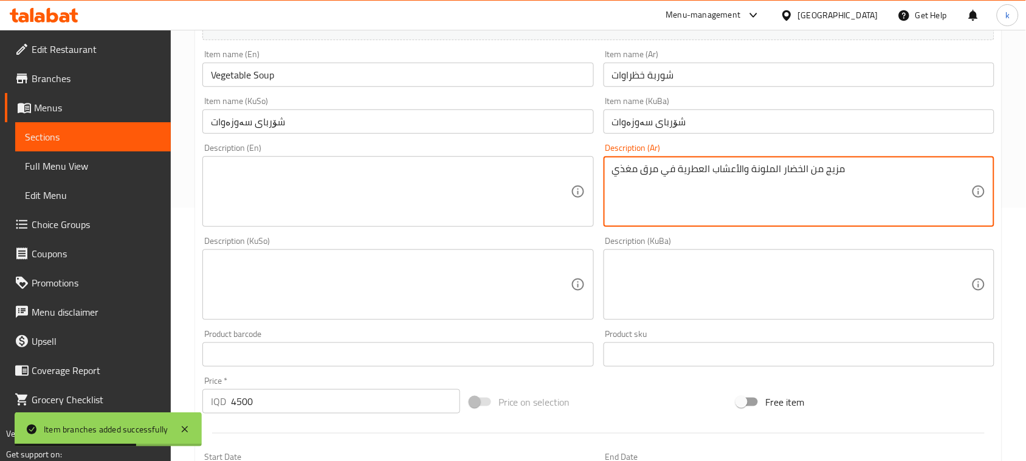
click at [719, 178] on textarea "مزيج من الخضار الملونة والأعشاب العطرية في مرق مغذي" at bounding box center [791, 192] width 359 height 58
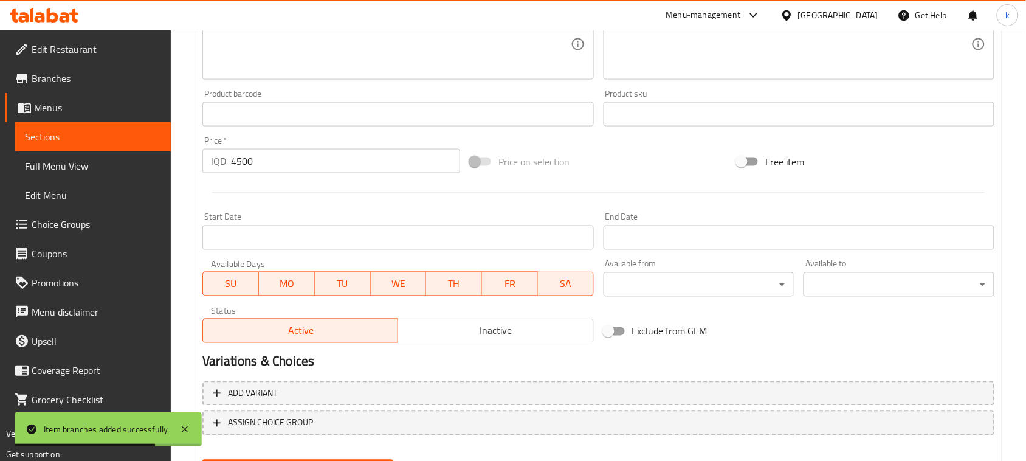
scroll to position [554, 0]
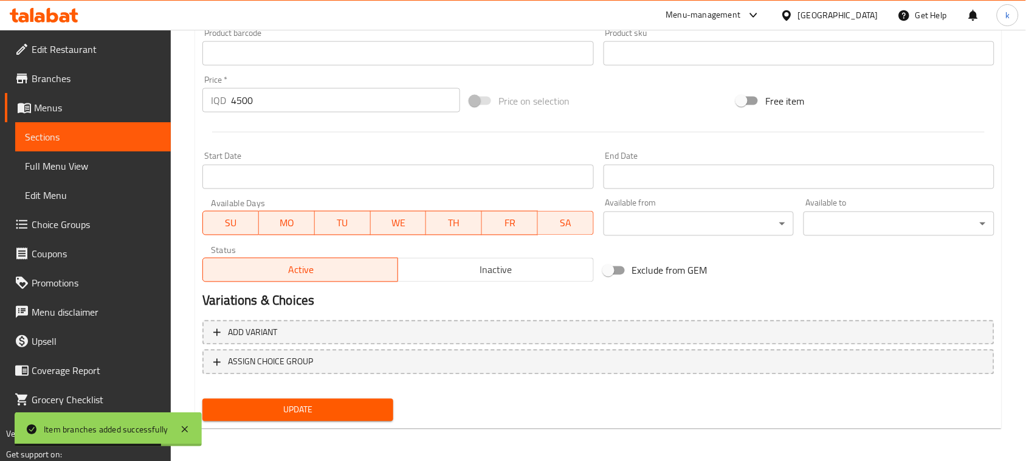
click at [320, 402] on span "Update" at bounding box center [297, 409] width 171 height 15
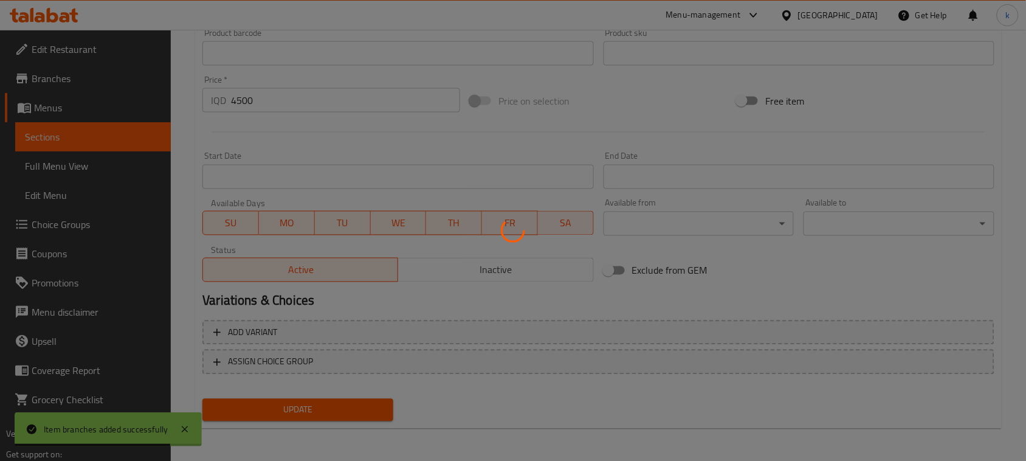
scroll to position [0, 0]
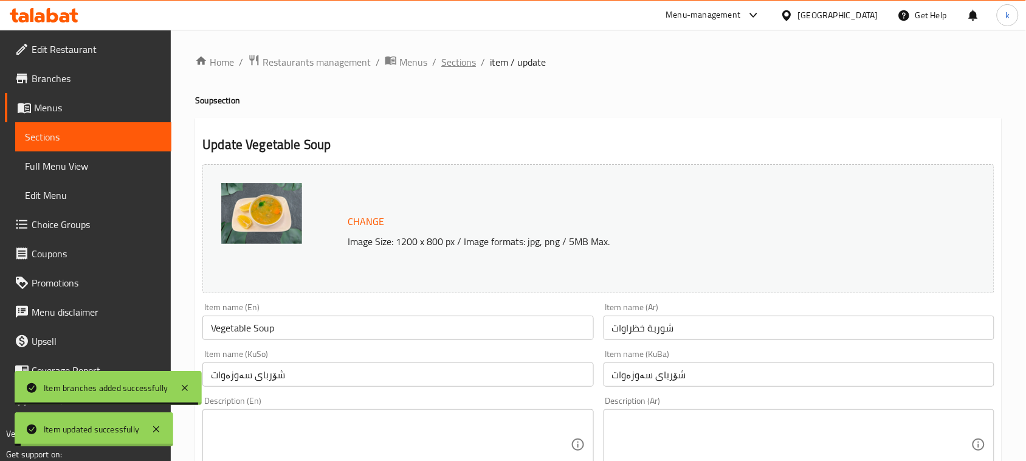
click at [461, 62] on span "Sections" at bounding box center [458, 62] width 35 height 15
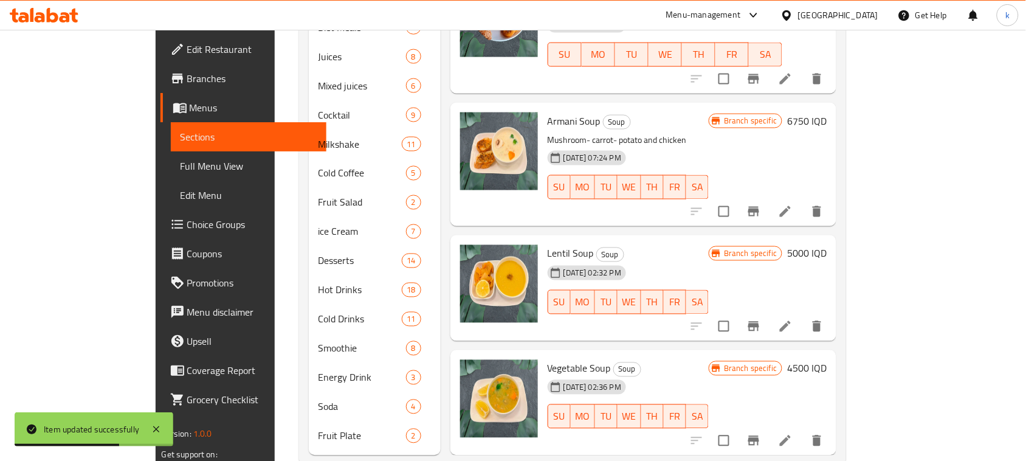
scroll to position [545, 0]
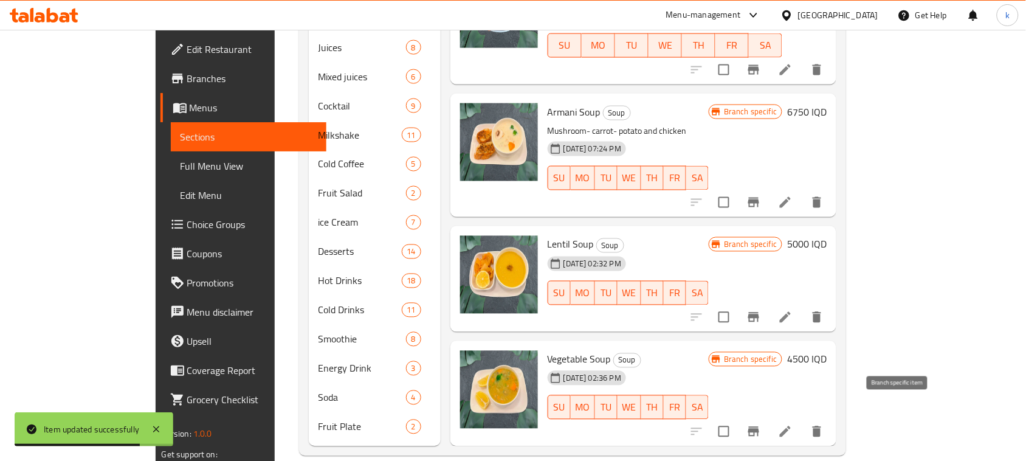
click at [761, 424] on icon "Branch-specific-item" at bounding box center [753, 431] width 15 height 15
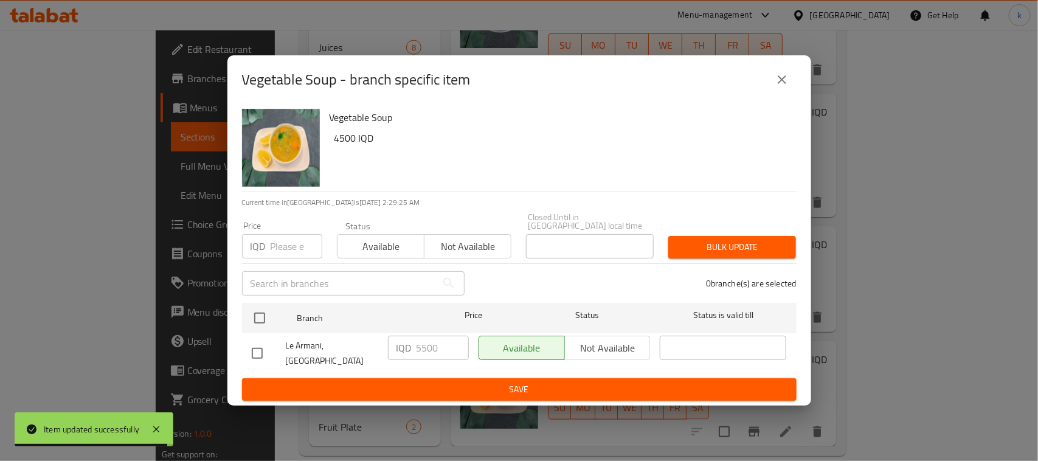
click at [773, 84] on button "close" at bounding box center [781, 79] width 29 height 29
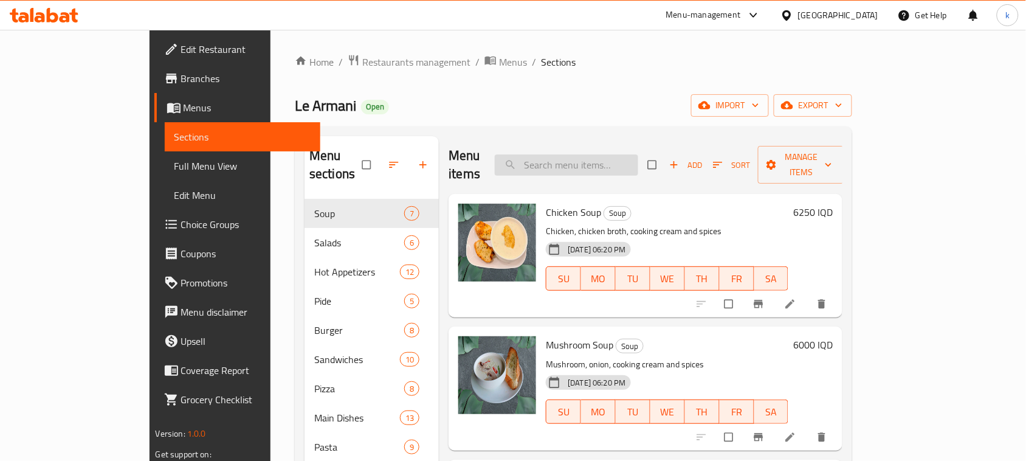
click at [618, 155] on input "search" at bounding box center [566, 164] width 143 height 21
paste input "Chocolamou"
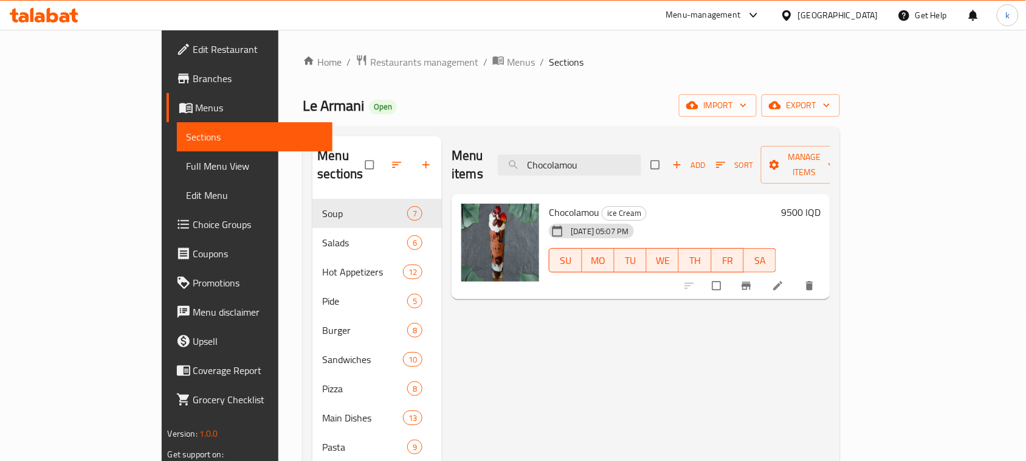
type input "Chocolamou"
click at [755, 280] on span "Branch-specific-item" at bounding box center [747, 286] width 15 height 12
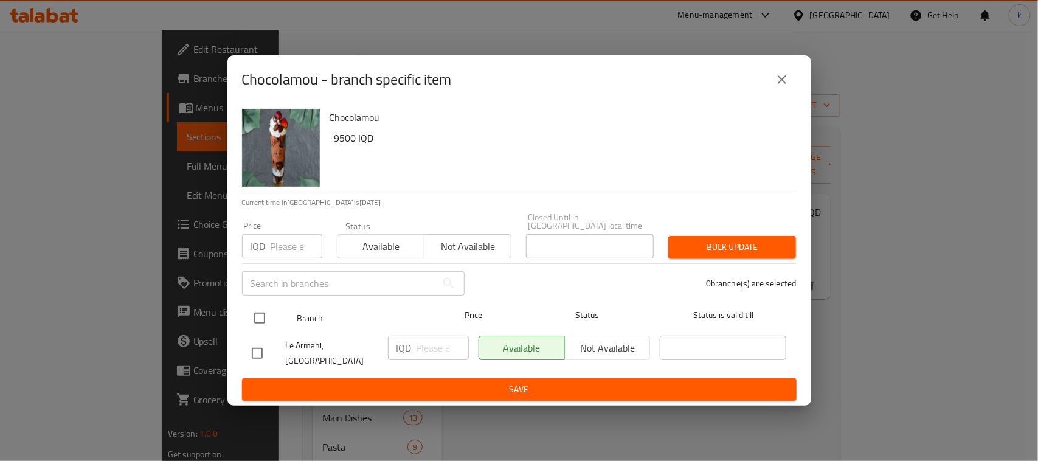
click at [263, 312] on input "checkbox" at bounding box center [260, 318] width 26 height 26
checkbox input "true"
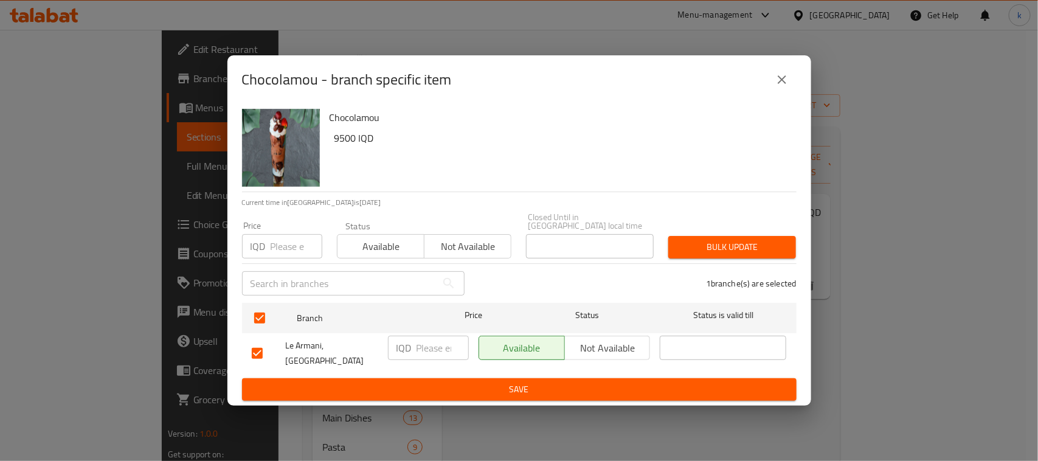
click at [438, 348] on input "number" at bounding box center [442, 348] width 52 height 24
paste input "10500"
type input "10500"
click at [456, 378] on button "Save" at bounding box center [519, 389] width 554 height 22
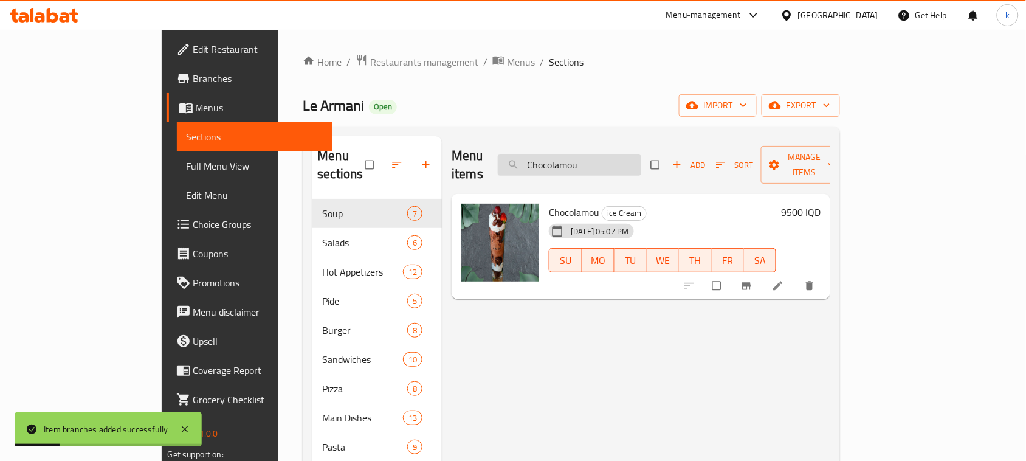
click at [641, 164] on input "Chocolamou" at bounding box center [569, 164] width 143 height 21
paste input "Yogurt"
type input "Yogurt"
click at [753, 280] on icon "Branch-specific-item" at bounding box center [746, 286] width 12 height 12
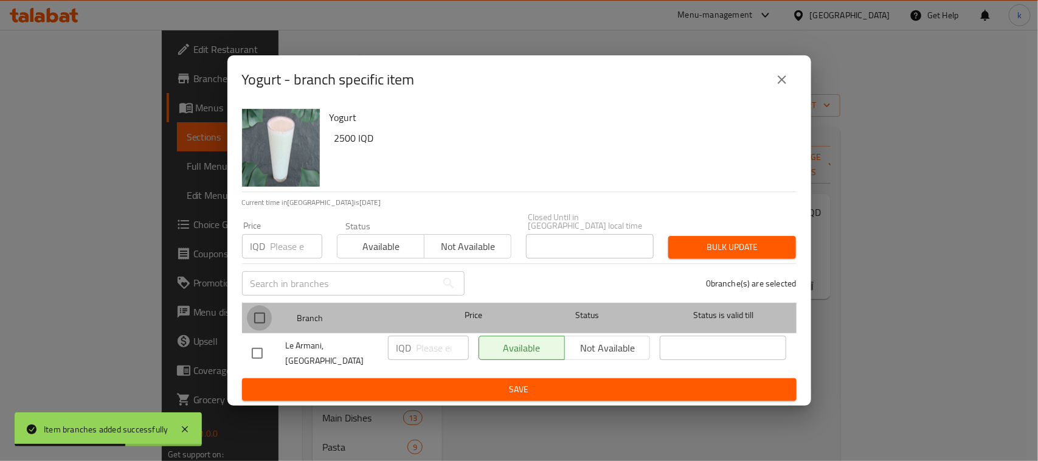
click at [259, 319] on input "checkbox" at bounding box center [260, 318] width 26 height 26
checkbox input "true"
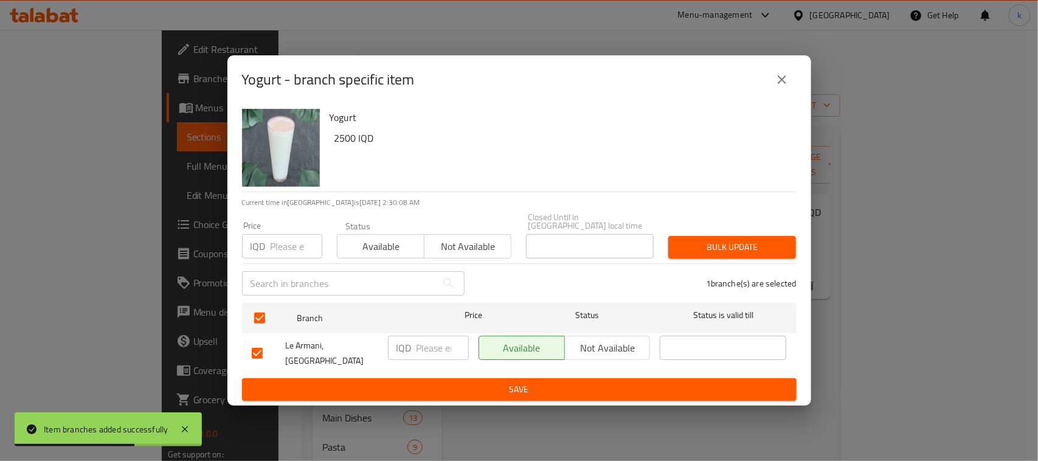
click at [433, 350] on input "number" at bounding box center [442, 348] width 52 height 24
paste input "3500"
type input "3500"
click at [488, 366] on div "Available Not available" at bounding box center [565, 353] width 182 height 45
click at [491, 382] on span "Save" at bounding box center [519, 389] width 535 height 15
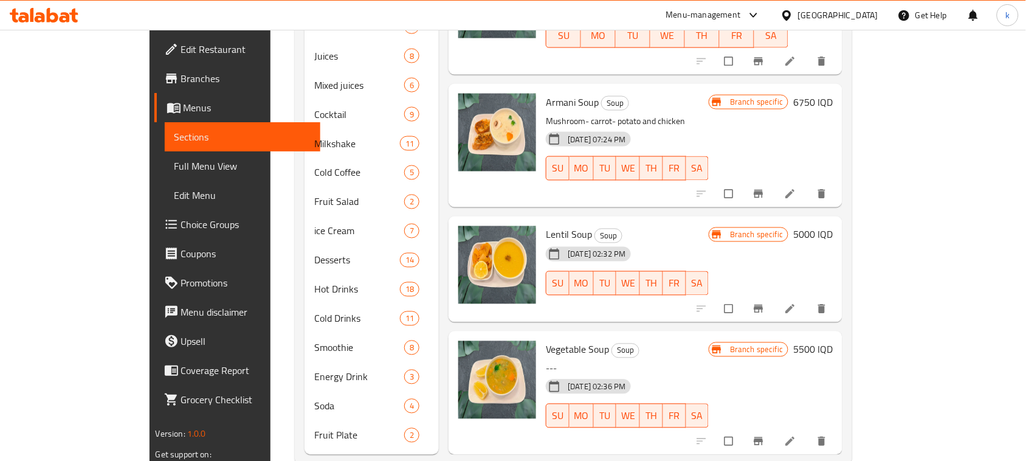
scroll to position [545, 0]
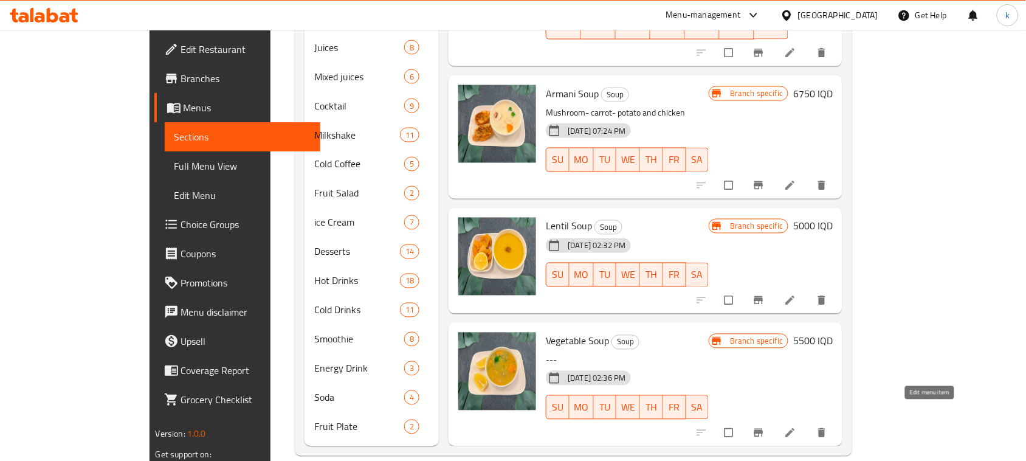
click at [795, 429] on icon at bounding box center [790, 433] width 9 height 9
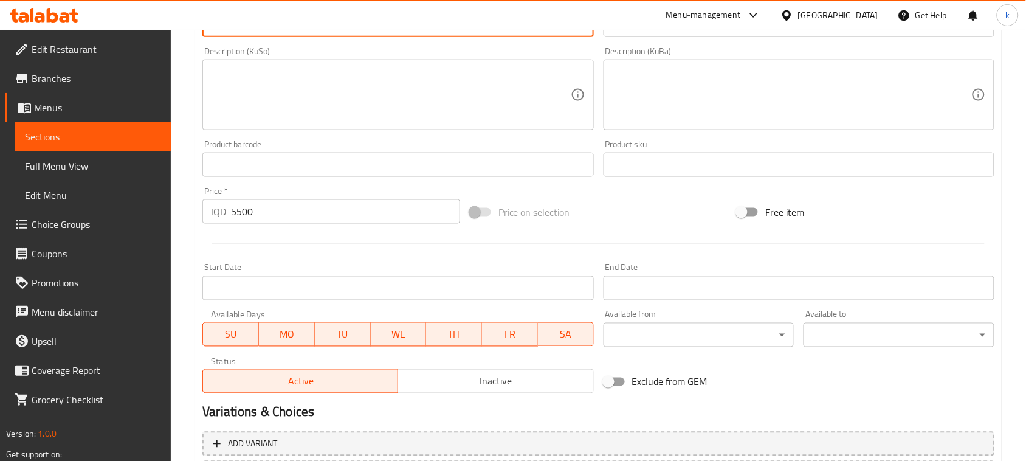
scroll to position [554, 0]
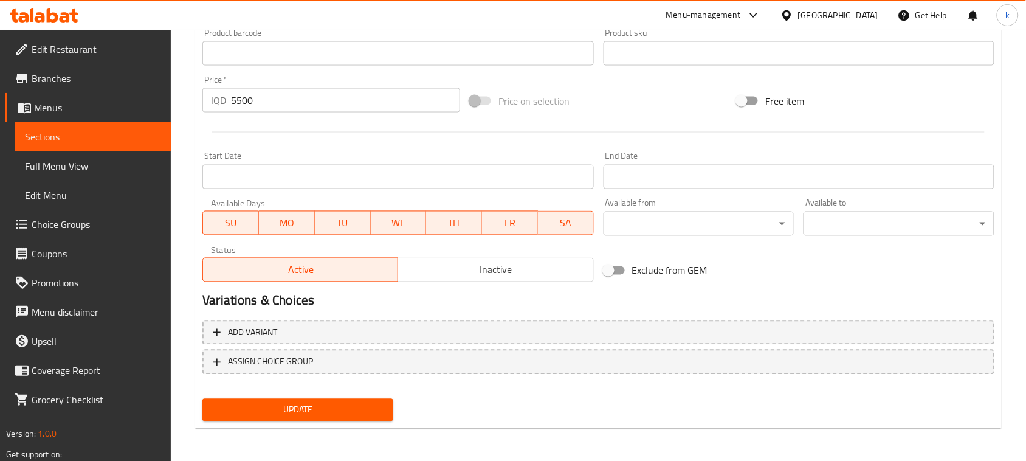
click at [288, 405] on span "Update" at bounding box center [297, 409] width 171 height 15
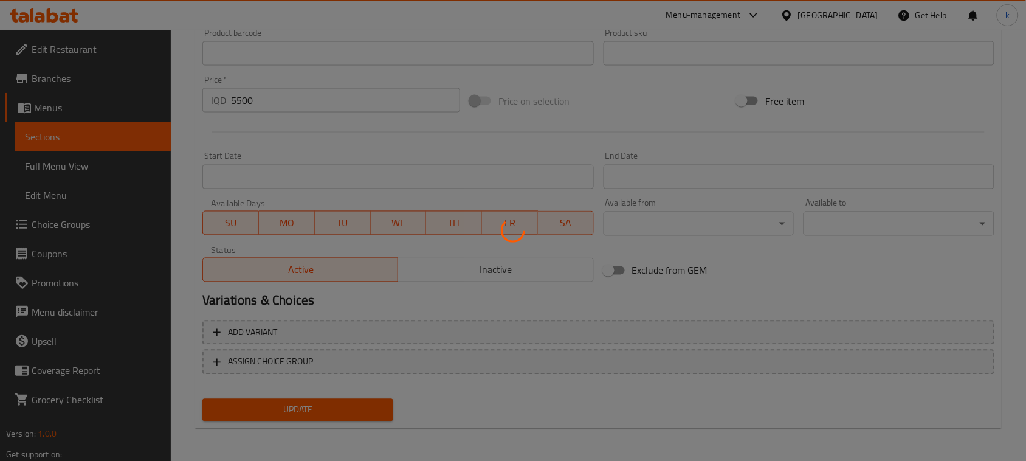
scroll to position [0, 0]
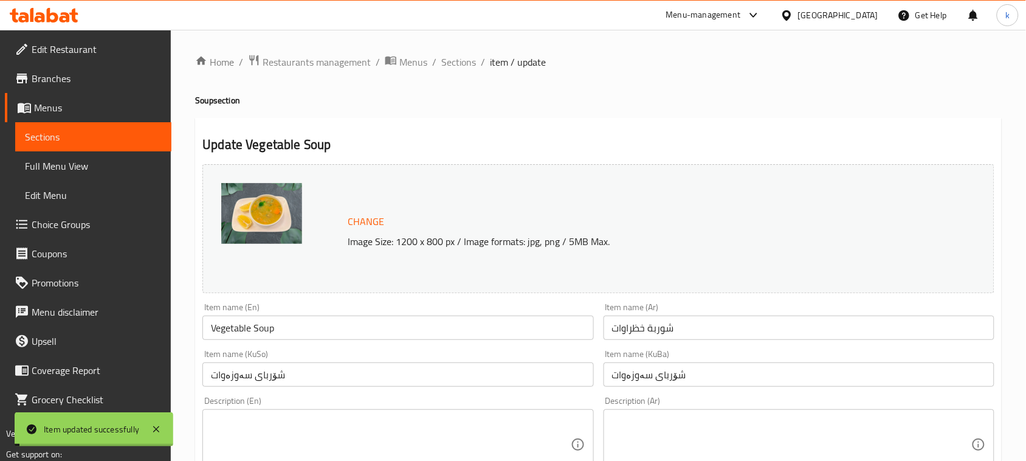
click at [460, 61] on span "Sections" at bounding box center [458, 62] width 35 height 15
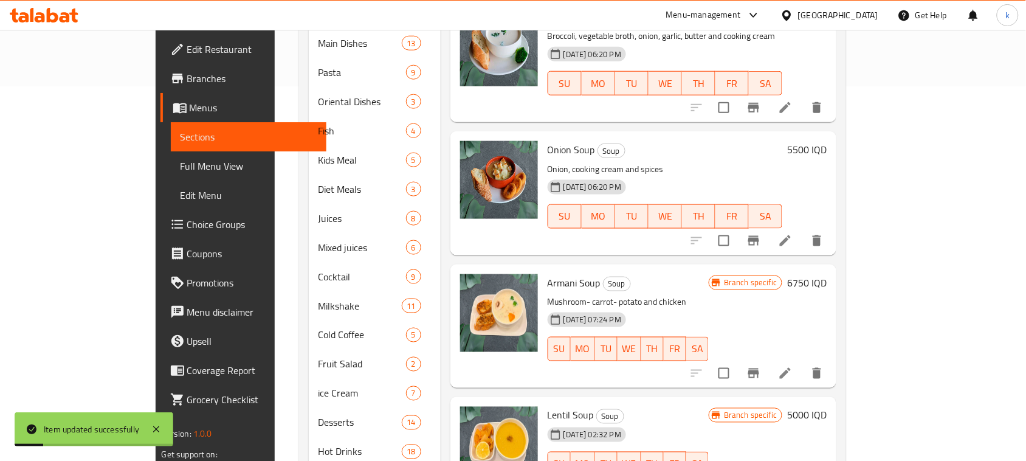
scroll to position [545, 0]
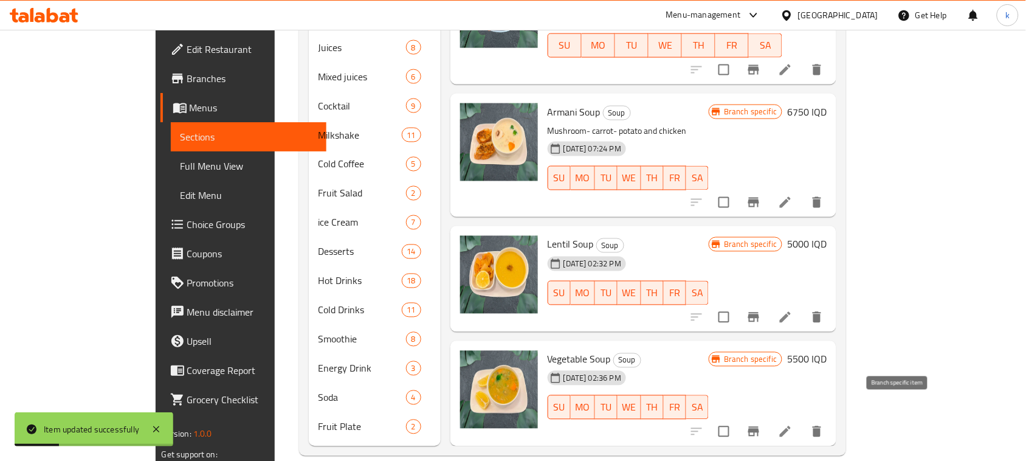
click at [759, 427] on icon "Branch-specific-item" at bounding box center [753, 432] width 11 height 10
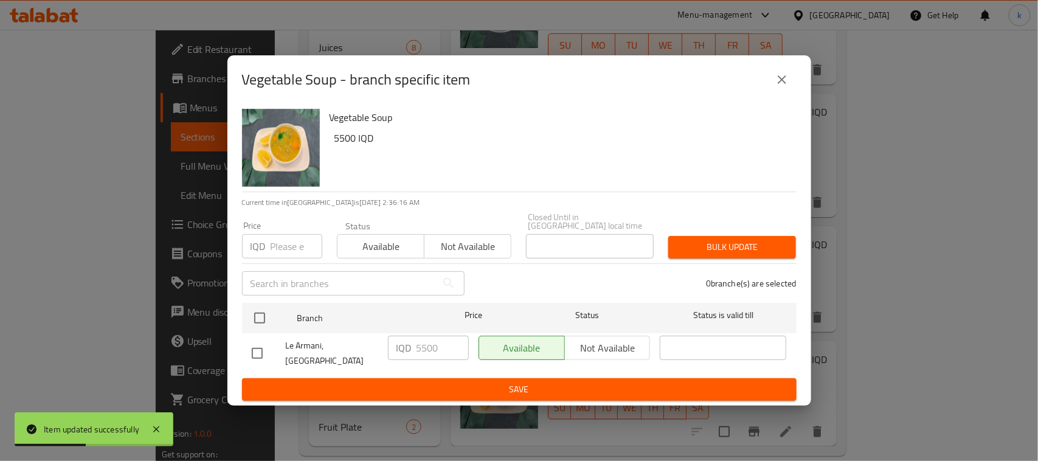
click at [779, 84] on icon "close" at bounding box center [781, 79] width 9 height 9
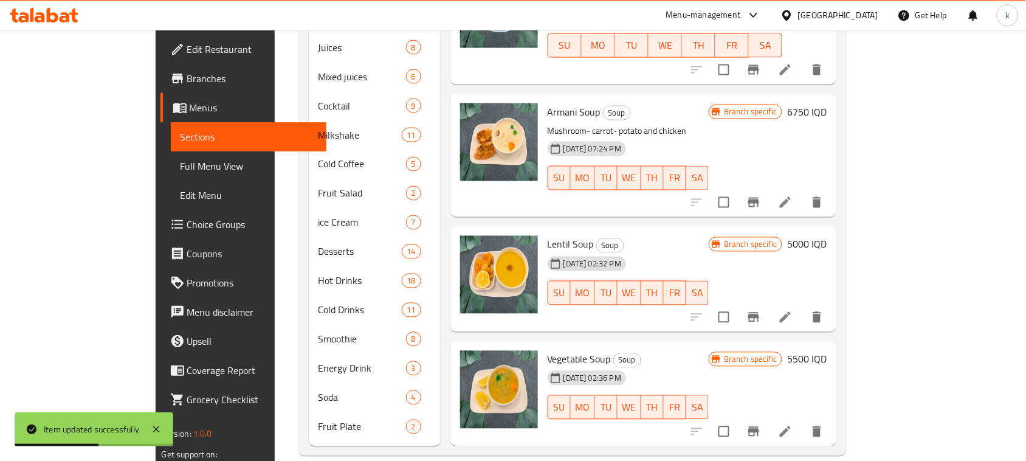
click at [759, 312] on icon "Branch-specific-item" at bounding box center [753, 317] width 11 height 10
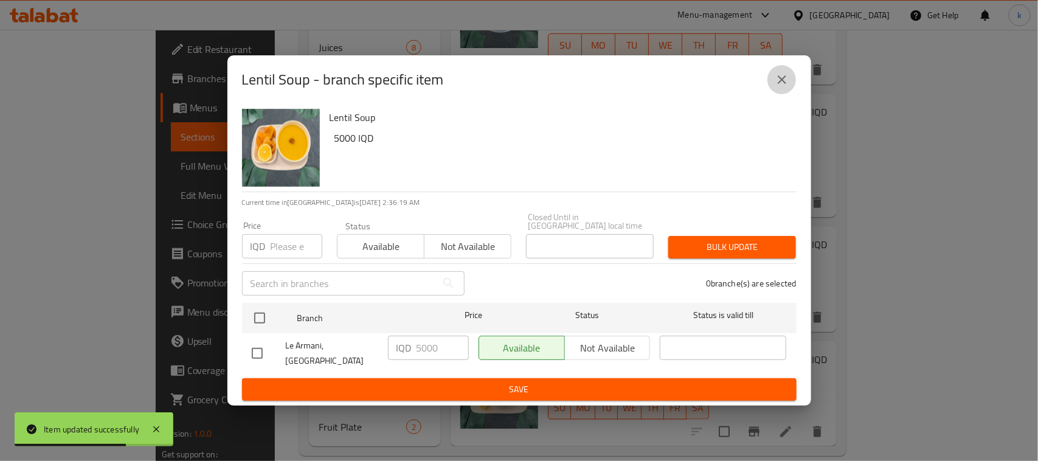
click at [776, 84] on icon "close" at bounding box center [781, 79] width 15 height 15
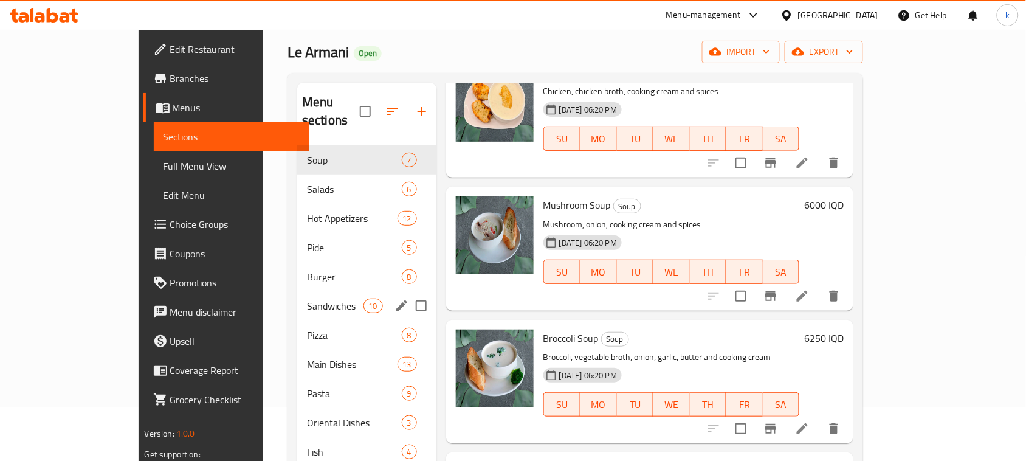
scroll to position [0, 0]
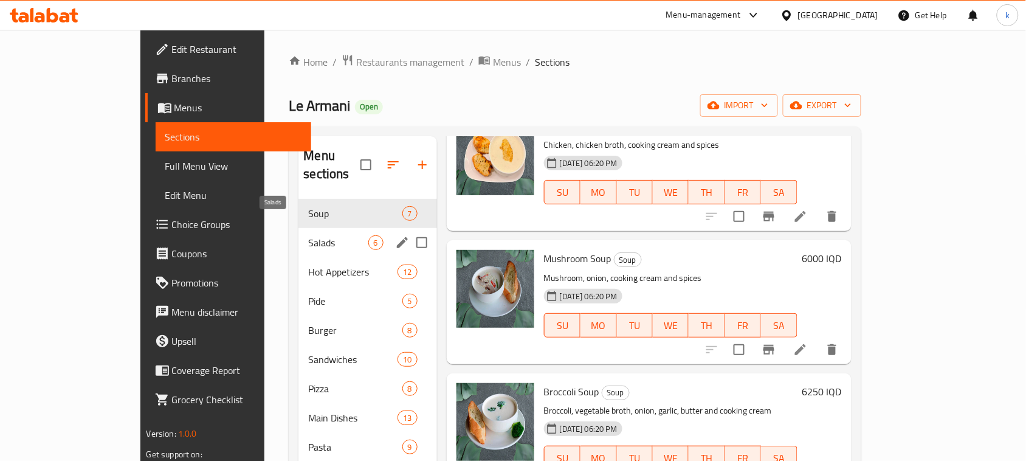
click at [308, 235] on span "Salads" at bounding box center [338, 242] width 60 height 15
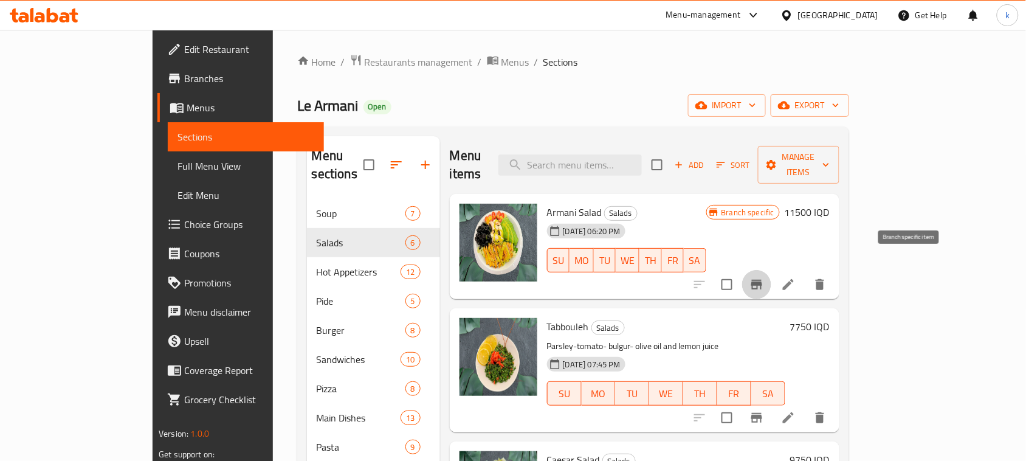
click at [764, 277] on icon "Branch-specific-item" at bounding box center [757, 284] width 15 height 15
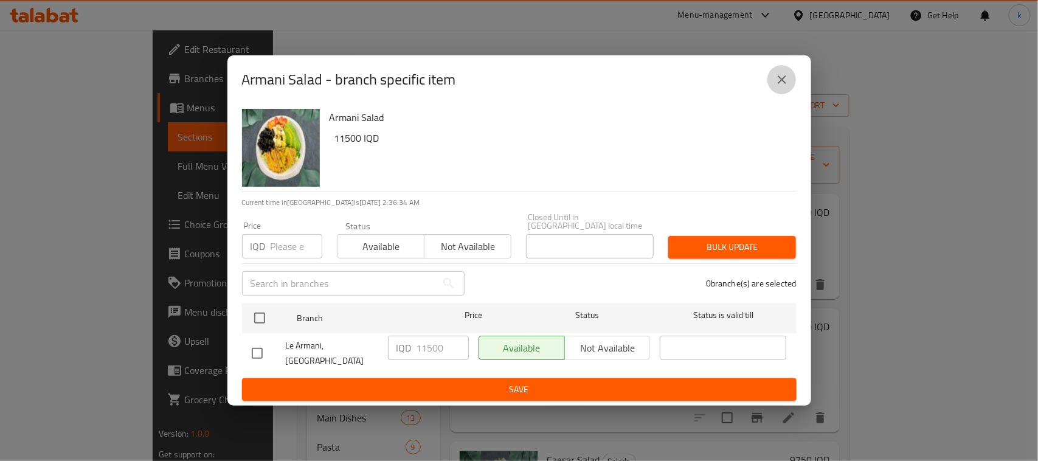
click at [782, 84] on icon "close" at bounding box center [781, 79] width 9 height 9
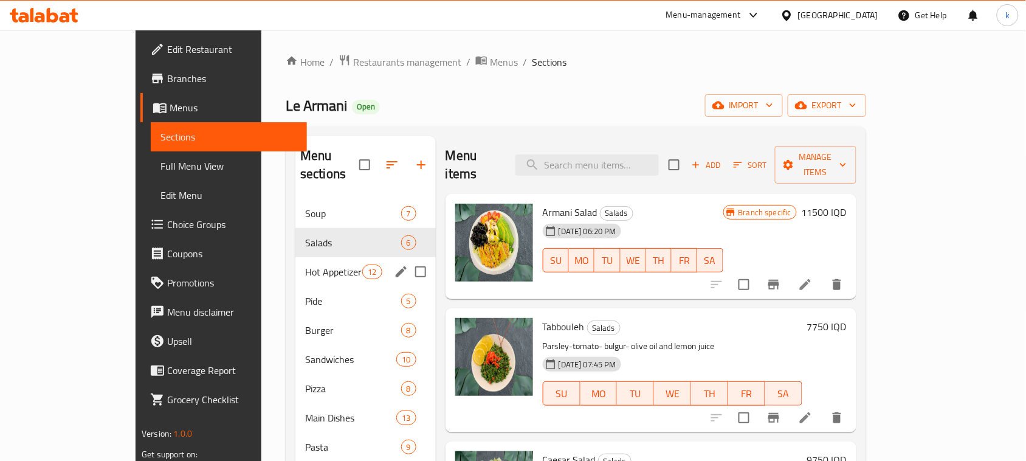
click at [295, 257] on div "Hot Appetizers 12" at bounding box center [365, 271] width 140 height 29
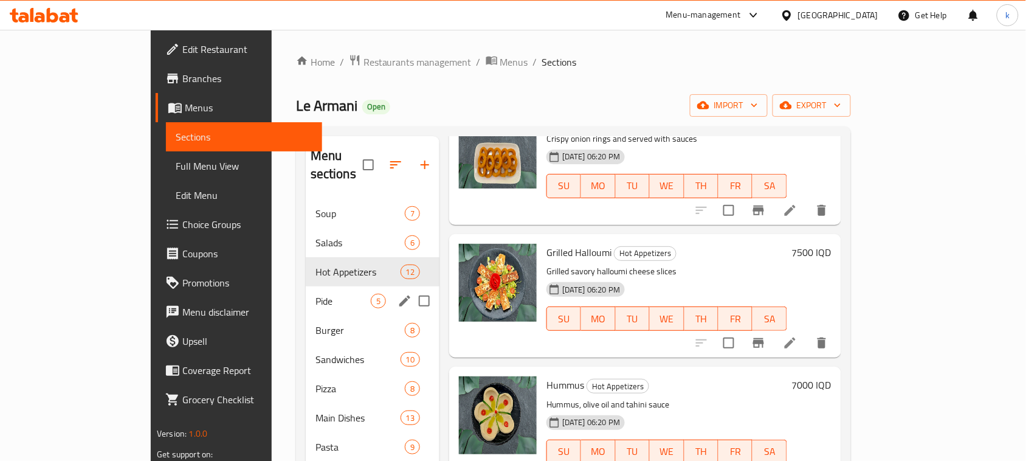
click at [306, 293] on div "Pide 5" at bounding box center [373, 300] width 134 height 29
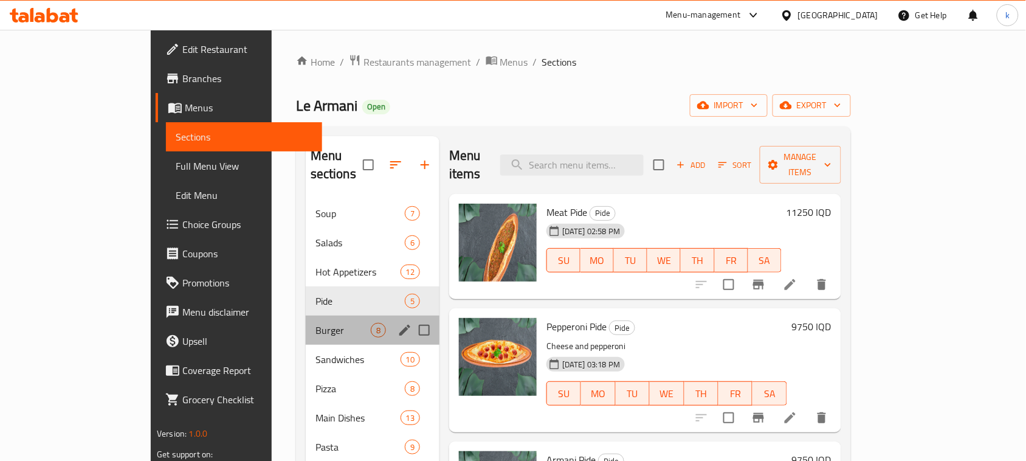
click at [306, 315] on div "Burger 8" at bounding box center [373, 329] width 134 height 29
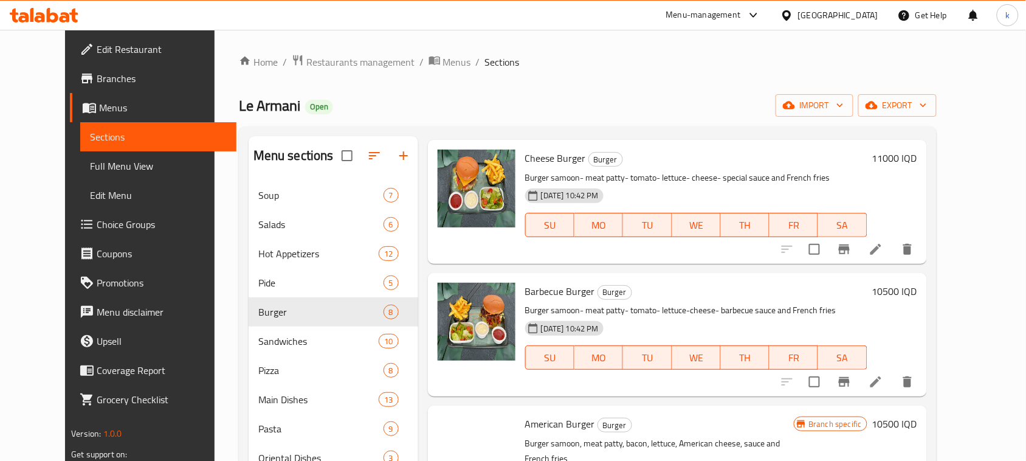
scroll to position [271, 0]
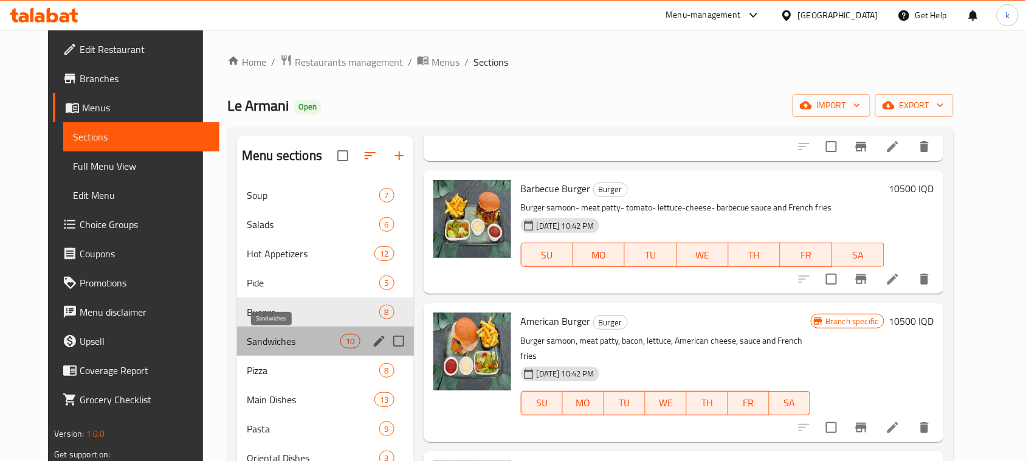
click at [251, 334] on span "Sandwiches" at bounding box center [294, 341] width 94 height 15
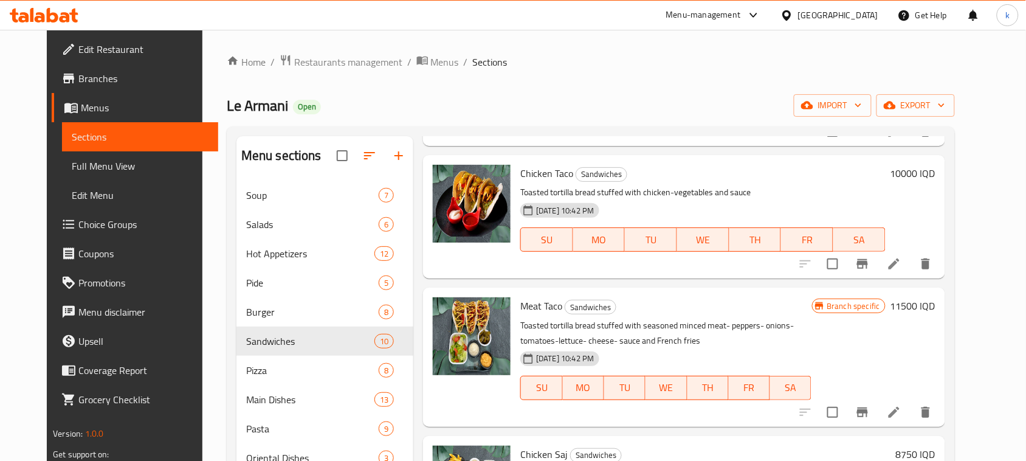
scroll to position [126, 0]
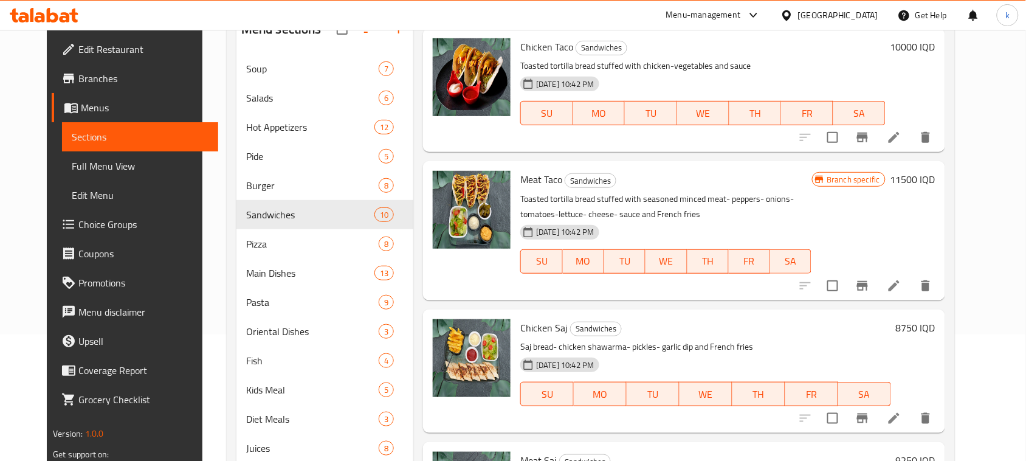
click at [901, 287] on icon at bounding box center [894, 285] width 15 height 15
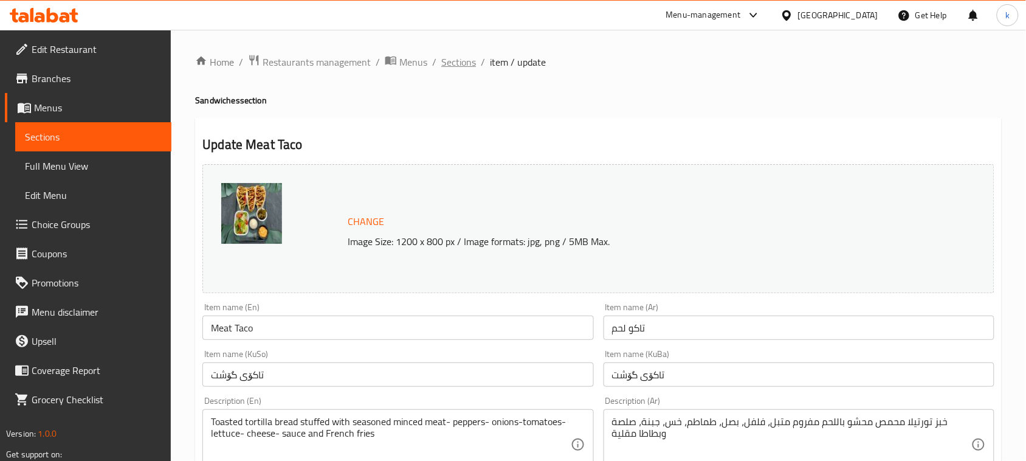
click at [463, 65] on span "Sections" at bounding box center [458, 62] width 35 height 15
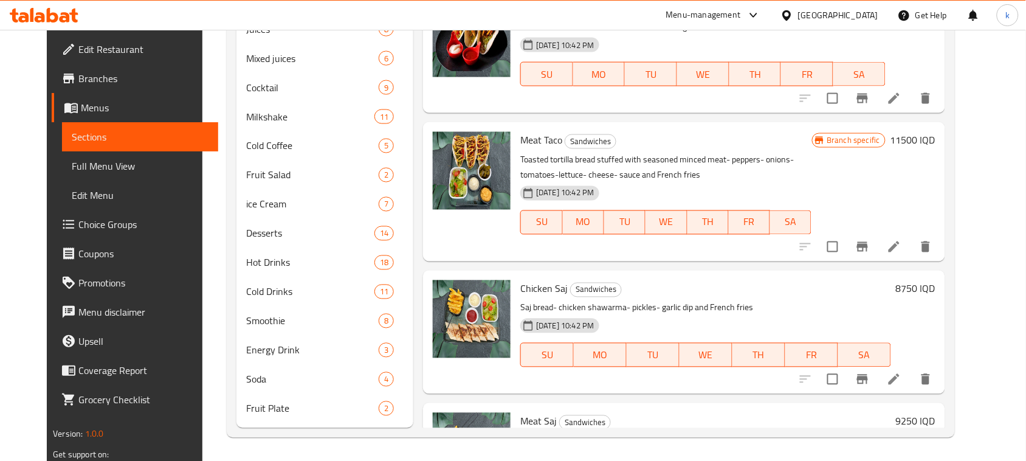
scroll to position [46, 0]
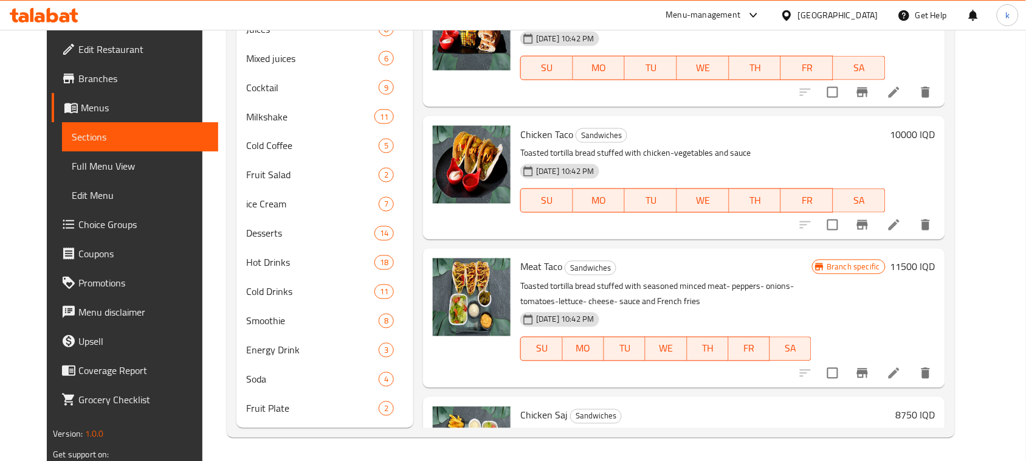
click at [870, 368] on icon "Branch-specific-item" at bounding box center [862, 373] width 15 height 15
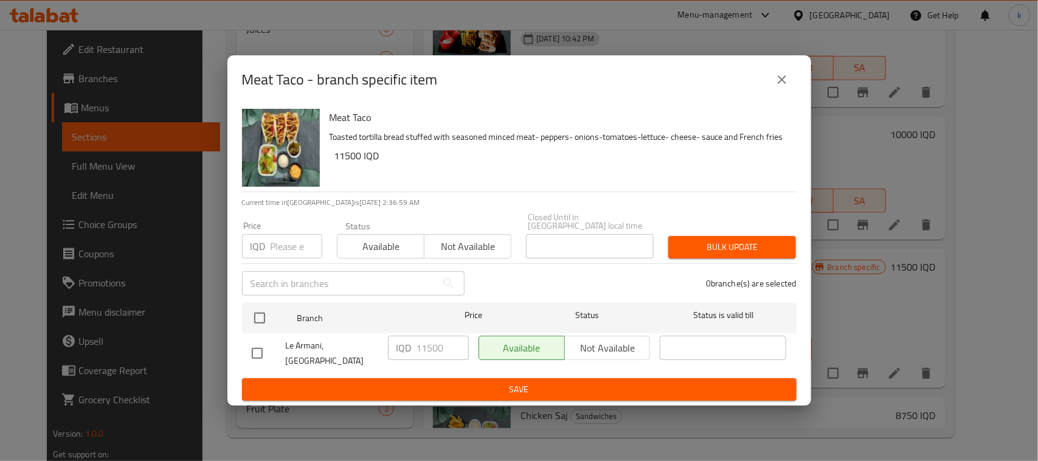
click at [782, 87] on icon "close" at bounding box center [781, 79] width 15 height 15
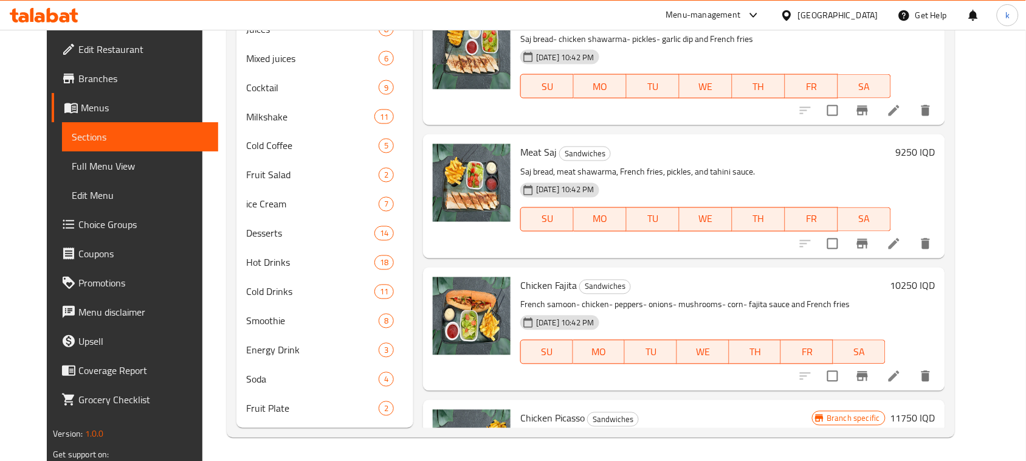
scroll to position [552, 0]
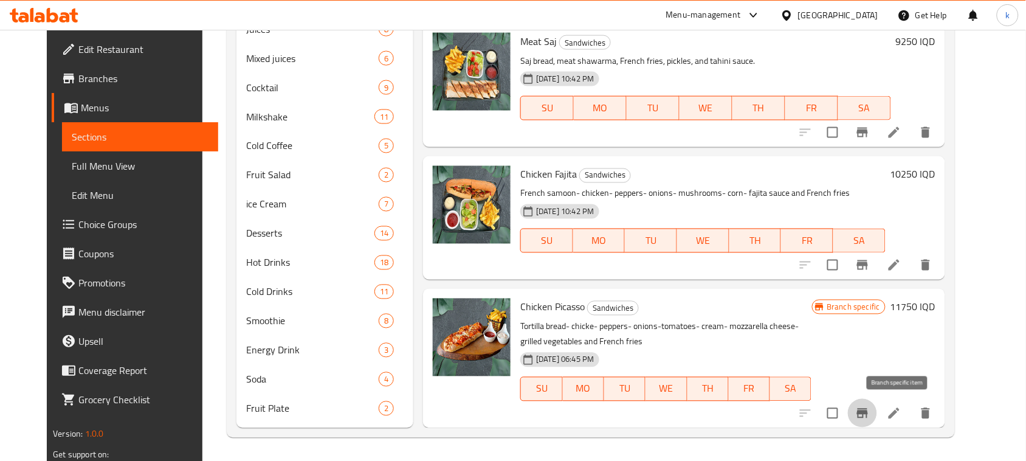
click at [870, 408] on icon "Branch-specific-item" at bounding box center [862, 413] width 15 height 15
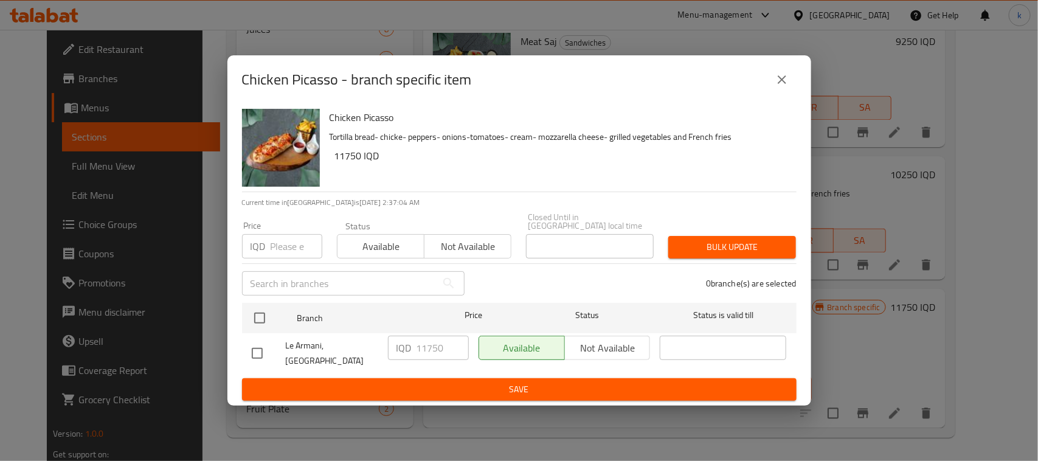
click at [784, 85] on icon "close" at bounding box center [781, 79] width 15 height 15
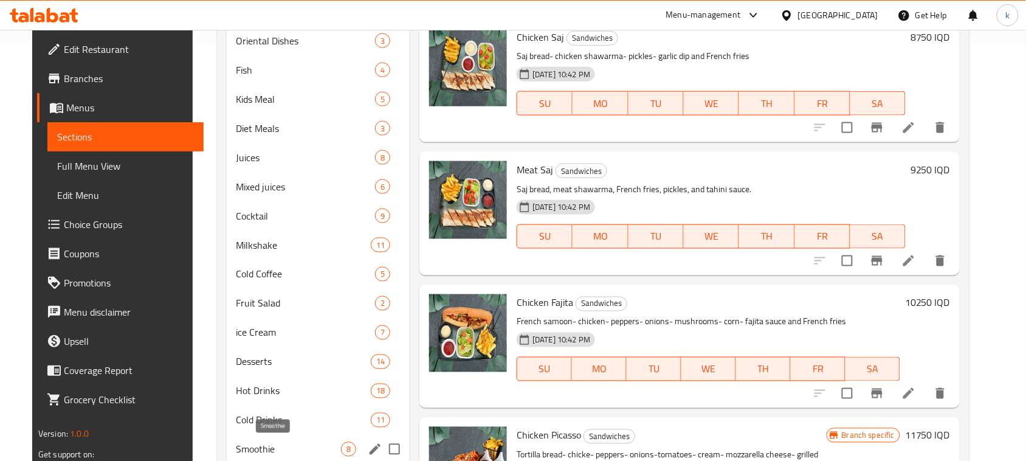
scroll to position [292, 0]
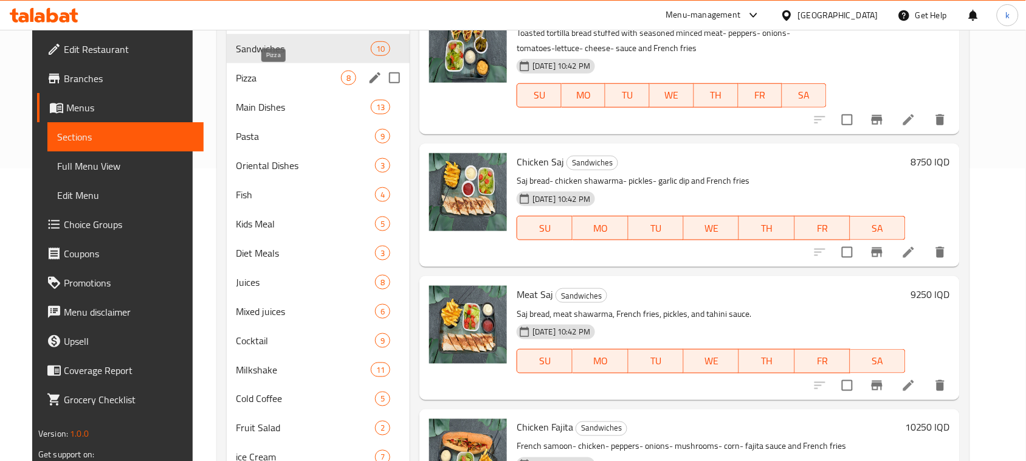
click at [240, 76] on span "Pizza" at bounding box center [288, 78] width 105 height 15
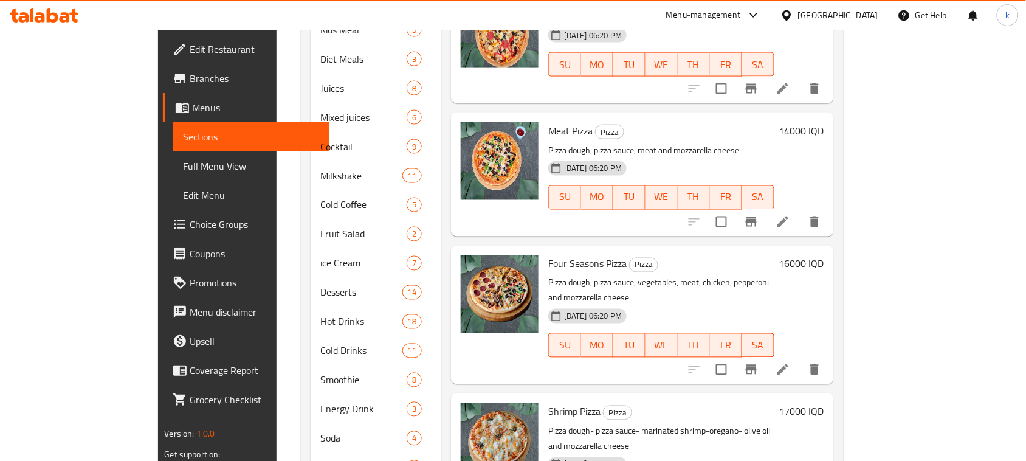
scroll to position [545, 0]
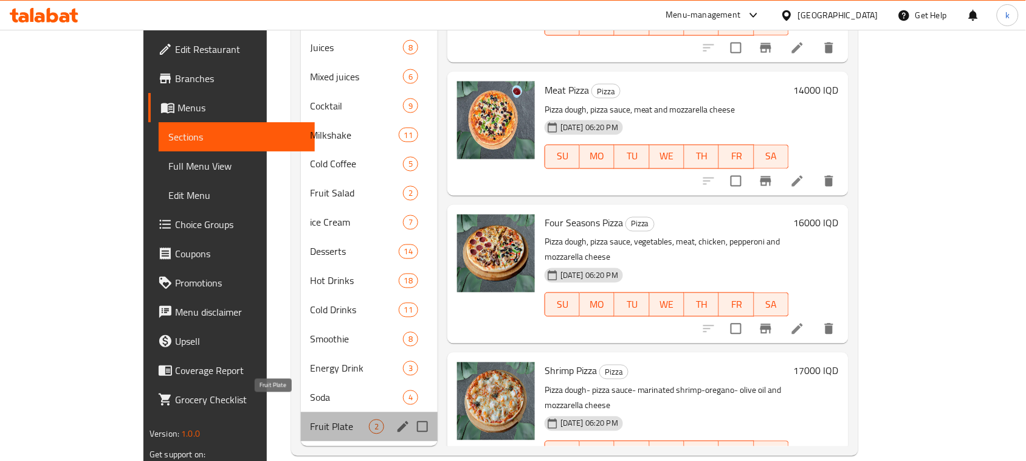
click at [311, 419] on span "Fruit Plate" at bounding box center [340, 426] width 58 height 15
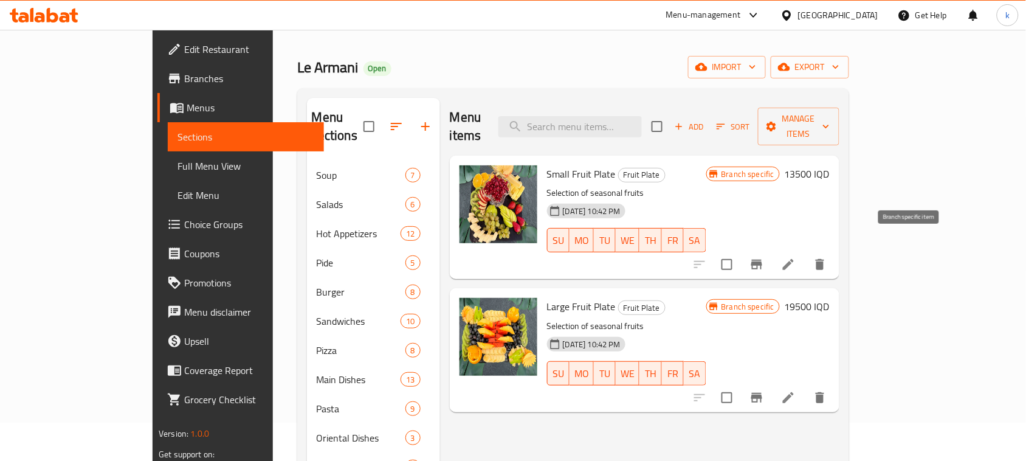
click at [764, 257] on icon "Branch-specific-item" at bounding box center [757, 264] width 15 height 15
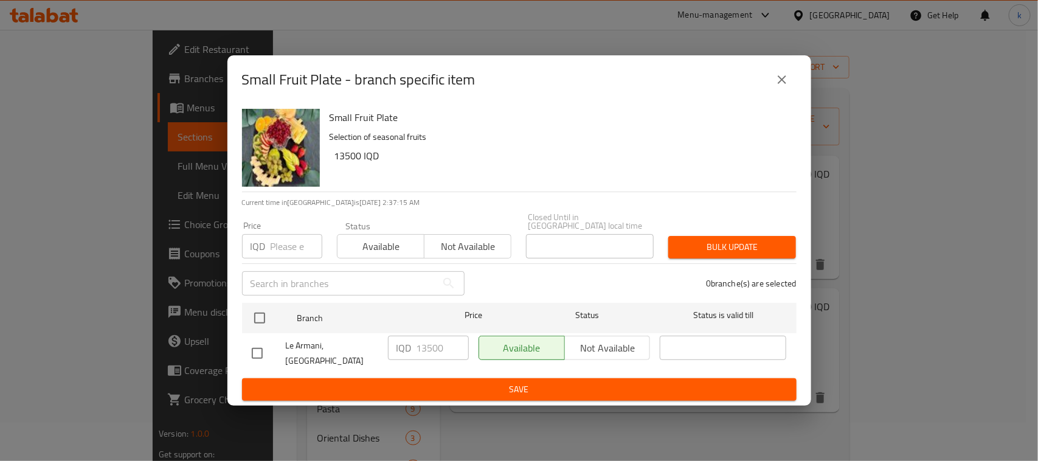
click at [788, 94] on button "close" at bounding box center [781, 79] width 29 height 29
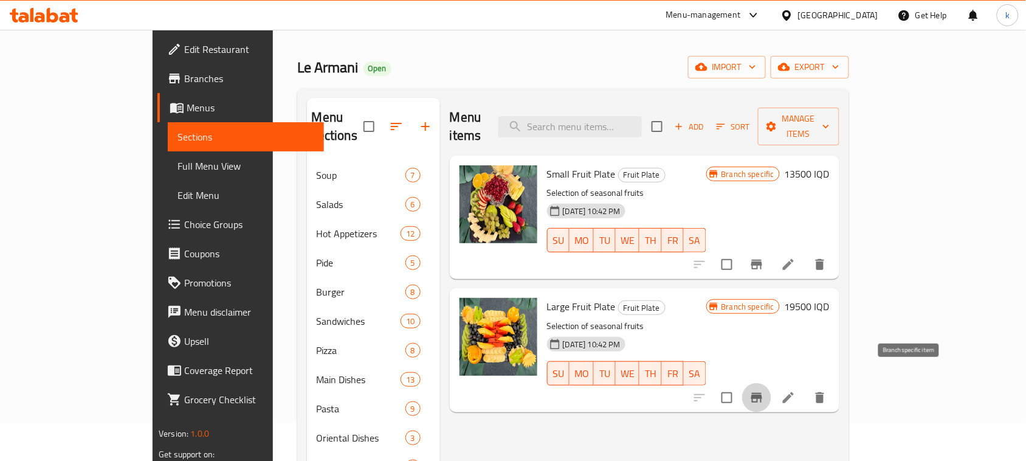
click at [771, 386] on button "Branch-specific-item" at bounding box center [756, 397] width 29 height 29
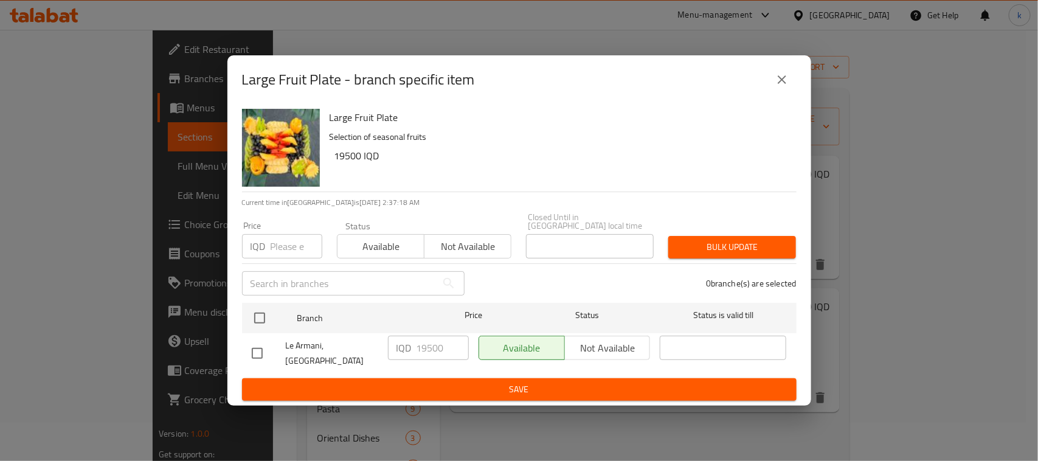
click at [780, 84] on icon "close" at bounding box center [781, 79] width 9 height 9
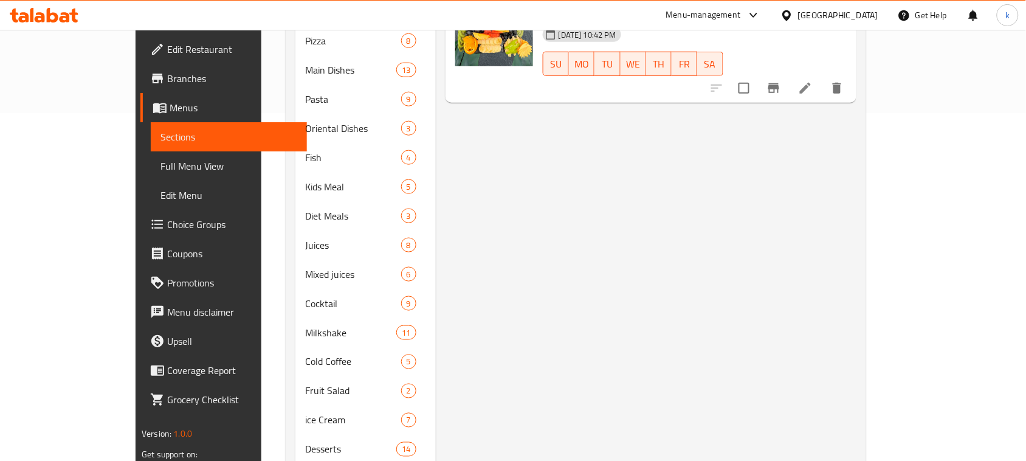
scroll to position [545, 0]
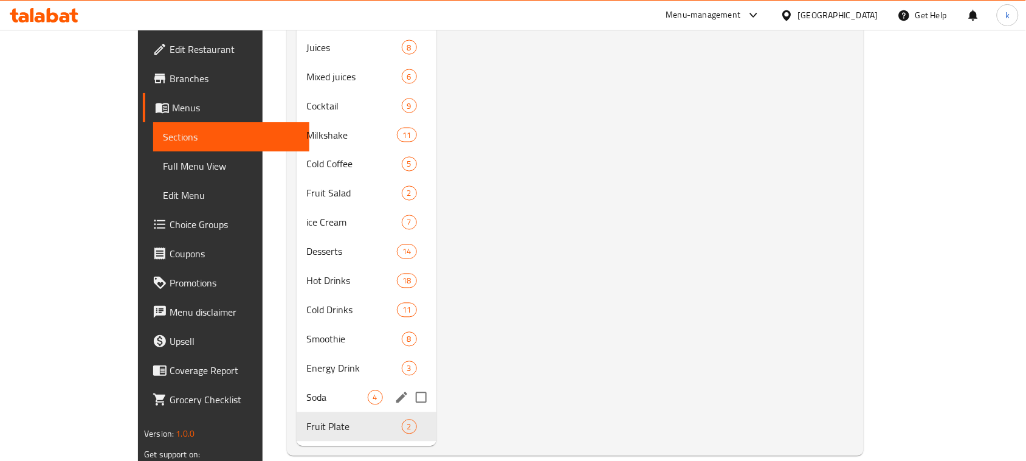
click at [306, 390] on span "Soda" at bounding box center [336, 397] width 61 height 15
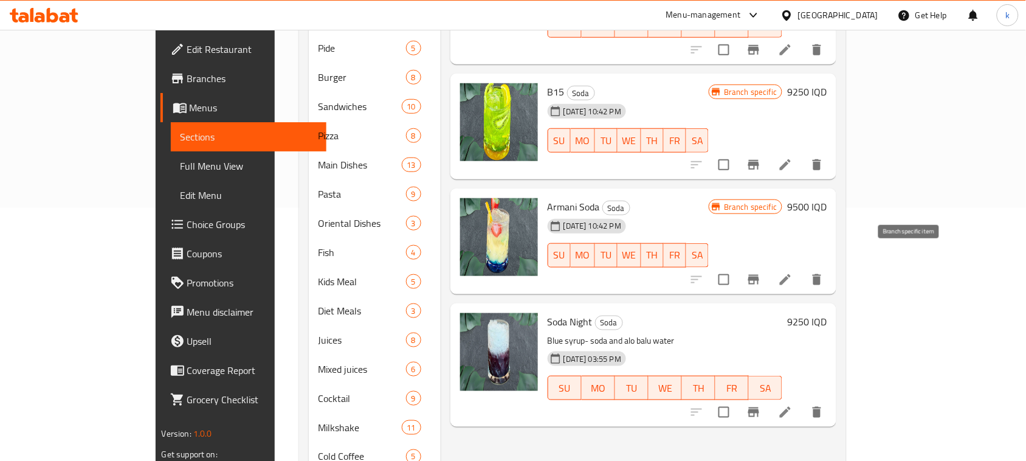
click at [759, 275] on icon "Branch-specific-item" at bounding box center [753, 280] width 11 height 10
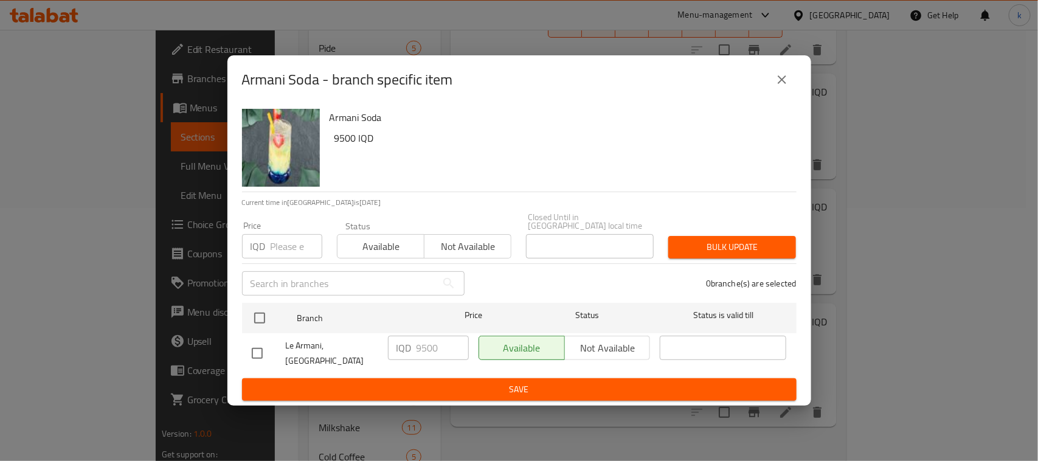
click at [780, 80] on button "close" at bounding box center [781, 79] width 29 height 29
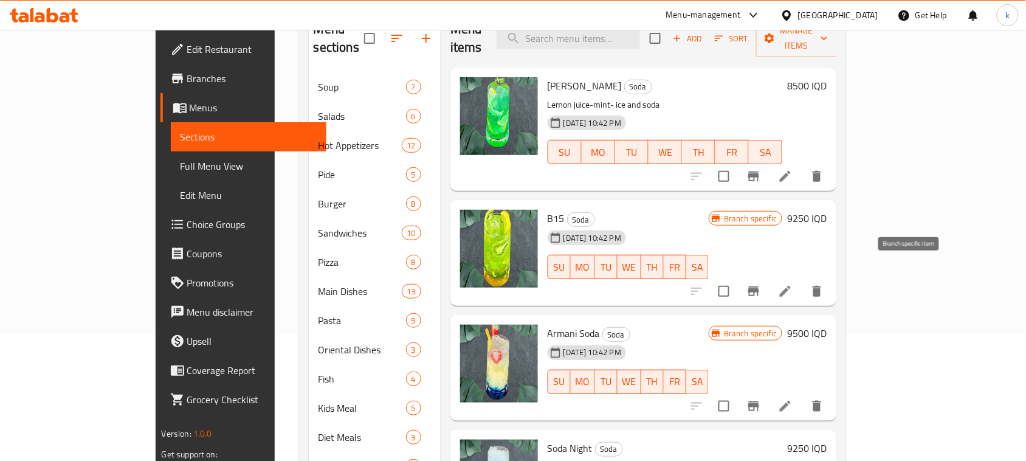
click at [768, 277] on button "Branch-specific-item" at bounding box center [753, 291] width 29 height 29
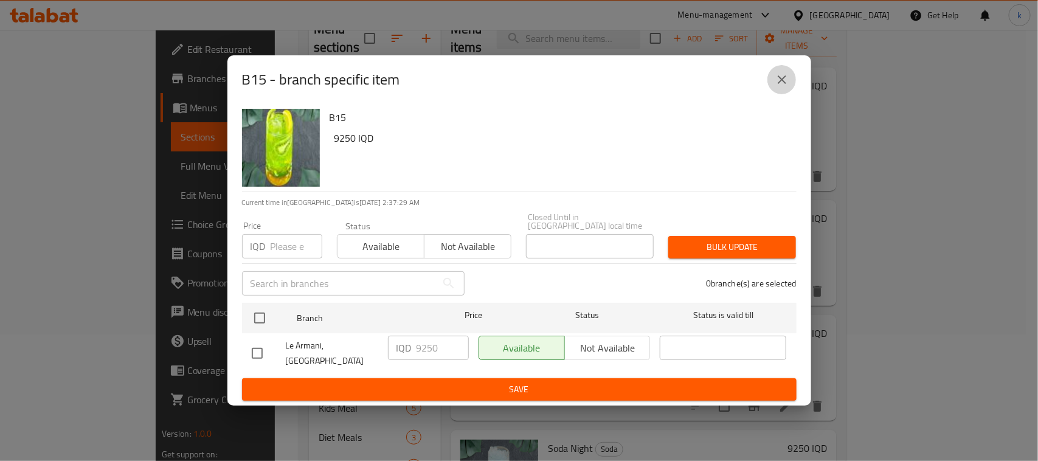
click at [787, 86] on icon "close" at bounding box center [781, 79] width 15 height 15
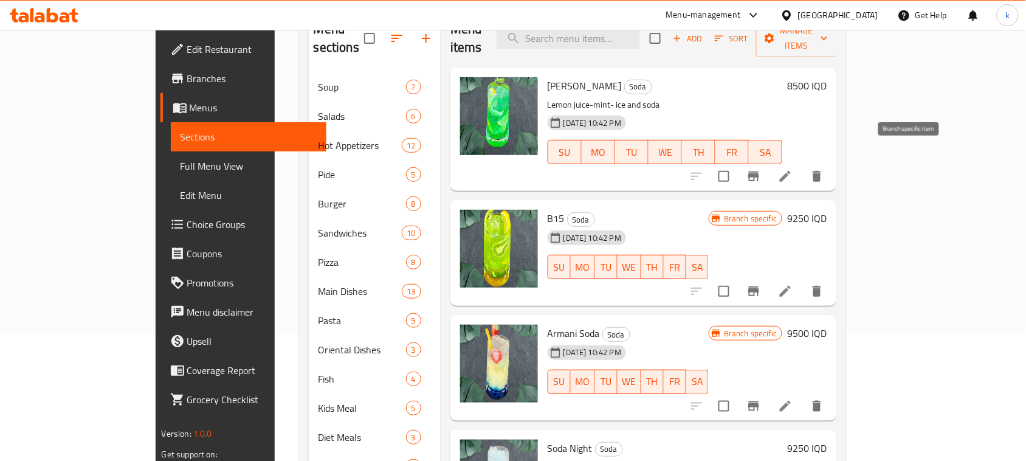
click at [761, 169] on icon "Branch-specific-item" at bounding box center [753, 176] width 15 height 15
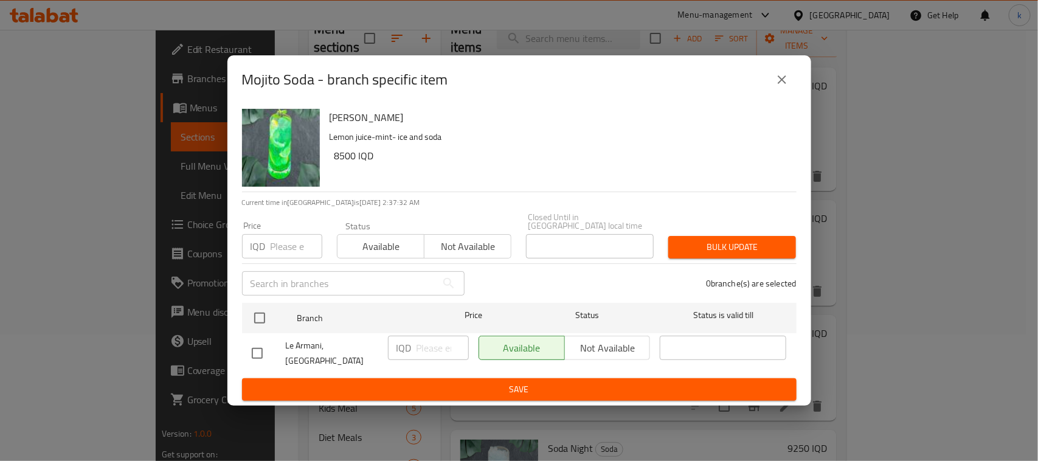
click at [776, 87] on icon "close" at bounding box center [781, 79] width 15 height 15
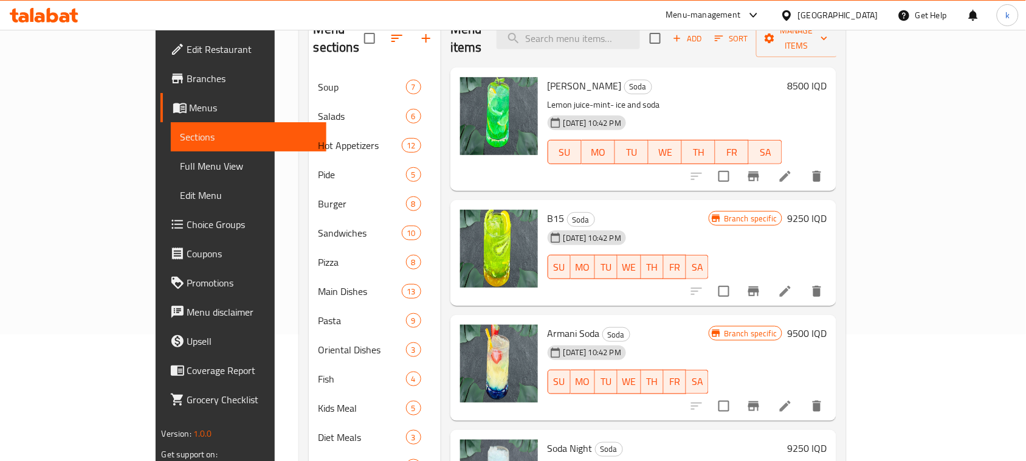
scroll to position [50, 0]
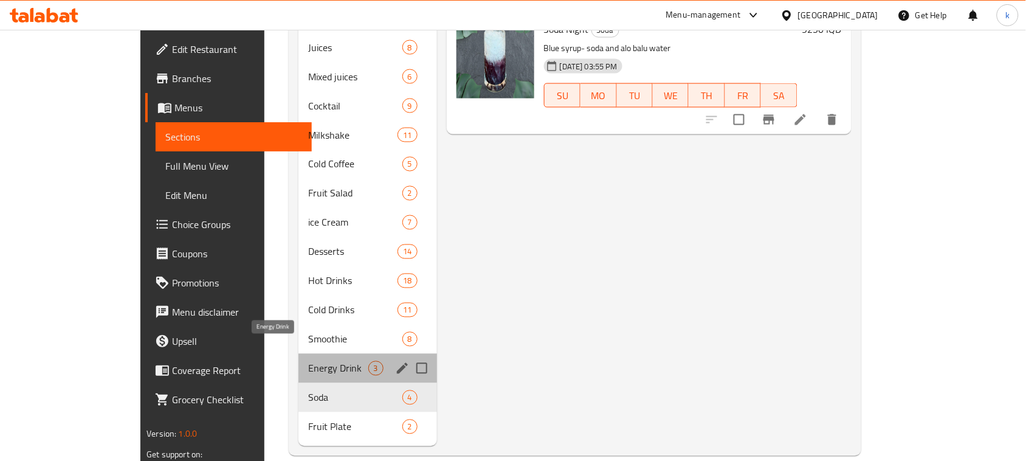
click at [308, 361] on span "Energy Drink" at bounding box center [338, 368] width 60 height 15
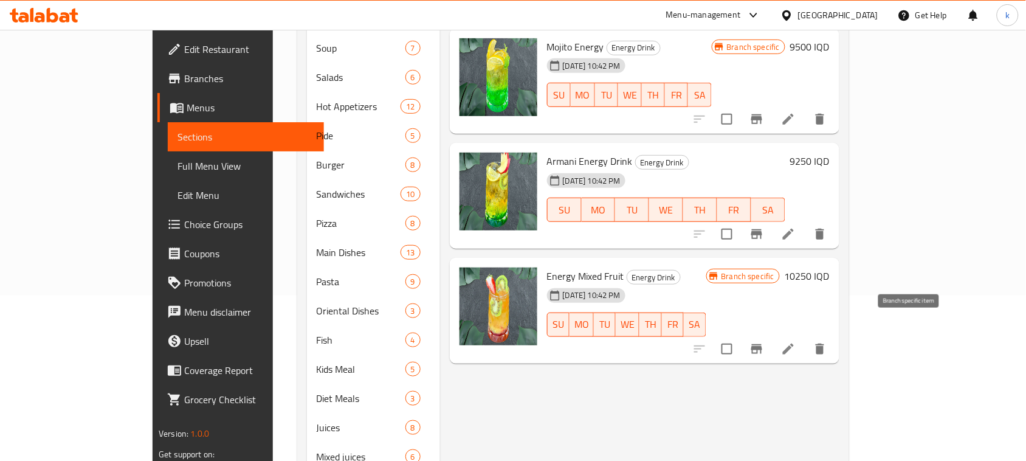
click at [762, 344] on icon "Branch-specific-item" at bounding box center [756, 349] width 11 height 10
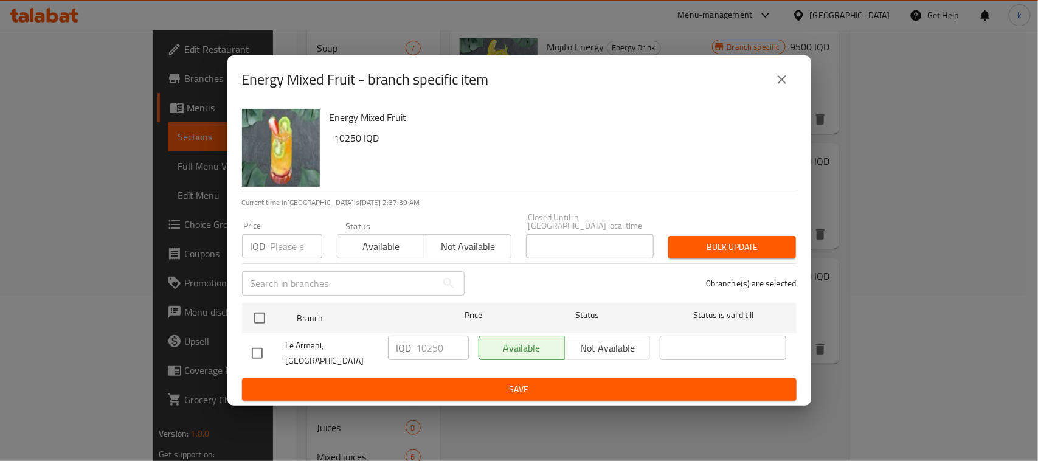
click at [779, 87] on icon "close" at bounding box center [781, 79] width 15 height 15
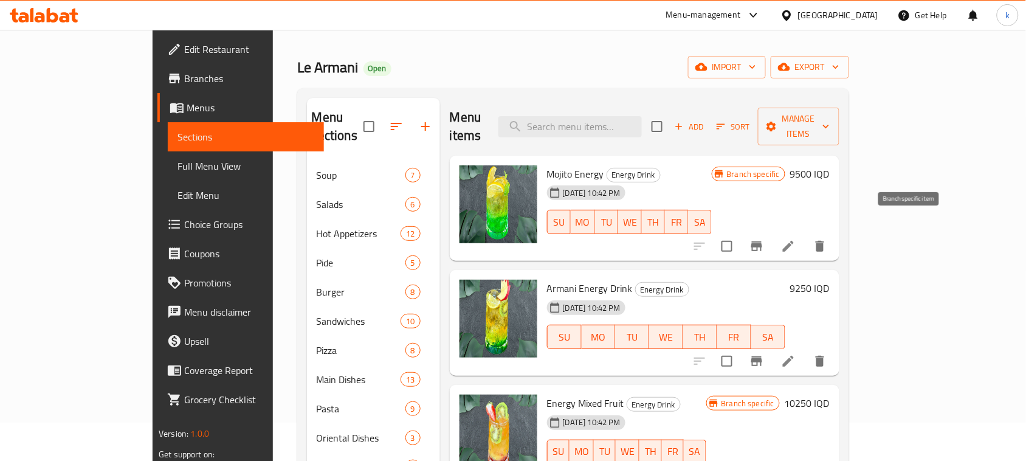
click at [762, 241] on icon "Branch-specific-item" at bounding box center [756, 246] width 11 height 10
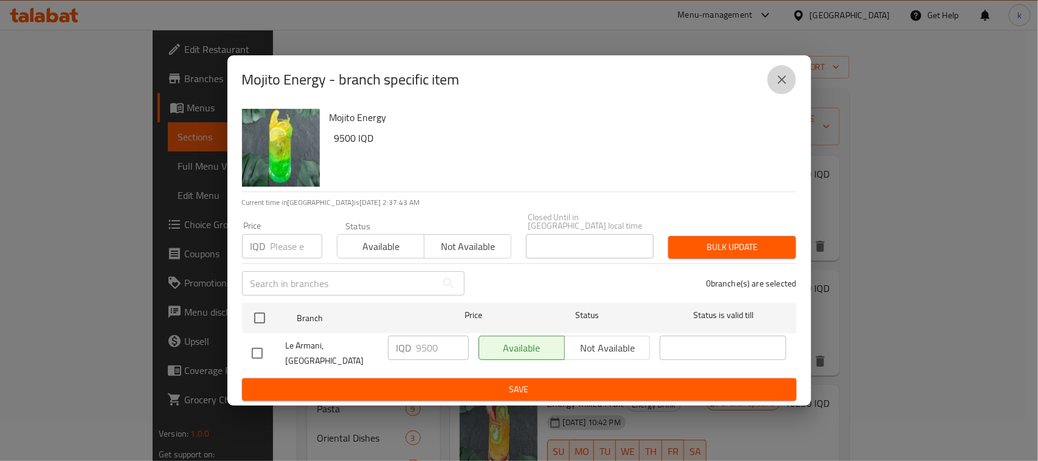
click at [773, 94] on button "close" at bounding box center [781, 79] width 29 height 29
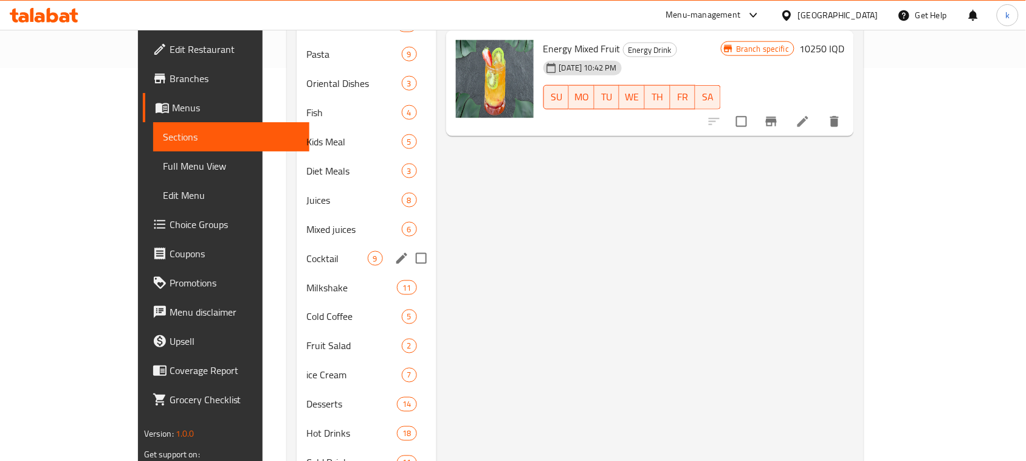
scroll to position [545, 0]
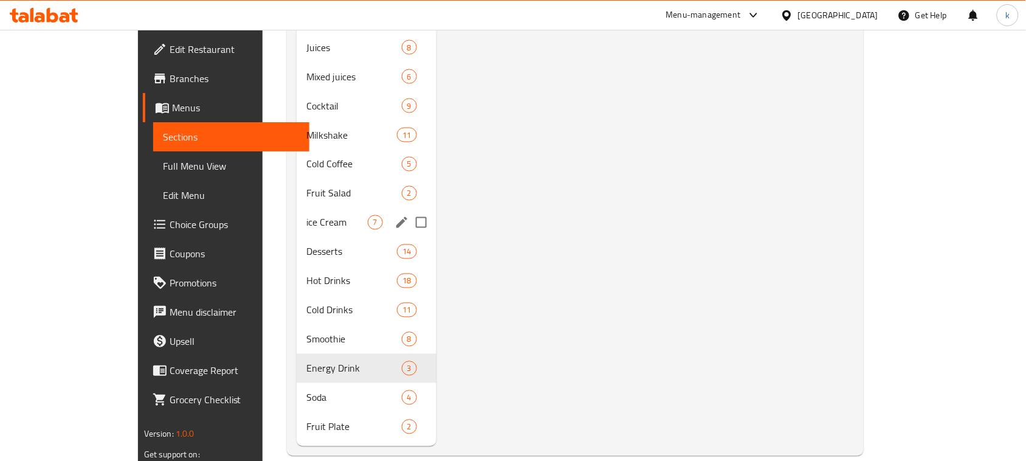
click at [297, 215] on div "ice Cream 7" at bounding box center [366, 222] width 139 height 29
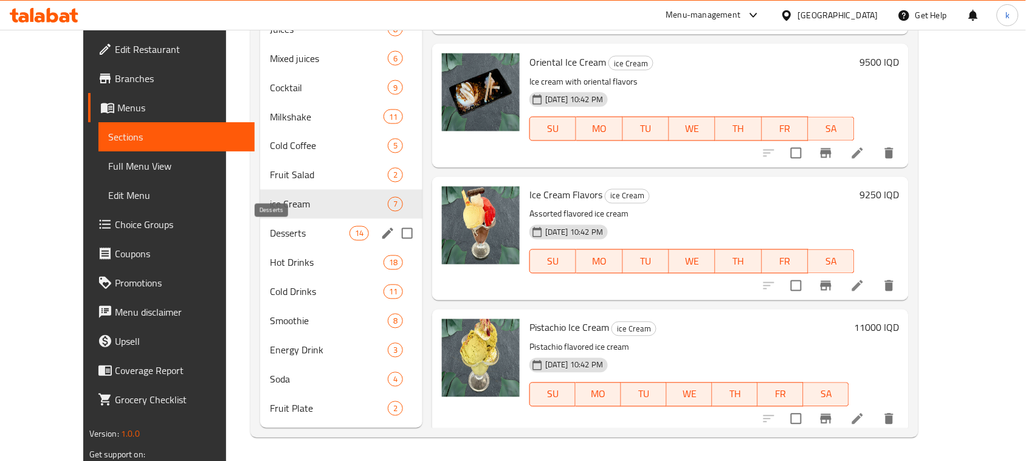
click at [270, 230] on span "Desserts" at bounding box center [309, 233] width 79 height 15
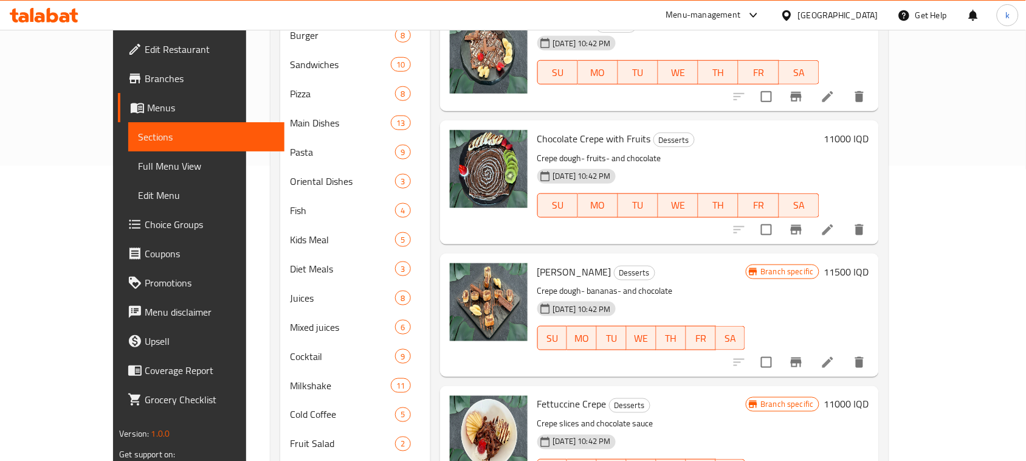
scroll to position [292, 0]
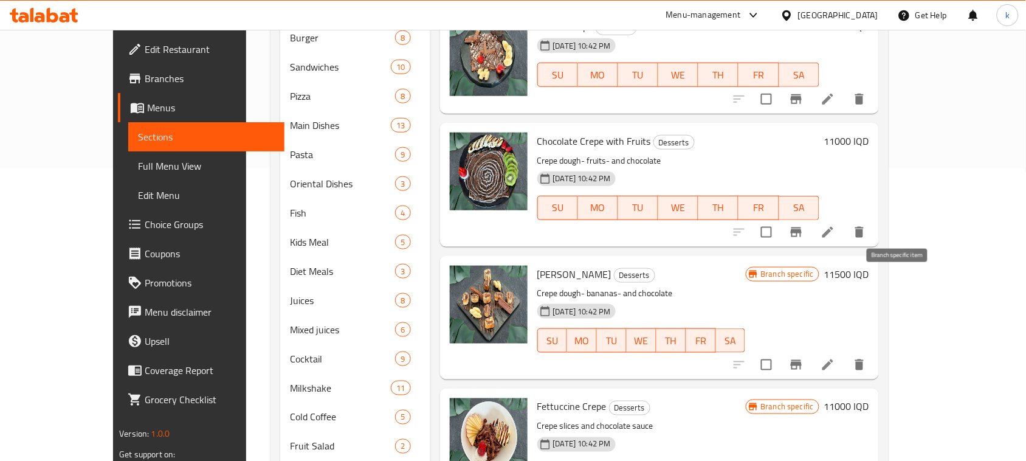
click at [811, 350] on button "Branch-specific-item" at bounding box center [796, 364] width 29 height 29
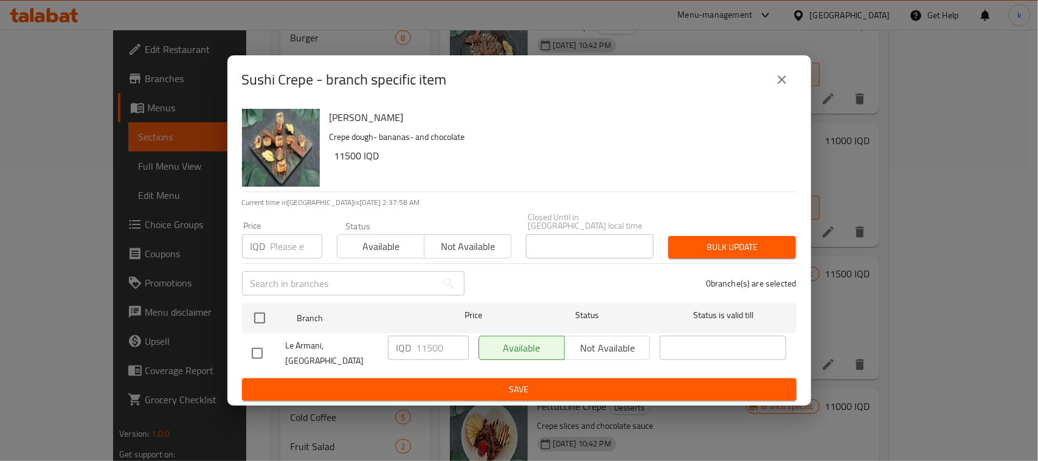
click at [789, 86] on button "close" at bounding box center [781, 79] width 29 height 29
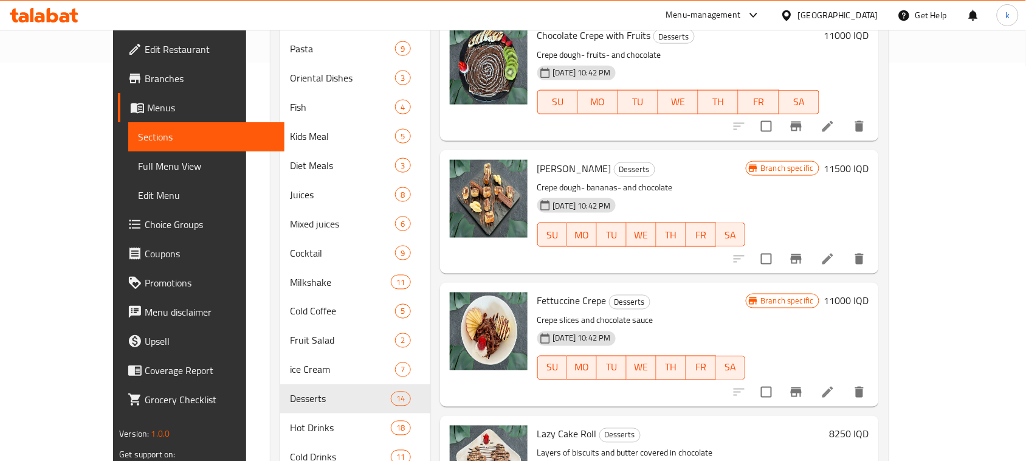
scroll to position [418, 0]
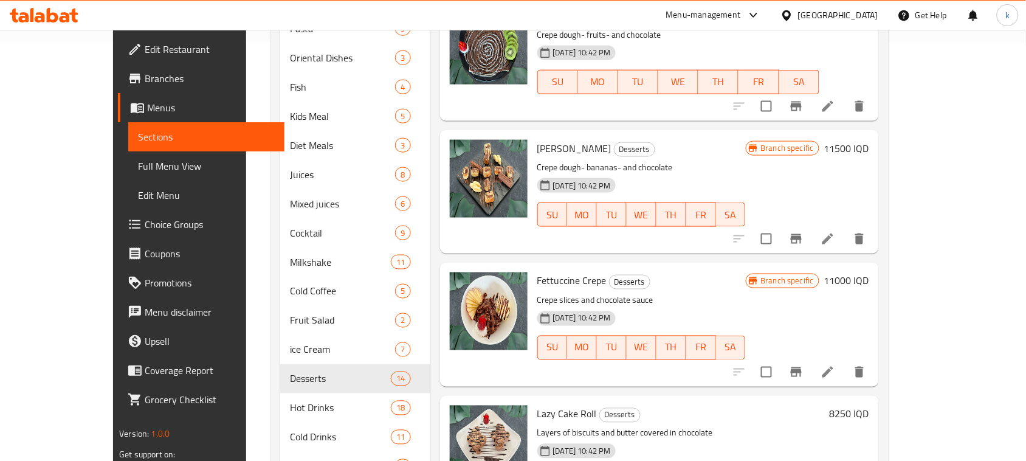
click at [802, 367] on icon "Branch-specific-item" at bounding box center [796, 372] width 11 height 10
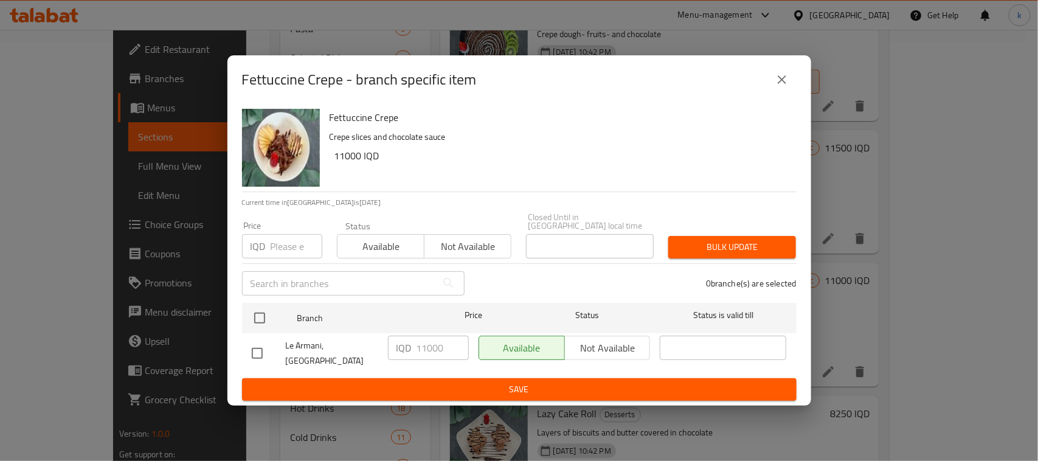
click at [781, 87] on icon "close" at bounding box center [781, 79] width 15 height 15
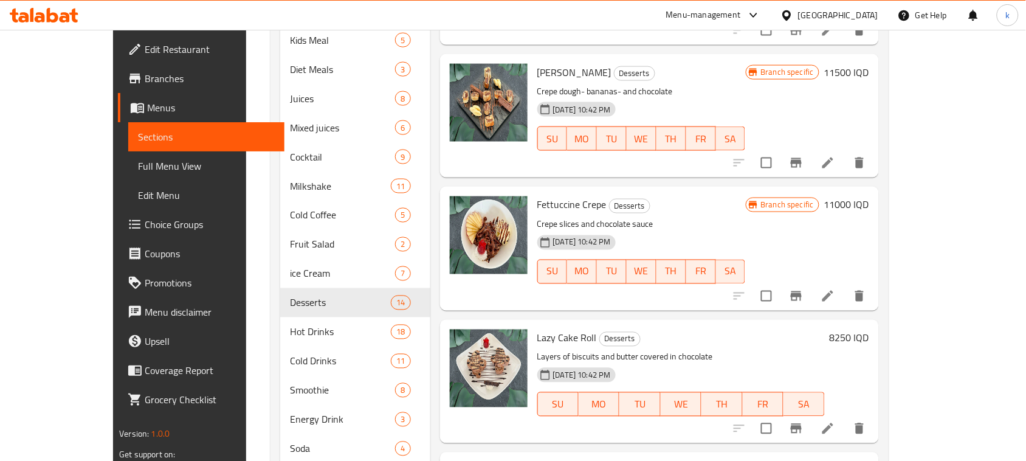
scroll to position [545, 0]
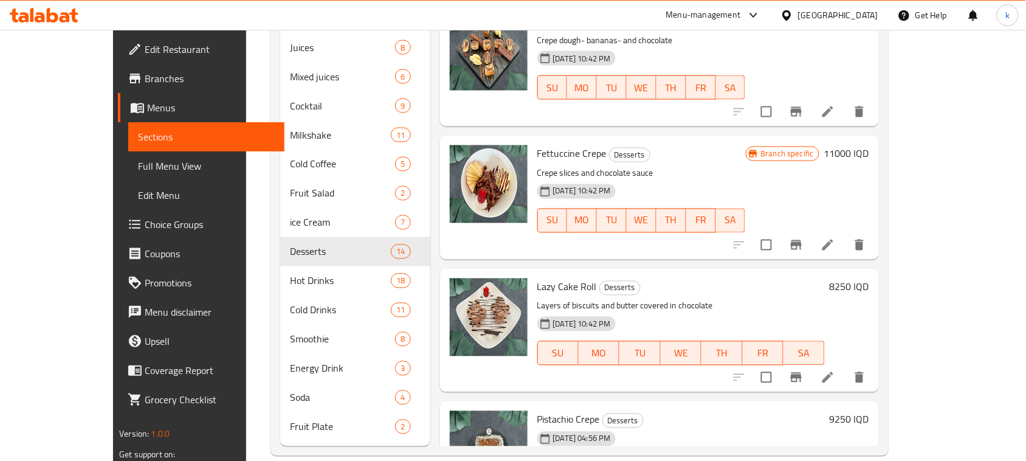
click at [19, 19] on icon at bounding box center [23, 17] width 10 height 10
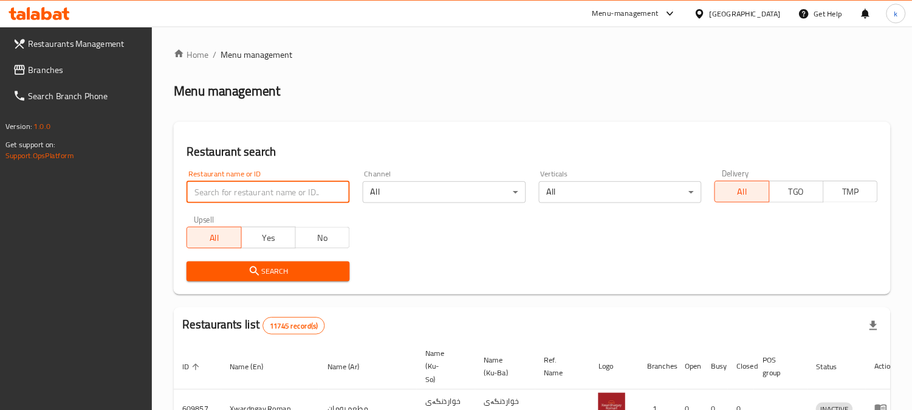
scroll to position [24, 0]
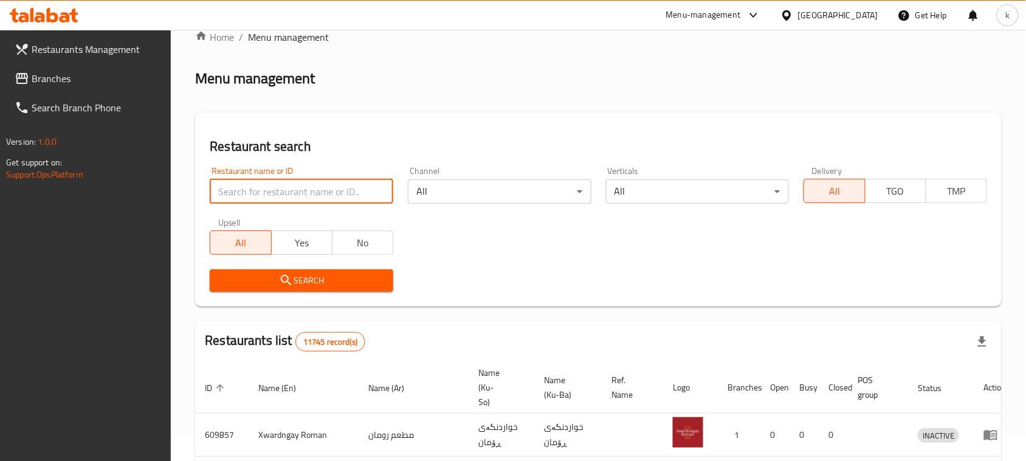
click at [280, 187] on input "search" at bounding box center [302, 191] width 184 height 24
type input "Hot Grill"
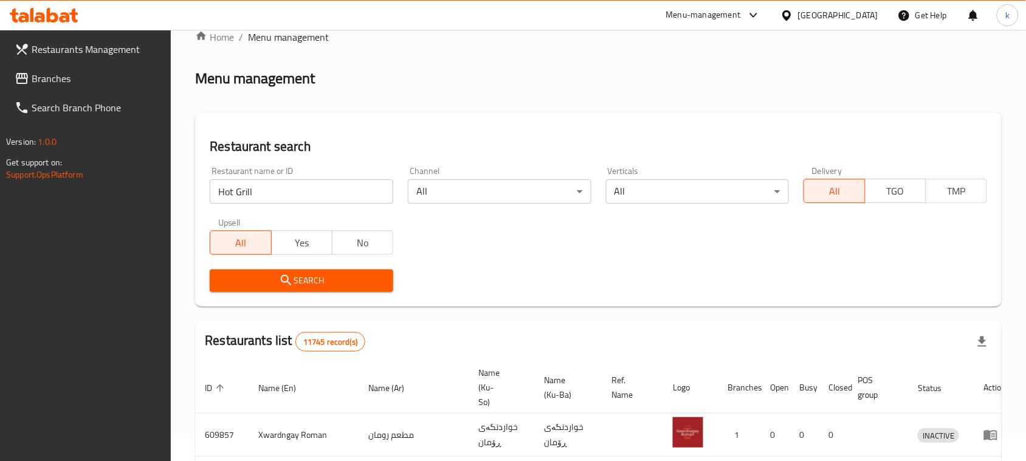
click at [279, 281] on icon "submit" at bounding box center [286, 280] width 15 height 15
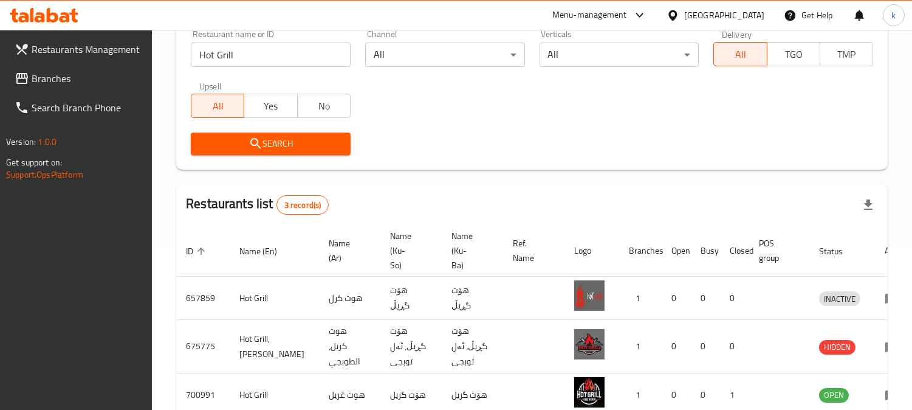
scroll to position [224, 0]
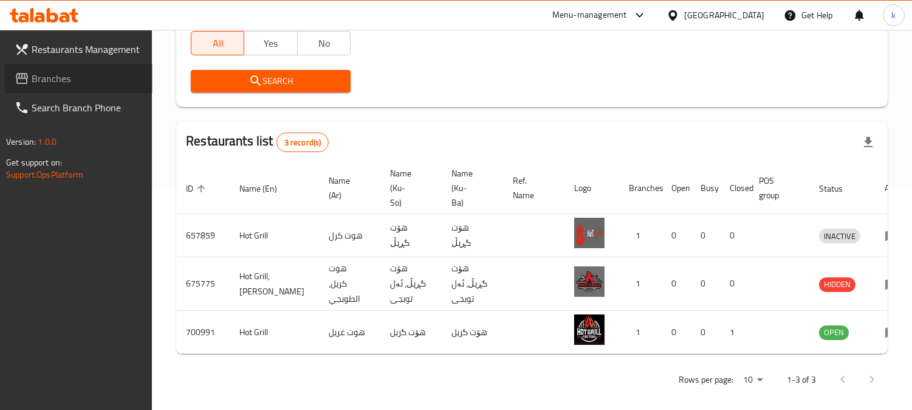
click at [70, 82] on span "Branches" at bounding box center [87, 78] width 111 height 15
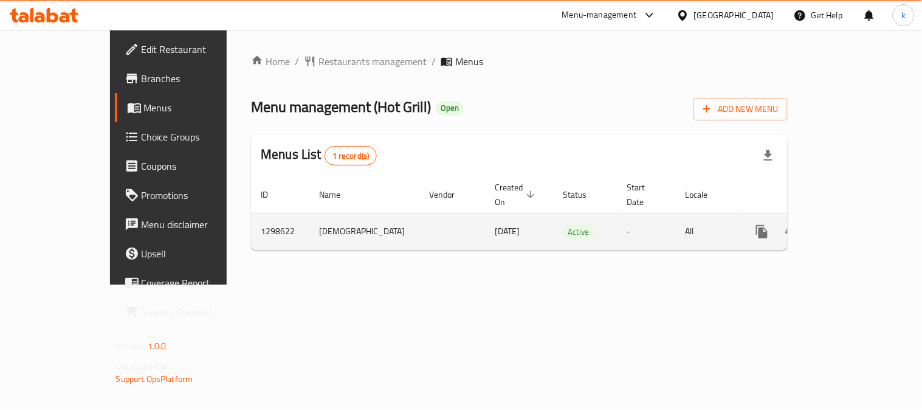
click at [857, 224] on icon "enhanced table" at bounding box center [850, 231] width 15 height 15
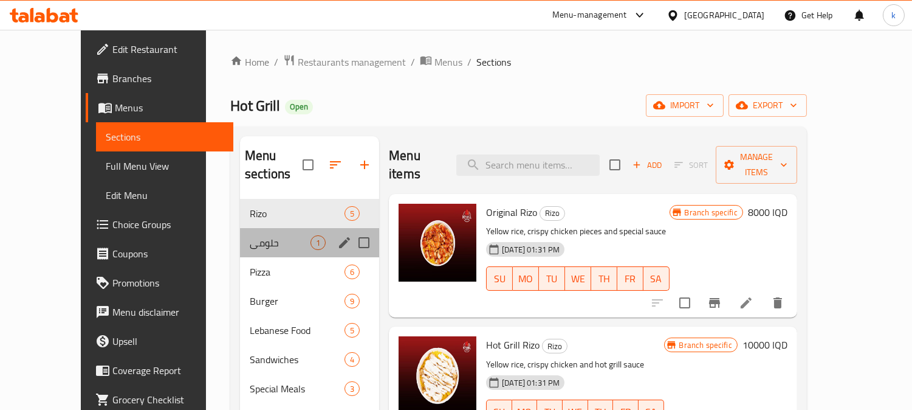
click at [281, 228] on div "حلومي 1" at bounding box center [309, 242] width 139 height 29
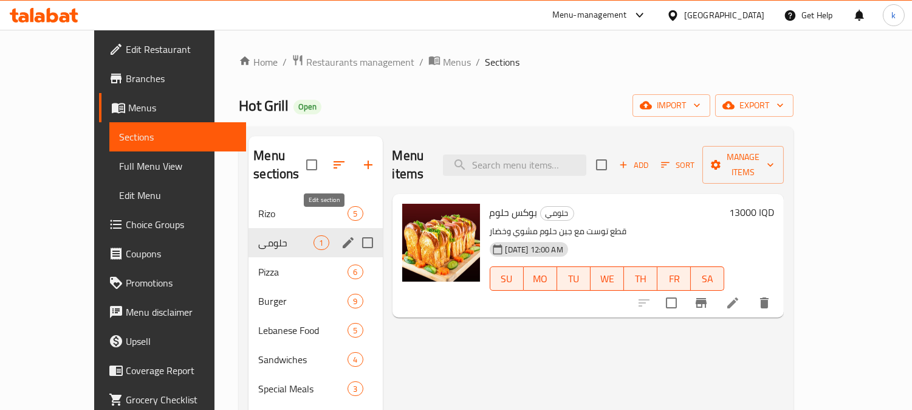
click at [343, 237] on icon "edit" at bounding box center [348, 242] width 11 height 11
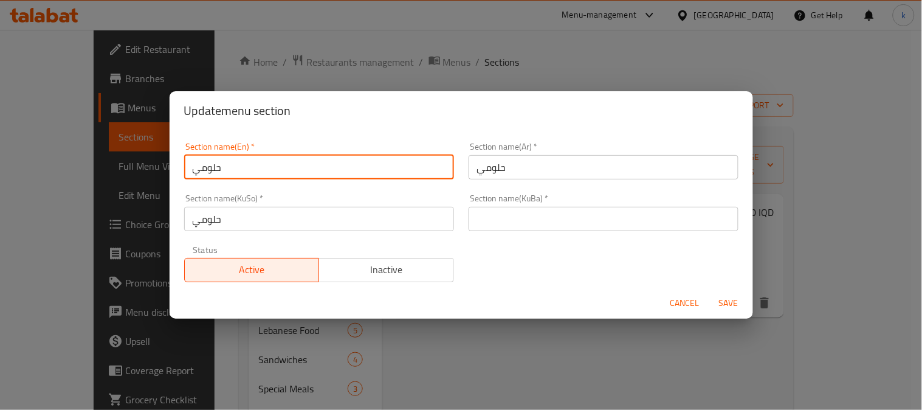
click at [263, 172] on input "حلومي" at bounding box center [319, 167] width 270 height 24
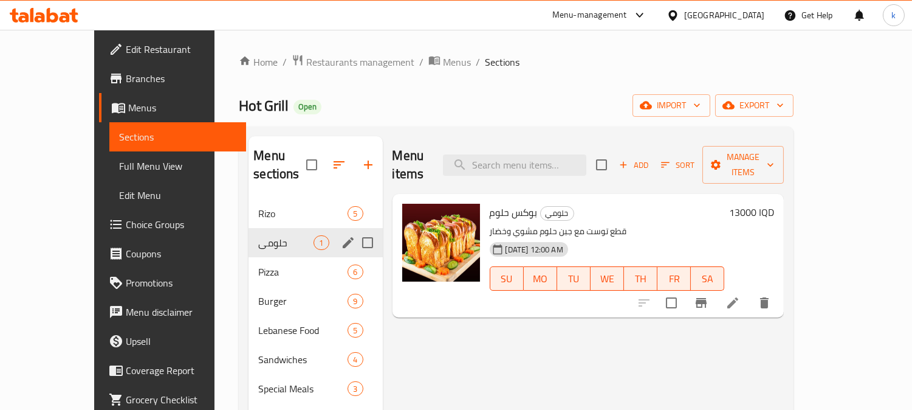
click at [355, 230] on input "Menu sections" at bounding box center [368, 243] width 26 height 26
checkbox input "true"
click at [341, 238] on icon "edit" at bounding box center [348, 242] width 15 height 15
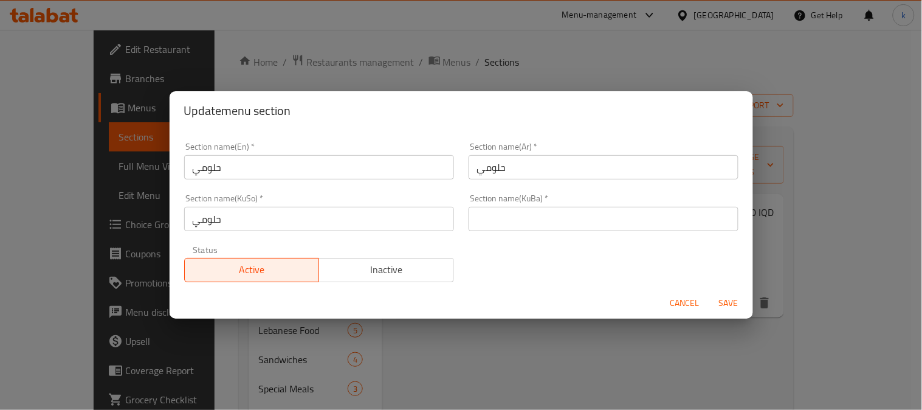
click at [535, 227] on input "text" at bounding box center [604, 219] width 270 height 24
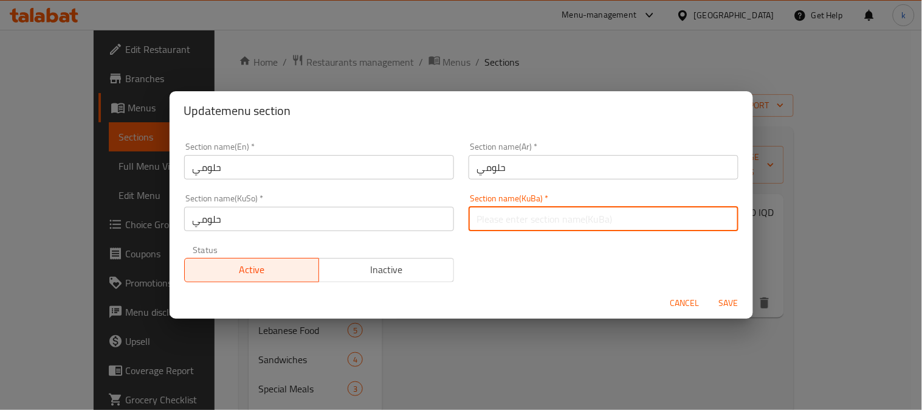
paste input "حەللومی"
type input "حەللومی"
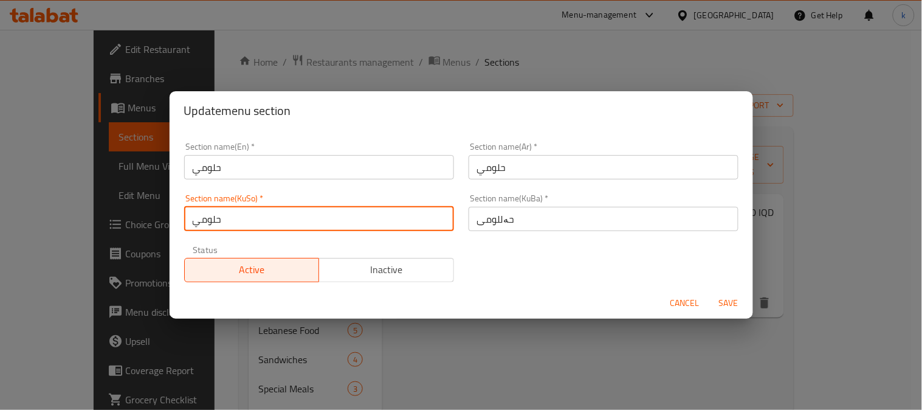
click at [412, 217] on input "حلومي" at bounding box center [319, 219] width 270 height 24
paste input "ەللومی"
type input "حەللومی"
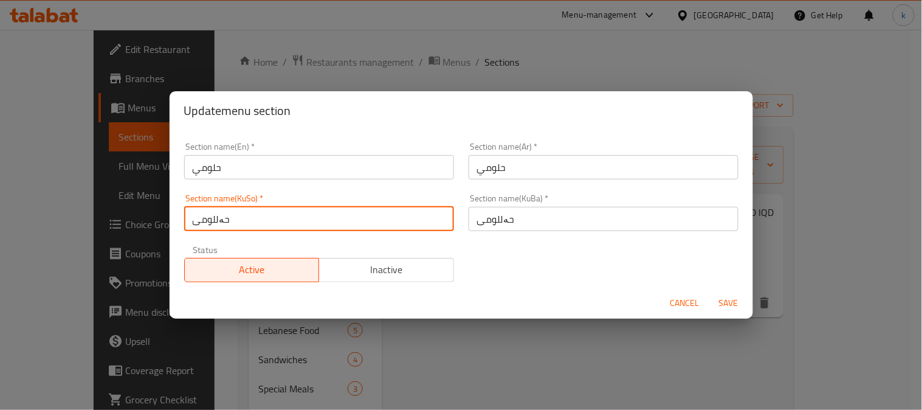
click at [548, 166] on input "حلومي" at bounding box center [604, 167] width 270 height 24
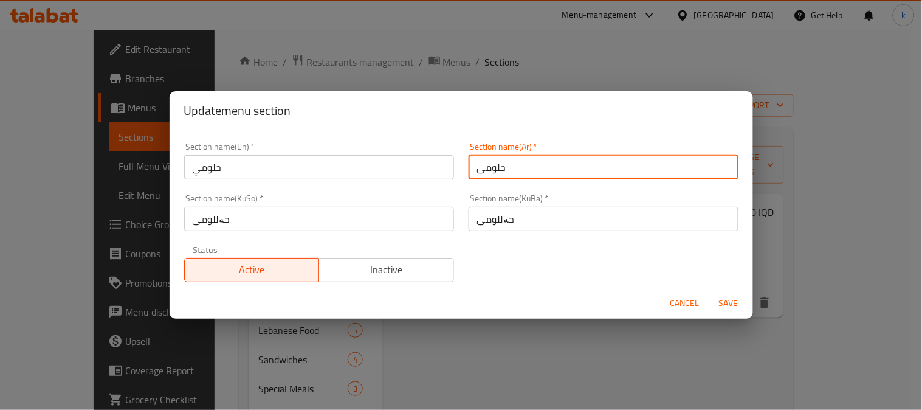
click at [548, 166] on input "حلومي" at bounding box center [604, 167] width 270 height 24
type input "الحلومي"
click at [310, 172] on input "حلومي" at bounding box center [319, 167] width 270 height 24
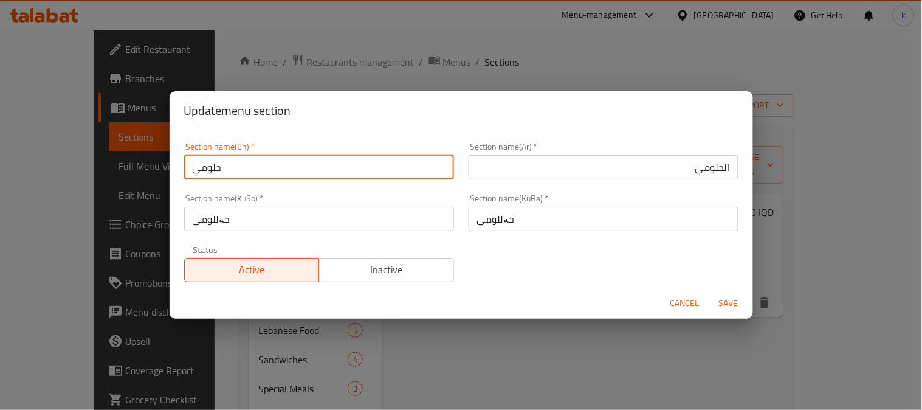
click at [310, 172] on input "حلومي" at bounding box center [319, 167] width 270 height 24
paste input "Halloumi"
type input "Halloumi"
click at [726, 298] on span "Save" at bounding box center [728, 302] width 29 height 15
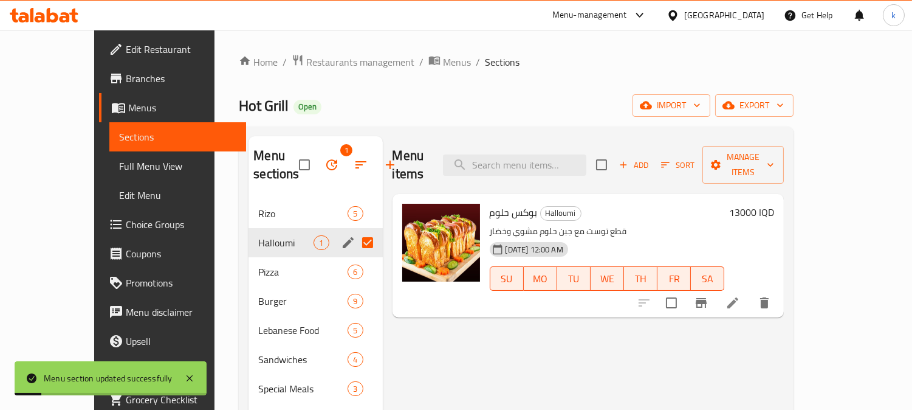
click at [355, 244] on input "Menu sections" at bounding box center [368, 243] width 26 height 26
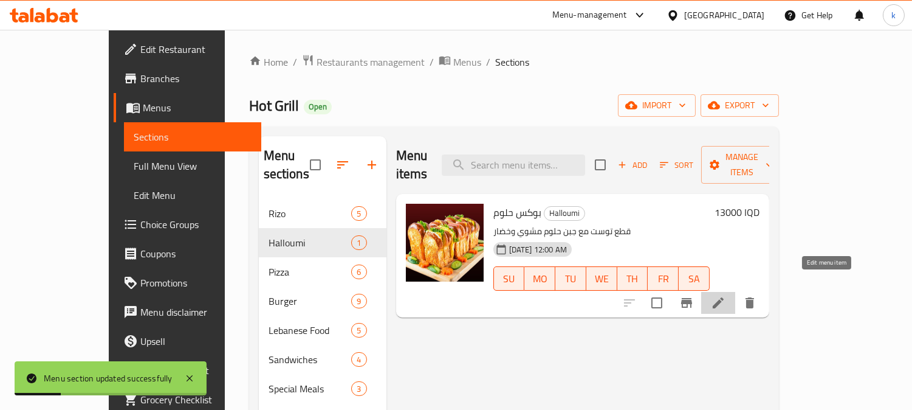
click at [726, 295] on icon at bounding box center [718, 302] width 15 height 15
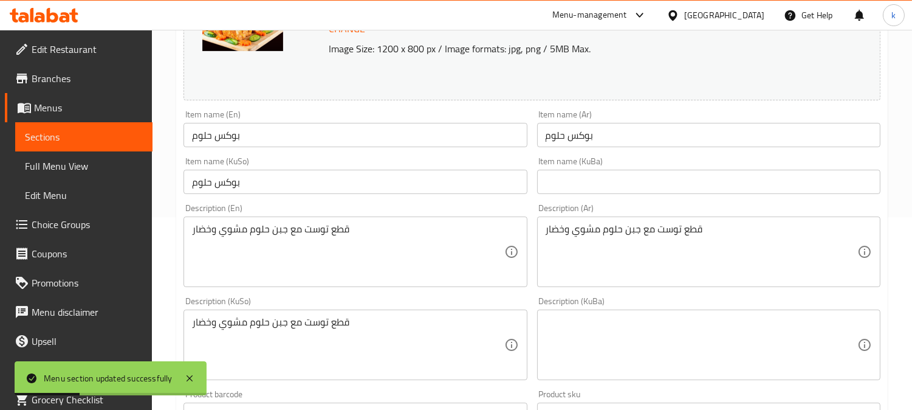
scroll to position [225, 0]
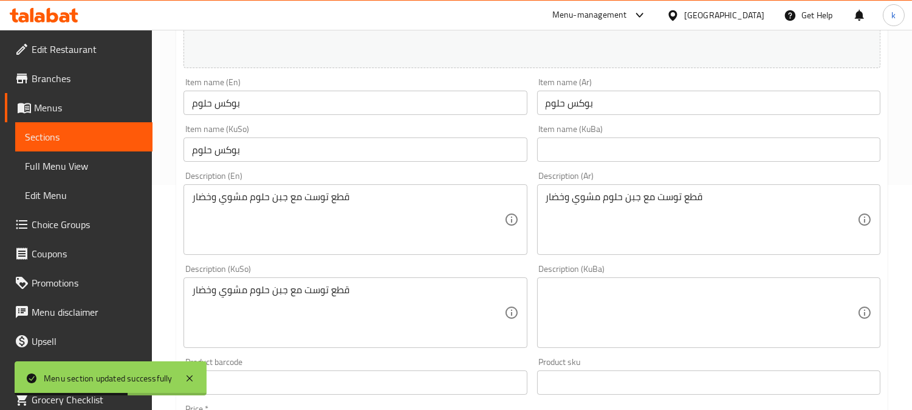
click at [363, 150] on input "بوكس حلوم" at bounding box center [355, 149] width 343 height 24
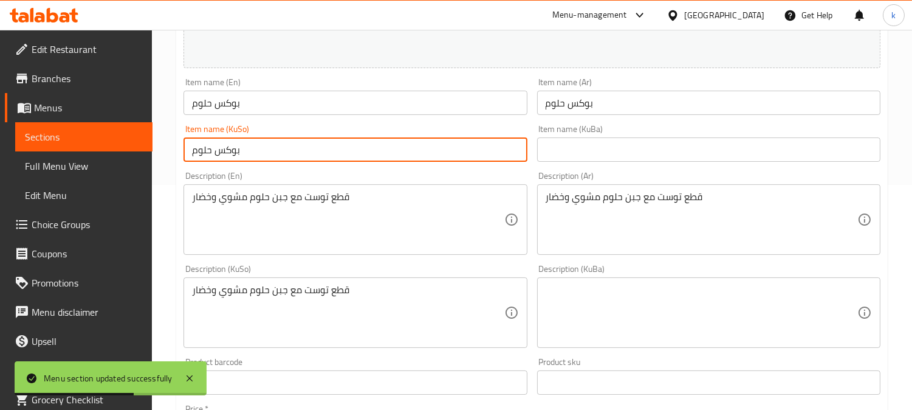
click at [363, 150] on input "بوكس حلوم" at bounding box center [355, 149] width 343 height 24
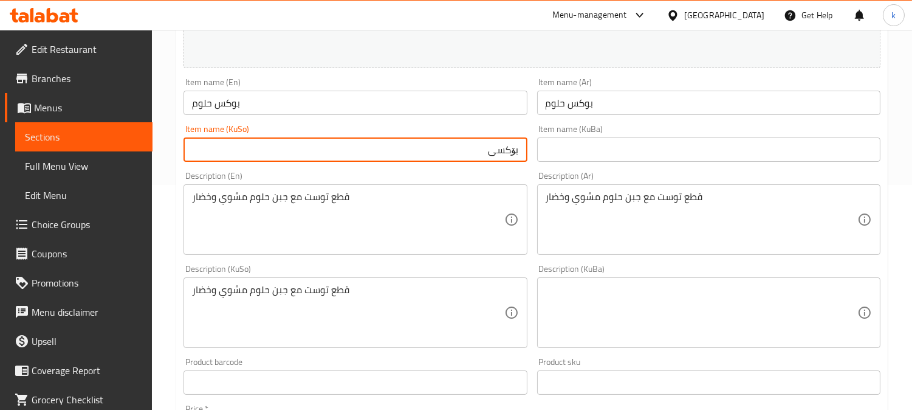
paste input "حەللومی"
click at [505, 150] on input "بۆکسی [PERSON_NAME]" at bounding box center [355, 149] width 343 height 24
type input "بۆکسی [PERSON_NAME]"
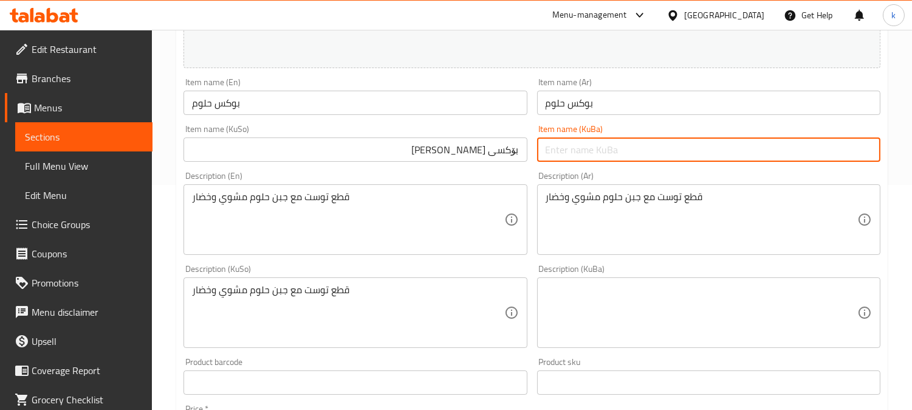
click at [595, 147] on input "text" at bounding box center [708, 149] width 343 height 24
paste input "بۆکسی [PERSON_NAME]"
type input "بۆکسی [PERSON_NAME]"
click at [586, 102] on input "بوكس حلوم" at bounding box center [708, 103] width 343 height 24
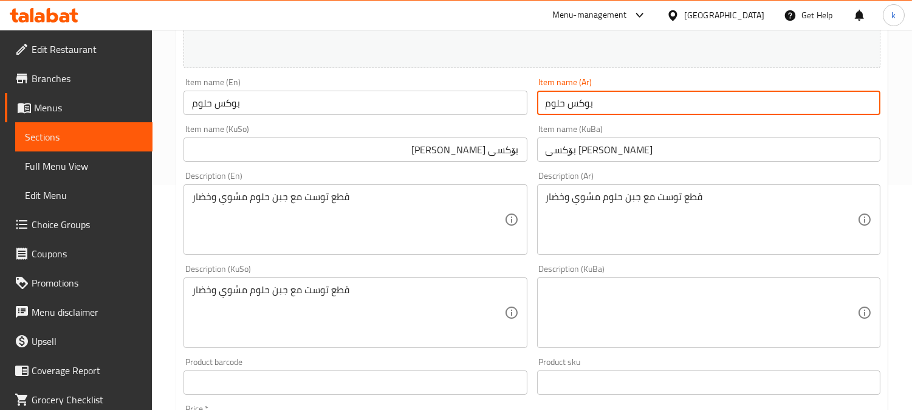
click at [586, 102] on input "بوكس حلوم" at bounding box center [708, 103] width 343 height 24
click at [231, 104] on input "بوكس حلوم" at bounding box center [355, 103] width 343 height 24
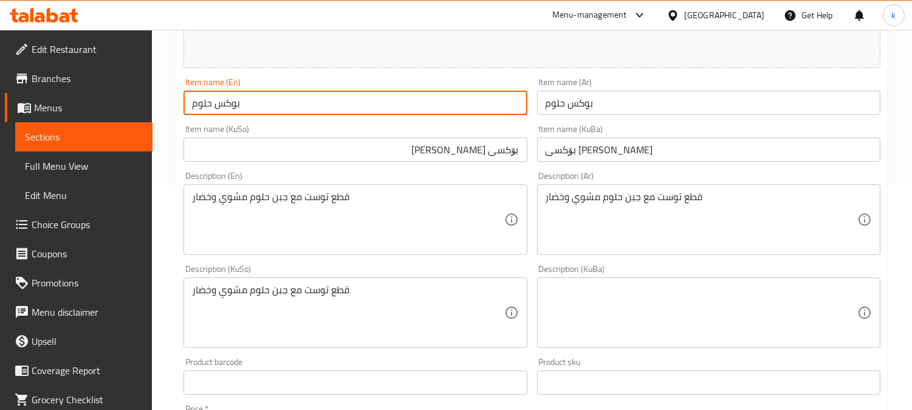
click at [231, 104] on input "بوكس حلوم" at bounding box center [355, 103] width 343 height 24
paste input "Halloumi box"
click at [187, 101] on input "Halloumi box" at bounding box center [355, 103] width 343 height 24
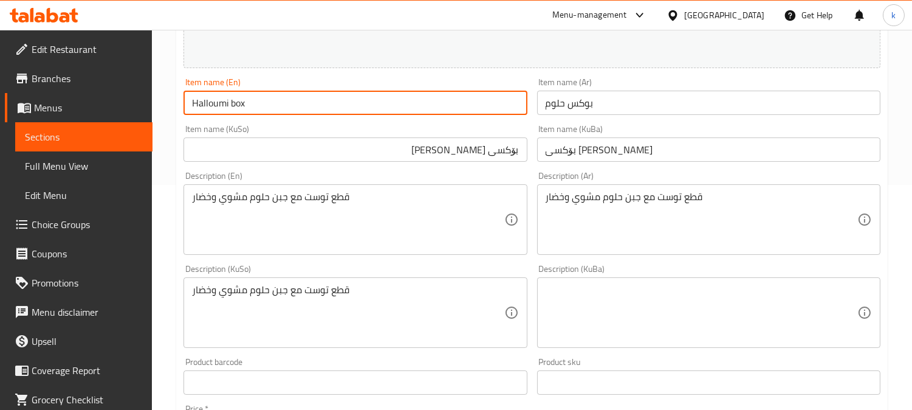
paste input "text"
type input "Halloumi Box"
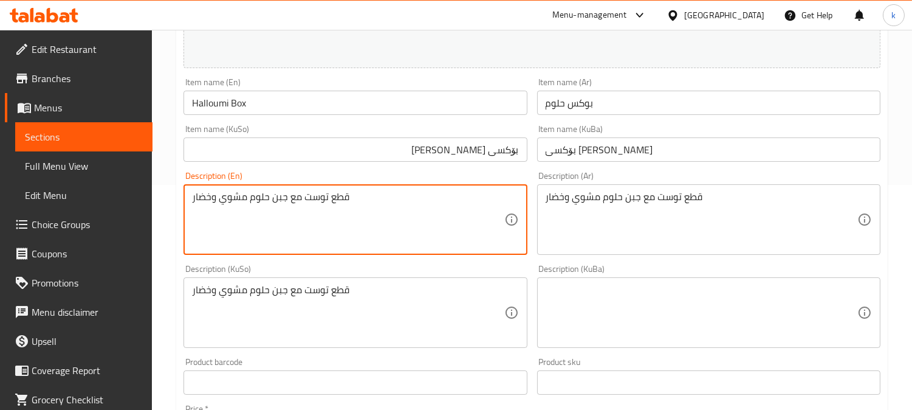
click at [373, 215] on textarea "قطع توست مع جبن حلوم مشوي وخضار" at bounding box center [348, 220] width 312 height 58
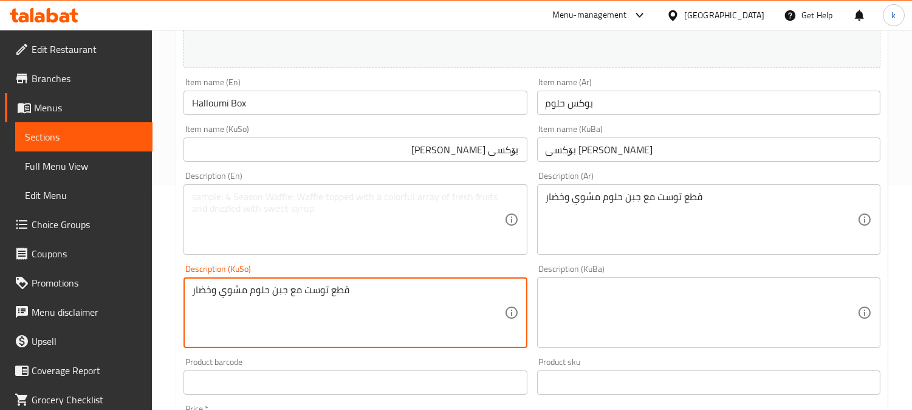
click at [282, 303] on textarea "قطع توست مع جبن حلوم مشوي وخضار" at bounding box center [348, 313] width 312 height 58
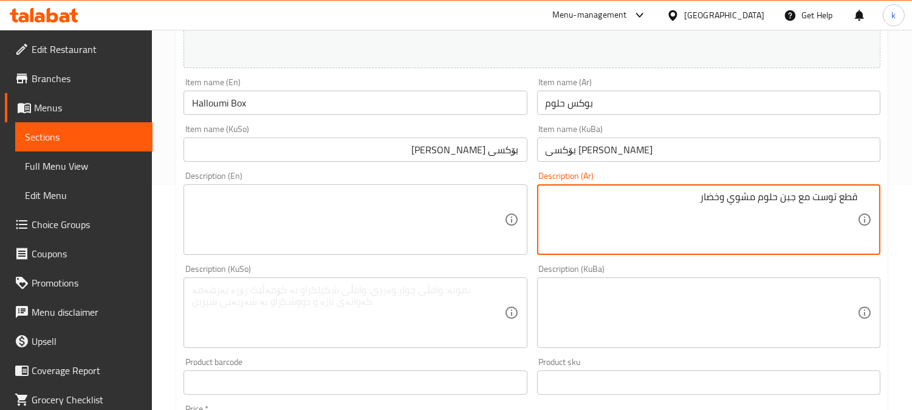
click at [813, 202] on textarea "قطع توست مع جبن حلوم مشوي وخضار" at bounding box center [702, 220] width 312 height 58
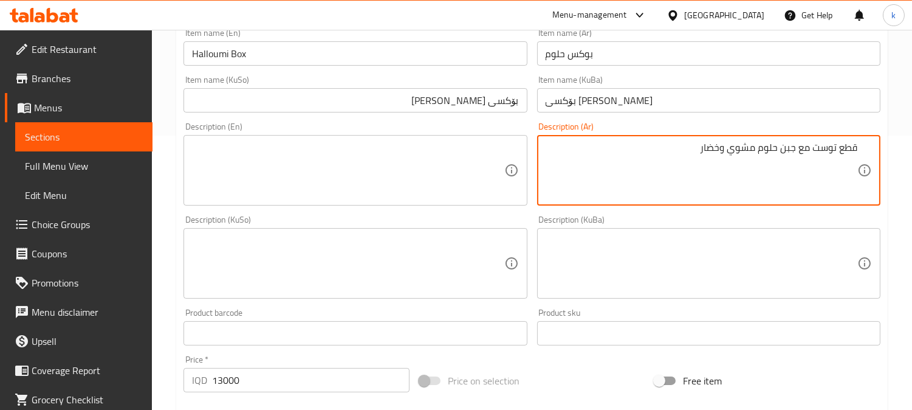
scroll to position [337, 0]
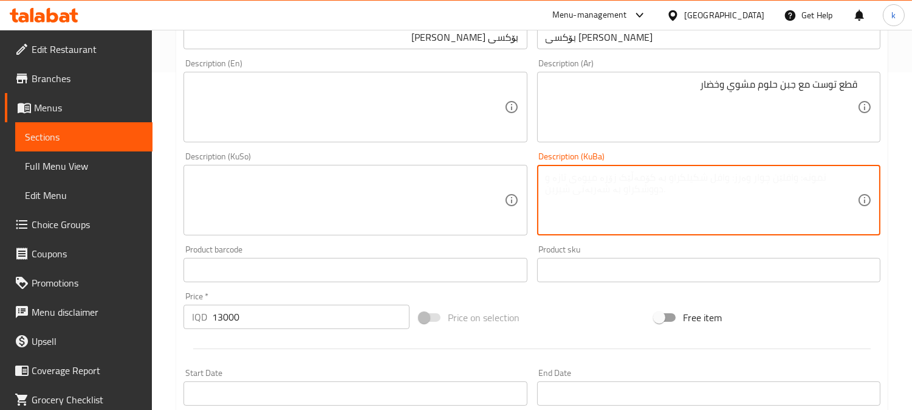
click at [779, 213] on textarea at bounding box center [702, 200] width 312 height 58
paste textarea "پارچە تۆستەکان لەگەڵ پەنیری هالۆمی کبابی و سەوزە"
type textarea "پارچە تۆستەکان لەگەڵ پەنیری هالۆمی کبابی و سەوزە"
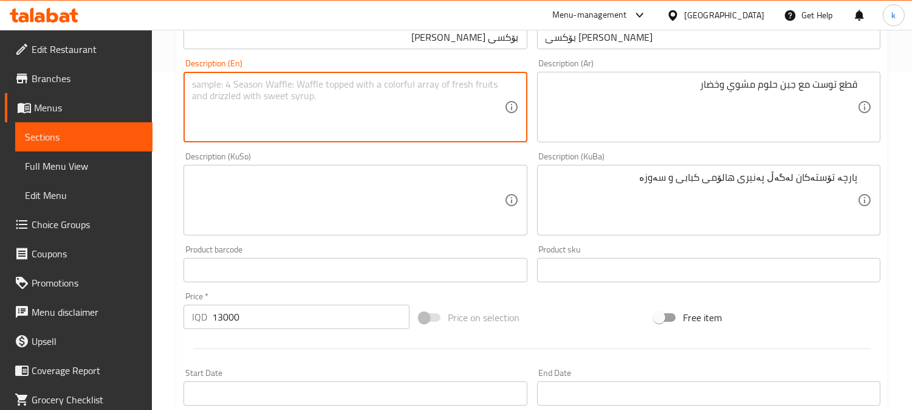
click at [295, 119] on textarea at bounding box center [348, 107] width 312 height 58
paste textarea "Toast slices with grilled halloumi cheese and vegetables"
type textarea "Toast slices with grilled halloumi cheese and vegetables"
drag, startPoint x: 804, startPoint y: 182, endPoint x: 831, endPoint y: 195, distance: 29.6
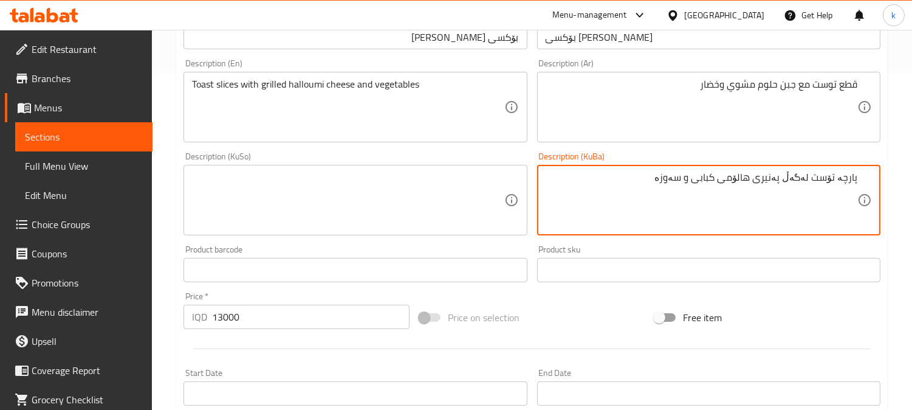
click at [564, 35] on input "بۆکسی [PERSON_NAME]" at bounding box center [708, 37] width 343 height 24
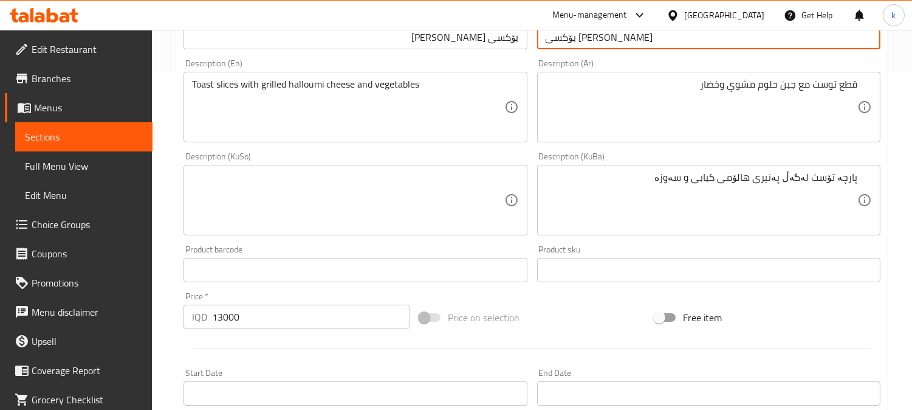
click at [564, 35] on input "بۆکسی [PERSON_NAME]" at bounding box center [708, 37] width 343 height 24
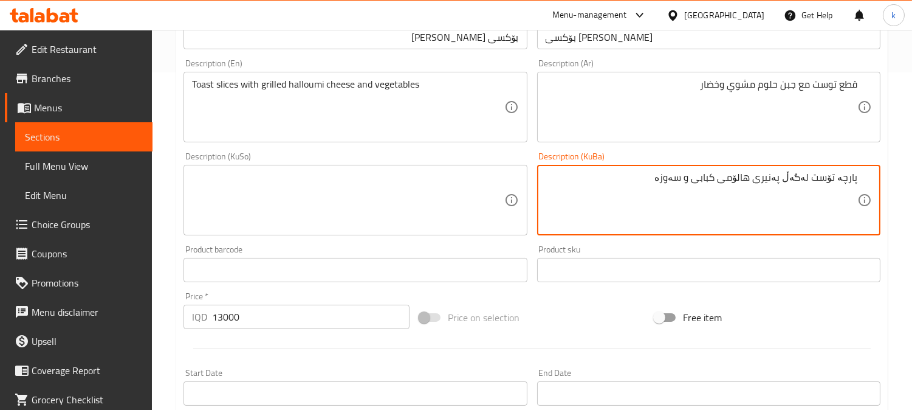
click at [746, 179] on textarea "پارچە تۆست لەگەڵ پەنیری هالۆمی کبابی و سەوزە" at bounding box center [702, 200] width 312 height 58
paste textarea "حەللومی"
click at [711, 179] on textarea "پارچە تۆست لەگەڵ پەنیری حەللومی کبابی و سەوزە" at bounding box center [702, 200] width 312 height 58
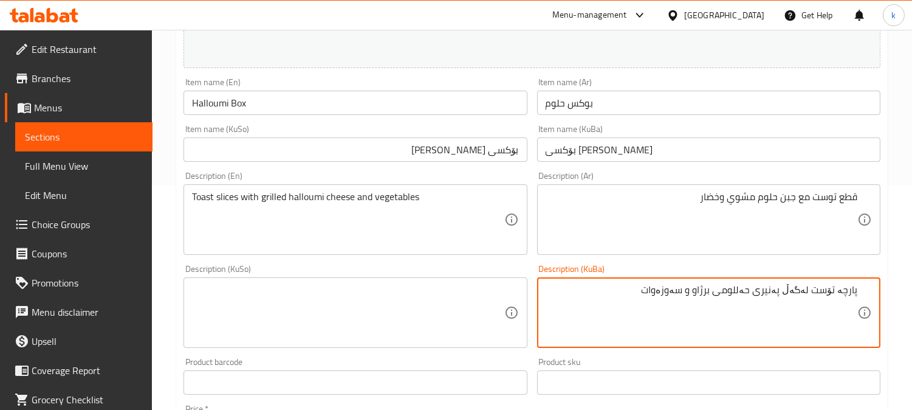
click at [757, 299] on textarea "پارچە تۆست لەگەڵ پەنیری حەللومی برژاو و سەوزەوات" at bounding box center [702, 313] width 312 height 58
type textarea "پارچە تۆست لەگەڵ پەنیری حەللومی برژاو و سەوزەوات"
click at [323, 313] on textarea at bounding box center [348, 313] width 312 height 58
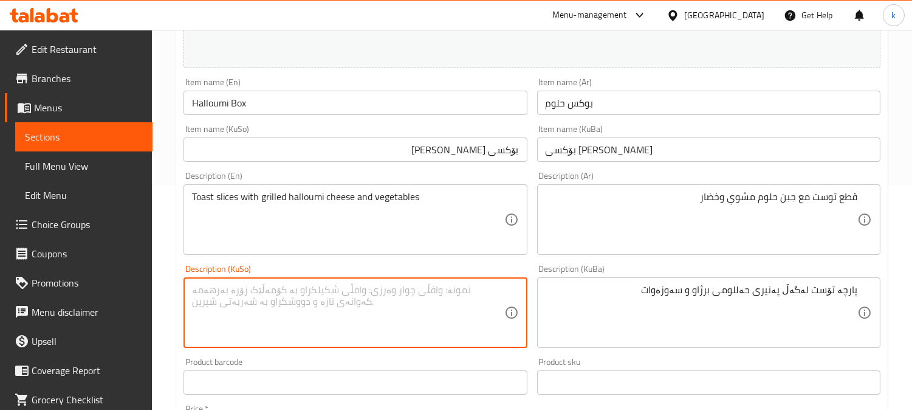
paste textarea "پارچە تۆست لەگەڵ پەنیری حەللومی برژاو و سەوزەوات"
type textarea "پارچە تۆست لەگەڵ پەنیری حەللومی برژاو و سەوزەوات"
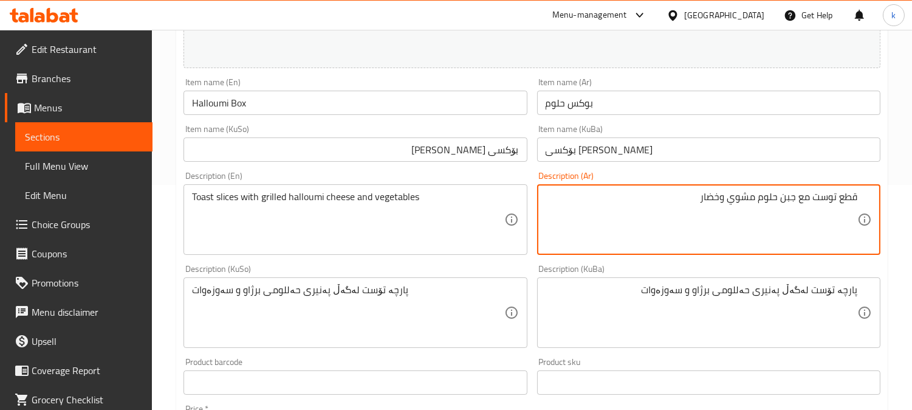
click at [846, 198] on textarea "قطع توست مع جبن حلوم مشوي وخضار" at bounding box center [702, 220] width 312 height 58
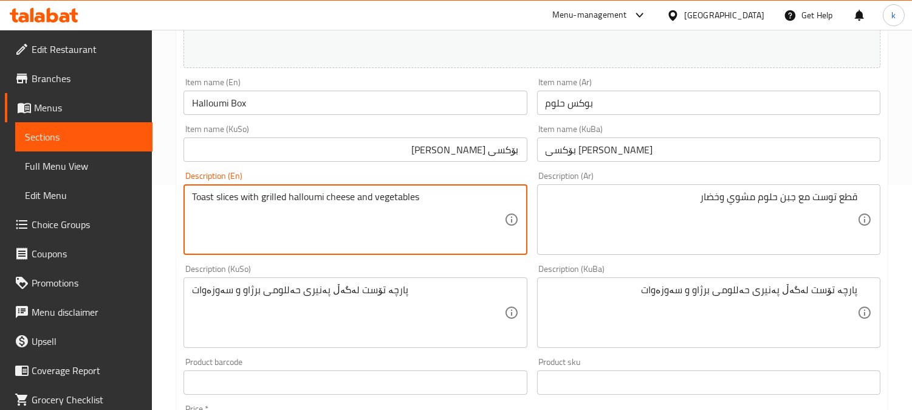
click at [219, 197] on textarea "Toast slices with grilled halloumi cheese and vegetables" at bounding box center [348, 220] width 312 height 58
paste textarea "Pieces"
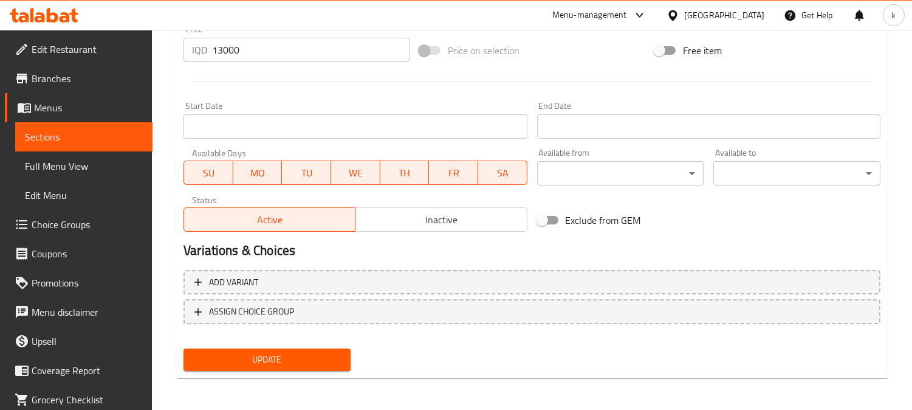
type textarea "Toast pieces with grilled halloumi cheese and vegetables"
click at [275, 357] on span "Update" at bounding box center [267, 359] width 148 height 15
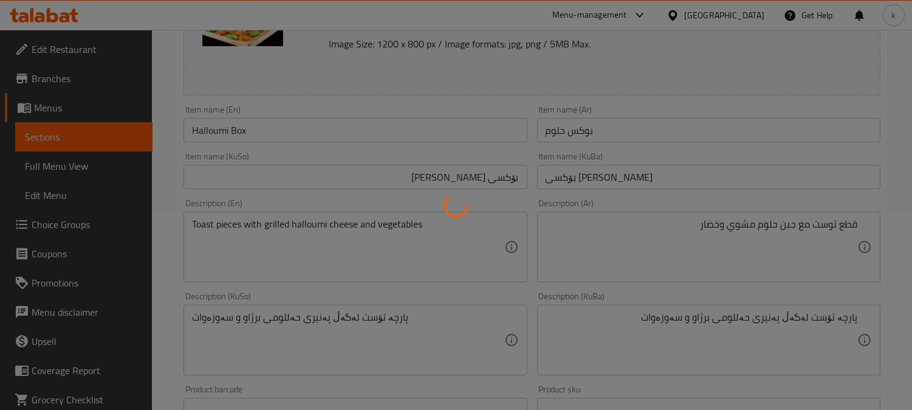
scroll to position [154, 0]
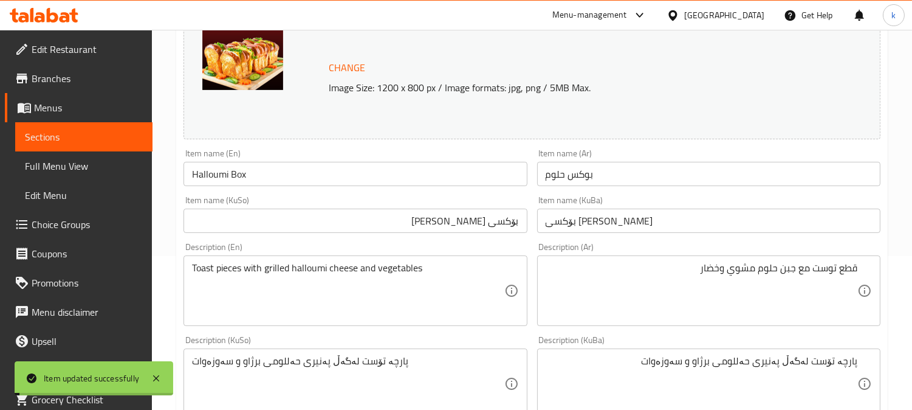
click at [253, 173] on input "Halloumi Box" at bounding box center [355, 174] width 343 height 24
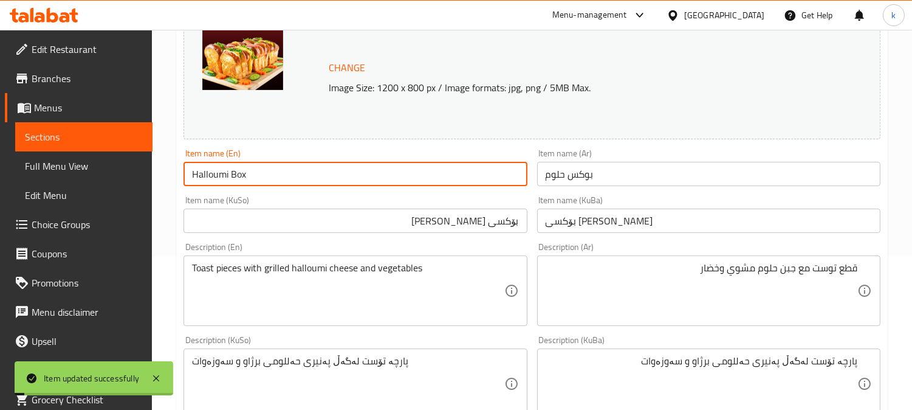
click at [253, 173] on input "Halloumi Box" at bounding box center [355, 174] width 343 height 24
click at [47, 159] on span "Full Menu View" at bounding box center [84, 166] width 118 height 15
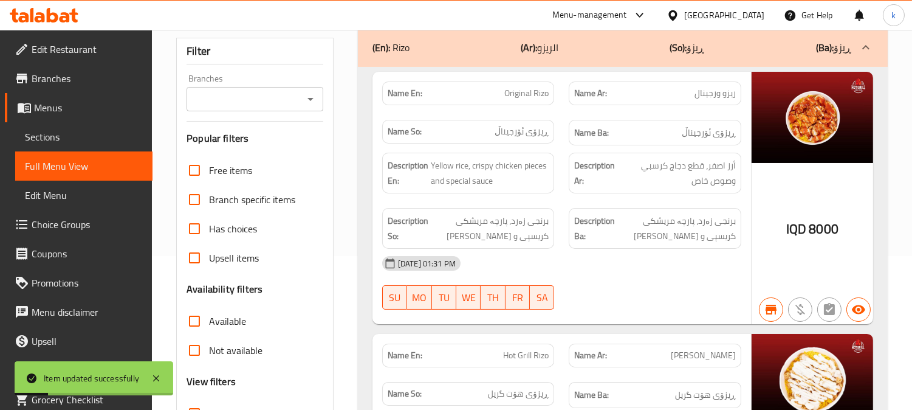
click at [235, 74] on div "Branches Branches" at bounding box center [255, 92] width 137 height 37
click at [245, 91] on input "Branches" at bounding box center [244, 99] width 109 height 17
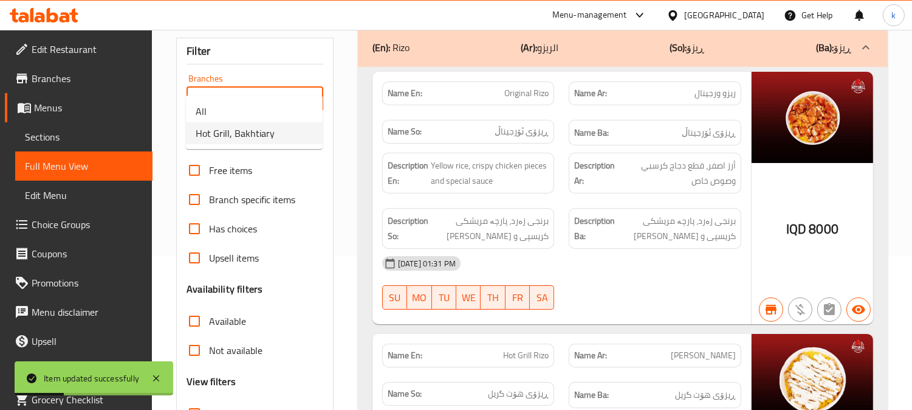
click at [253, 126] on span "Hot Grill, Bakhtiary" at bounding box center [235, 133] width 79 height 15
type input "Hot Grill, Bakhtiary"
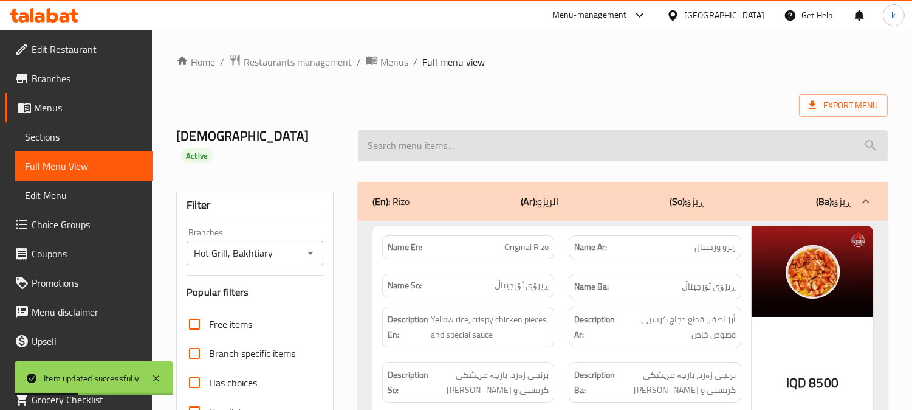
click at [424, 131] on input "search" at bounding box center [623, 145] width 530 height 31
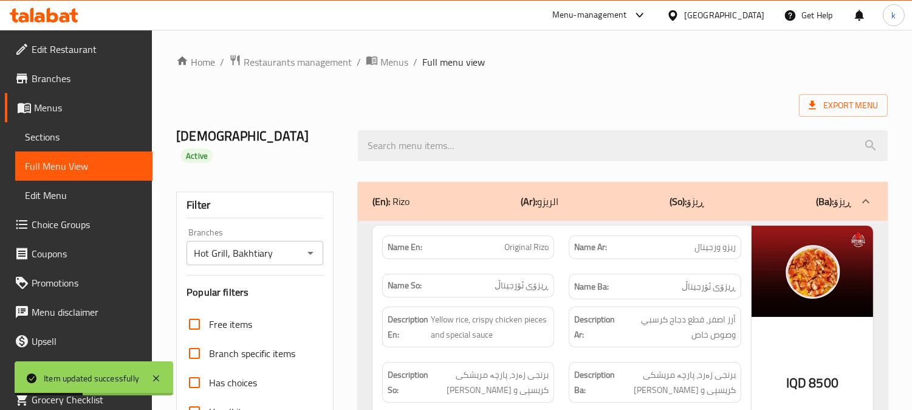
paste input "Halloumi Box"
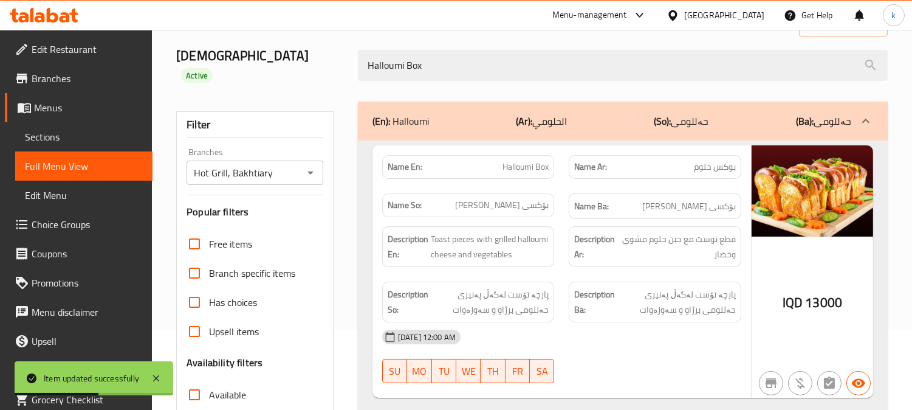
scroll to position [112, 0]
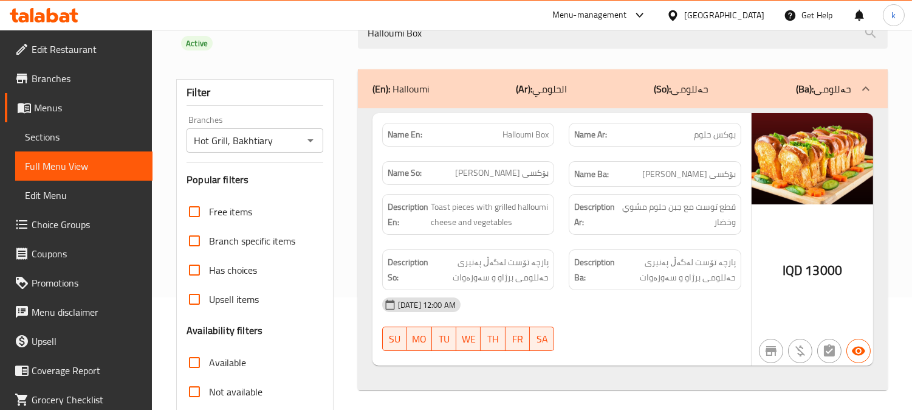
type input "Halloumi Box"
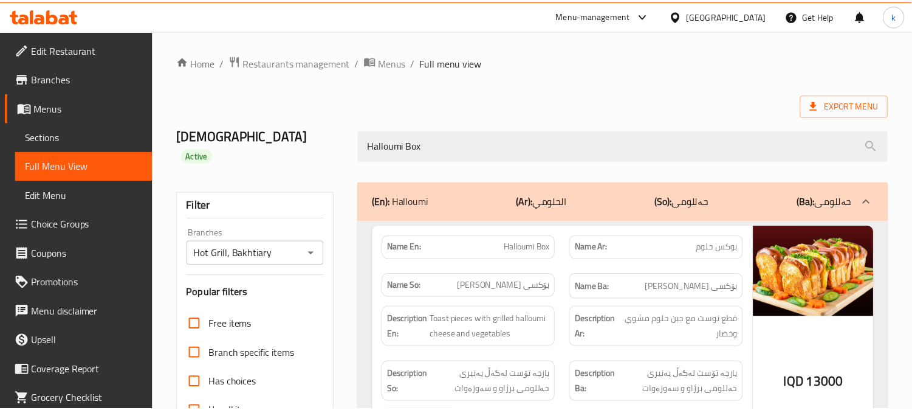
scroll to position [237, 0]
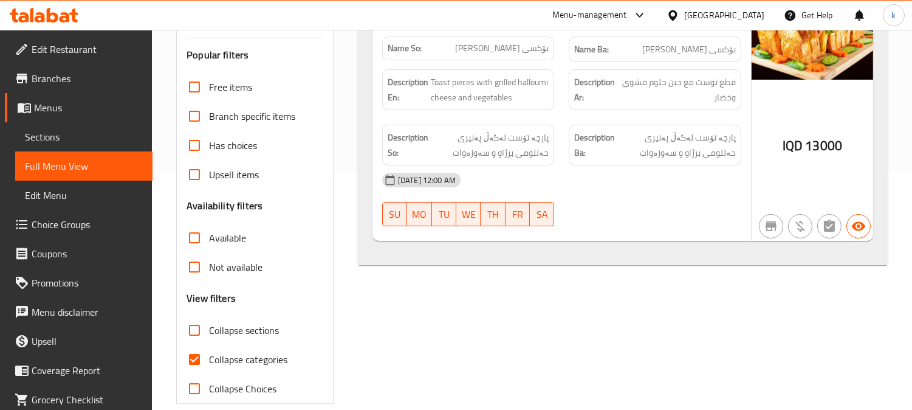
click at [55, 142] on span "Sections" at bounding box center [84, 136] width 118 height 15
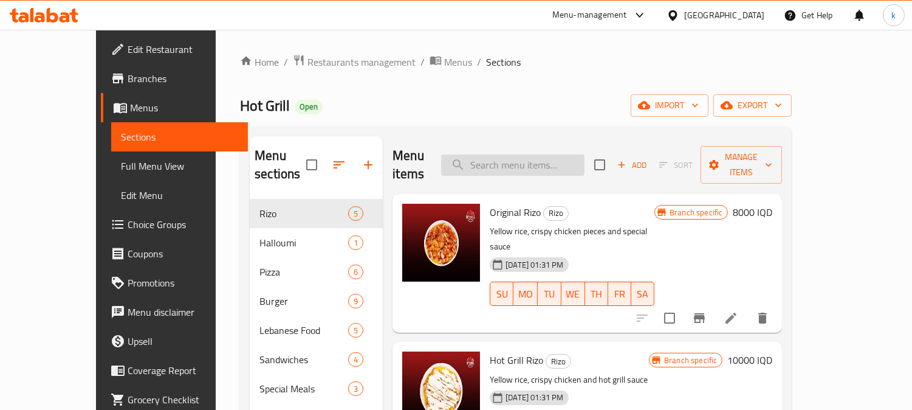
click at [512, 165] on input "search" at bounding box center [512, 164] width 143 height 21
paste input "Hot Grill salad"
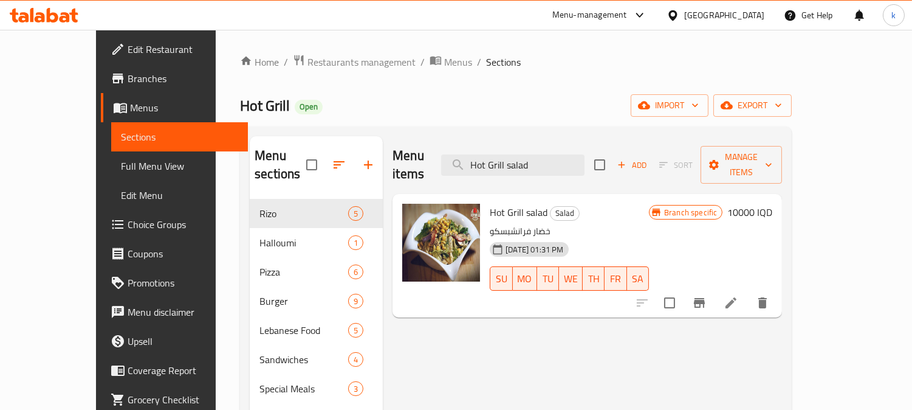
type input "Hot Grill salad"
click at [739, 295] on icon at bounding box center [731, 302] width 15 height 15
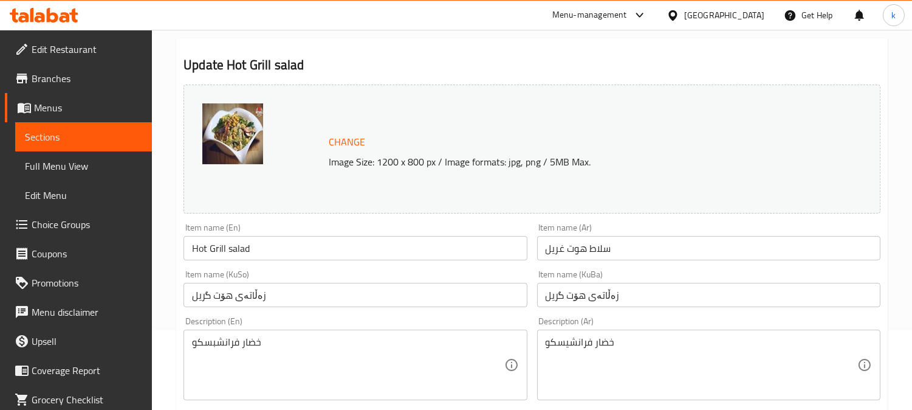
scroll to position [112, 0]
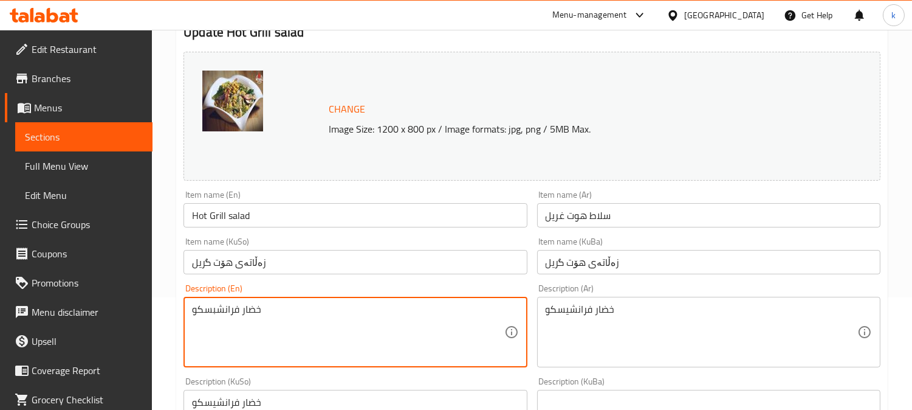
click at [393, 322] on textarea "خضار فرانشبسكو" at bounding box center [348, 332] width 312 height 58
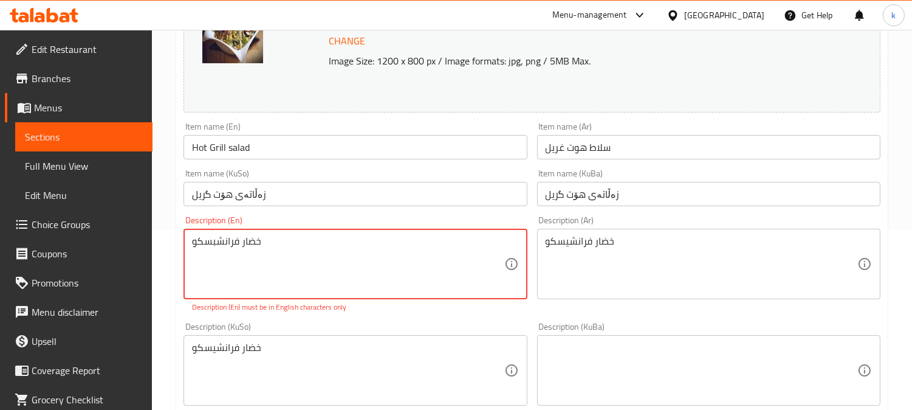
scroll to position [225, 0]
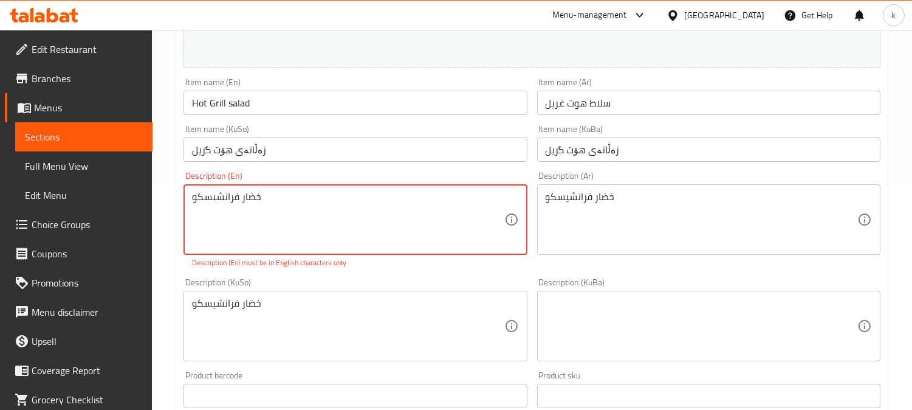
paste textarea "[PERSON_NAME] Vegetables"
click at [234, 198] on textarea "[PERSON_NAME] Vegetables" at bounding box center [348, 220] width 312 height 58
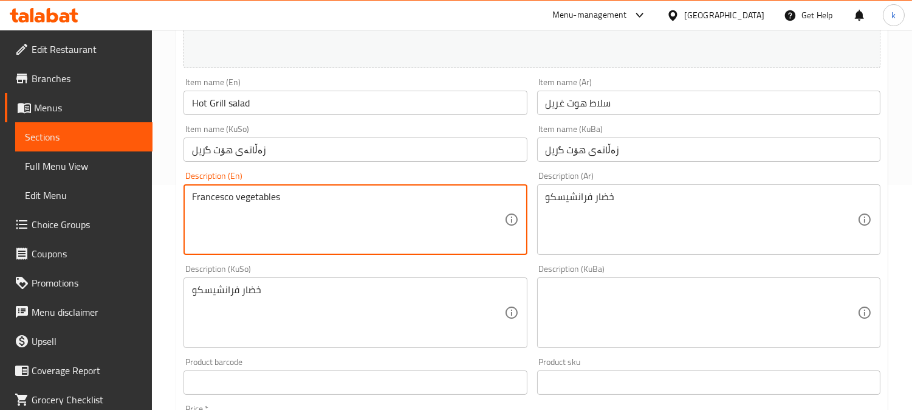
click at [205, 205] on textarea "Francesco vegetables" at bounding box center [348, 220] width 312 height 58
paste textarea
type textarea "Francesco vegetables"
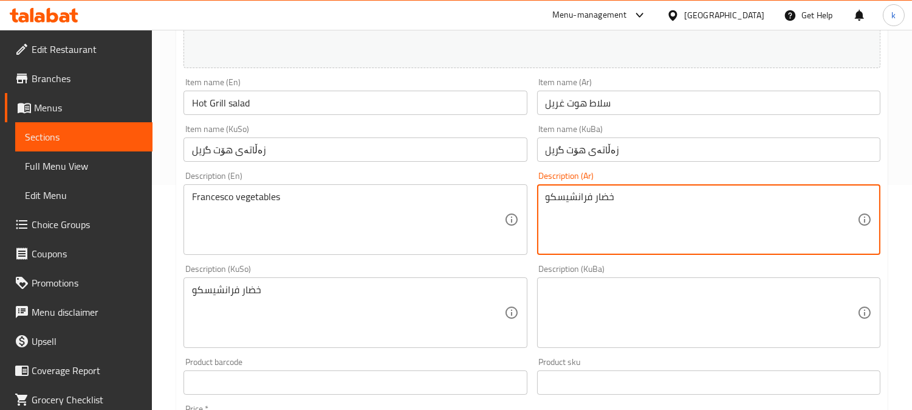
click at [653, 308] on textarea at bounding box center [702, 313] width 312 height 58
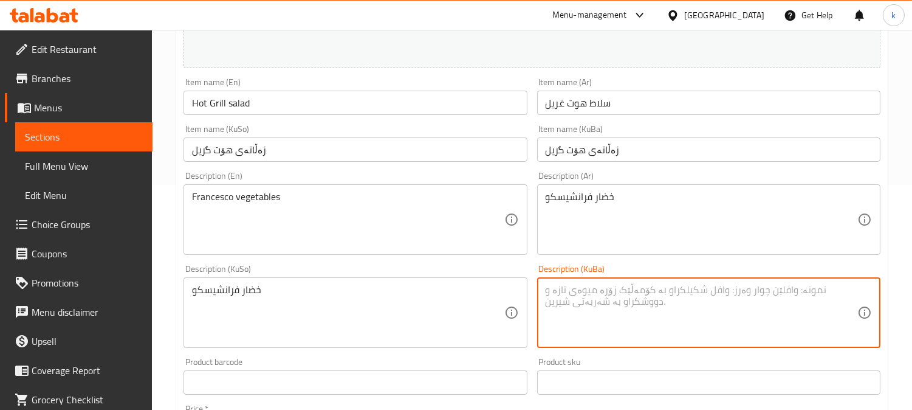
paste textarea "فرانسیشکۆ"
click at [780, 298] on textarea "سەوزەواتی فرانسیشکۆ" at bounding box center [702, 313] width 312 height 58
type textarea "سەوزەواتی فرانسیشکۆ"
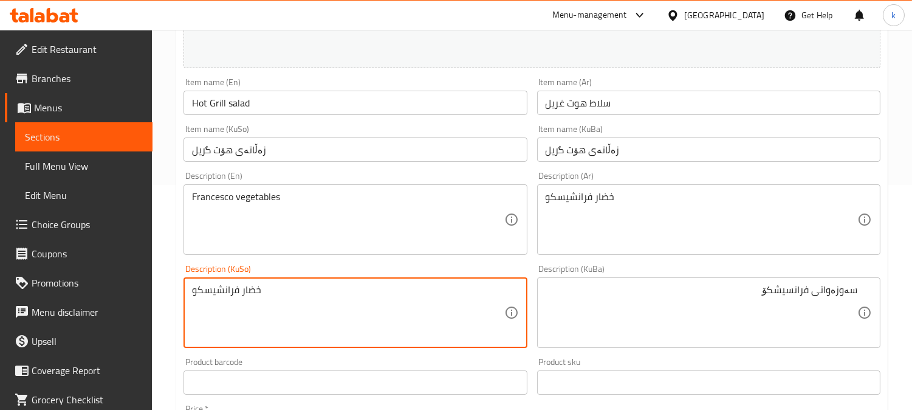
click at [302, 312] on textarea "خضار فرانشيسكو" at bounding box center [348, 313] width 312 height 58
paste textarea "ەوزەواتی فرانسیشکۆ"
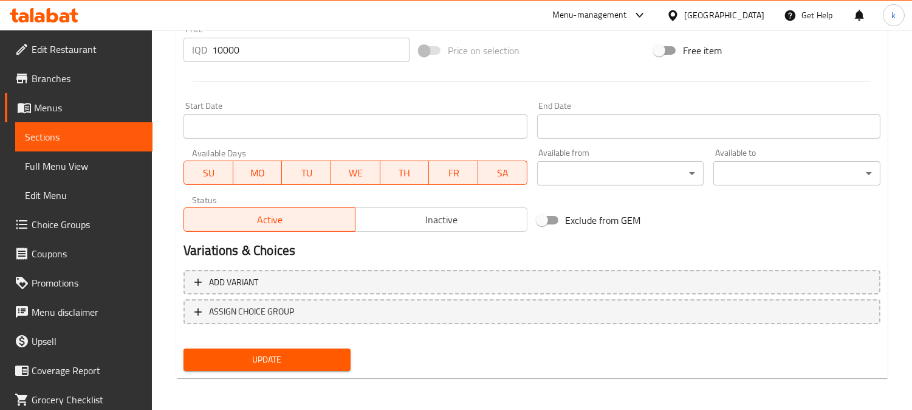
type textarea "سەوزەواتی فرانسیشکۆ"
click at [266, 352] on span "Update" at bounding box center [267, 359] width 148 height 15
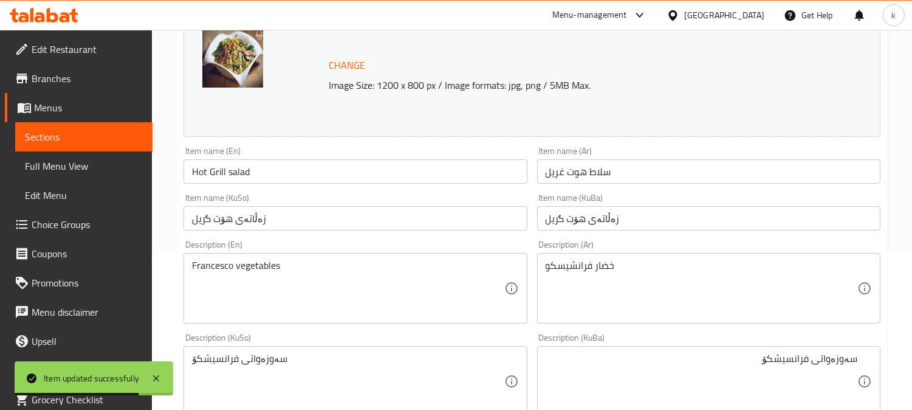
scroll to position [154, 0]
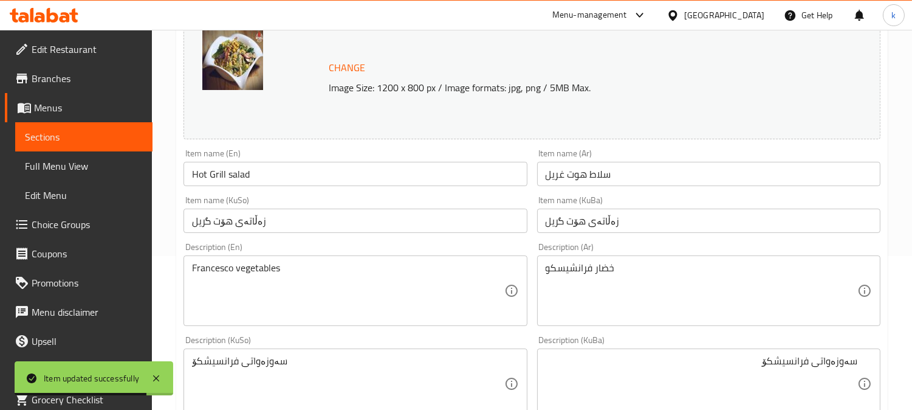
click at [258, 182] on input "Hot Grill salad" at bounding box center [355, 174] width 343 height 24
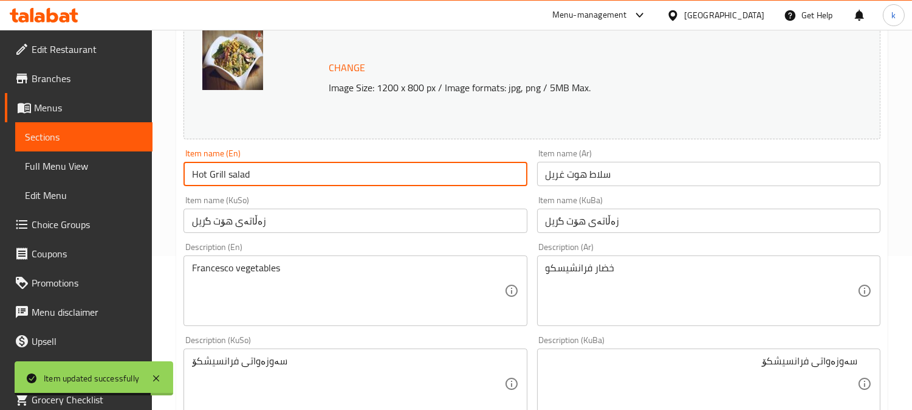
click at [258, 182] on input "Hot Grill salad" at bounding box center [355, 174] width 343 height 24
click at [71, 170] on span "Full Menu View" at bounding box center [84, 166] width 118 height 15
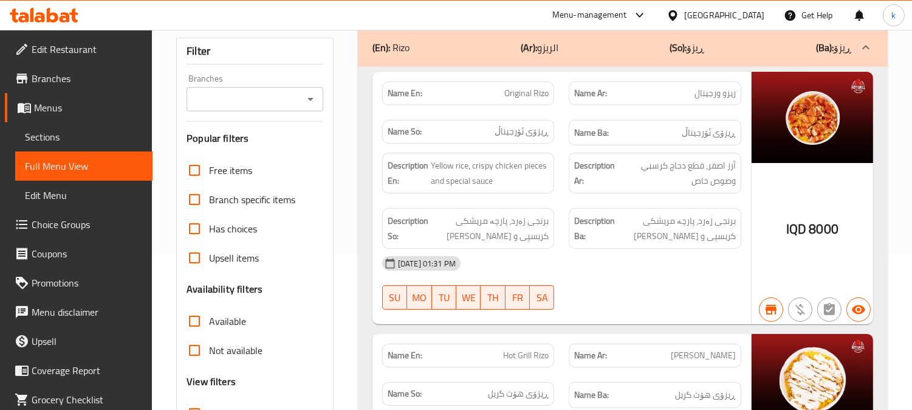
click at [252, 91] on input "Branches" at bounding box center [244, 99] width 109 height 17
click at [258, 134] on span "Hot Grill, Bakhtiary" at bounding box center [235, 133] width 79 height 15
type input "Hot Grill, Bakhtiary"
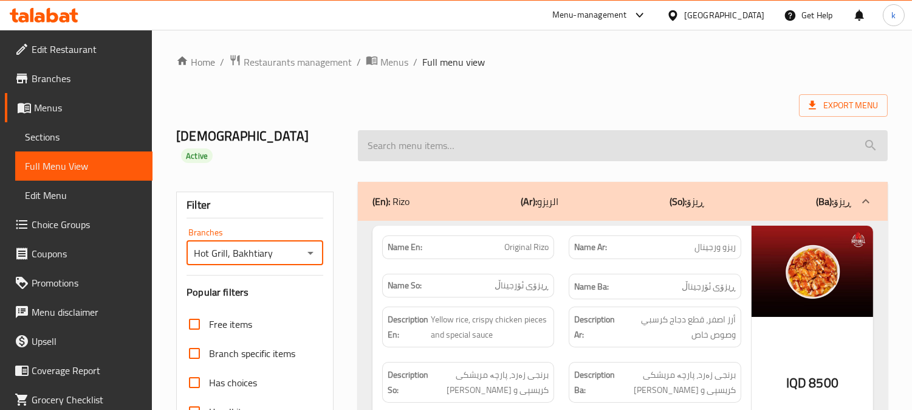
click at [446, 147] on input "search" at bounding box center [623, 145] width 530 height 31
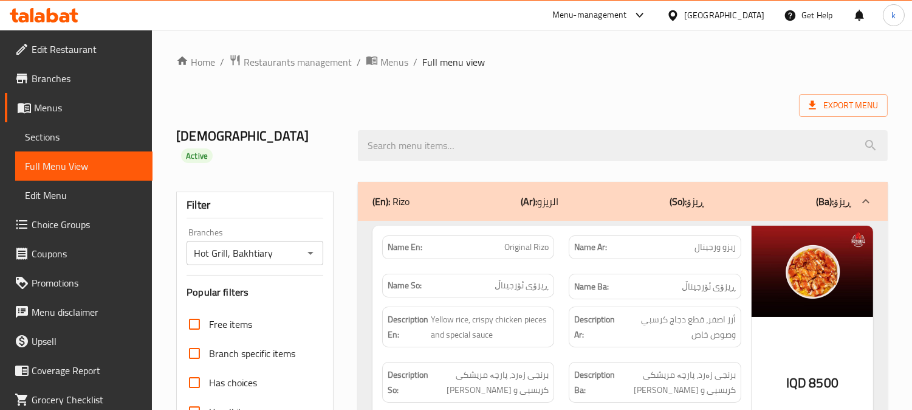
paste input "Hot Grill salad"
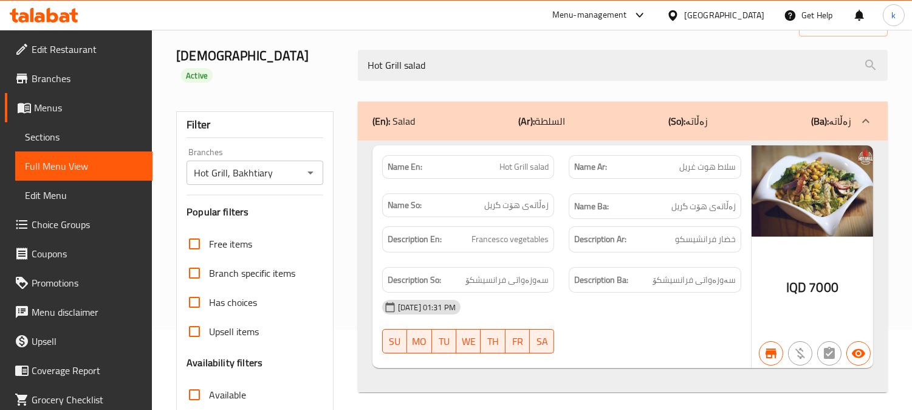
scroll to position [112, 0]
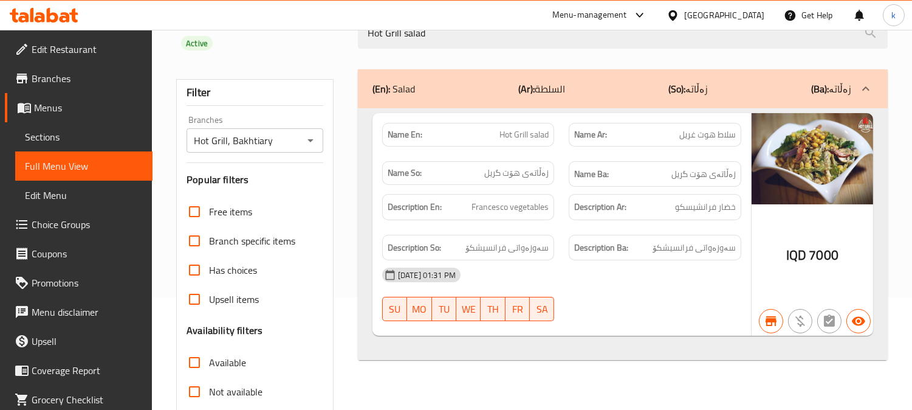
type input "Hot Grill salad"
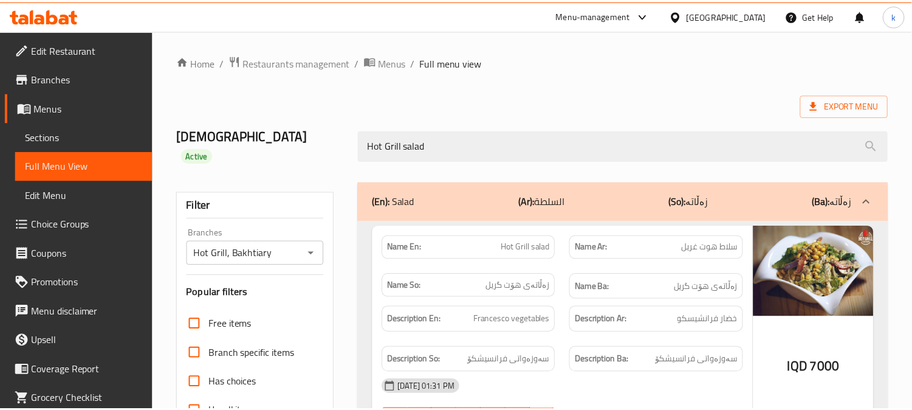
scroll to position [237, 0]
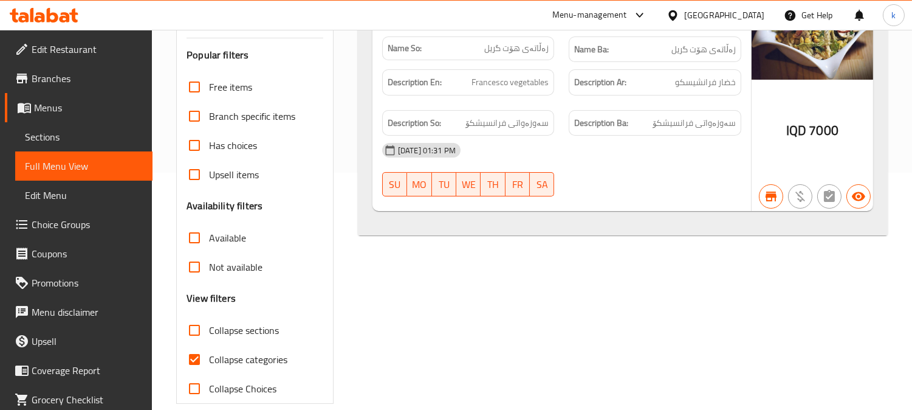
click at [72, 143] on span "Sections" at bounding box center [84, 136] width 118 height 15
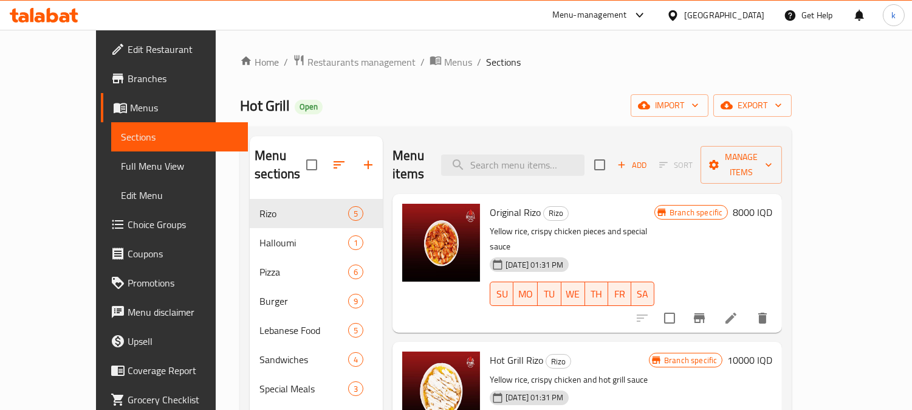
click at [564, 143] on div "Menu items Add Sort Manage items" at bounding box center [588, 165] width 390 height 58
click at [536, 162] on input "search" at bounding box center [512, 164] width 143 height 21
paste input "Greek Salad"
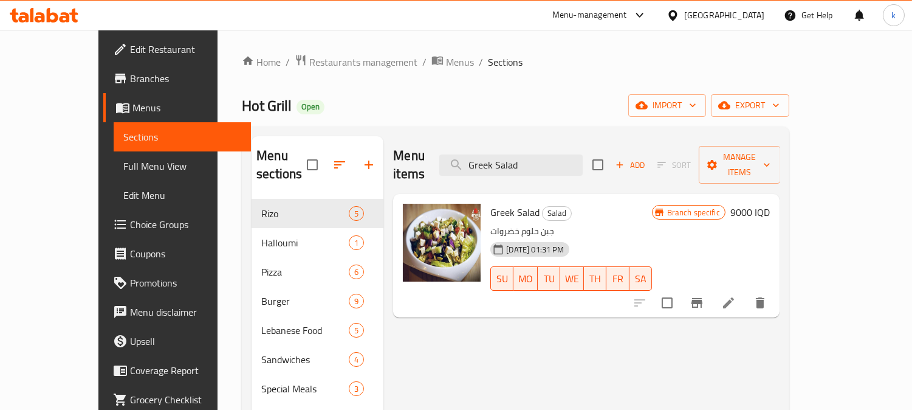
type input "Greek Salad"
click at [736, 295] on icon at bounding box center [729, 302] width 15 height 15
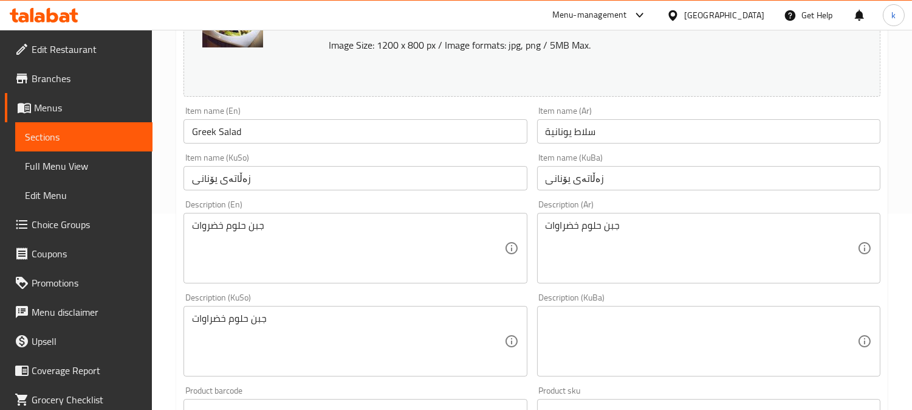
scroll to position [225, 0]
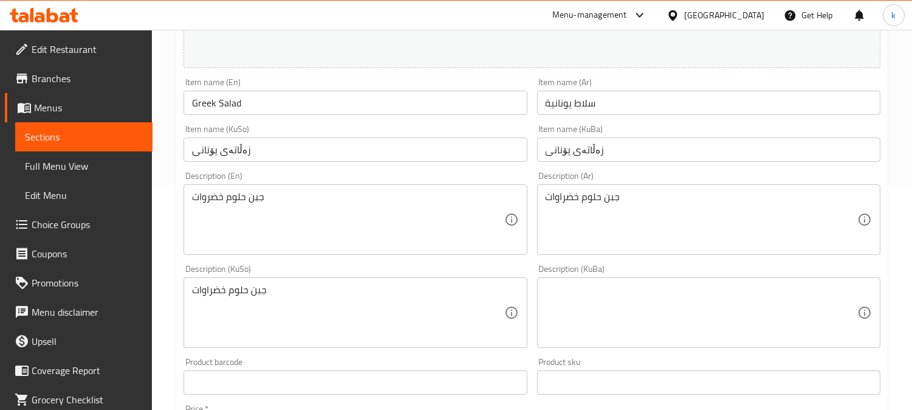
click at [639, 302] on textarea at bounding box center [702, 313] width 312 height 58
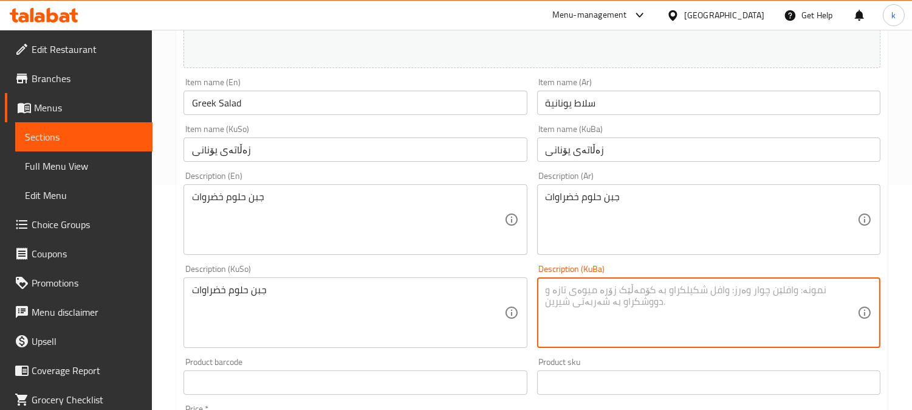
paste textarea "پەنیری حەللومی"
click at [775, 293] on textarea "پەنیری حەللومی و سەوزەوات" at bounding box center [702, 313] width 312 height 58
type textarea "پەنیری حەللومی و سەوزەوات"
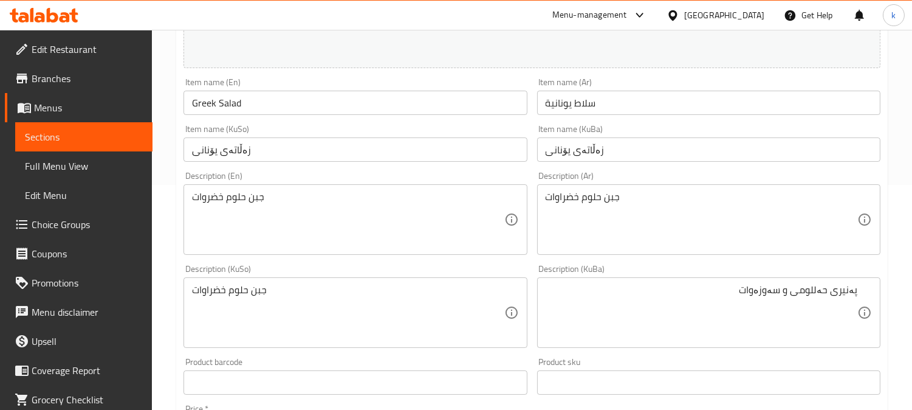
drag, startPoint x: 608, startPoint y: 292, endPoint x: 748, endPoint y: 311, distance: 141.1
click at [608, 292] on textarea "پەنیری حەللومی و سەوزەوات" at bounding box center [702, 313] width 312 height 58
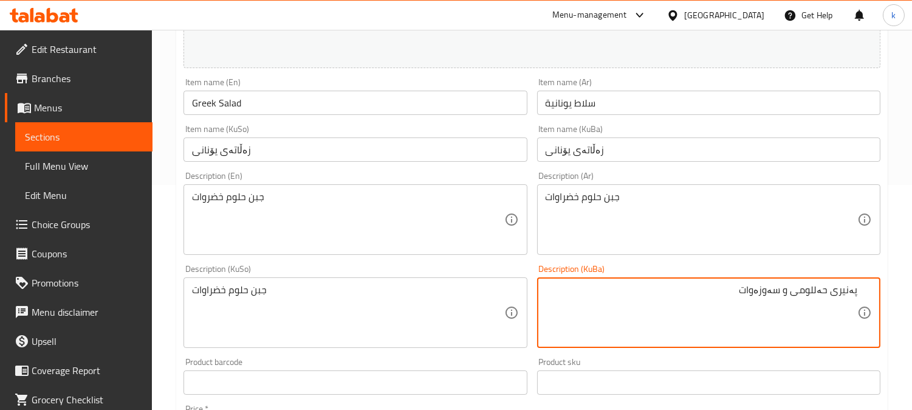
click at [796, 294] on textarea "پەنیری حەللومی و سەوزەوات" at bounding box center [702, 313] width 312 height 58
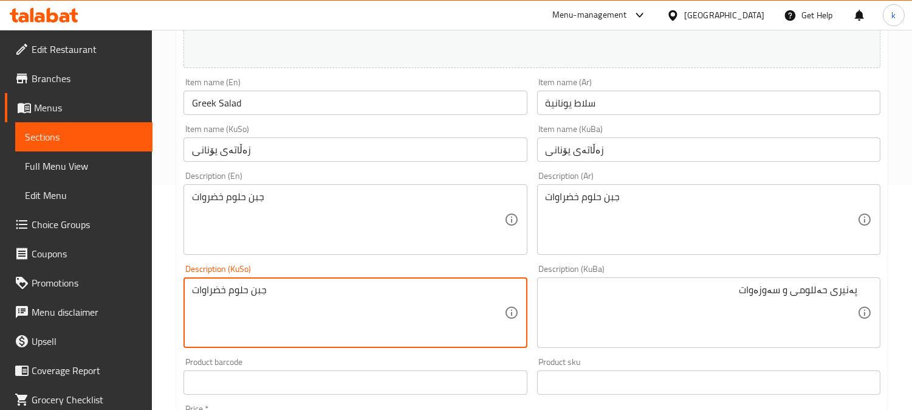
click at [244, 298] on textarea "جبن حلوم خضراوات" at bounding box center [348, 313] width 312 height 58
paste textarea "پەنیری حەللومی و سەوزە"
type textarea "پەنیری حەللومی و سەوزەوات"
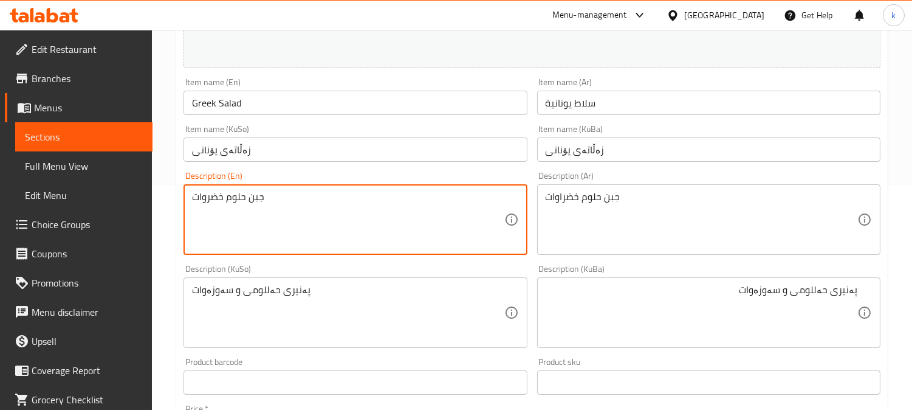
click at [225, 208] on textarea "جبن حلوم خضروات" at bounding box center [348, 220] width 312 height 58
paste textarea "Halloumi Cheese"
click at [233, 198] on textarea "Halloumi Cheese" at bounding box center [348, 220] width 312 height 58
type textarea "Halloumi cheese and"
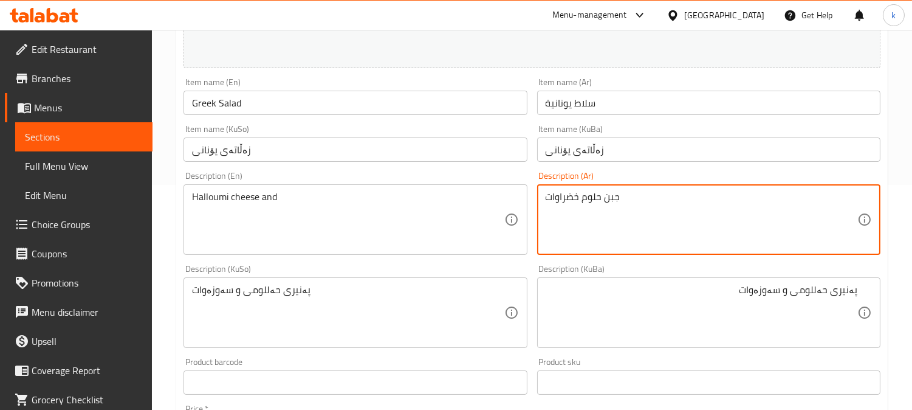
click at [572, 203] on textarea "جبن حلوم خضراوات" at bounding box center [702, 220] width 312 height 58
click at [598, 232] on textarea "جبن حلوم خضراوات" at bounding box center [702, 220] width 312 height 58
type textarea "جبن حلوم وخضراوات"
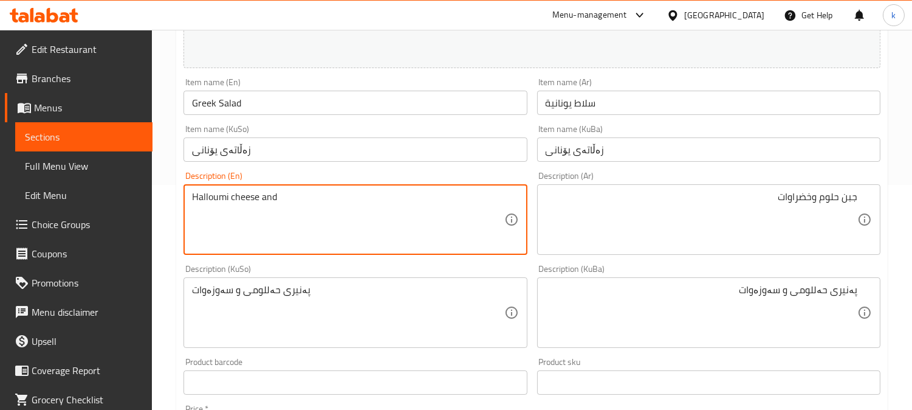
paste textarea "vegetables"
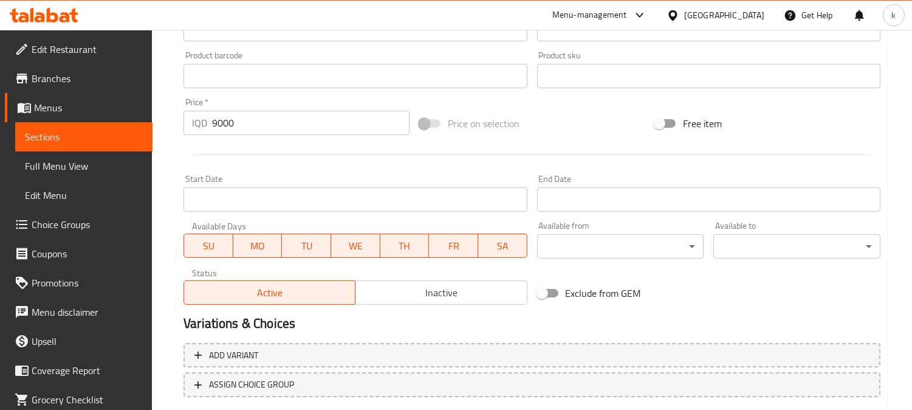
scroll to position [604, 0]
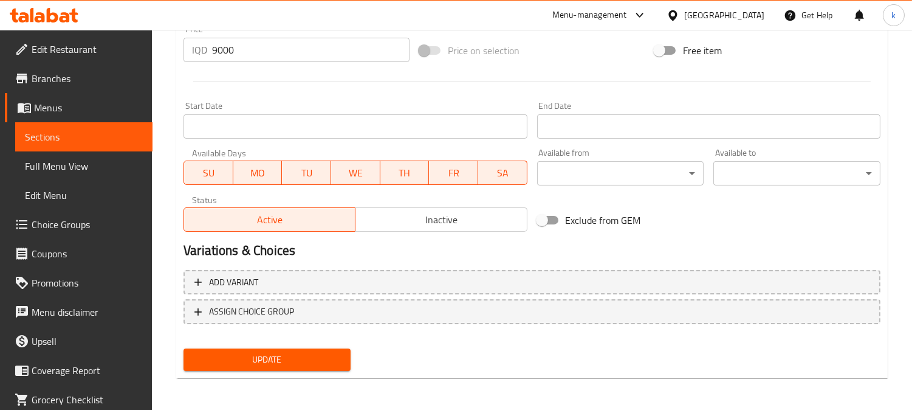
type textarea "Halloumi cheese and vegetables"
click at [326, 356] on span "Update" at bounding box center [267, 359] width 148 height 15
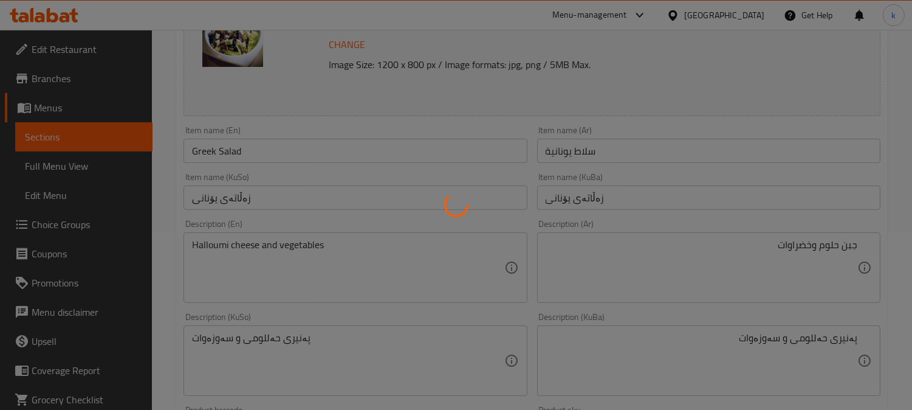
scroll to position [154, 0]
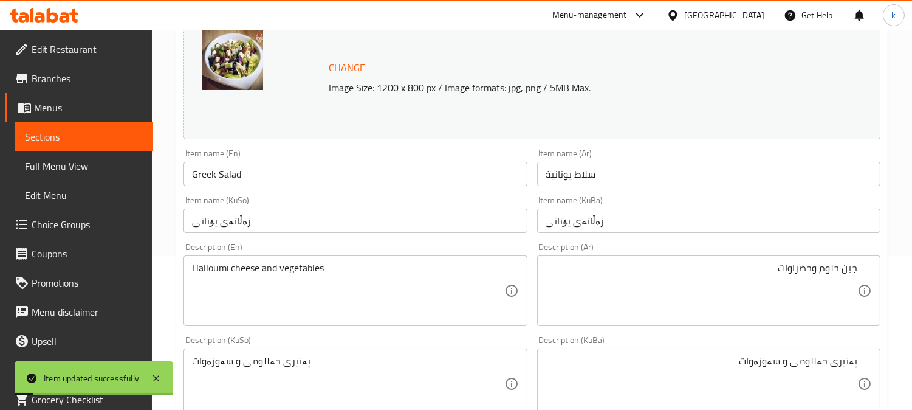
click at [227, 179] on input "Greek Salad" at bounding box center [355, 174] width 343 height 24
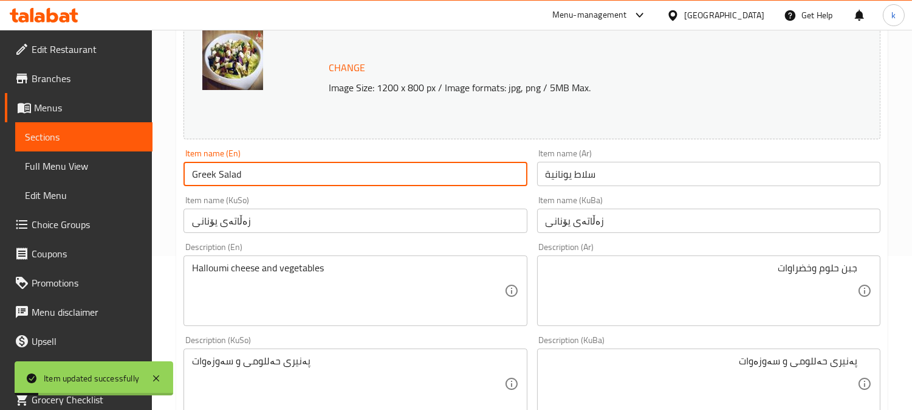
click at [227, 179] on input "Greek Salad" at bounding box center [355, 174] width 343 height 24
click at [56, 167] on span "Full Menu View" at bounding box center [84, 166] width 118 height 15
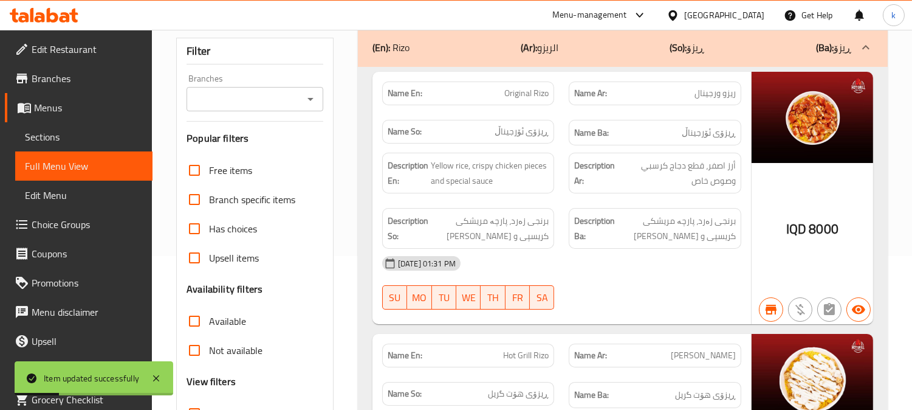
click at [244, 91] on input "Branches" at bounding box center [244, 99] width 109 height 17
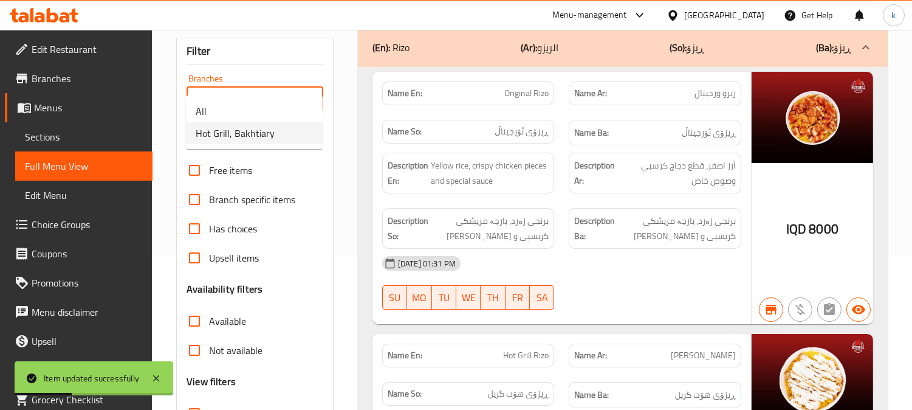
click at [271, 122] on li "Hot Grill, Bakhtiary" at bounding box center [254, 133] width 137 height 22
type input "Hot Grill, Bakhtiary"
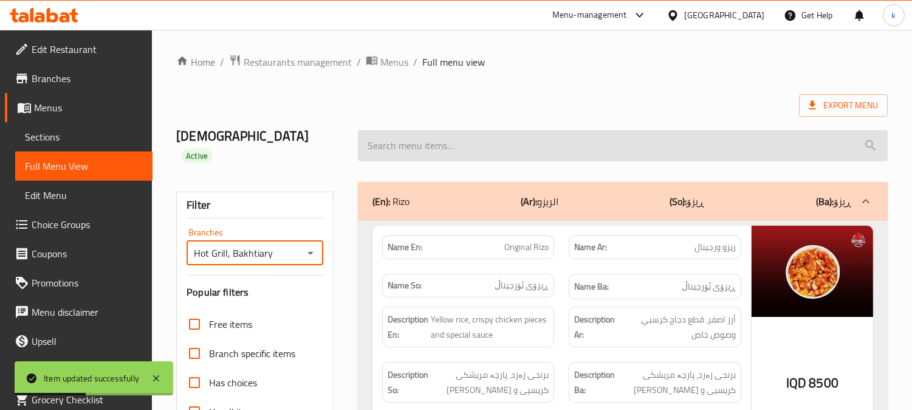
click at [407, 137] on input "search" at bounding box center [623, 145] width 530 height 31
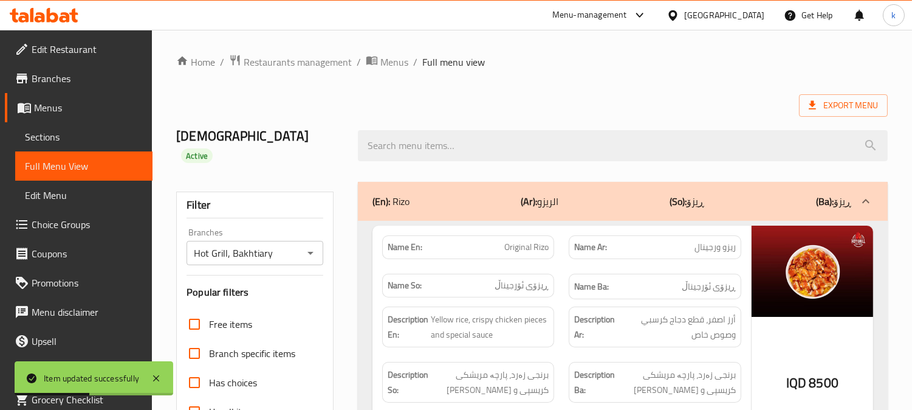
paste input "Greek Salad"
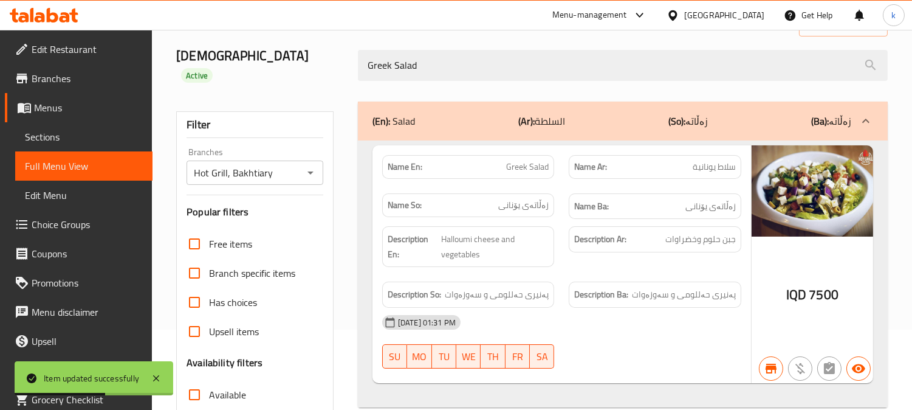
scroll to position [112, 0]
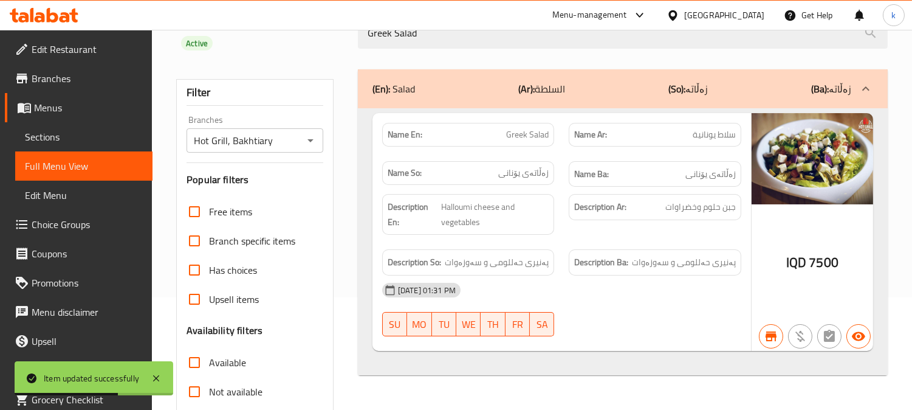
type input "Greek Salad"
drag, startPoint x: 731, startPoint y: 250, endPoint x: 660, endPoint y: 249, distance: 70.5
click at [661, 255] on span "پەنیری حەللومی و سەوزەوات" at bounding box center [684, 262] width 104 height 15
click at [664, 199] on h6 "Description Ar: جبن حلوم وخضراوات" at bounding box center [655, 206] width 162 height 15
click at [667, 218] on div "Description Ar: جبن حلوم وخضراوات" at bounding box center [655, 214] width 187 height 55
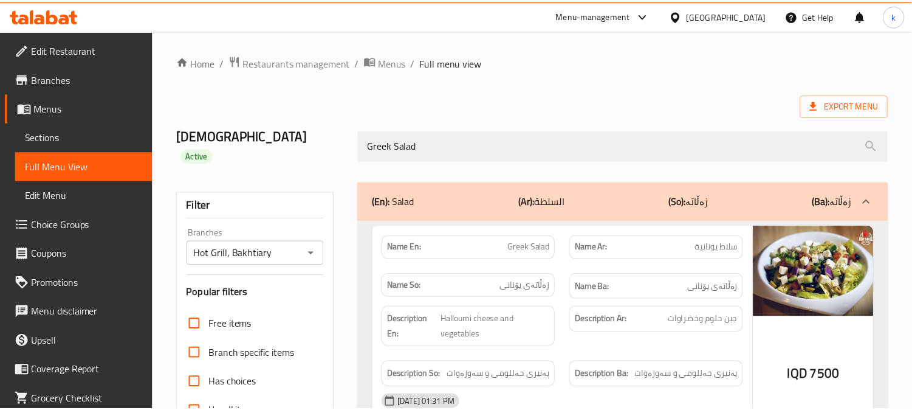
scroll to position [237, 0]
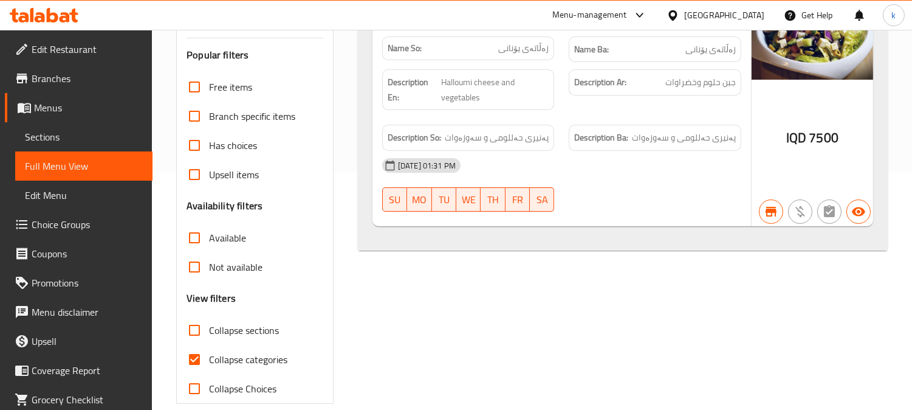
click at [44, 125] on link "Sections" at bounding box center [83, 136] width 137 height 29
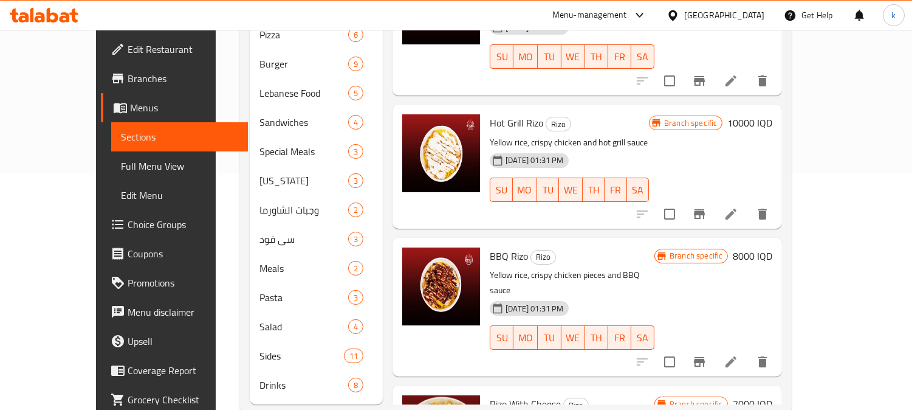
scroll to position [170, 0]
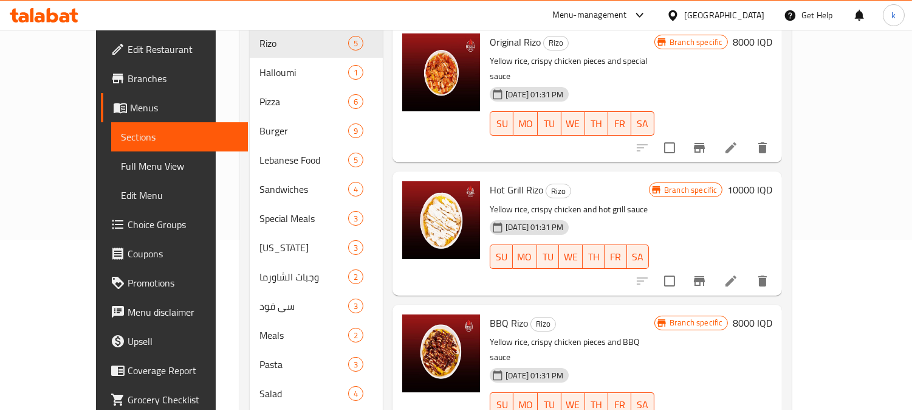
click at [121, 165] on span "Full Menu View" at bounding box center [180, 166] width 118 height 15
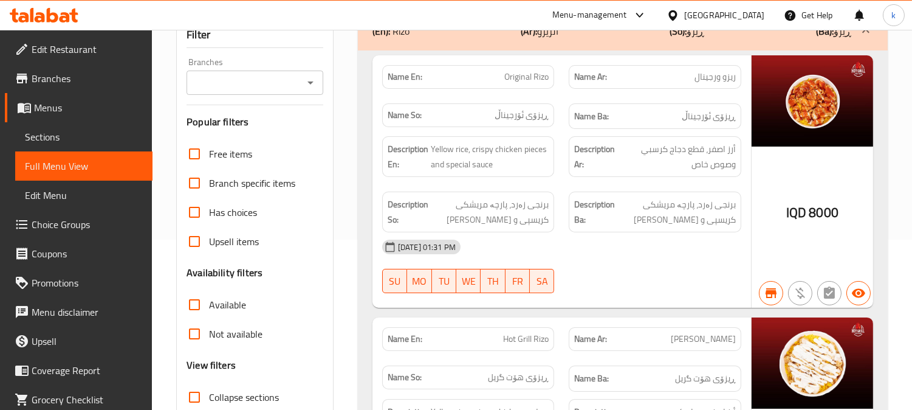
click at [56, 138] on span "Sections" at bounding box center [84, 136] width 118 height 15
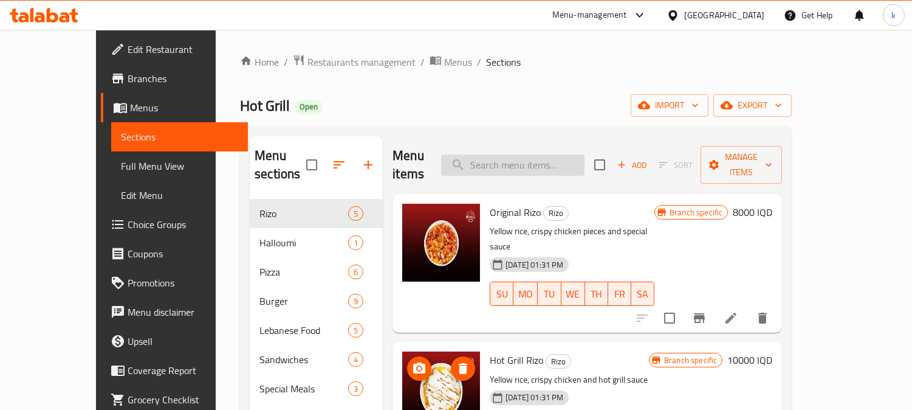
click at [548, 161] on input "search" at bounding box center [512, 164] width 143 height 21
paste input "Halloumi Box"
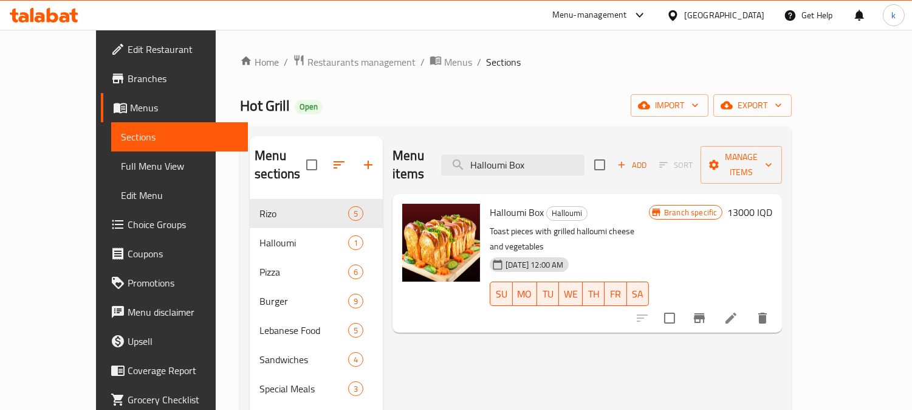
type input "Halloumi Box"
click at [707, 311] on icon "Branch-specific-item" at bounding box center [699, 318] width 15 height 15
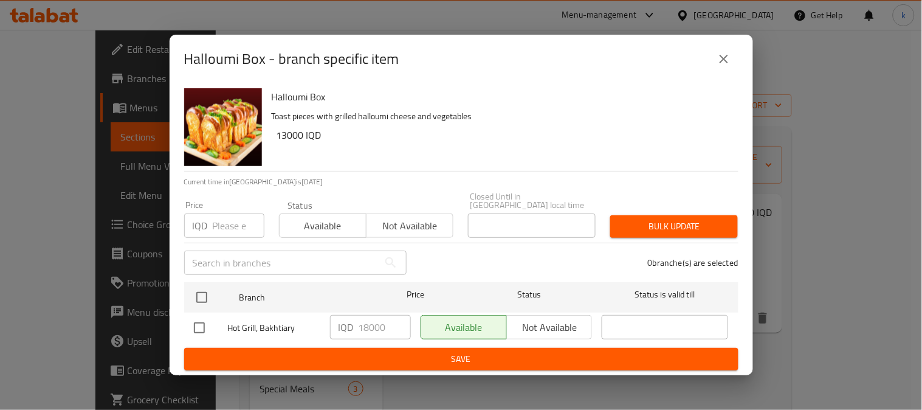
click at [719, 66] on icon "close" at bounding box center [724, 59] width 15 height 15
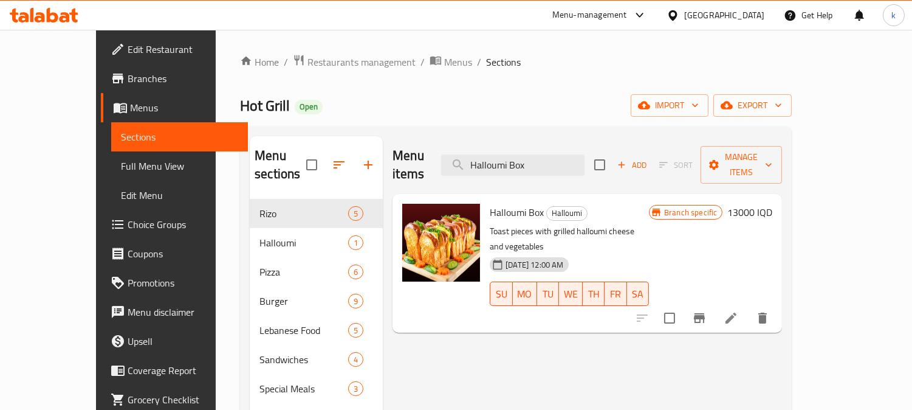
click at [773, 204] on h6 "13000 IQD" at bounding box center [750, 212] width 45 height 17
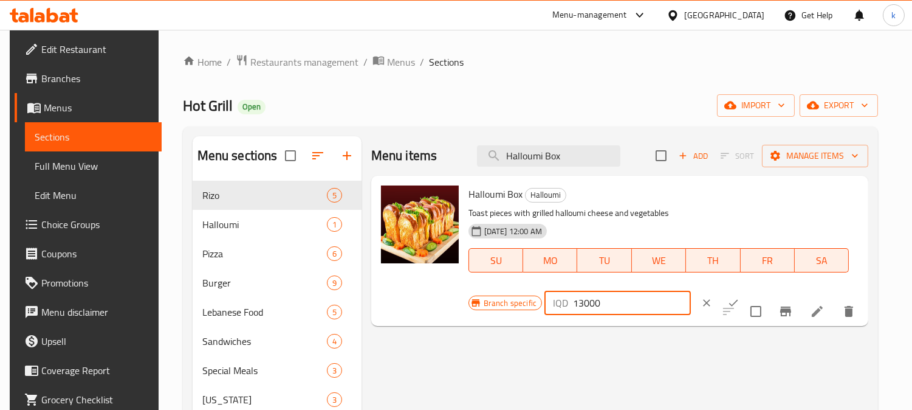
click at [575, 307] on input "13000" at bounding box center [632, 303] width 118 height 24
type input "18000"
click at [728, 302] on icon "ok" at bounding box center [734, 303] width 12 height 12
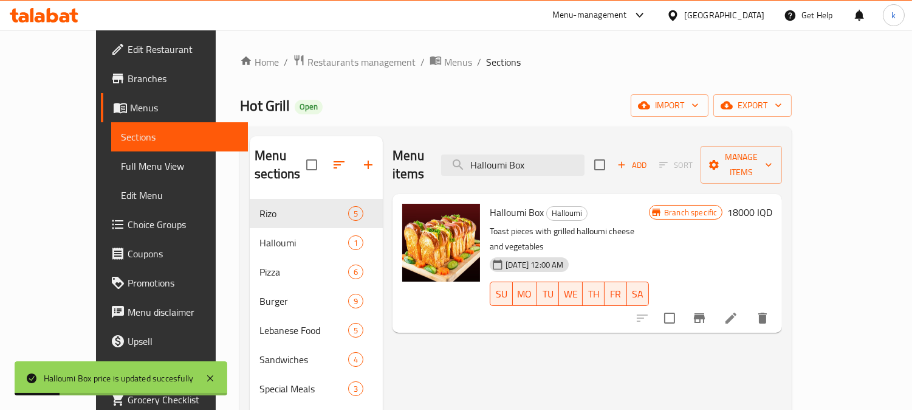
click at [121, 160] on span "Full Menu View" at bounding box center [180, 166] width 118 height 15
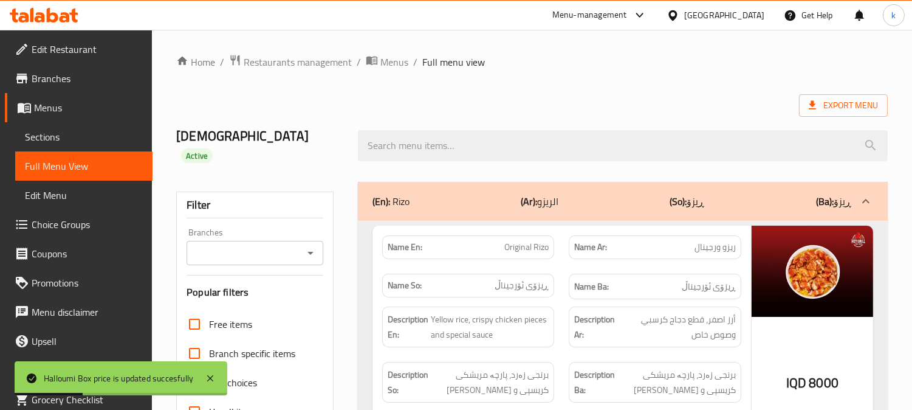
click at [261, 244] on input "Branches" at bounding box center [244, 252] width 109 height 17
click at [268, 284] on span "Hot Grill, Bakhtiary" at bounding box center [235, 287] width 79 height 15
type input "Hot Grill, Bakhtiary"
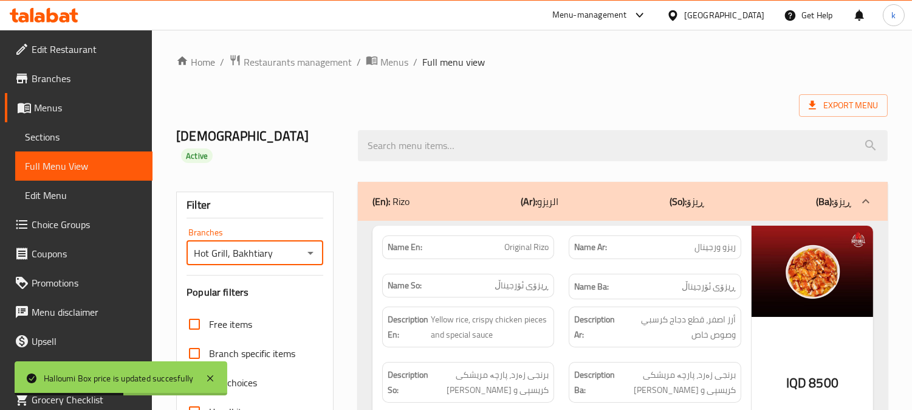
click at [423, 182] on div "(En): [PERSON_NAME] (Ar): الريزو (So): ڕیزۆ (Ba): ڕیزۆ" at bounding box center [623, 201] width 530 height 39
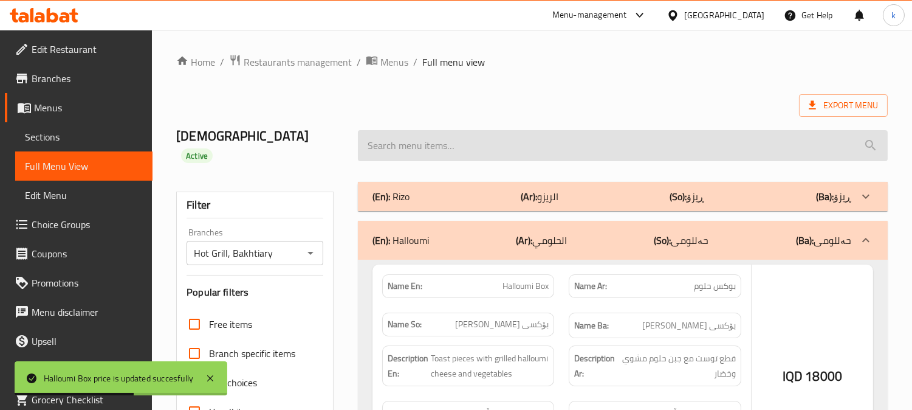
click at [415, 142] on input "search" at bounding box center [623, 145] width 530 height 31
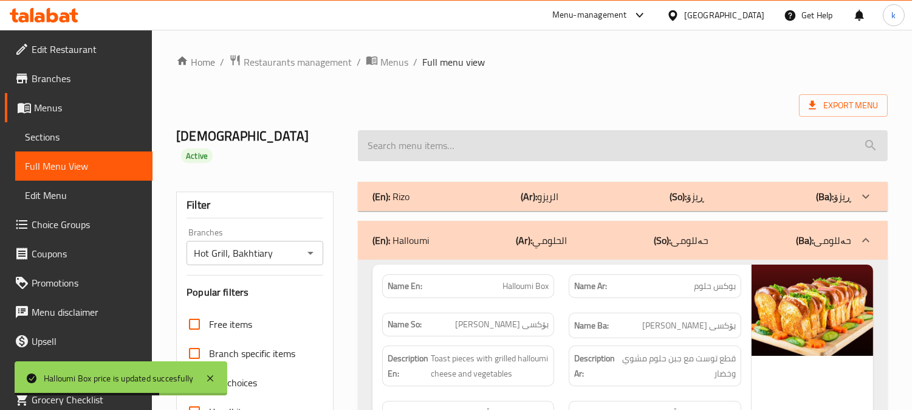
paste input "Halloumi Box"
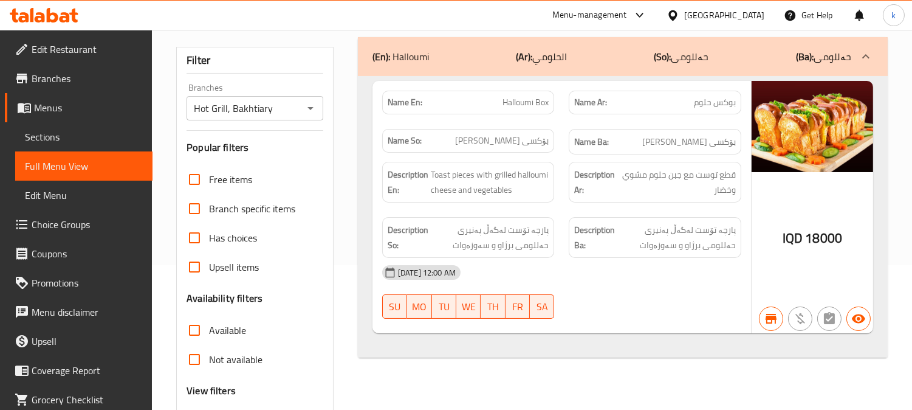
scroll to position [112, 0]
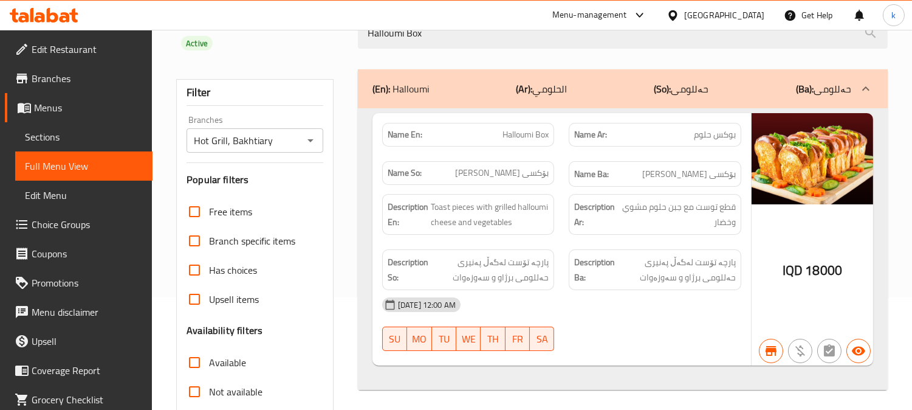
type input "Halloumi Box"
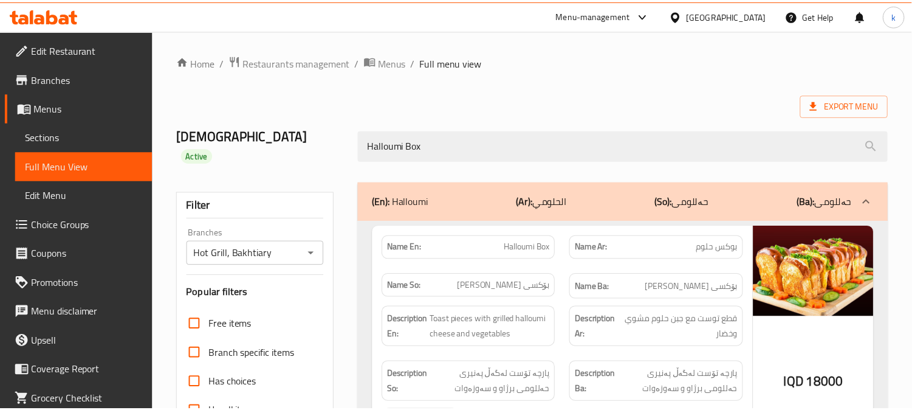
scroll to position [237, 0]
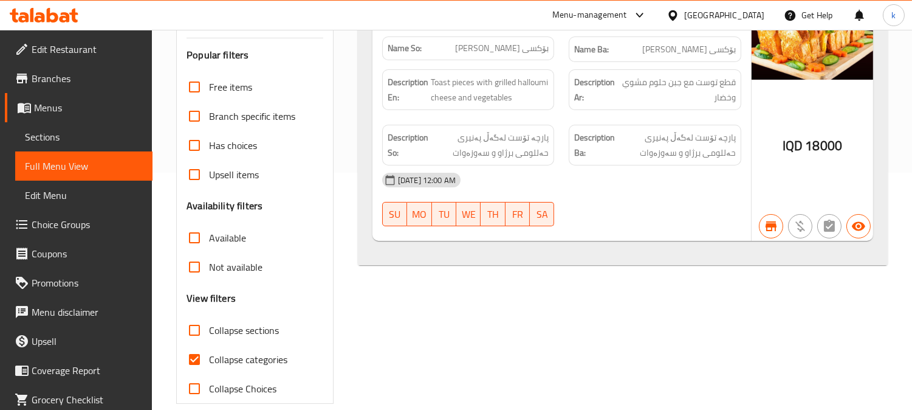
click at [50, 139] on span "Sections" at bounding box center [84, 136] width 118 height 15
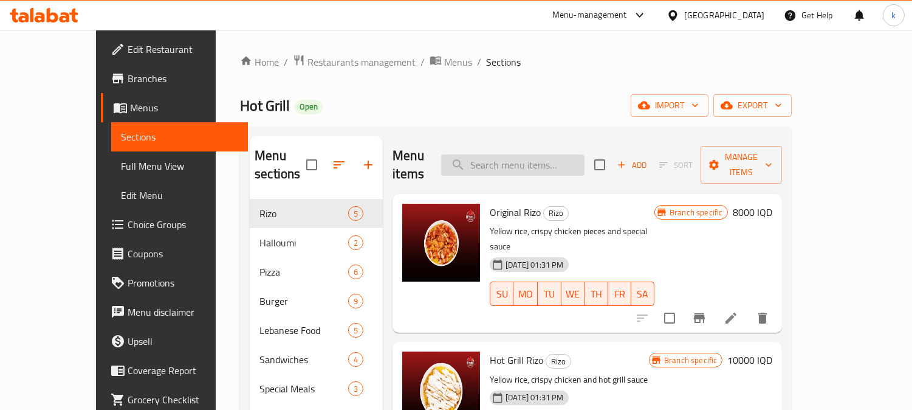
click at [526, 154] on input "search" at bounding box center [512, 164] width 143 height 21
paste input "وجبة حلوم"
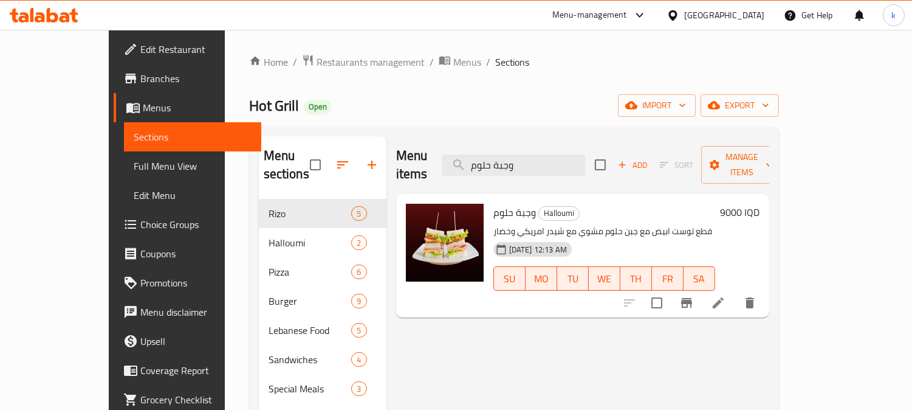
type input "وجبة حلوم"
click at [736, 292] on li at bounding box center [719, 303] width 34 height 22
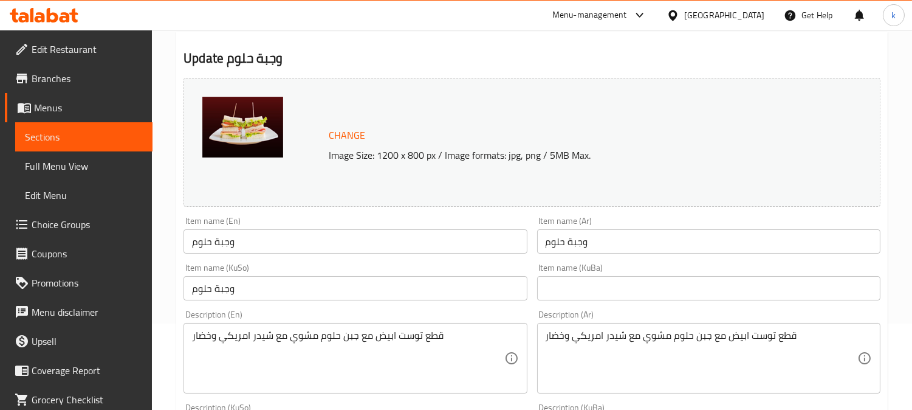
scroll to position [112, 0]
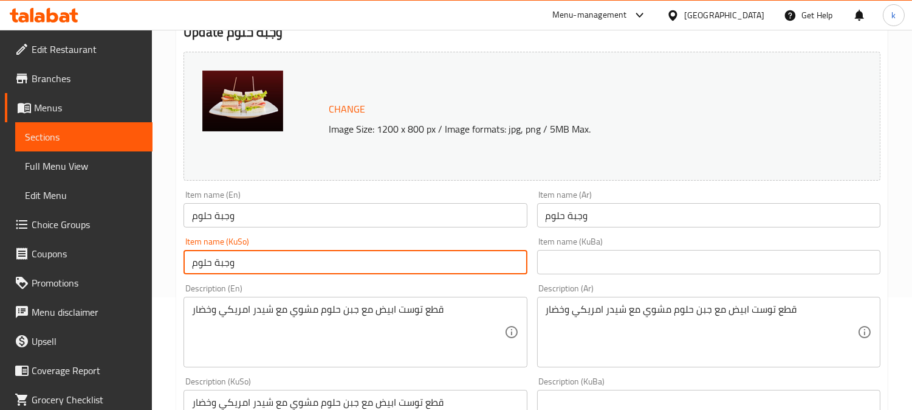
drag, startPoint x: 308, startPoint y: 260, endPoint x: 117, endPoint y: 260, distance: 190.9
click at [117, 260] on div "Edit Restaurant Branches Menus Sections Full Menu View Edit Menu Choice Groups …" at bounding box center [456, 410] width 912 height 987
paste input "حەللومی"
click at [462, 265] on input "[PERSON_NAME]" at bounding box center [355, 262] width 343 height 24
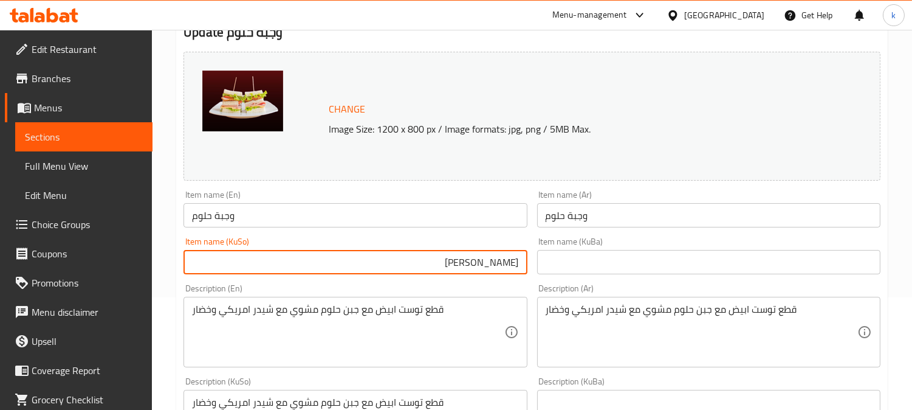
click at [462, 265] on input "[PERSON_NAME]" at bounding box center [355, 262] width 343 height 24
type input "[PERSON_NAME]"
click at [618, 264] on input "text" at bounding box center [708, 262] width 343 height 24
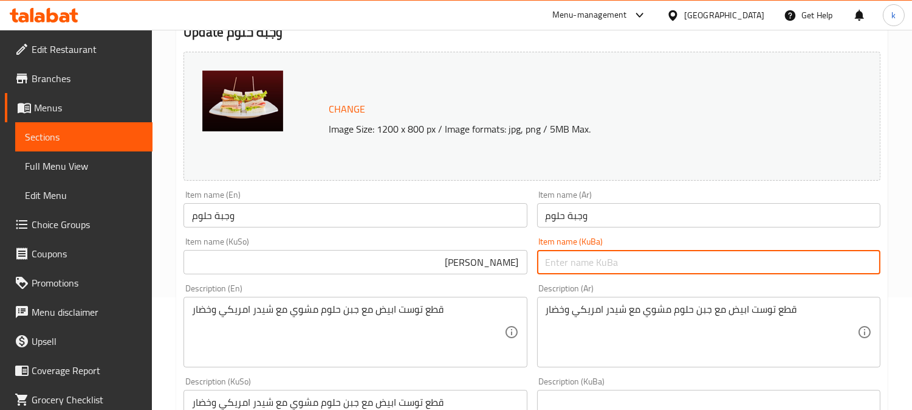
paste input "[PERSON_NAME]"
type input "[PERSON_NAME]"
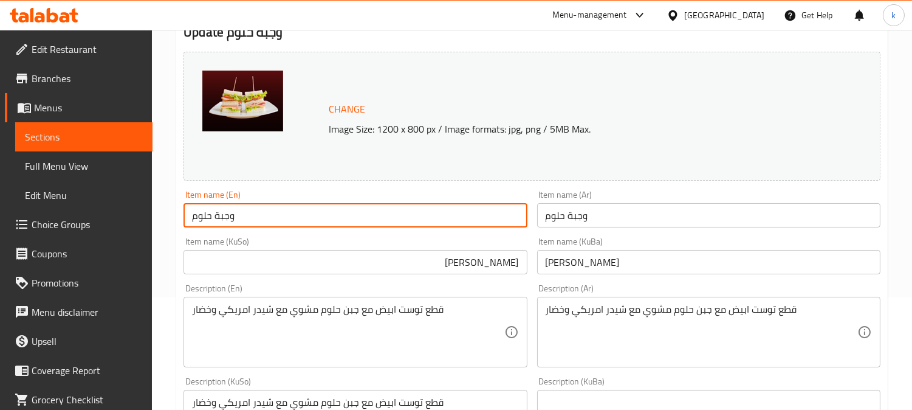
click at [244, 218] on input "وجبة حلوم" at bounding box center [355, 215] width 343 height 24
paste input "Halloumi"
type input "Halloumi Meal"
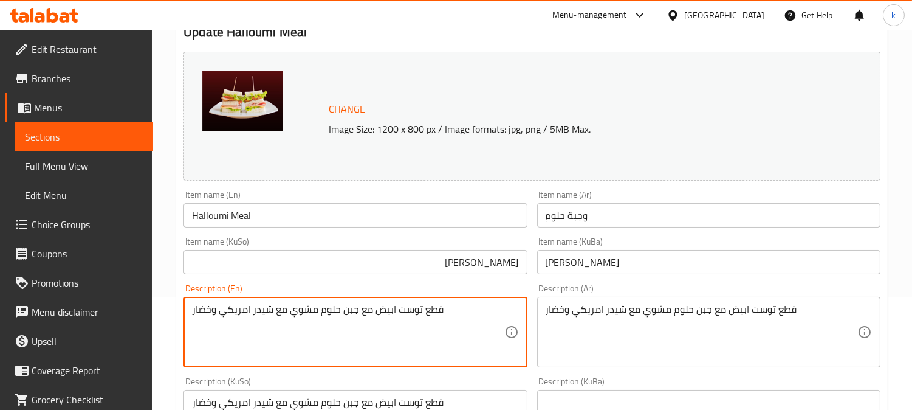
click at [381, 314] on textarea "قطع توست ابيض مع جبن حلوم مشوي مع شيدر امريكي وخضار" at bounding box center [348, 332] width 312 height 58
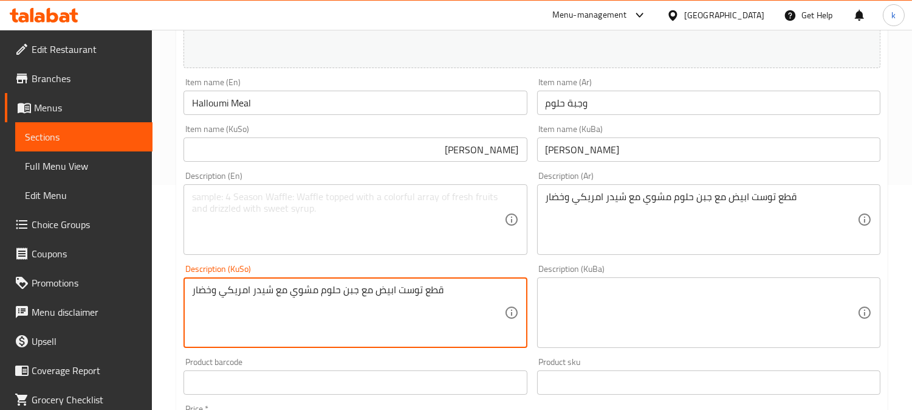
click at [340, 295] on textarea "قطع توست ابيض مع جبن حلوم مشوي مع شيدر امريكي وخضار" at bounding box center [348, 313] width 312 height 58
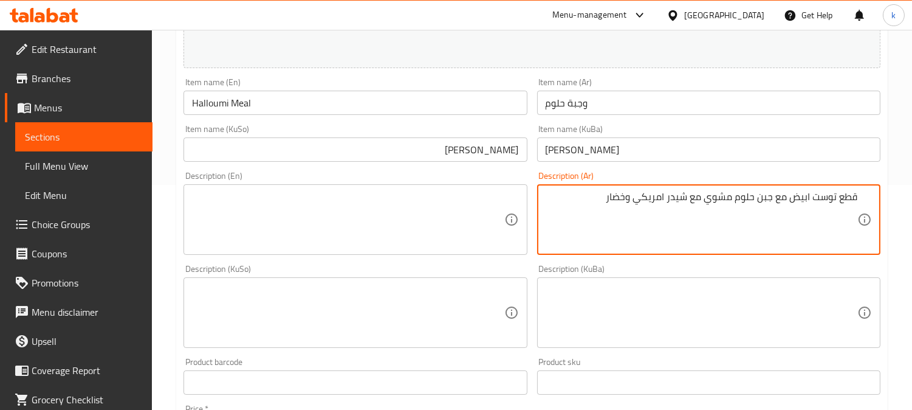
drag, startPoint x: 774, startPoint y: 202, endPoint x: 785, endPoint y: 245, distance: 44.4
click at [775, 202] on textarea "قطع توست ابيض مع جبن حلوم مشوي مع شيدر امريكي وخضار" at bounding box center [702, 220] width 312 height 58
drag, startPoint x: 742, startPoint y: 201, endPoint x: 722, endPoint y: 201, distance: 19.5
click at [722, 201] on textarea "قطع توست ابيض، جبن حلوم مشوي مع شيدر امريكي وخضار" at bounding box center [702, 220] width 312 height 58
click at [703, 205] on textarea "قطع توست ابيض، جبن حلوم مشوي مع شيدر امريكي وخضار" at bounding box center [702, 220] width 312 height 58
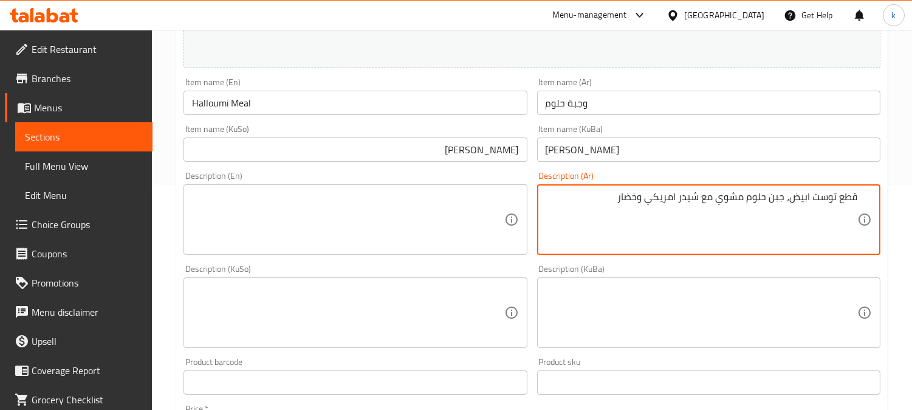
click at [776, 198] on textarea "قطع توست ابيض، جبن حلوم مشوي مع شيدر امريكي وخضار" at bounding box center [702, 220] width 312 height 58
type textarea "قطع توست ابيض، جبن حلوم مشوي مع شيدر امريكي وخضار"
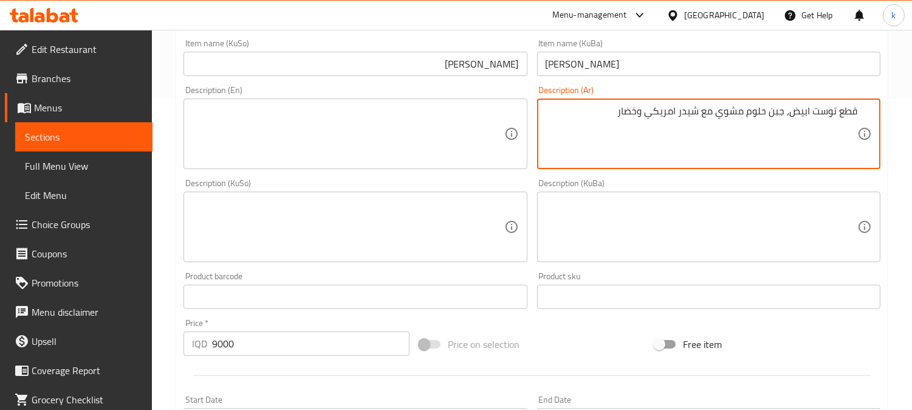
scroll to position [337, 0]
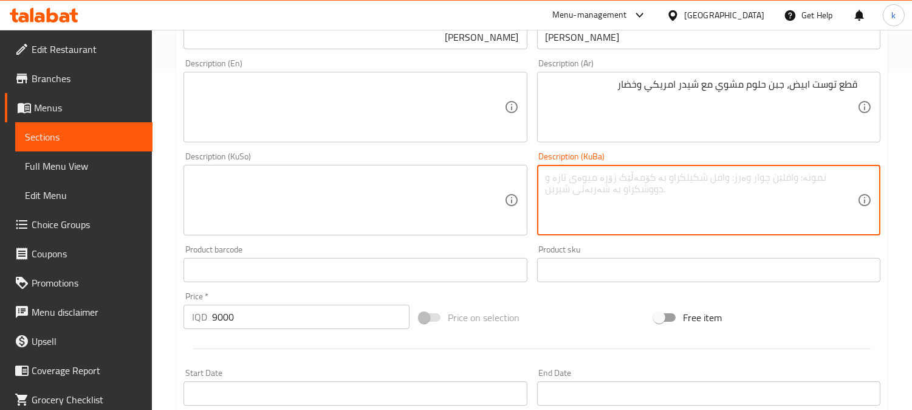
click at [748, 193] on textarea at bounding box center [702, 200] width 312 height 58
paste textarea "پارچە تۆستی سپی، پەنیری هالۆمی کبابی لەگەڵ چێداری ئەمریکی و سەوزە"
type textarea "پارچە تۆستی سپی، پەنیری هالۆمی کبابی لەگەڵ چێداری ئەمریکی و سەوزە"
click at [357, 123] on textarea at bounding box center [348, 107] width 312 height 58
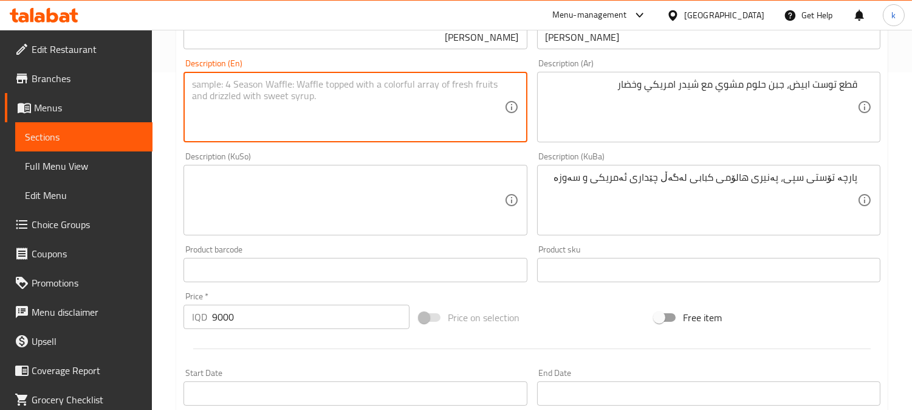
paste textarea "White toast slices, grilled halloumi cheese with American cheddar and vegetables"
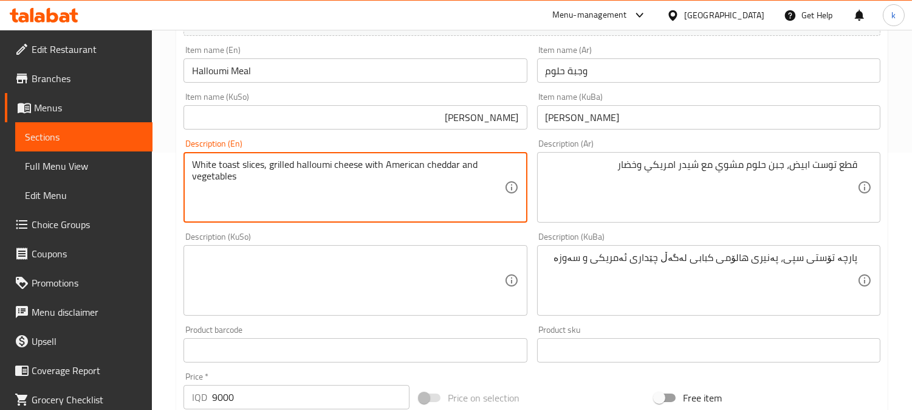
scroll to position [225, 0]
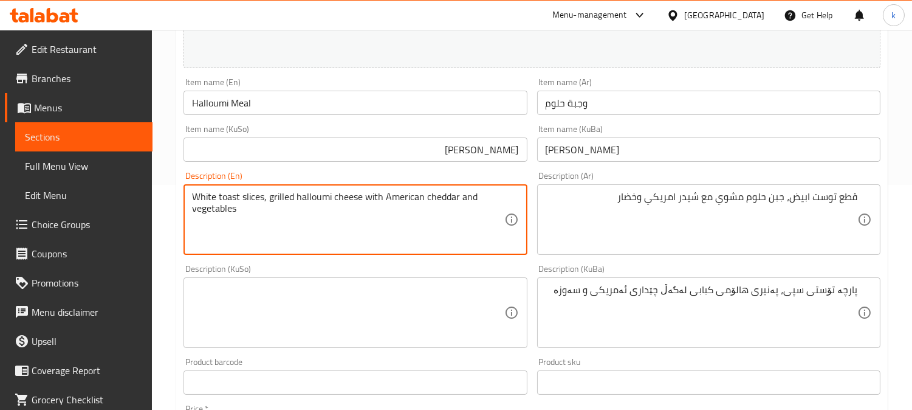
click at [255, 198] on textarea "White toast slices, grilled halloumi cheese with American cheddar and vegetables" at bounding box center [348, 220] width 312 height 58
paste textarea "Pie"
type textarea "White toast pieces, grilled halloumi cheese with American cheddar and vegetables"
click at [565, 152] on input "[PERSON_NAME]" at bounding box center [708, 149] width 343 height 24
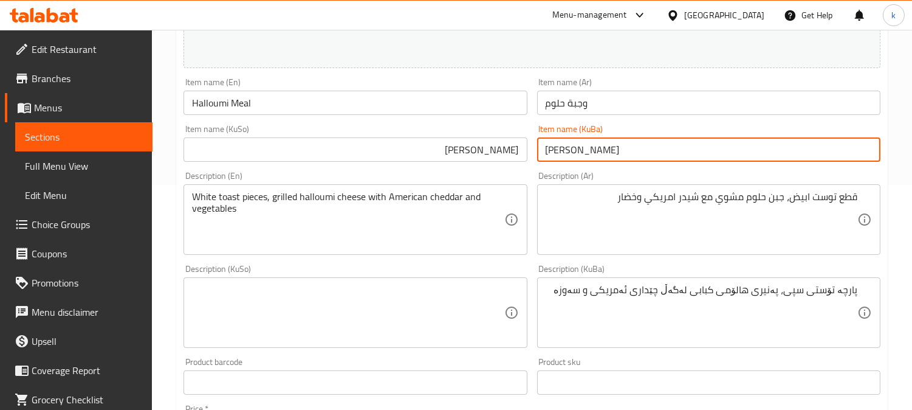
click at [565, 152] on input "[PERSON_NAME]" at bounding box center [708, 149] width 343 height 24
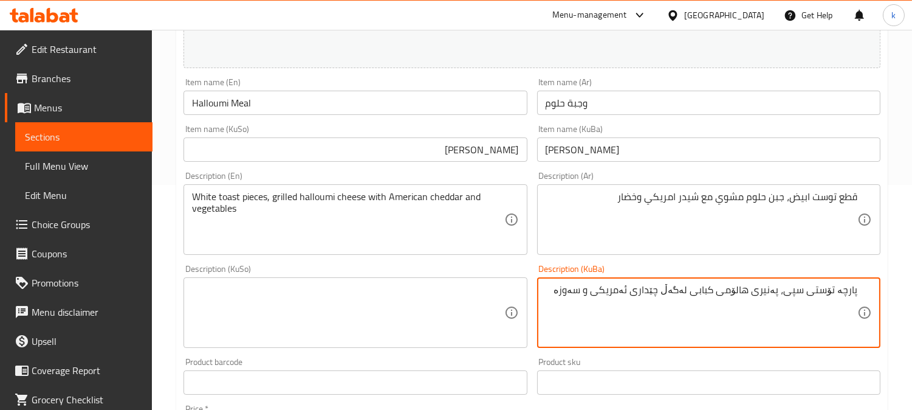
click at [739, 290] on textarea "پارچە تۆستی سپی، پەنیری هالۆمی کبابی لەگەڵ چێداری ئەمریکی و سەوزە" at bounding box center [702, 313] width 312 height 58
paste textarea "حەللومی"
click at [707, 290] on textarea "پارچە تۆستی سپی، پەنیری حەللومی کبابی لەگەڵ چێداری ئەمریکی و سەوزە" at bounding box center [702, 313] width 312 height 58
drag, startPoint x: 707, startPoint y: 290, endPoint x: 684, endPoint y: 313, distance: 32.7
click at [706, 292] on textarea "پارچە تۆستی سپی، پەنیری حەللومی کبابی لەگەڵ چێداری ئەمریکی و سەوزە" at bounding box center [702, 313] width 312 height 58
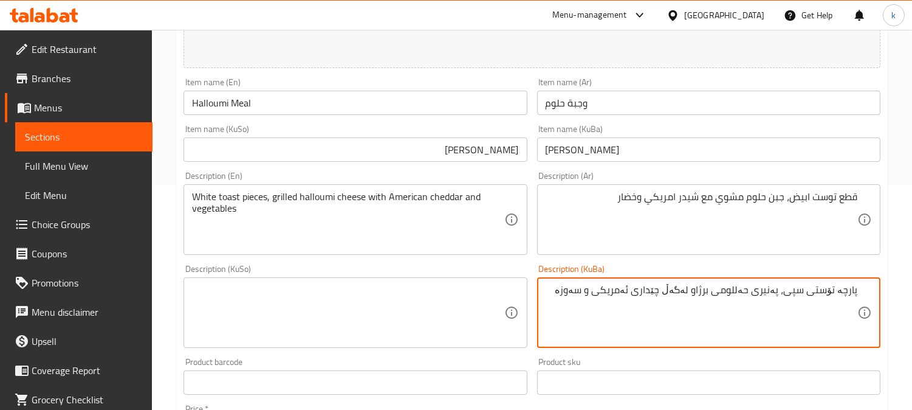
click at [659, 291] on textarea "پارچە تۆستی سپی، پەنیری حەللومی برژاو لەگەڵ چێداری ئەمریکی و سەوزە" at bounding box center [702, 313] width 312 height 58
click at [576, 292] on textarea "پارچە تۆستی سپی، پەنیری حەللومی برژاو لەگەڵ چێدەری ئەمریکی و سەوزە" at bounding box center [702, 313] width 312 height 58
click at [653, 292] on textarea "پارچە تۆستی سپی، پەنیری حەللومی برژاو لەگەڵ چێدەری ئەمریکی و سەوزەوات" at bounding box center [702, 313] width 312 height 58
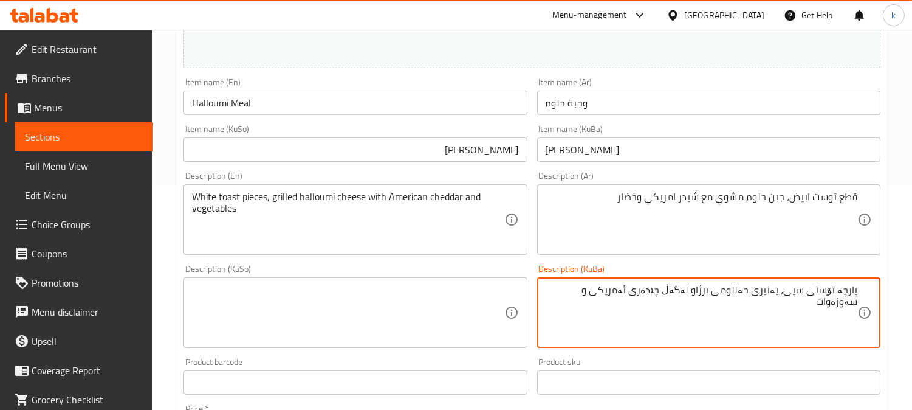
type textarea "پارچە تۆستی سپی، پەنیری حەللومی برژاو لەگەڵ چێدەری ئەمریکی و سەوزەوات"
click at [383, 298] on textarea at bounding box center [348, 313] width 312 height 58
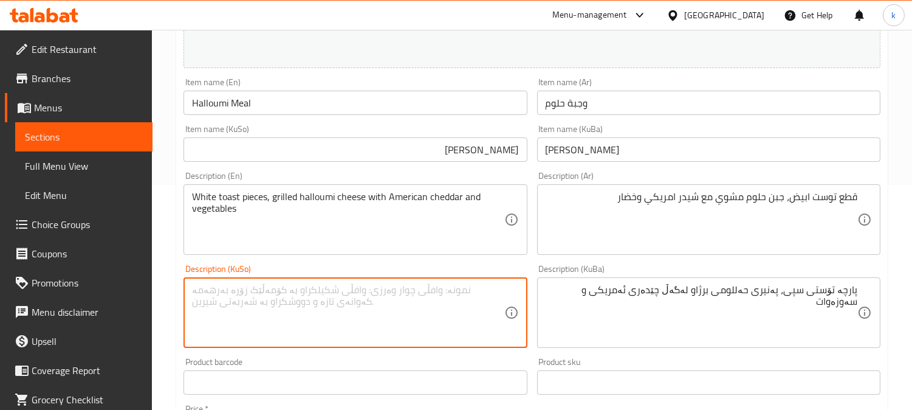
paste textarea "پارچە تۆستی سپی، پەنیری حەللومی برژاو لەگەڵ چێدەری ئەمریکی و سەوزەوات"
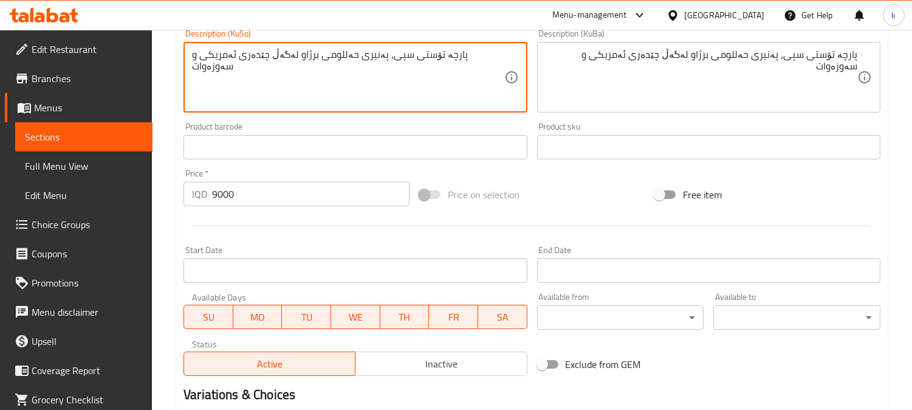
scroll to position [604, 0]
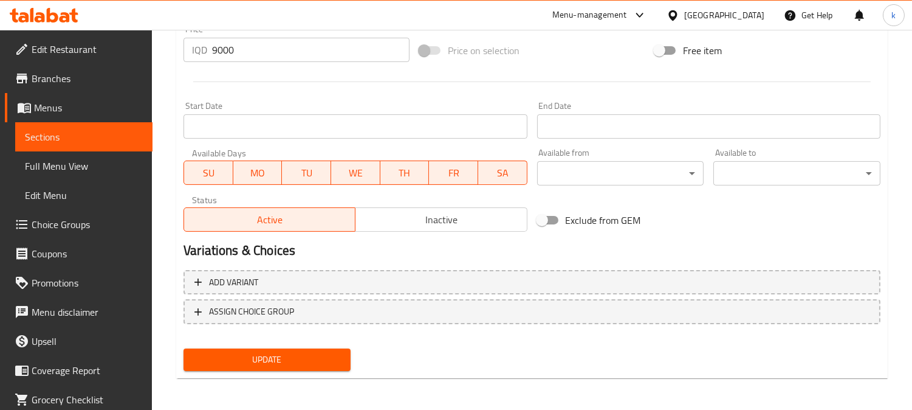
type textarea "پارچە تۆستی سپی، پەنیری حەللومی برژاو لەگەڵ چێدەری ئەمریکی و سەوزەوات"
click at [277, 363] on span "Update" at bounding box center [267, 359] width 148 height 15
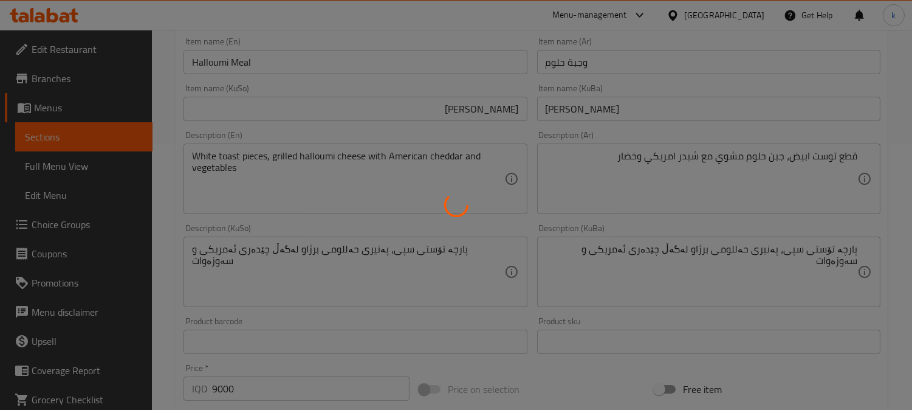
scroll to position [41, 0]
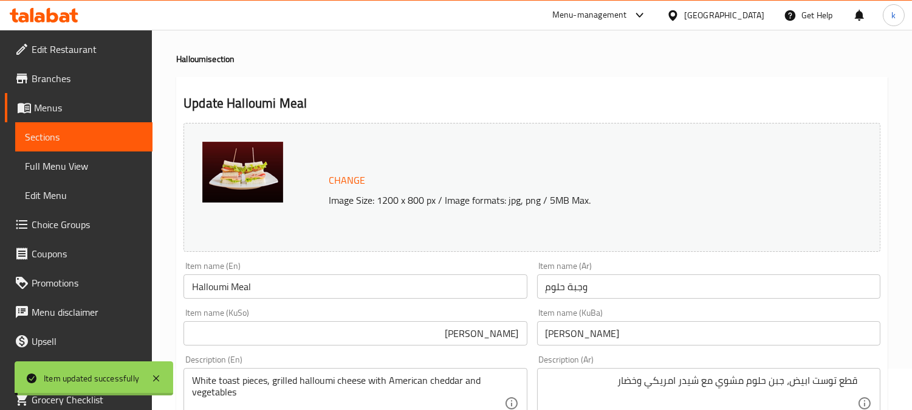
click at [238, 281] on input "Halloumi Meal" at bounding box center [355, 286] width 343 height 24
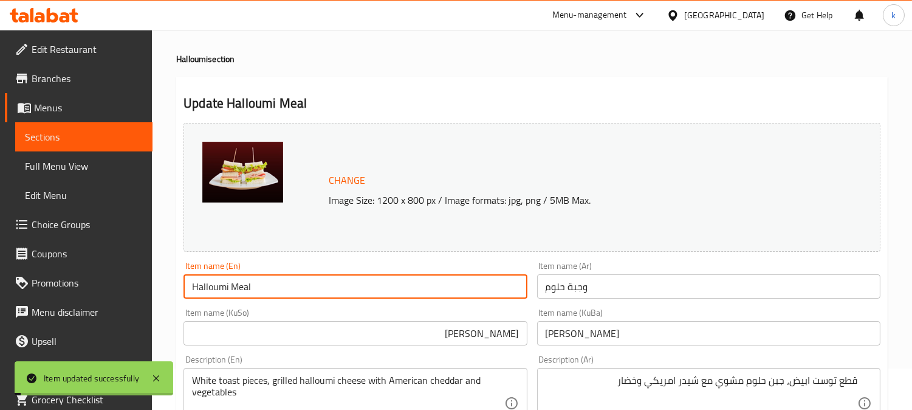
click at [238, 281] on input "Halloumi Meal" at bounding box center [355, 286] width 343 height 24
click at [77, 161] on span "Full Menu View" at bounding box center [84, 166] width 118 height 15
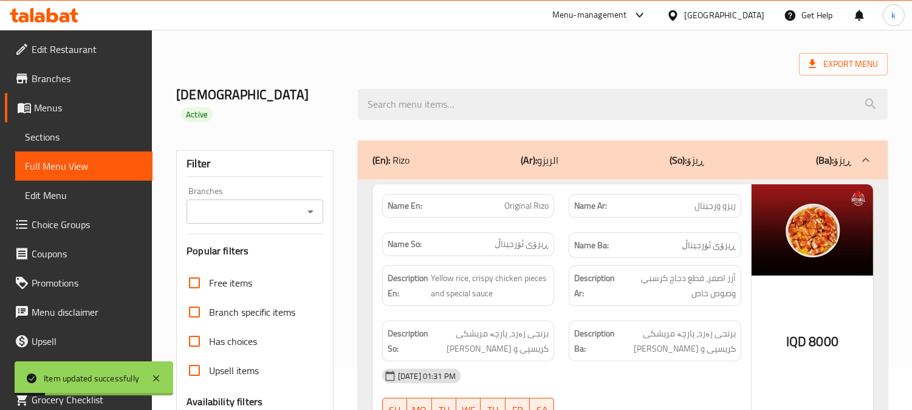
click at [283, 203] on input "Branches" at bounding box center [244, 211] width 109 height 17
click at [265, 241] on span "Hot Grill, Bakhtiary" at bounding box center [235, 245] width 79 height 15
type input "Hot Grill, Bakhtiary"
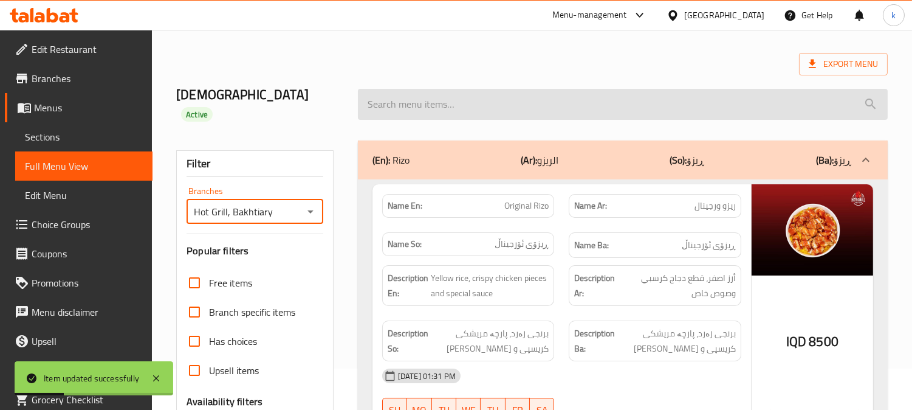
click at [441, 89] on input "search" at bounding box center [623, 104] width 530 height 31
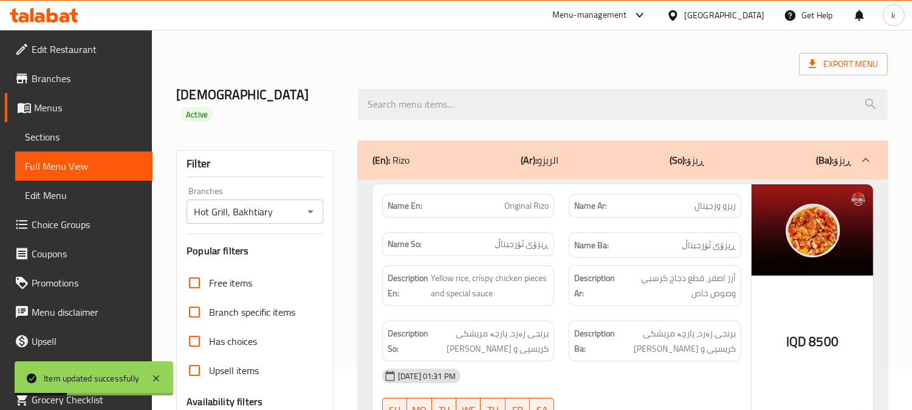
paste input "Halloumi Meal"
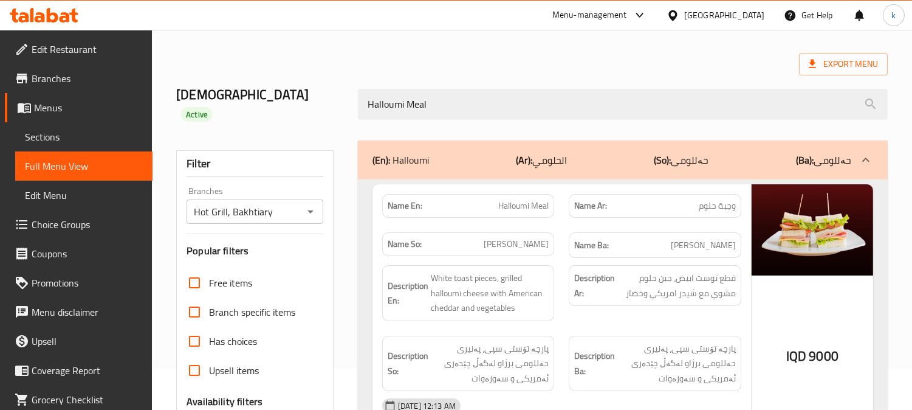
type input "Halloumi Meal"
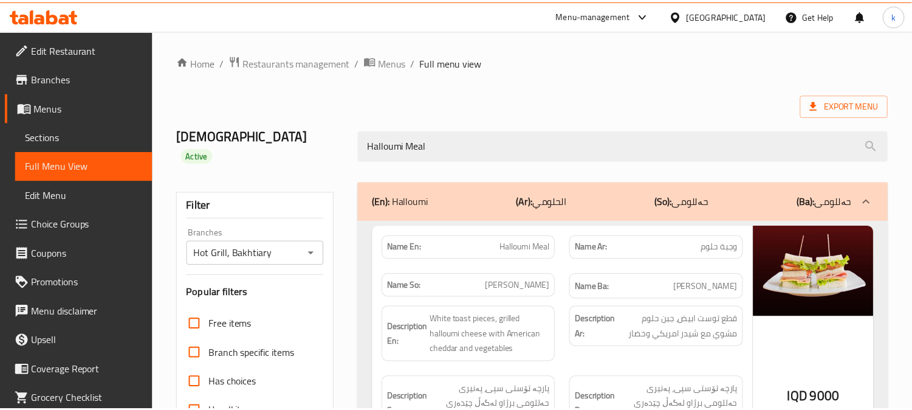
scroll to position [237, 0]
